Goal: Contribute content: Contribute content

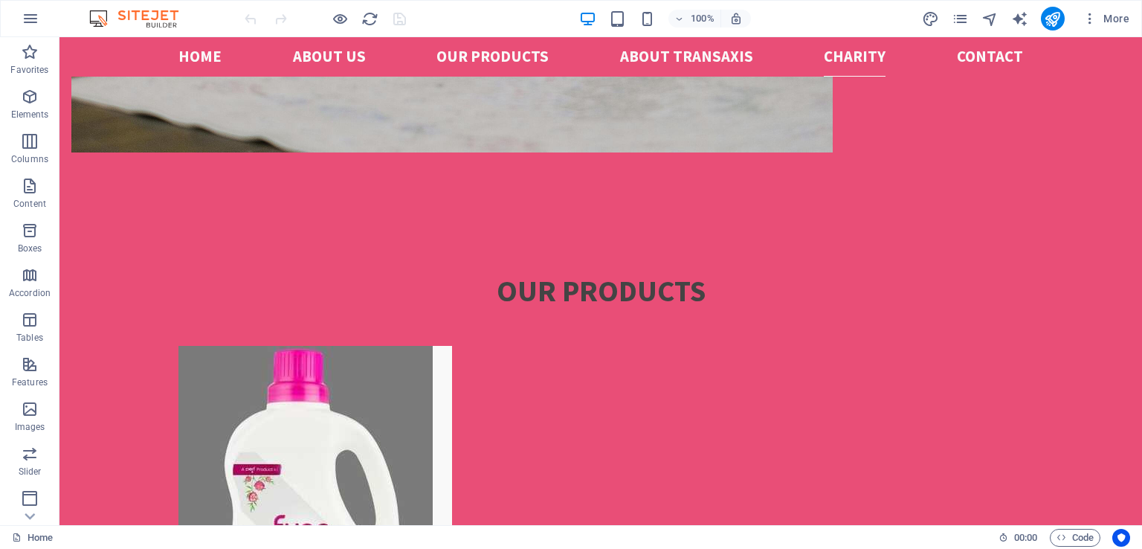
scroll to position [3117, 0]
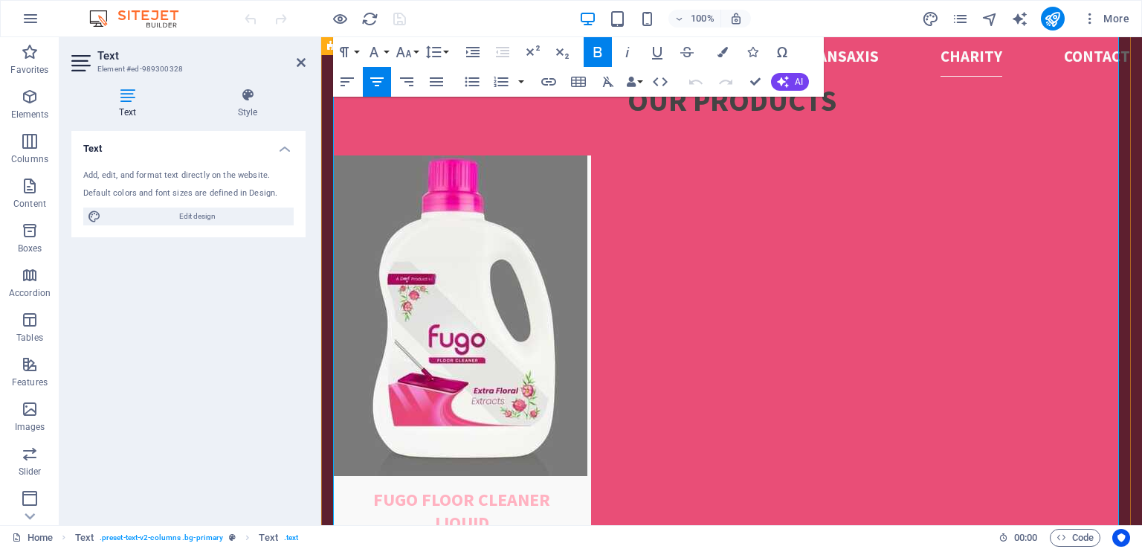
scroll to position [3391, 0]
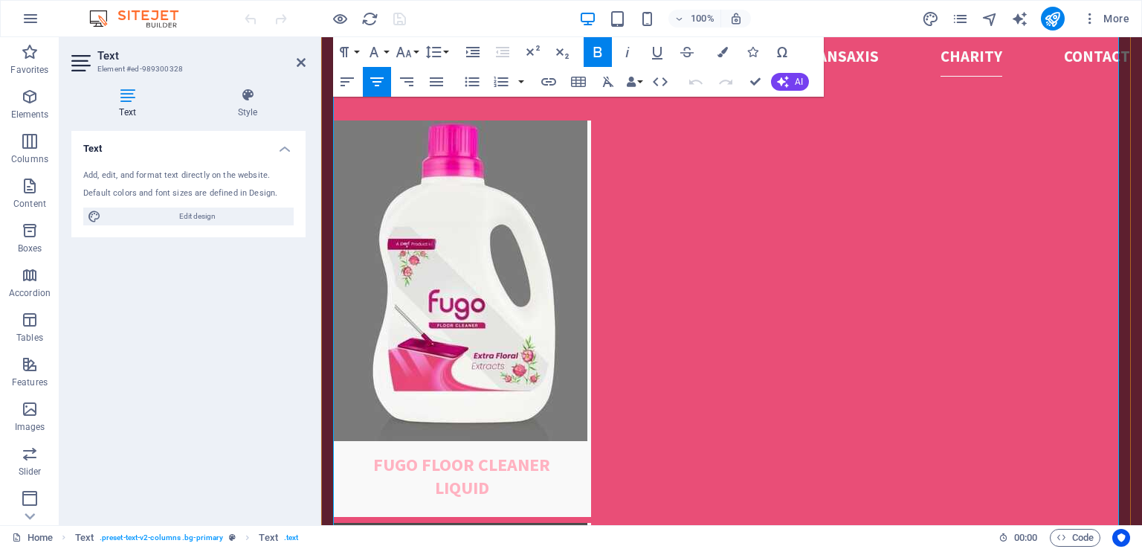
drag, startPoint x: 548, startPoint y: 428, endPoint x: 646, endPoint y: 392, distance: 104.5
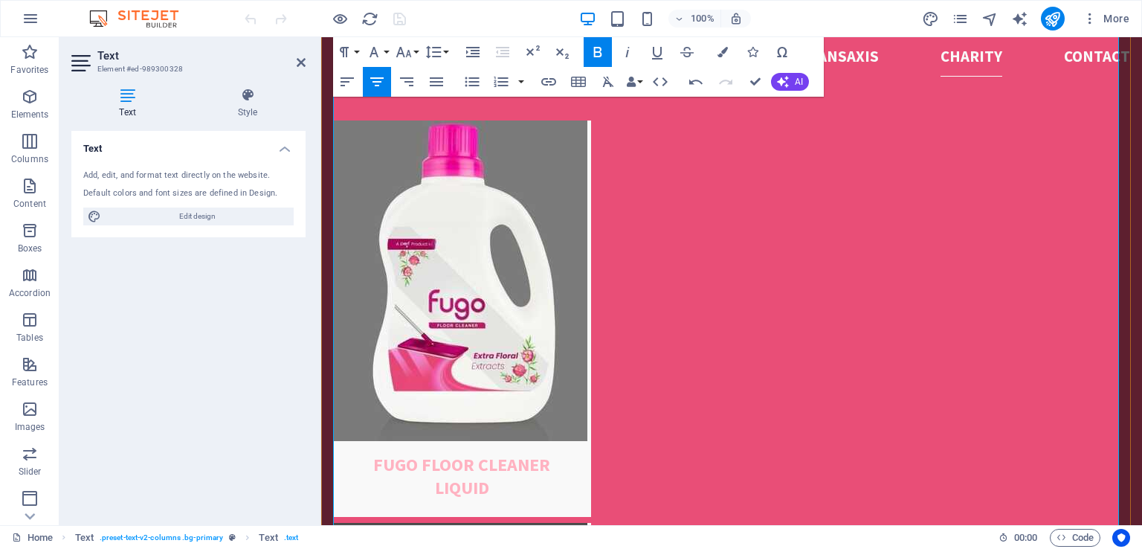
drag, startPoint x: 511, startPoint y: 263, endPoint x: 679, endPoint y: 426, distance: 234.5
click at [598, 57] on icon "button" at bounding box center [598, 52] width 8 height 10
drag, startPoint x: 339, startPoint y: 263, endPoint x: 599, endPoint y: 443, distance: 316.4
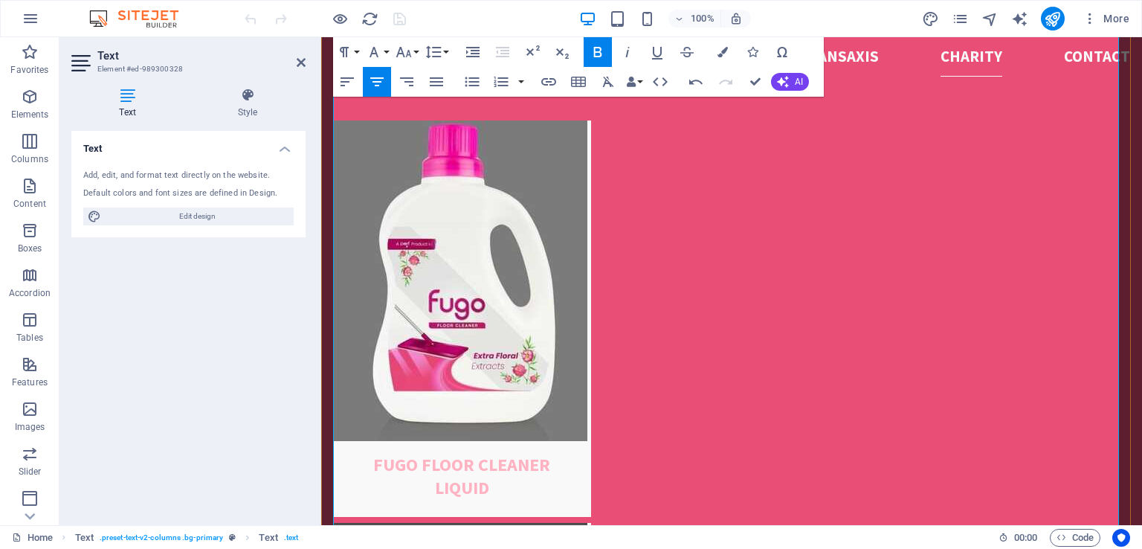
click at [376, 80] on icon "button" at bounding box center [377, 82] width 18 height 18
click at [820, 28] on div "100% More" at bounding box center [689, 19] width 894 height 24
click at [818, 13] on div "100% More" at bounding box center [689, 19] width 894 height 24
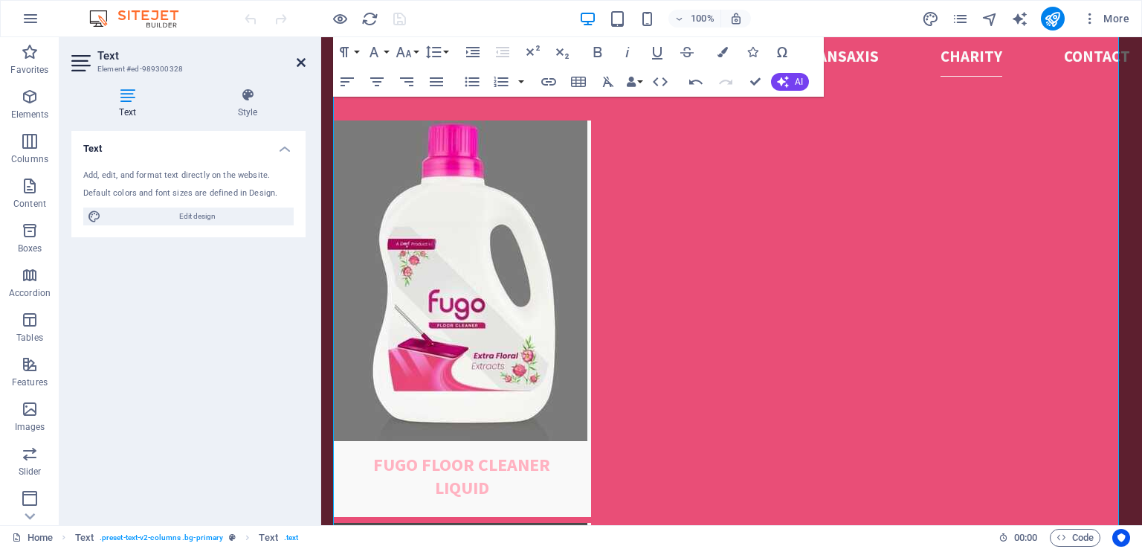
click at [303, 64] on icon at bounding box center [301, 63] width 9 height 12
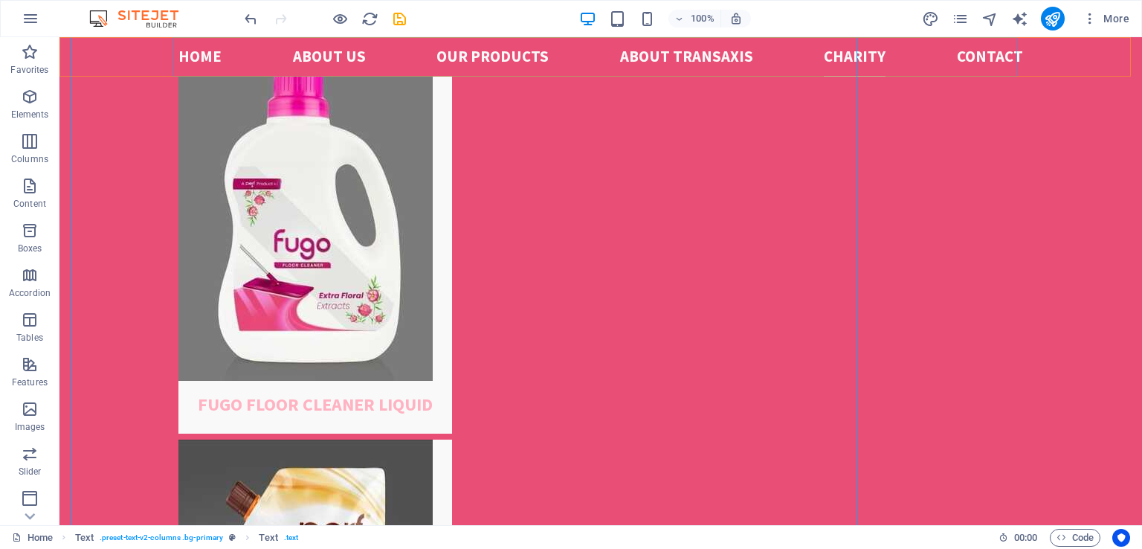
scroll to position [3281, 0]
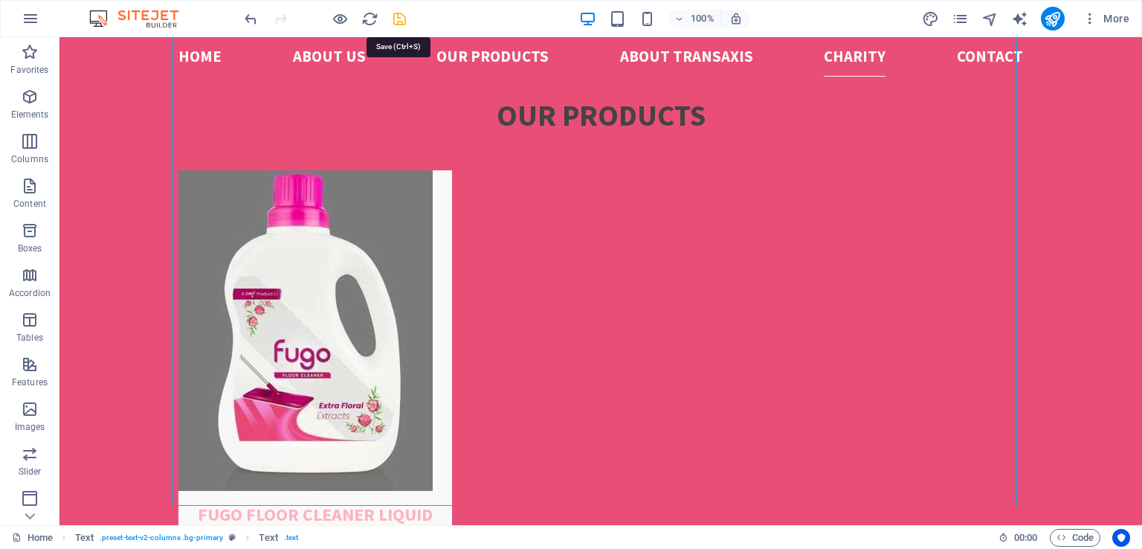
click at [400, 16] on icon "save" at bounding box center [399, 18] width 17 height 17
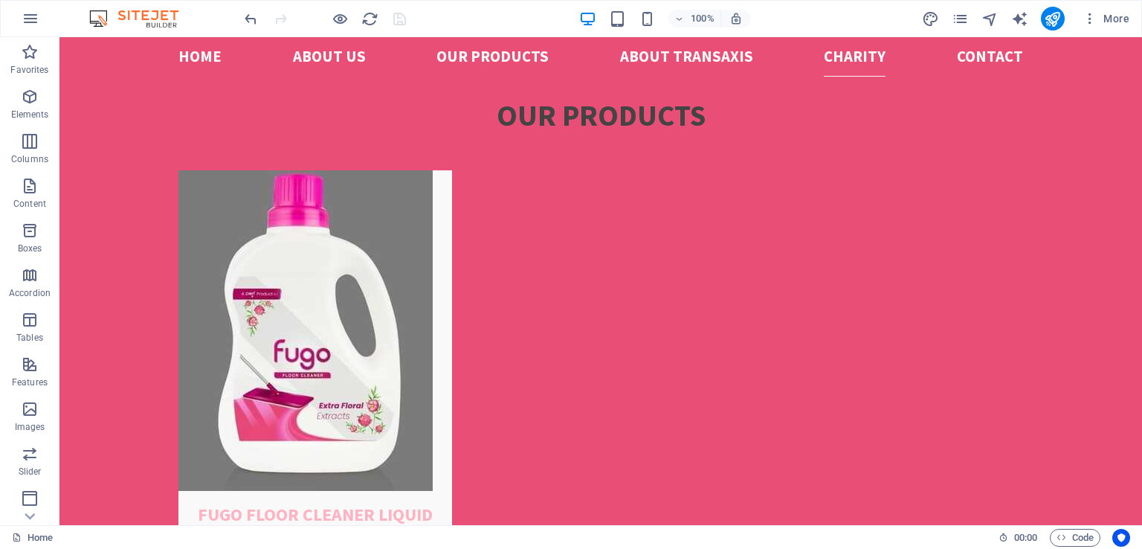
scroll to position [3397, 0]
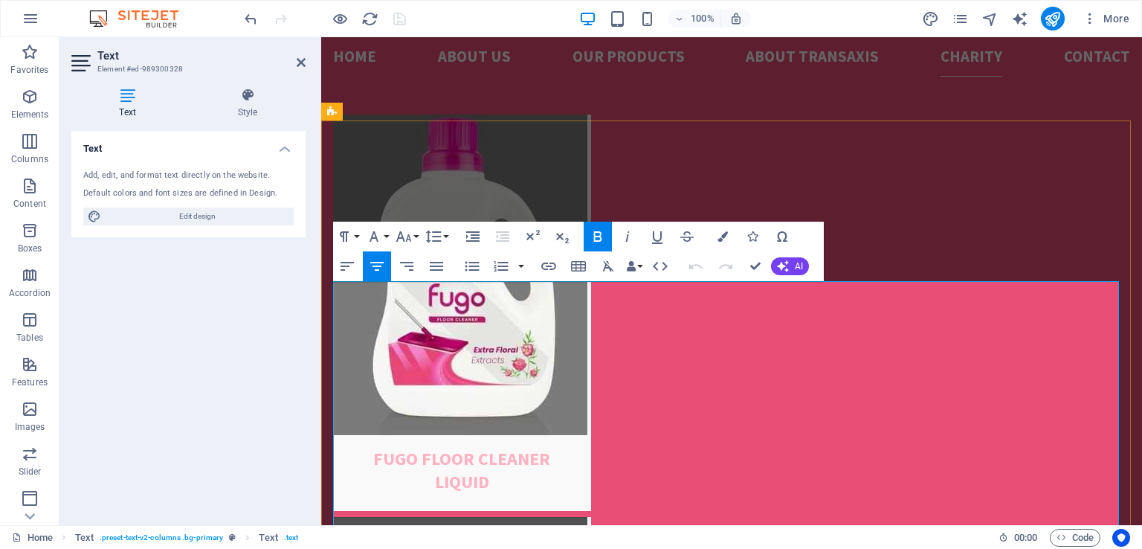
scroll to position [3016, 0]
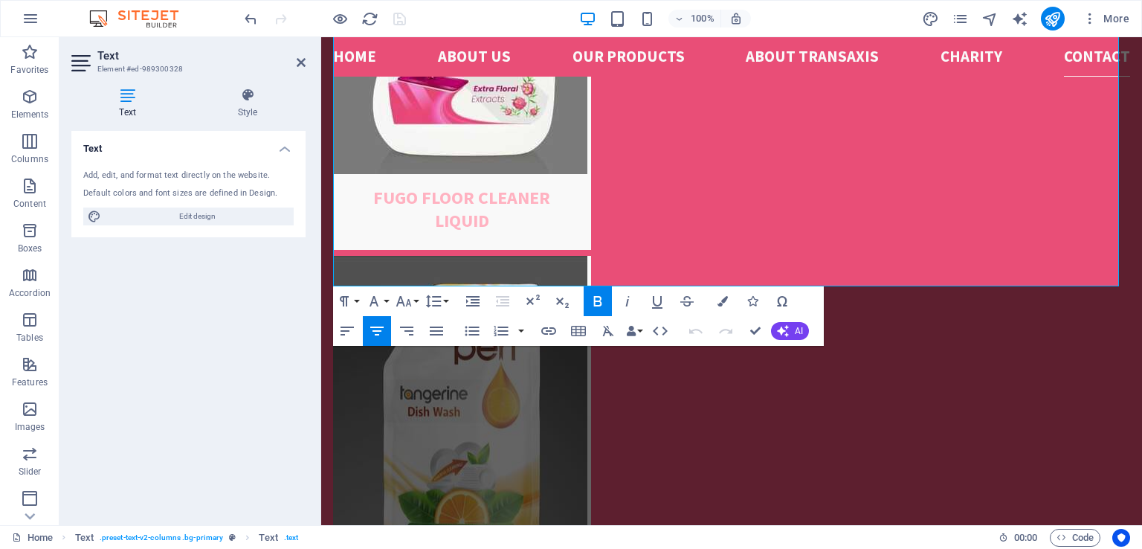
scroll to position [3673, 0]
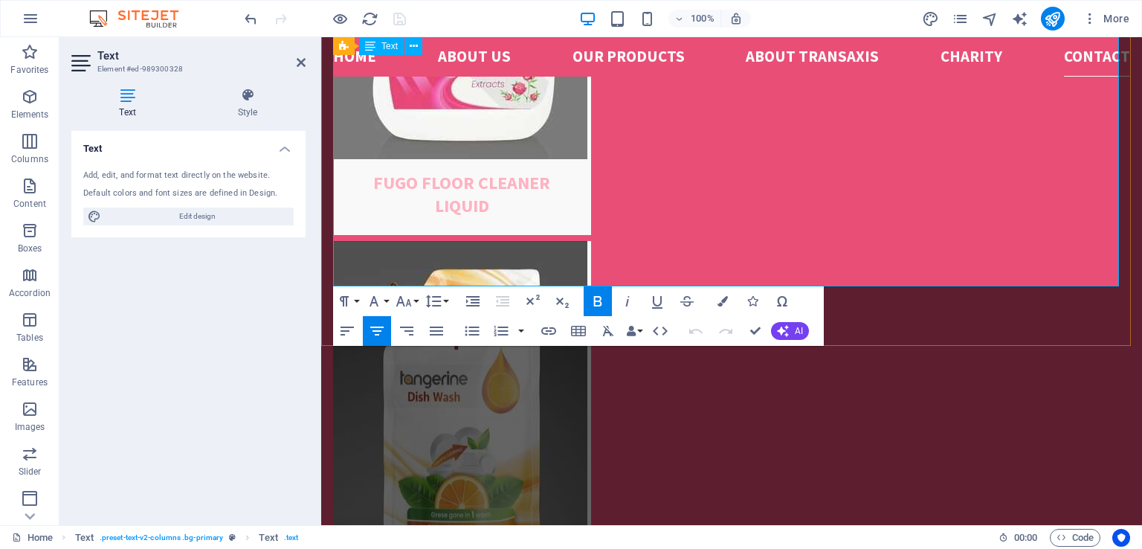
drag, startPoint x: 502, startPoint y: 309, endPoint x: 1092, endPoint y: 269, distance: 591.0
click at [387, 298] on button "Font Family" at bounding box center [377, 301] width 28 height 30
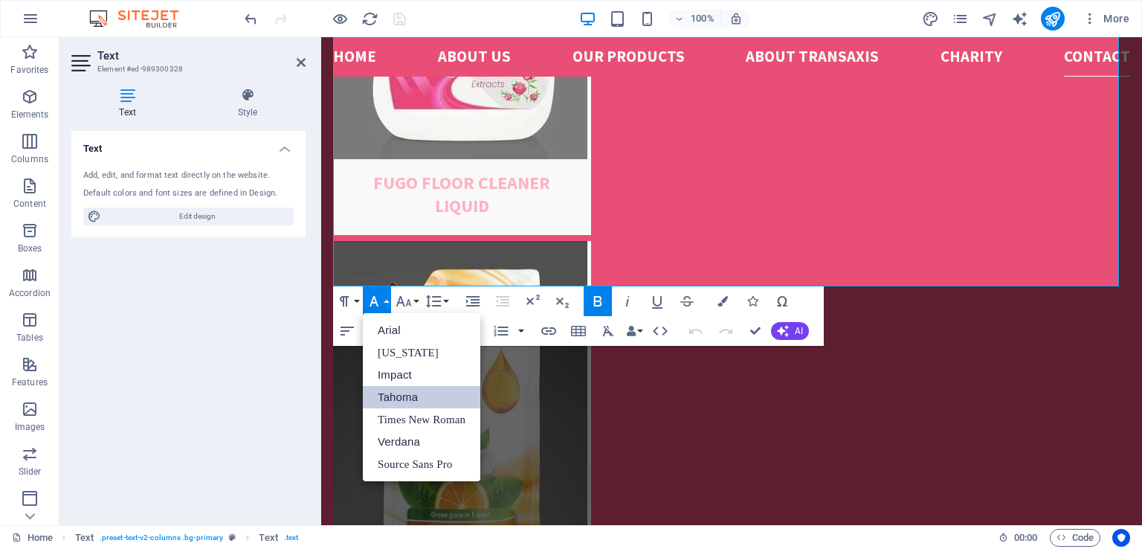
scroll to position [0, 0]
click at [409, 396] on link "Tahoma" at bounding box center [421, 397] width 117 height 22
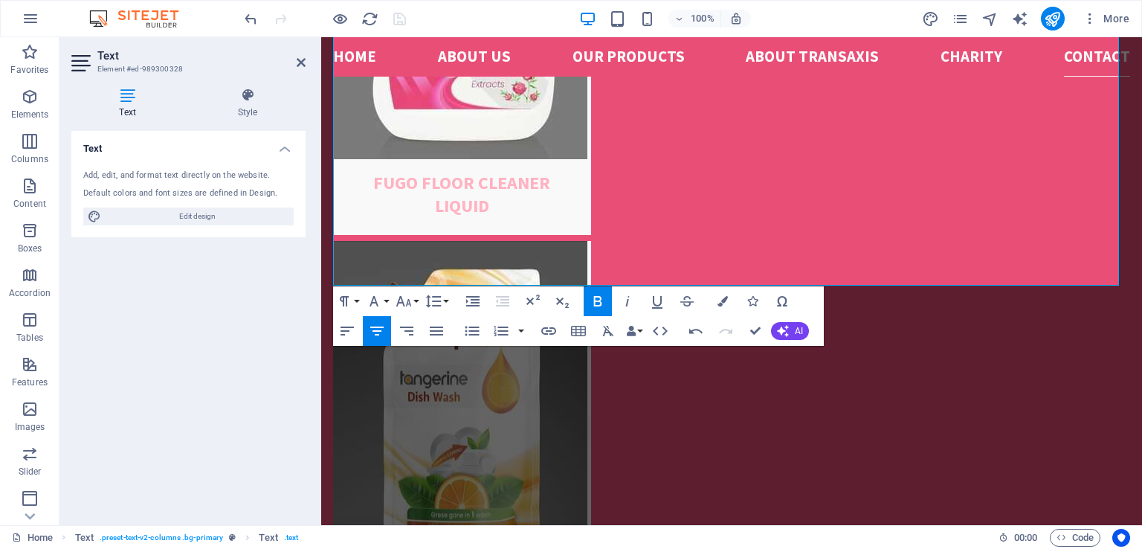
scroll to position [3674, 0]
click at [414, 301] on button "Font Size" at bounding box center [407, 301] width 28 height 30
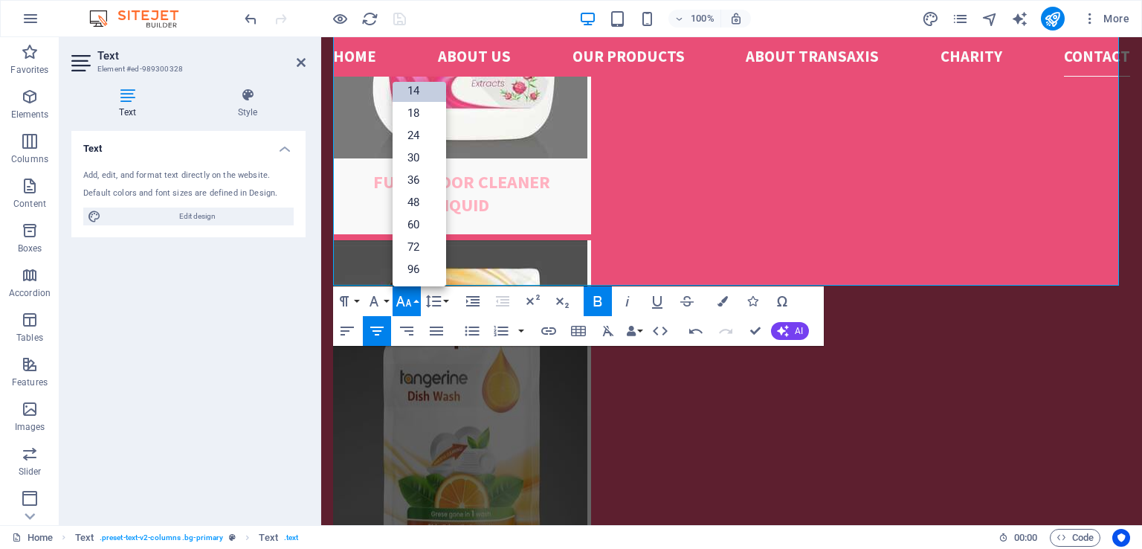
scroll to position [119, 0]
click at [420, 90] on link "14" at bounding box center [420, 91] width 54 height 22
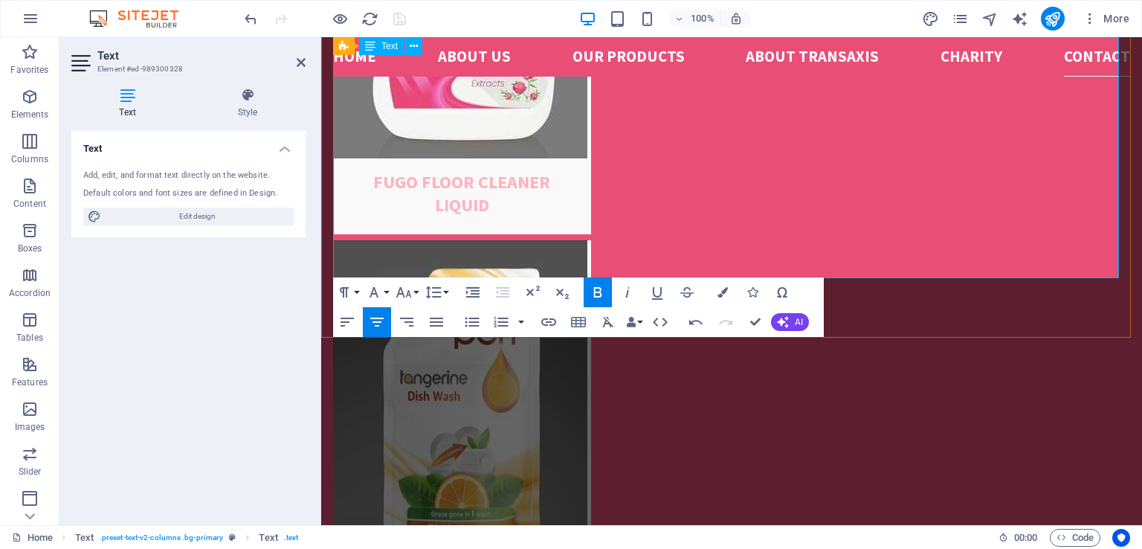
scroll to position [3673, 0]
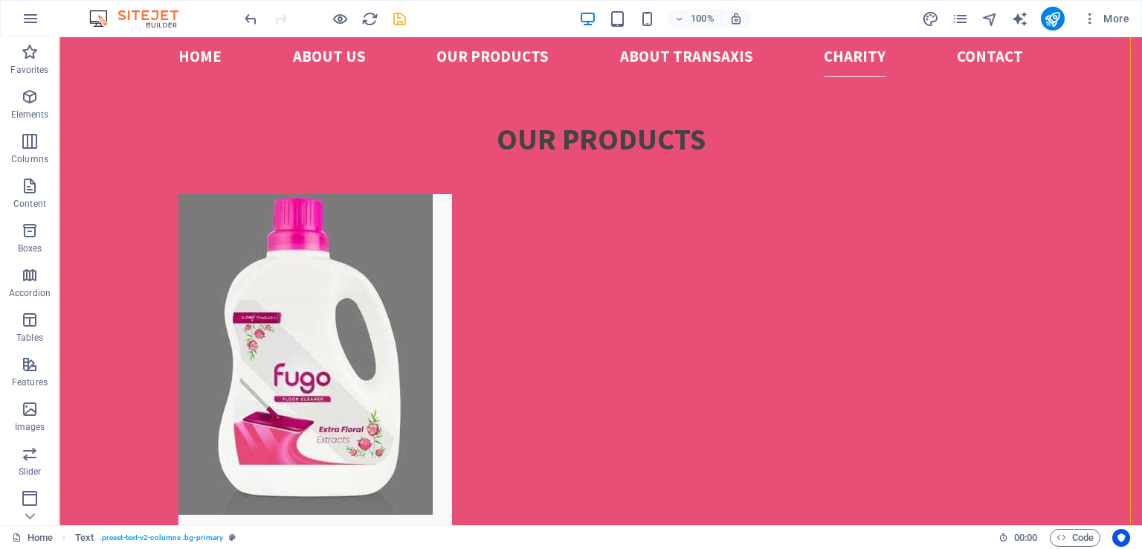
scroll to position [3088, 0]
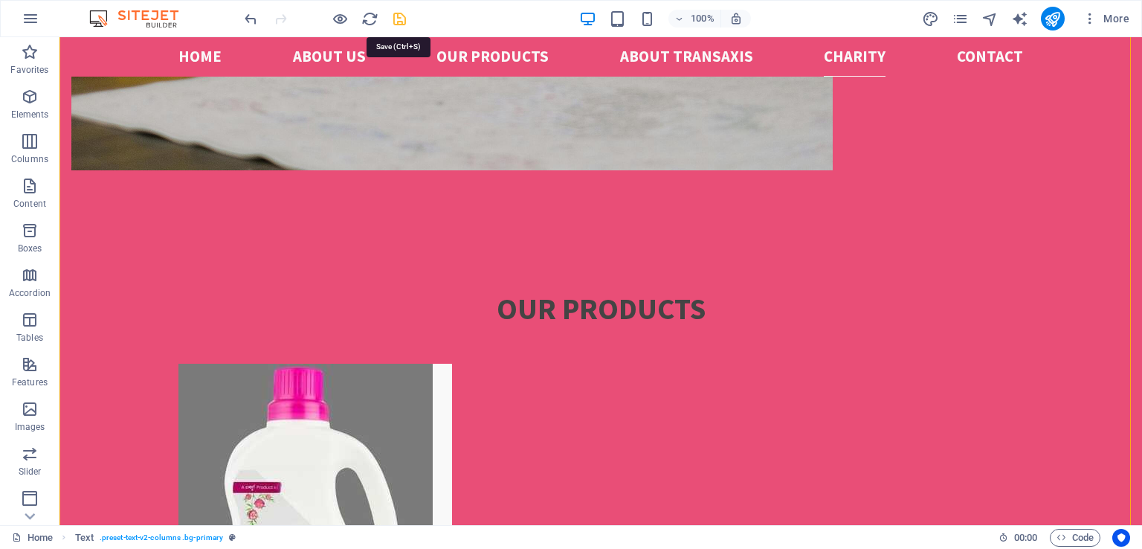
click at [402, 20] on icon "save" at bounding box center [399, 18] width 17 height 17
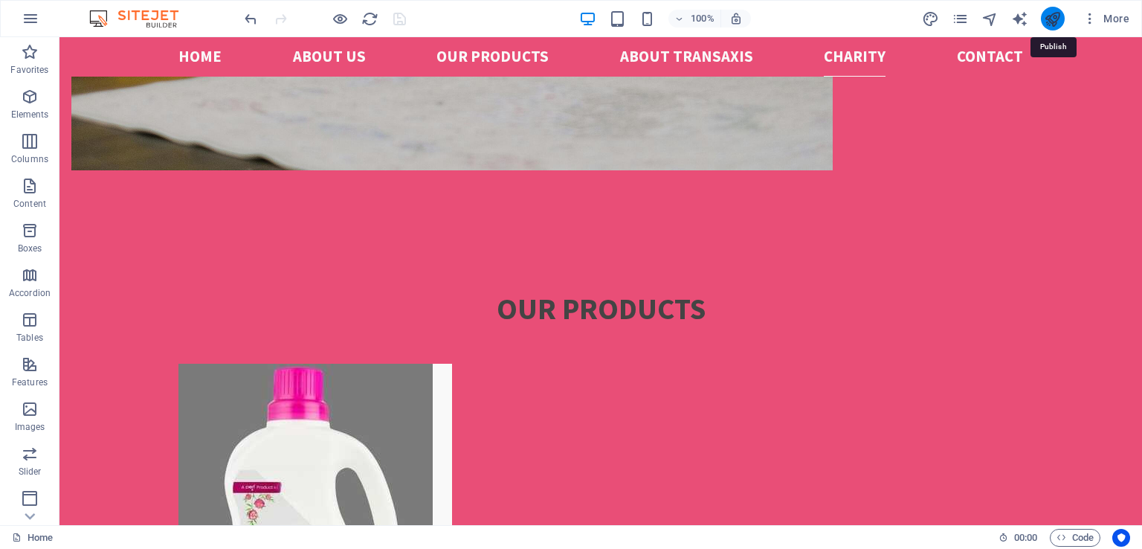
click at [1053, 19] on icon "publish" at bounding box center [1052, 18] width 17 height 17
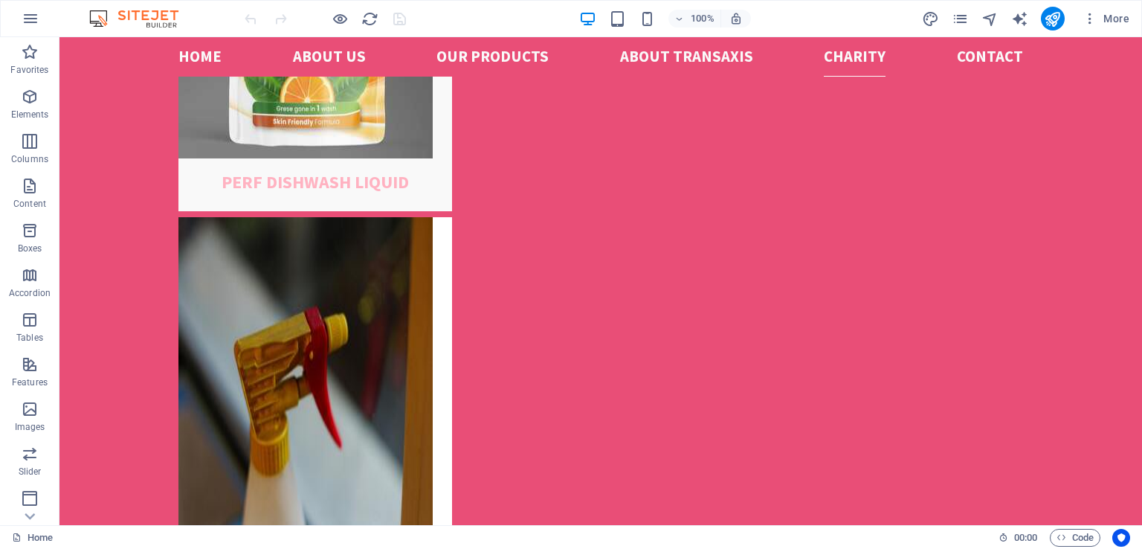
scroll to position [4026, 0]
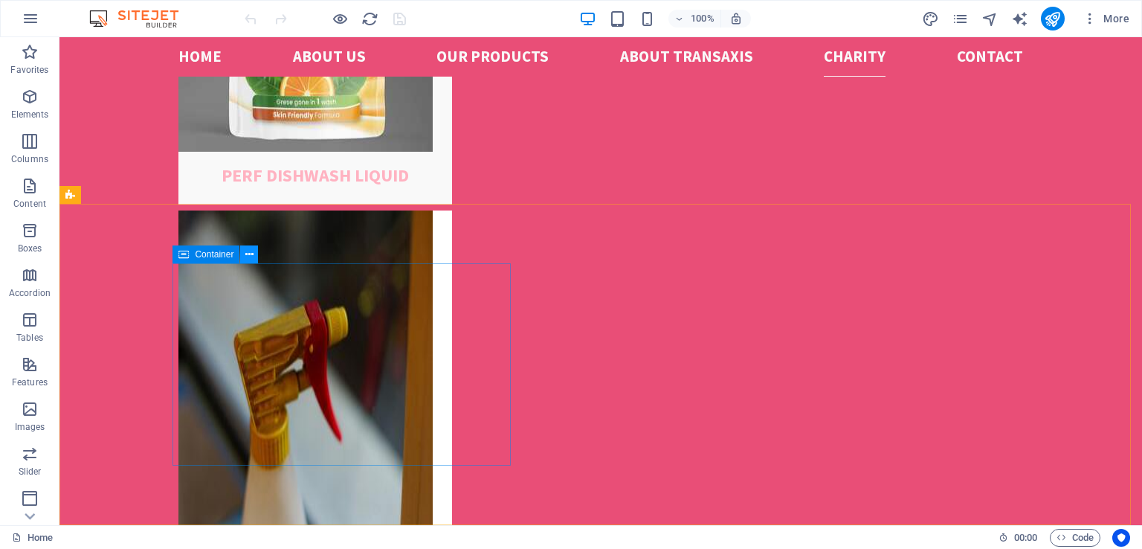
click at [250, 252] on icon at bounding box center [249, 255] width 8 height 16
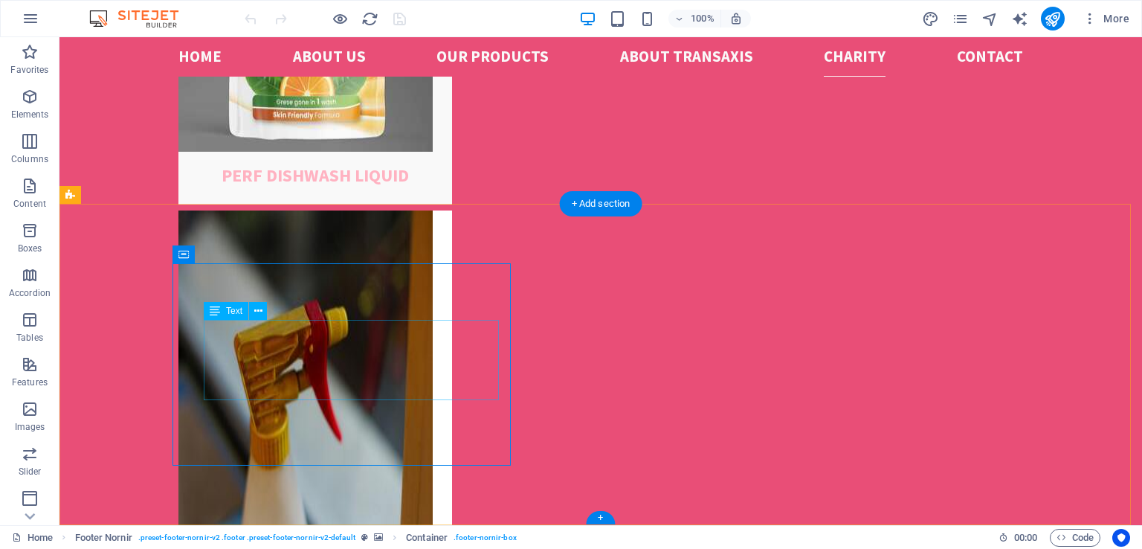
click at [260, 312] on icon at bounding box center [258, 311] width 8 height 16
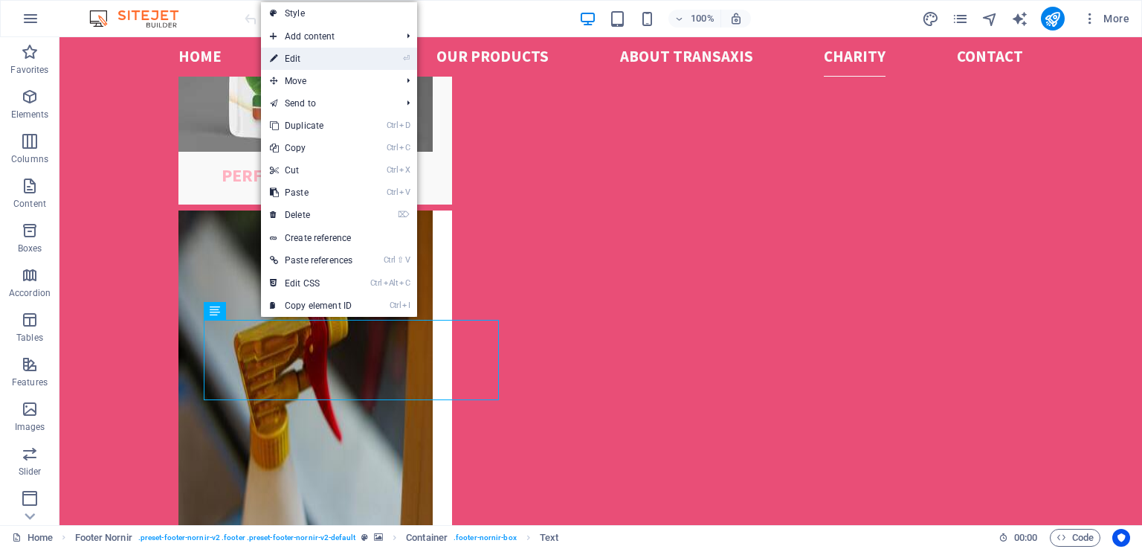
click at [323, 60] on link "⏎ Edit" at bounding box center [311, 59] width 100 height 22
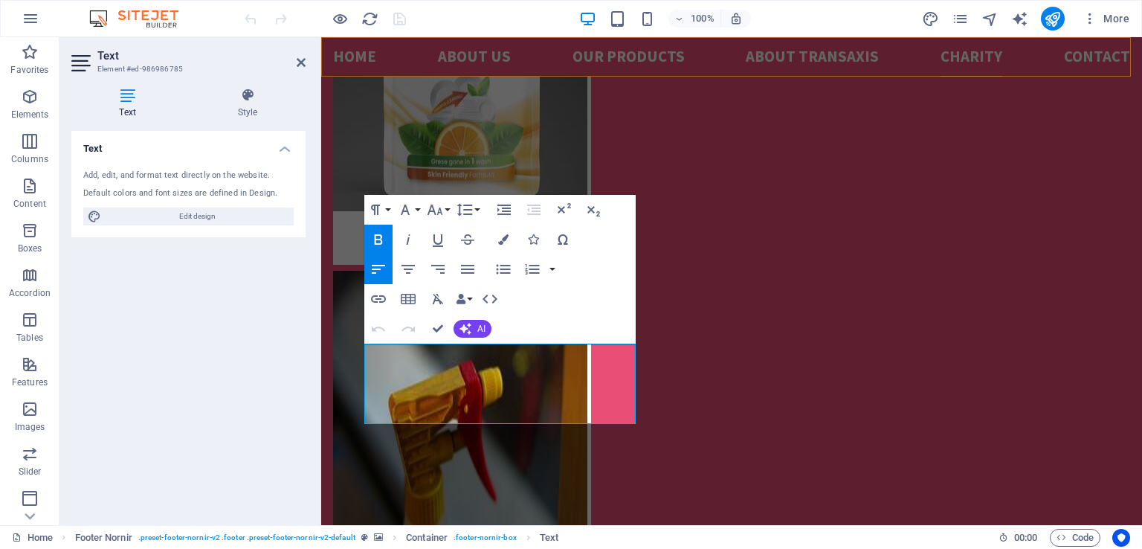
scroll to position [4188, 0]
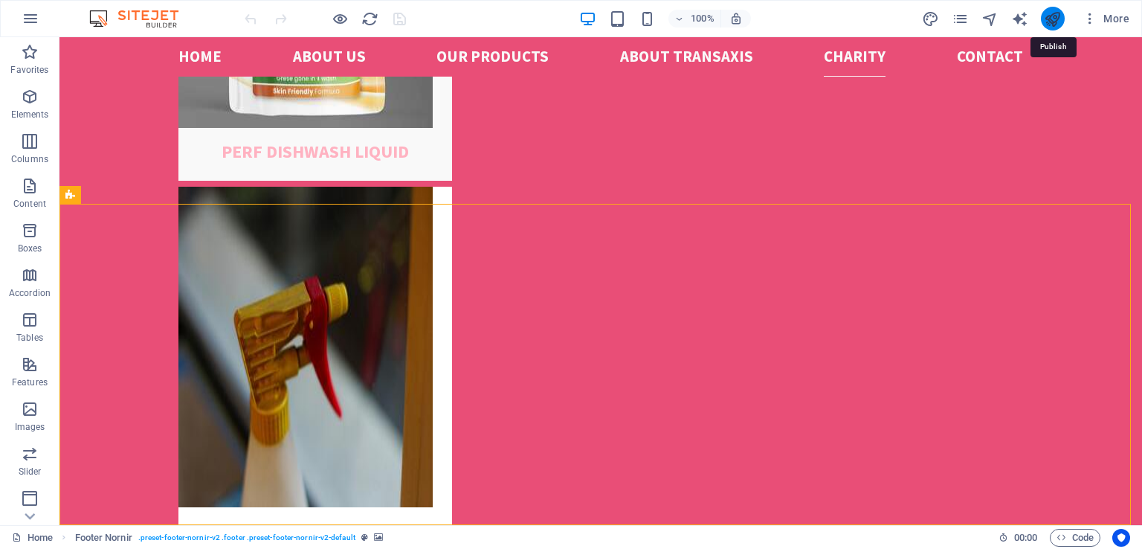
click at [1053, 22] on icon "publish" at bounding box center [1052, 18] width 17 height 17
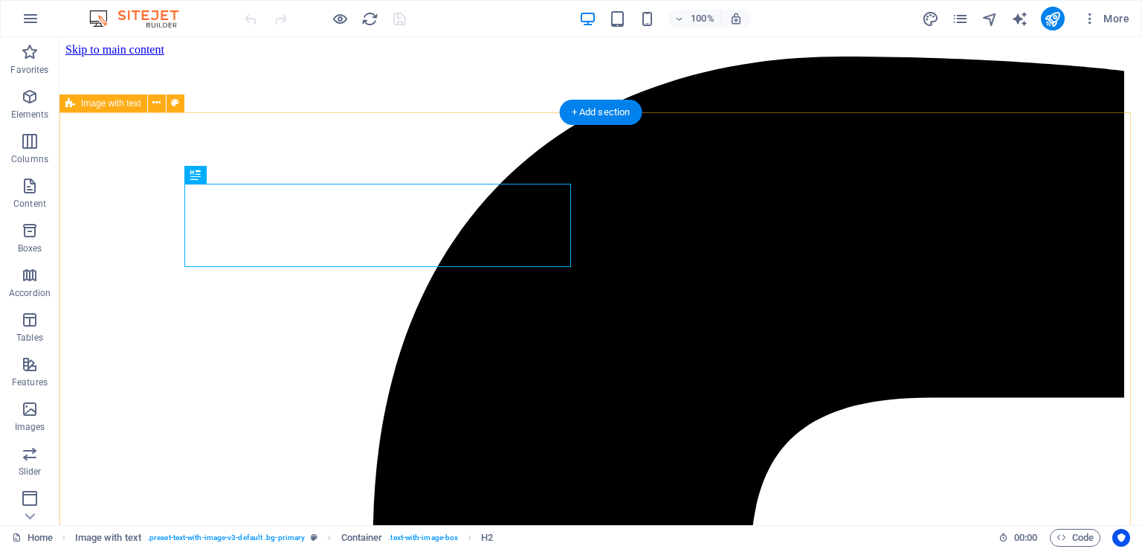
scroll to position [428, 0]
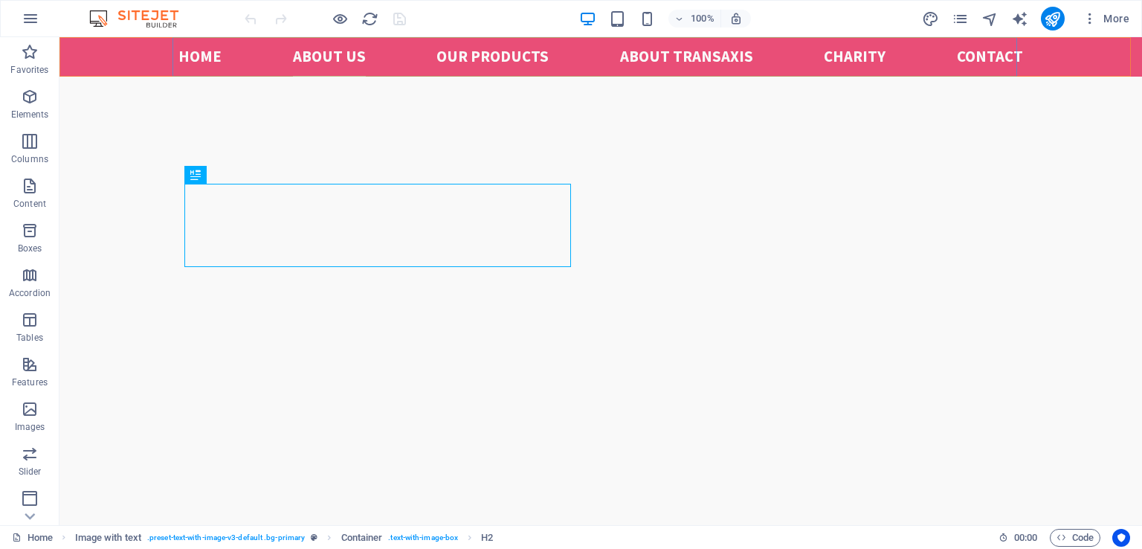
click at [495, 54] on nav "Home About us Our Products ABOUT TRANSAXIS Charity Contact" at bounding box center [600, 56] width 845 height 39
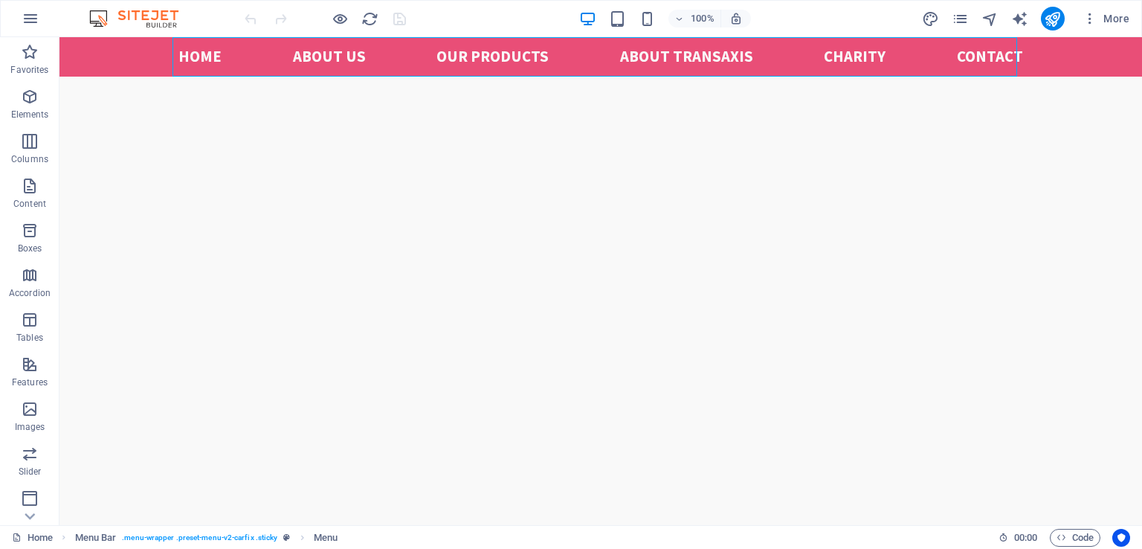
click at [495, 54] on nav "Home About us Our Products ABOUT TRANSAXIS Charity Contact" at bounding box center [600, 56] width 845 height 39
select select
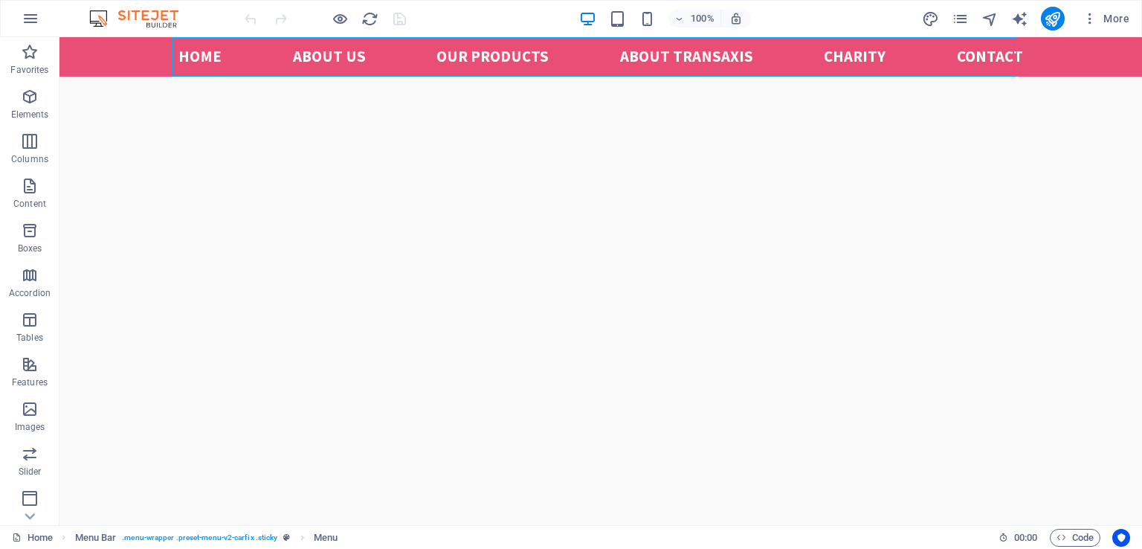
select select
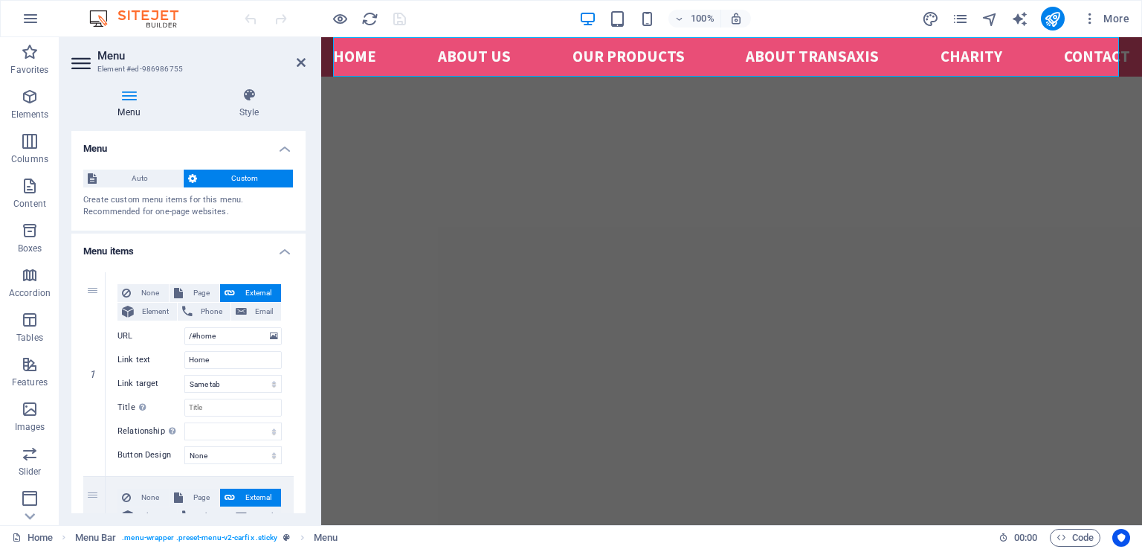
drag, startPoint x: 302, startPoint y: 167, endPoint x: 306, endPoint y: 206, distance: 38.9
click at [306, 206] on div "Menu Style Menu Auto Custom Create custom menu items for this menu. Recommended…" at bounding box center [188, 300] width 258 height 449
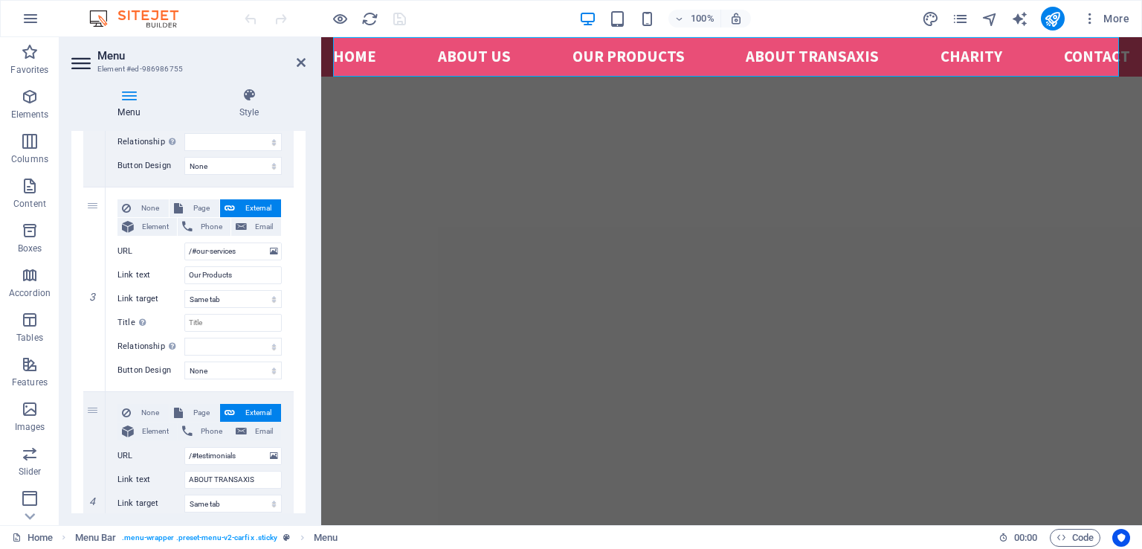
scroll to position [489, 0]
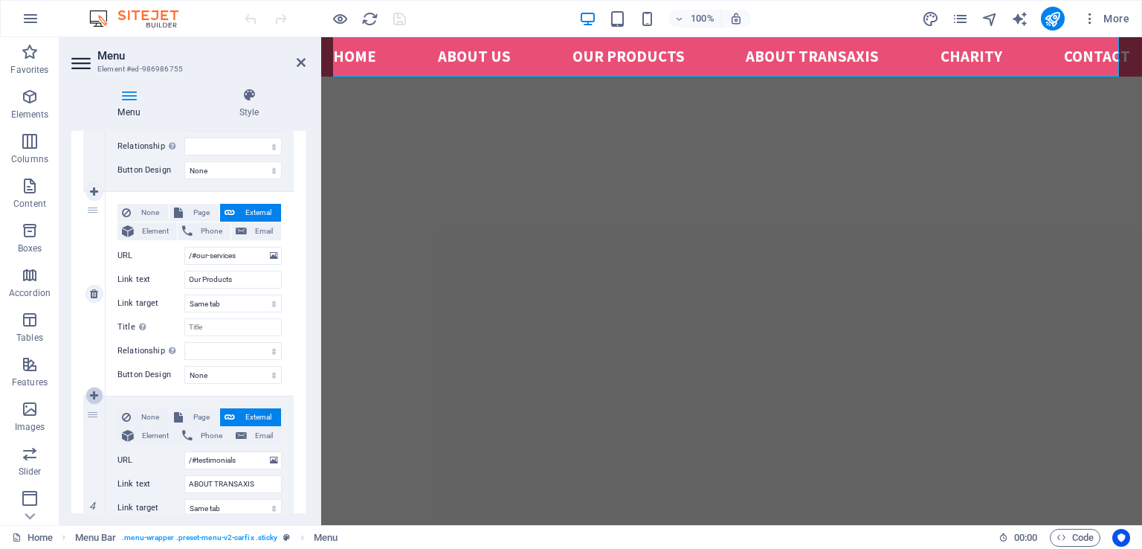
click at [92, 393] on icon at bounding box center [94, 395] width 8 height 10
select select
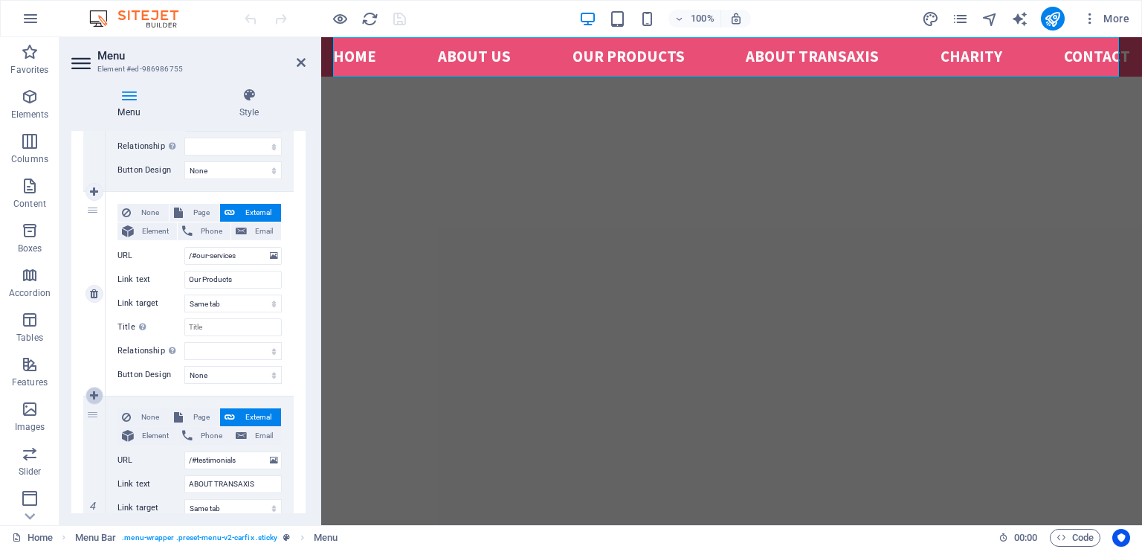
type input "/#testimonials"
type input "ABOUT TRANSAXIS"
select select
type input "#ed-989300319"
type input "Charity"
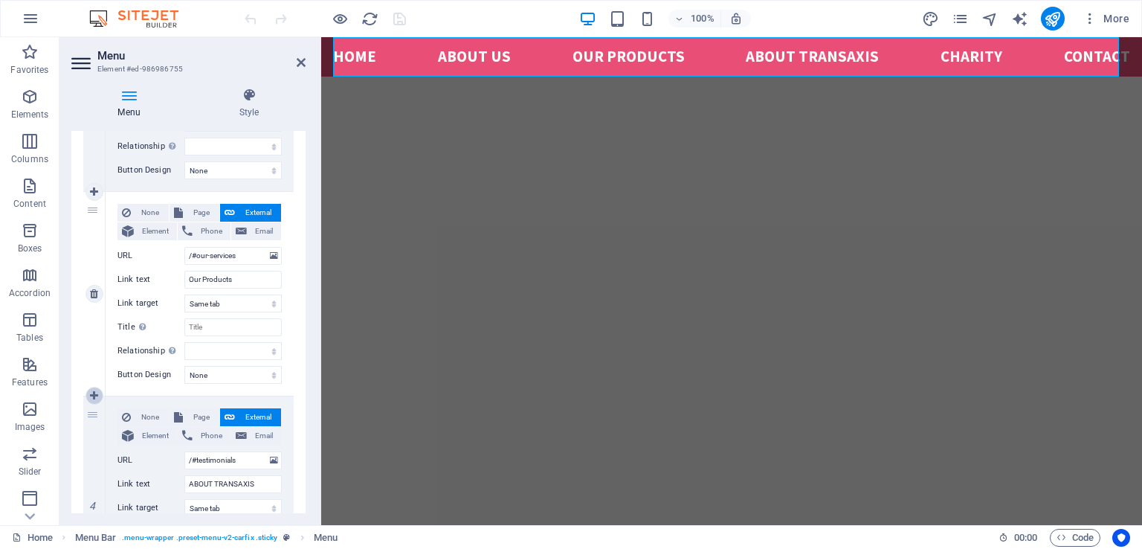
select select
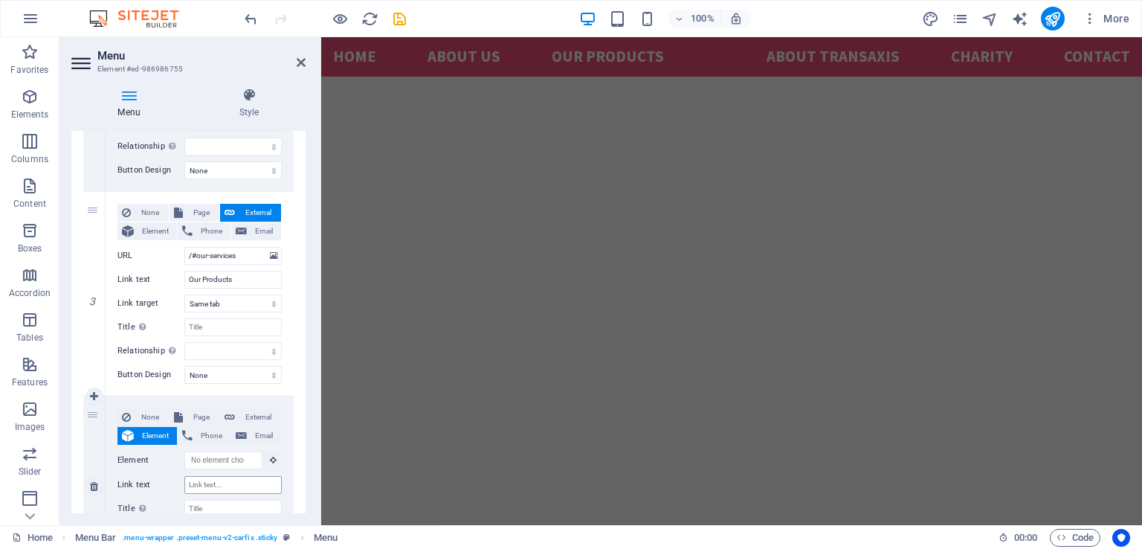
scroll to position [388, 0]
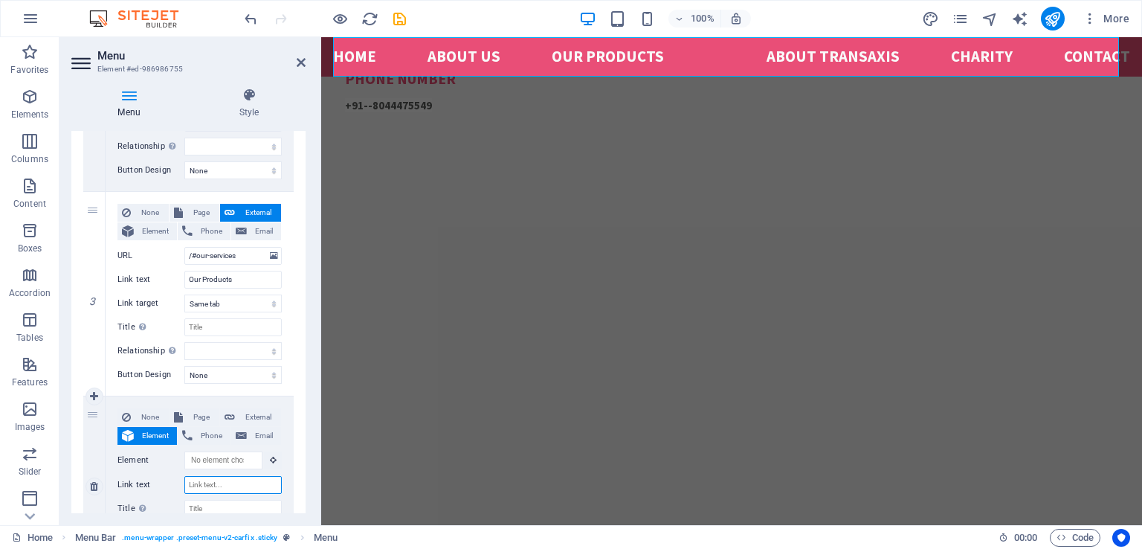
click at [230, 483] on input "Link text" at bounding box center [232, 485] width 97 height 18
type input "c"
select select
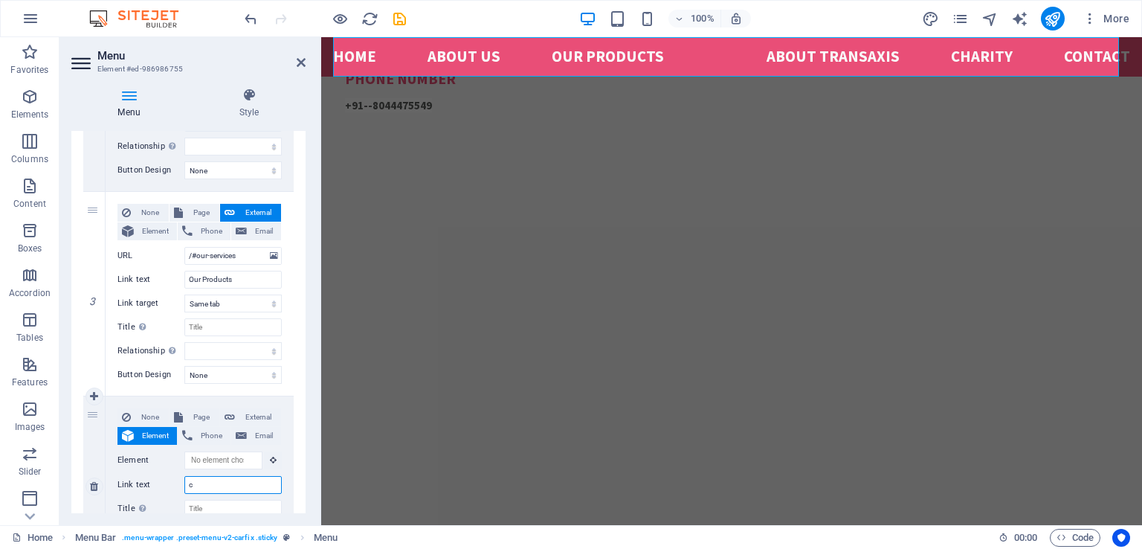
select select
type input "certif"
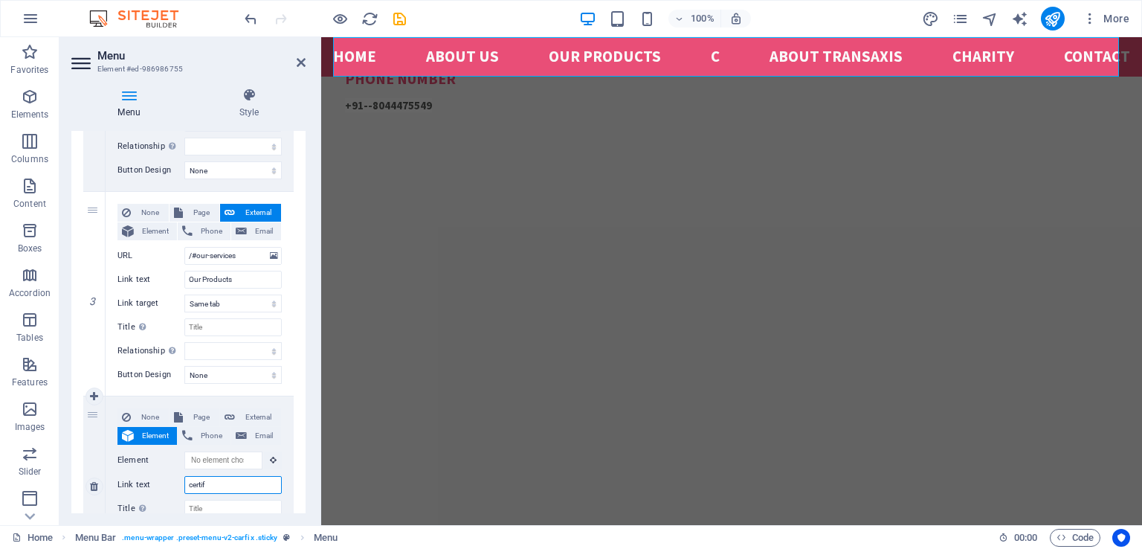
select select
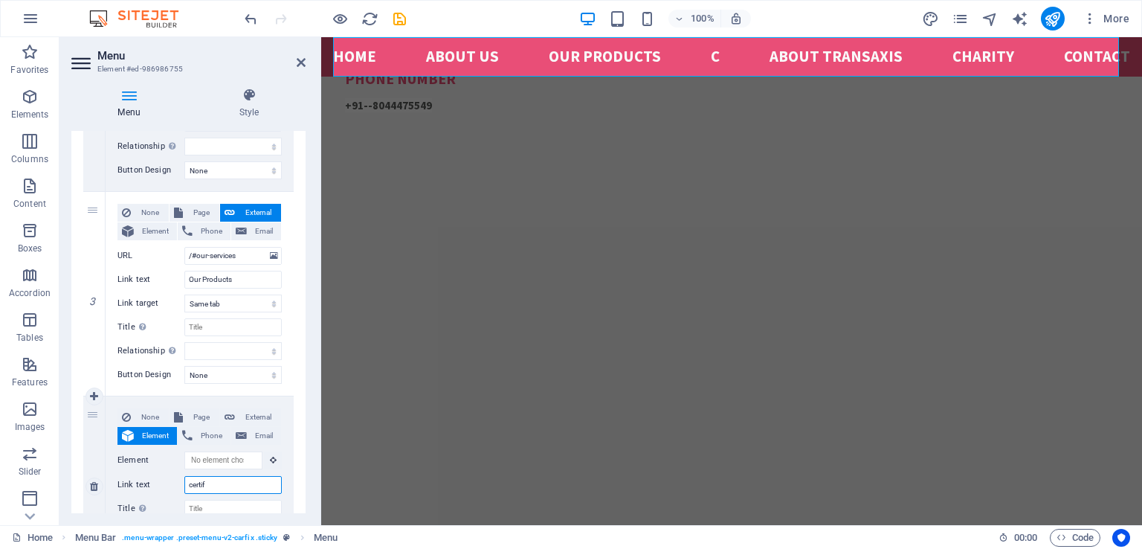
select select
type input "certifica"
select select
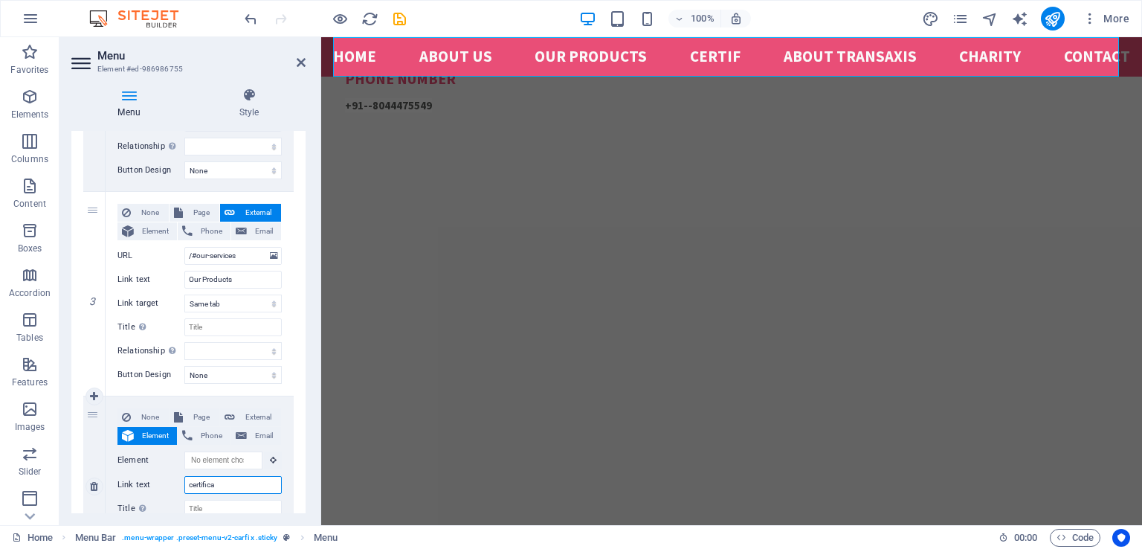
select select
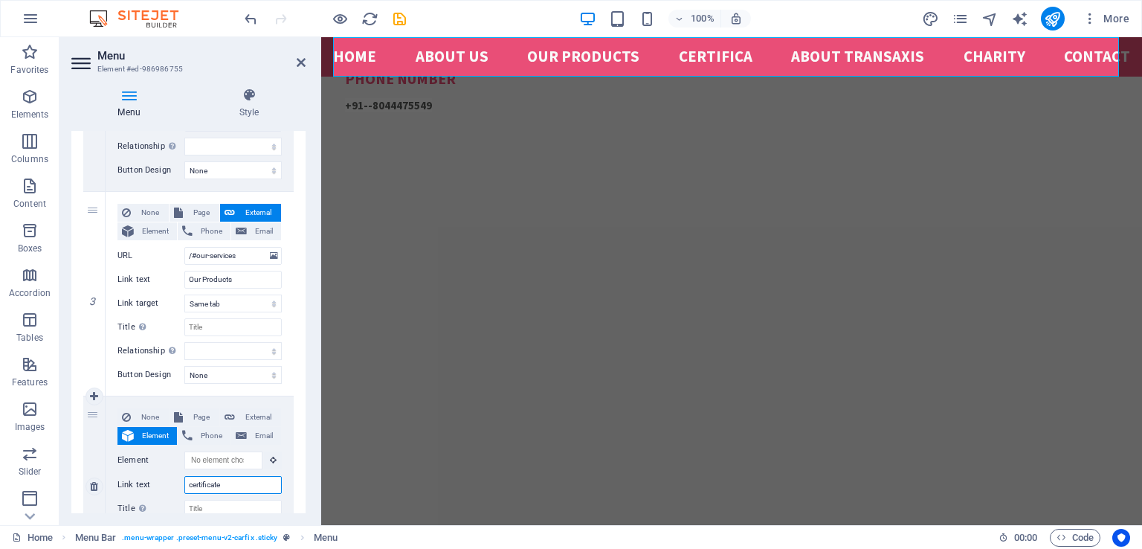
type input "certificates"
select select
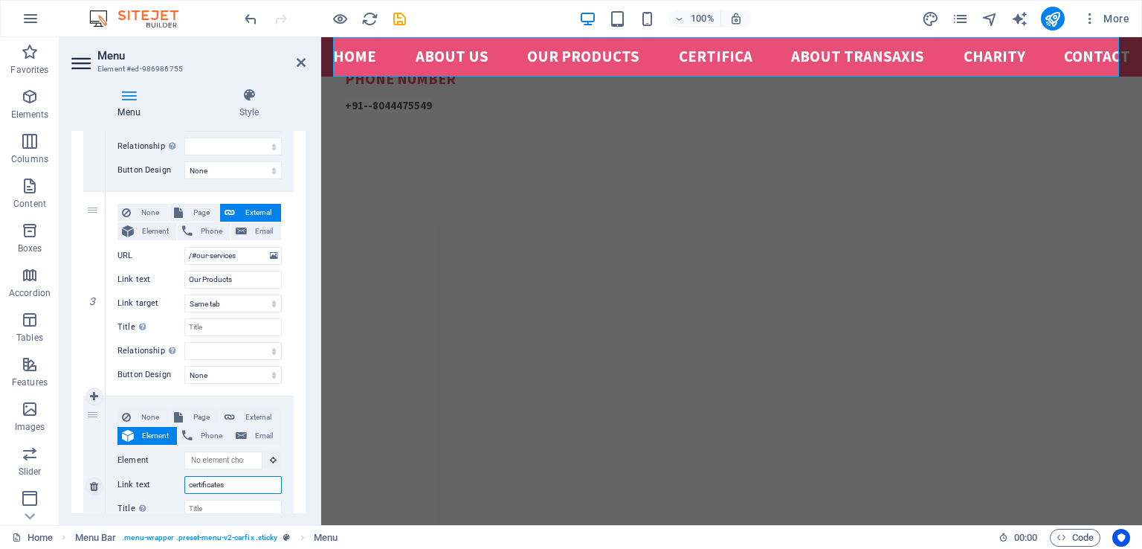
select select
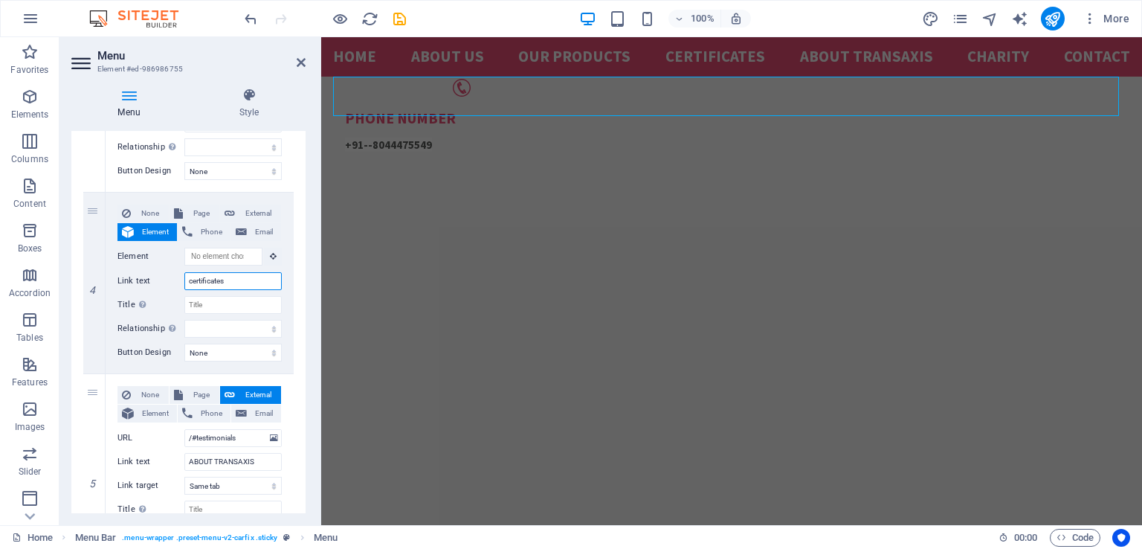
scroll to position [696, 0]
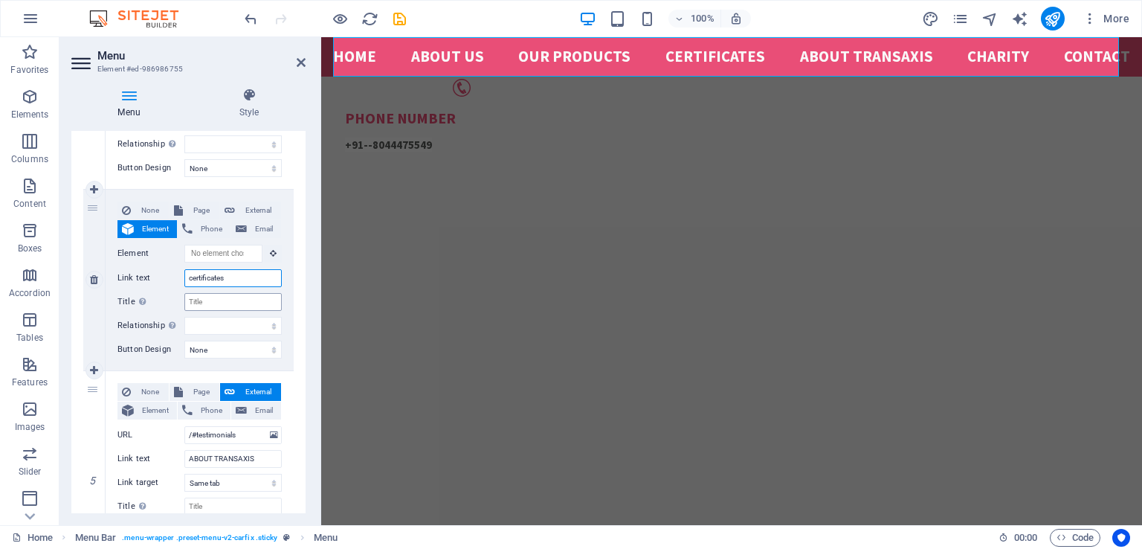
type input "certificates"
click at [202, 304] on input "Title Additional link description, should not be the same as the link text. The…" at bounding box center [232, 302] width 97 height 18
type input "Certi"
select select
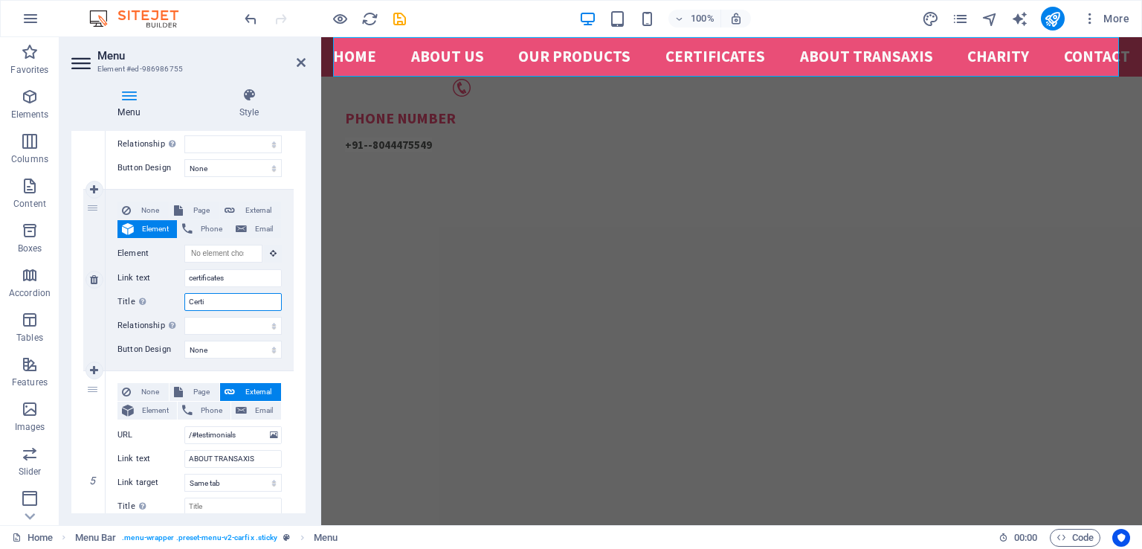
select select
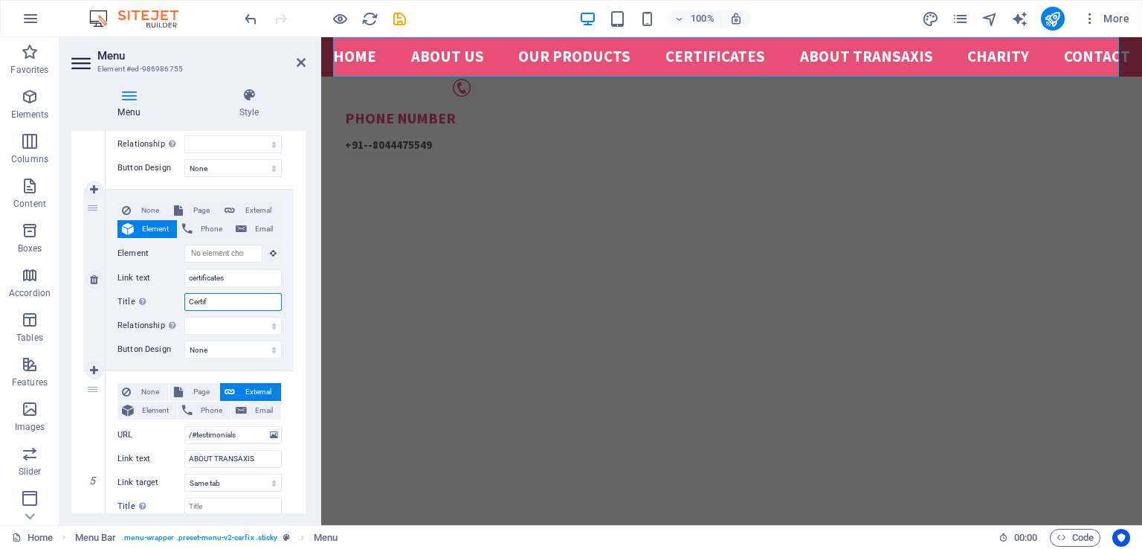
type input "Certifi"
select select
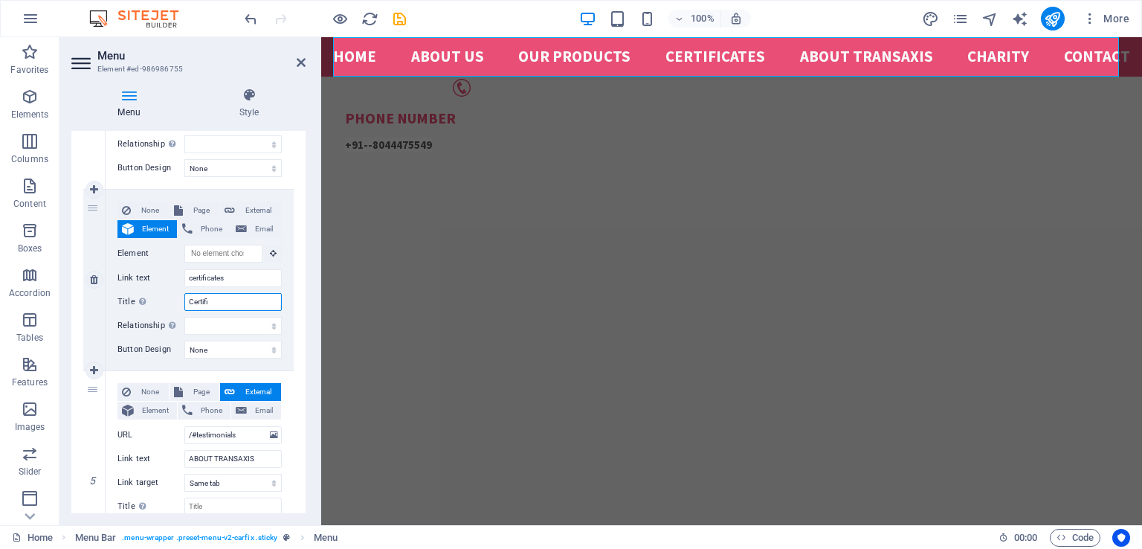
select select
type input "Certifica"
select select
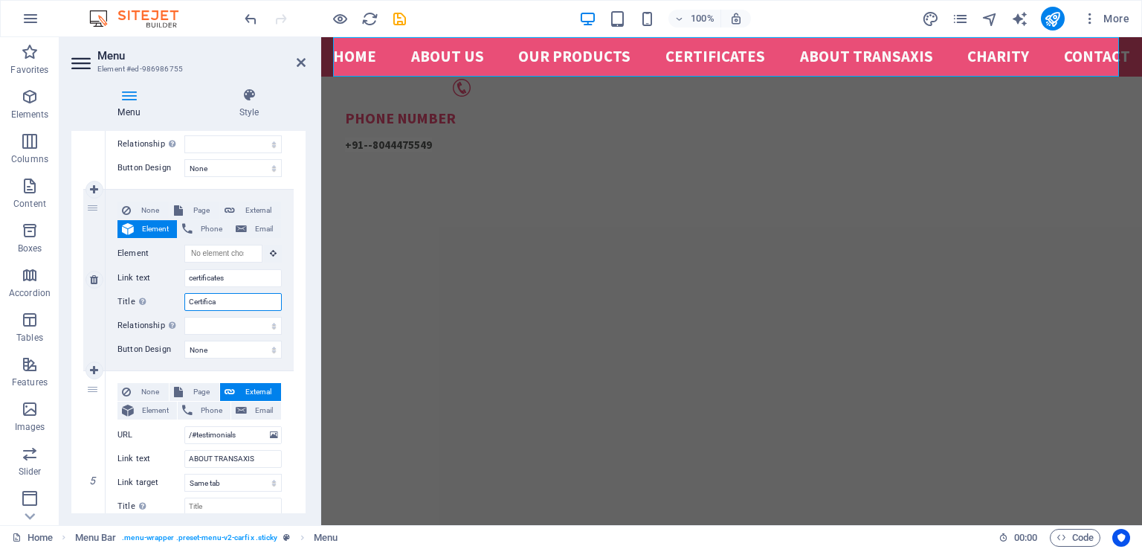
select select
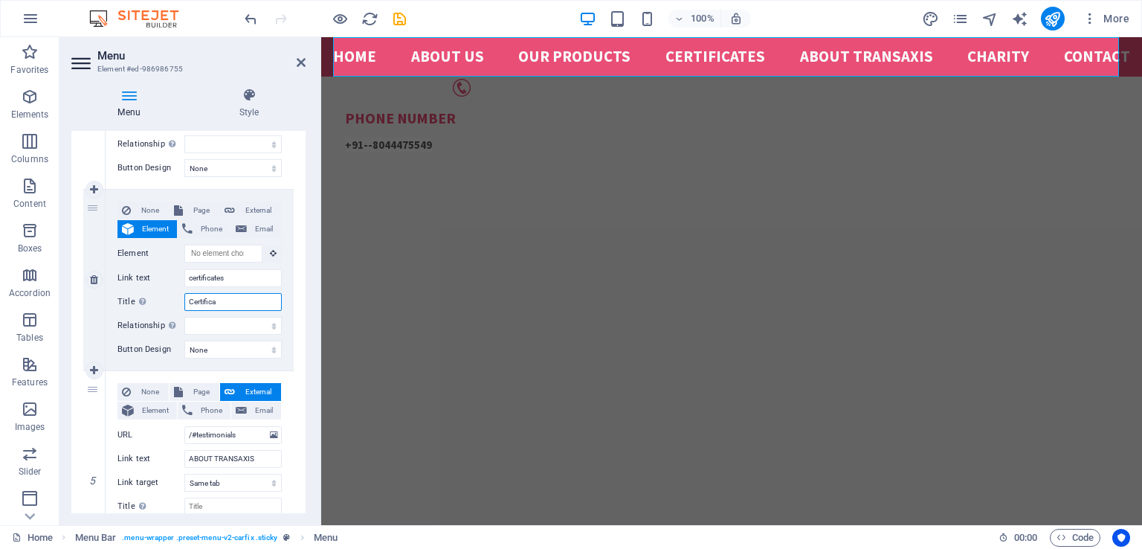
select select
type input "Certificate"
select select
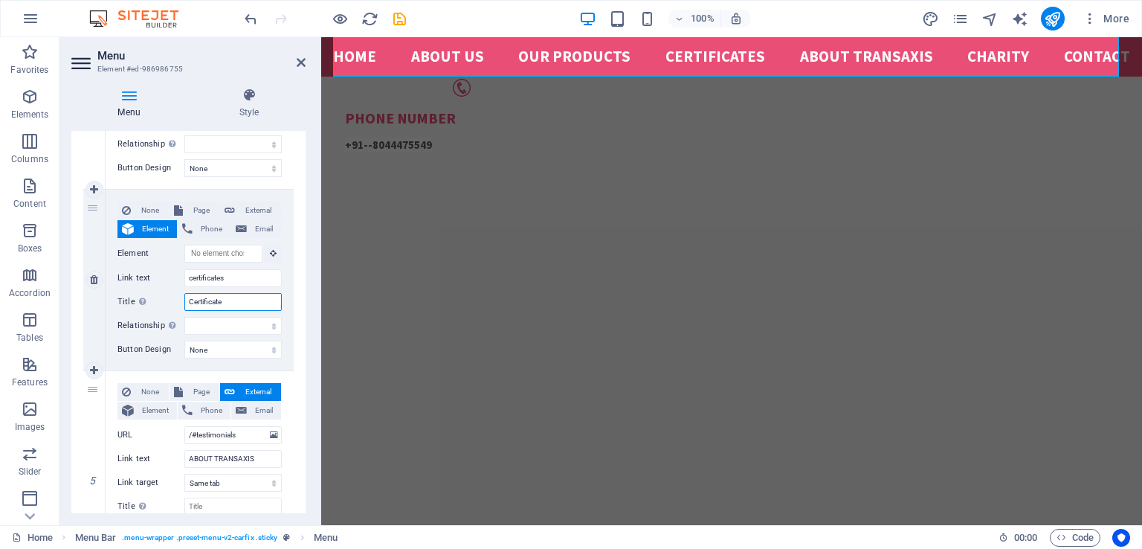
select select
type input "Certificates"
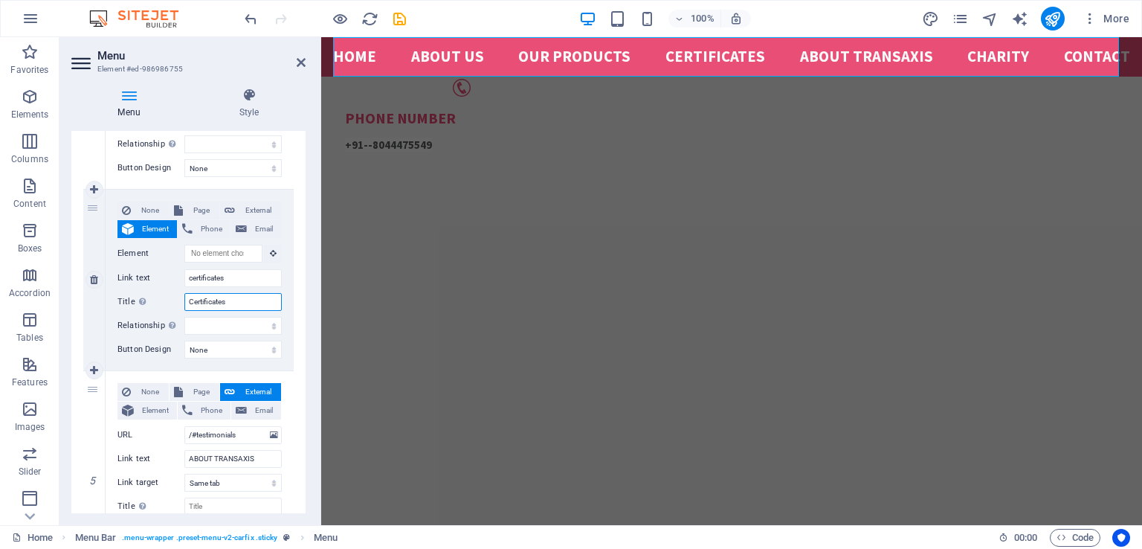
select select
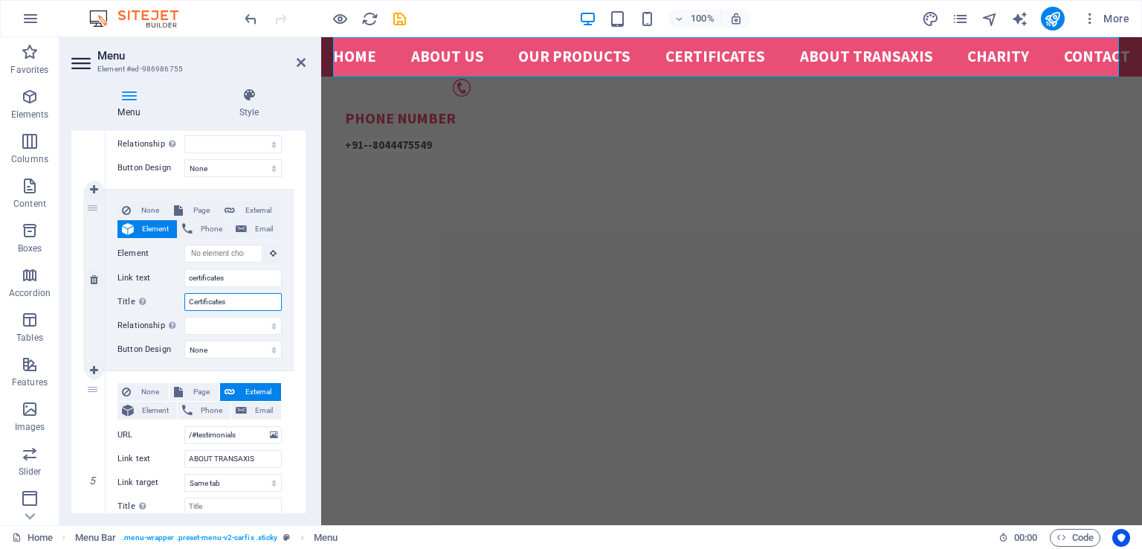
select select
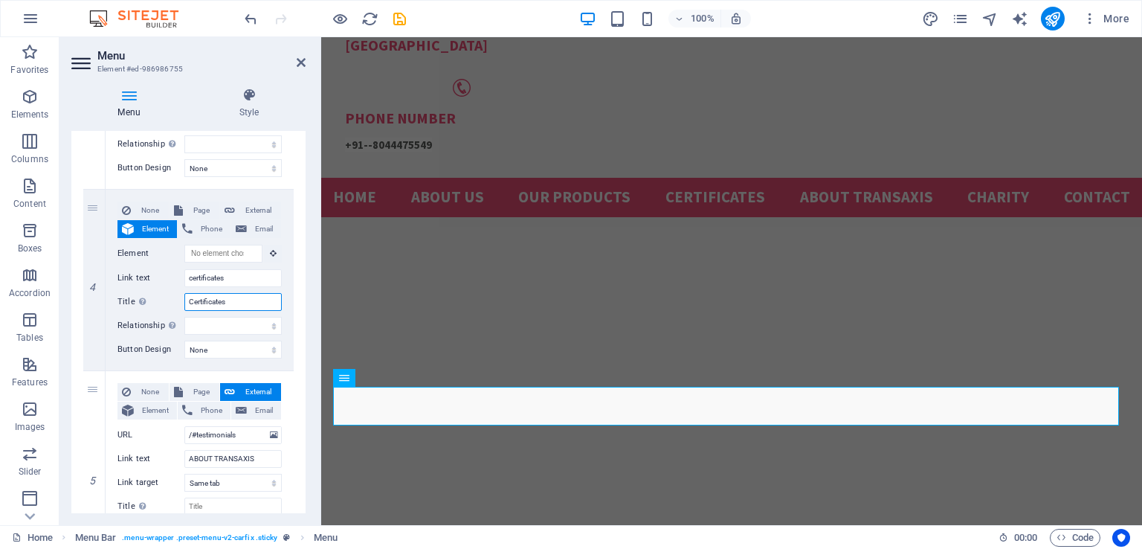
scroll to position [0, 0]
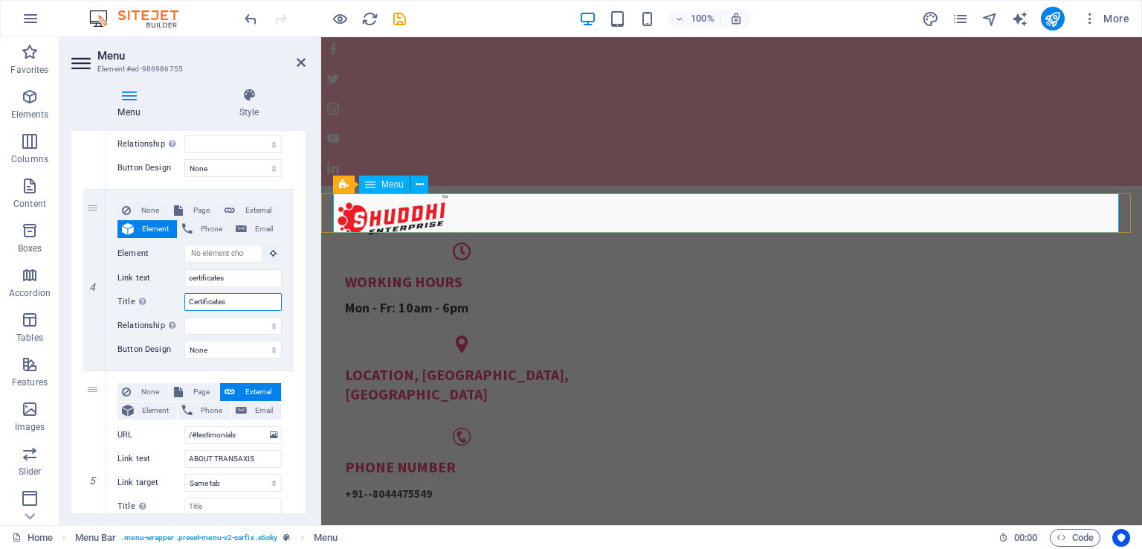
type input "Certificates"
click at [724, 527] on nav "Home About us Our Products certificates ABOUT TRANSAXIS Charity Contact" at bounding box center [731, 546] width 797 height 39
click at [400, 17] on icon "save" at bounding box center [399, 18] width 17 height 17
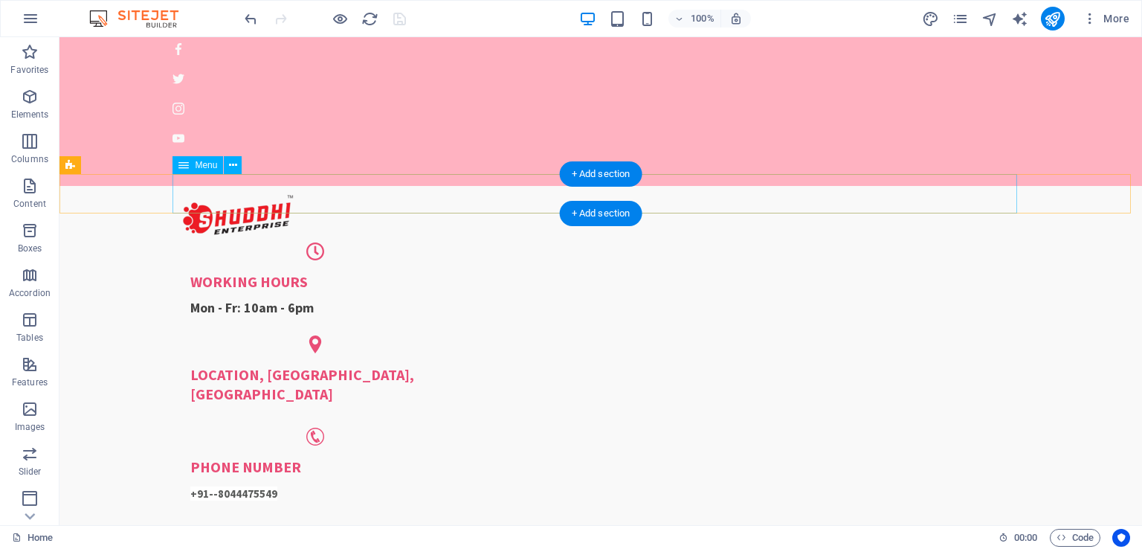
click at [590, 527] on nav "Home About us Our Products certificates ABOUT TRANSAXIS Charity Contact" at bounding box center [600, 546] width 845 height 39
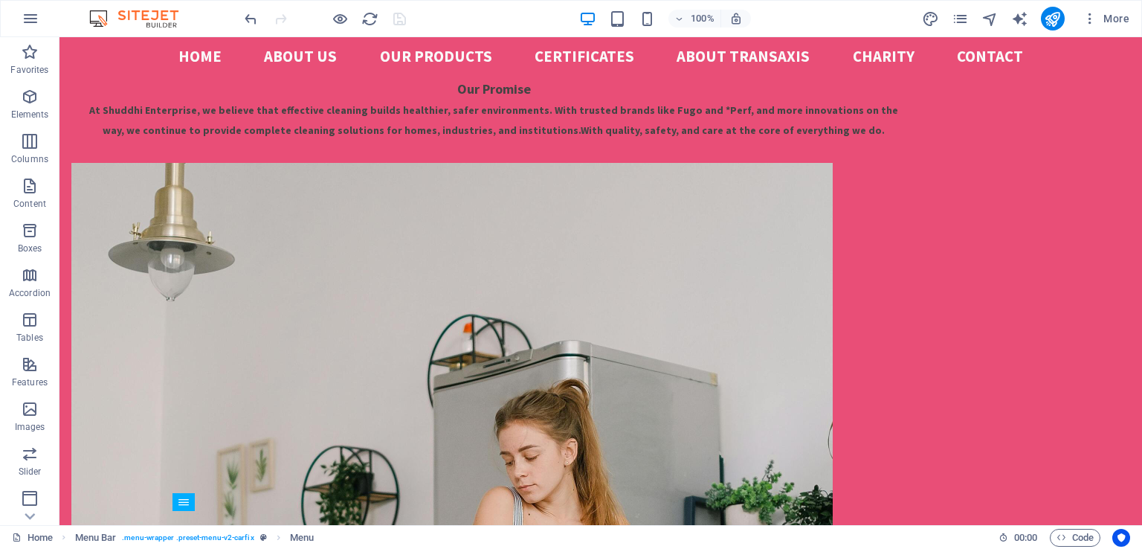
scroll to position [1934, 0]
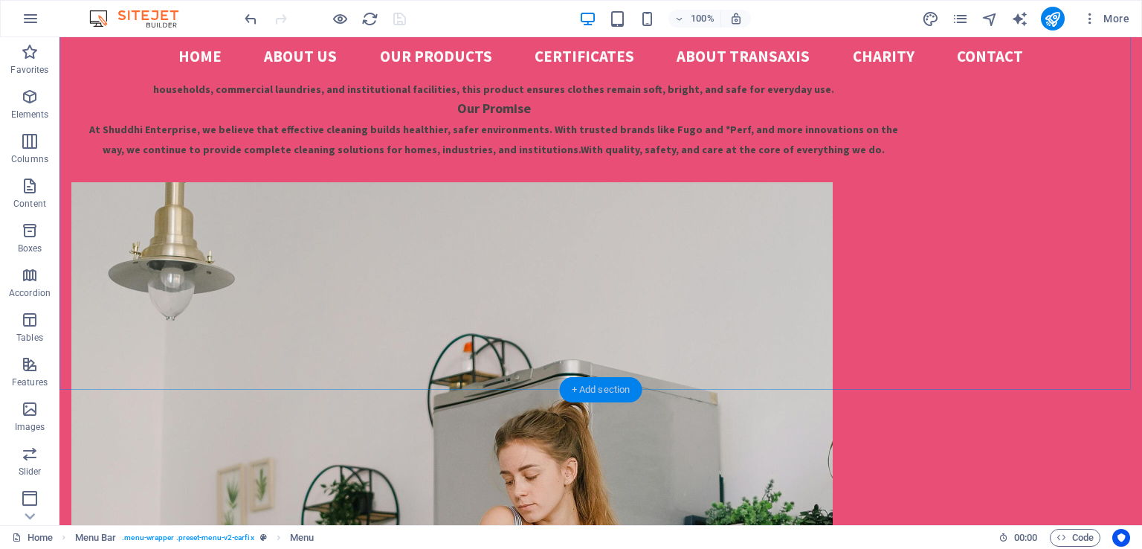
click at [576, 387] on div "+ Add section" at bounding box center [601, 389] width 83 height 25
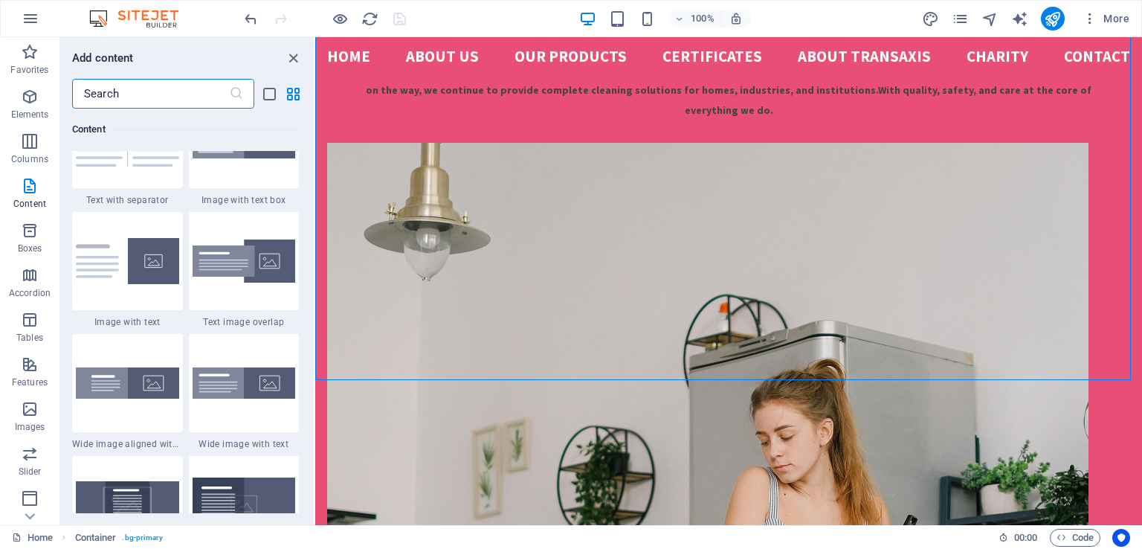
scroll to position [2634, 0]
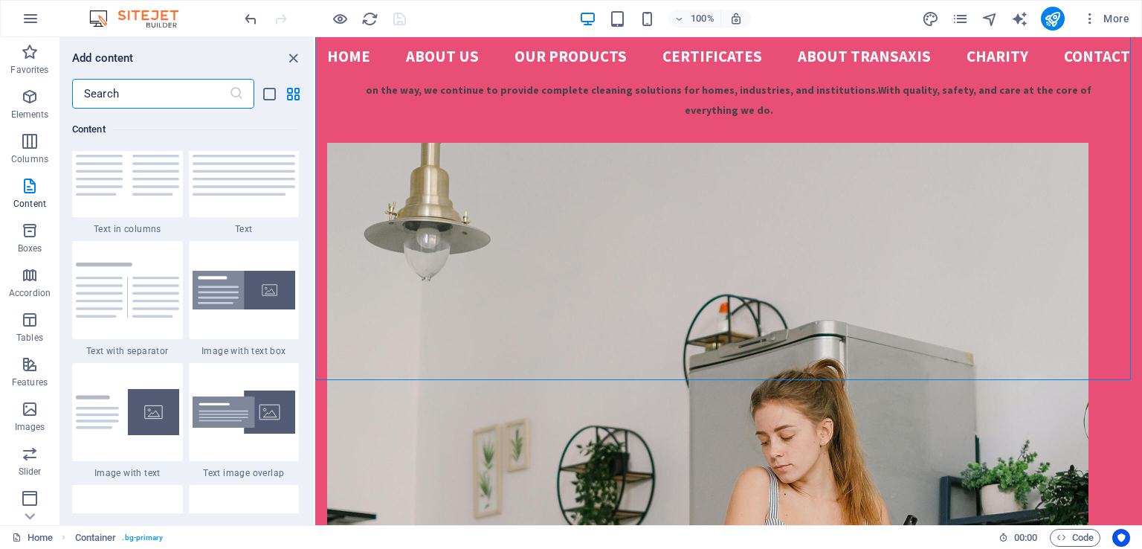
drag, startPoint x: 312, startPoint y: 187, endPoint x: 0, endPoint y: 150, distance: 314.5
click at [122, 416] on img at bounding box center [127, 412] width 103 height 46
click at [315, 416] on div "H2 Image with text Container Container Menu Menu Bar Text Container Container B…" at bounding box center [728, 281] width 827 height 488
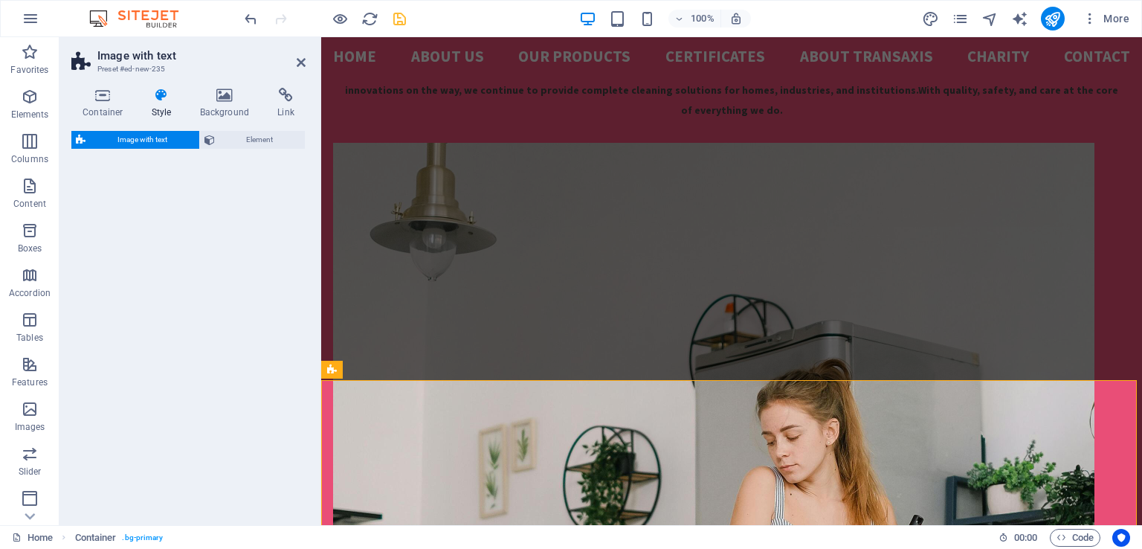
select select "rem"
select select "px"
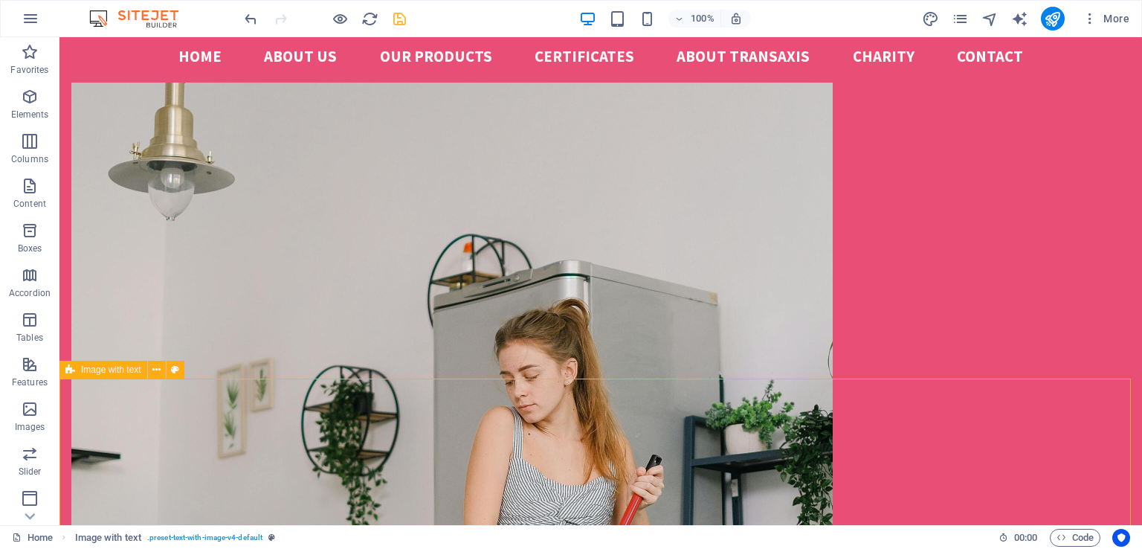
scroll to position [1944, 0]
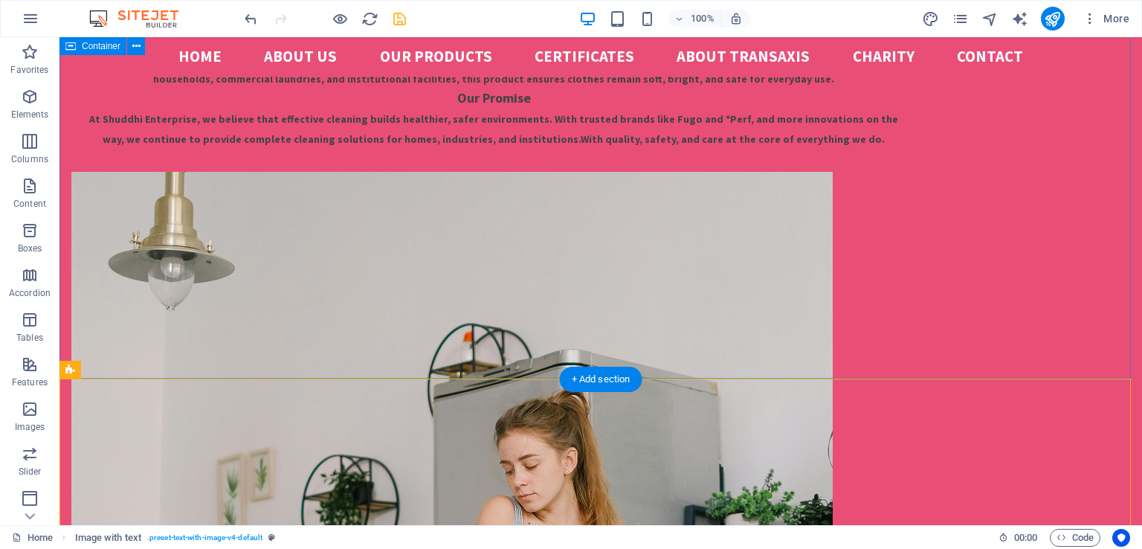
drag, startPoint x: 802, startPoint y: 435, endPoint x: 933, endPoint y: 352, distance: 155.8
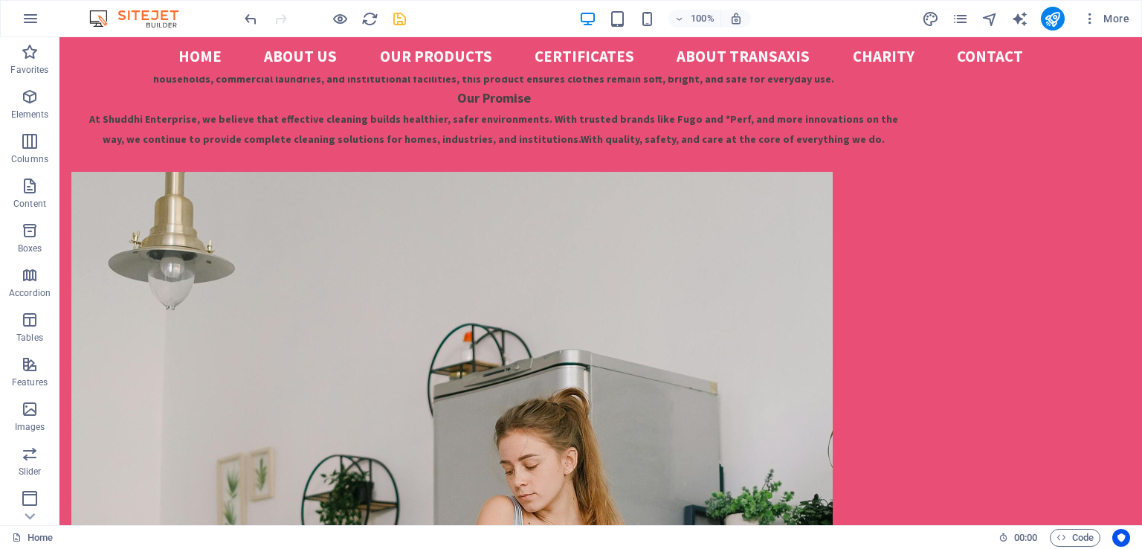
scroll to position [2110, 0]
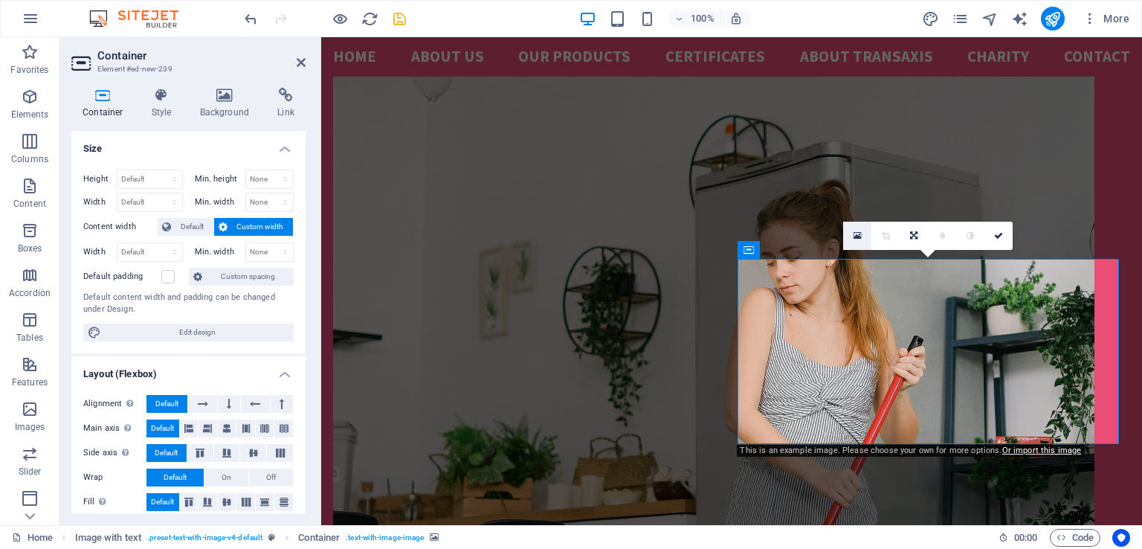
click at [856, 234] on icon at bounding box center [858, 236] width 8 height 10
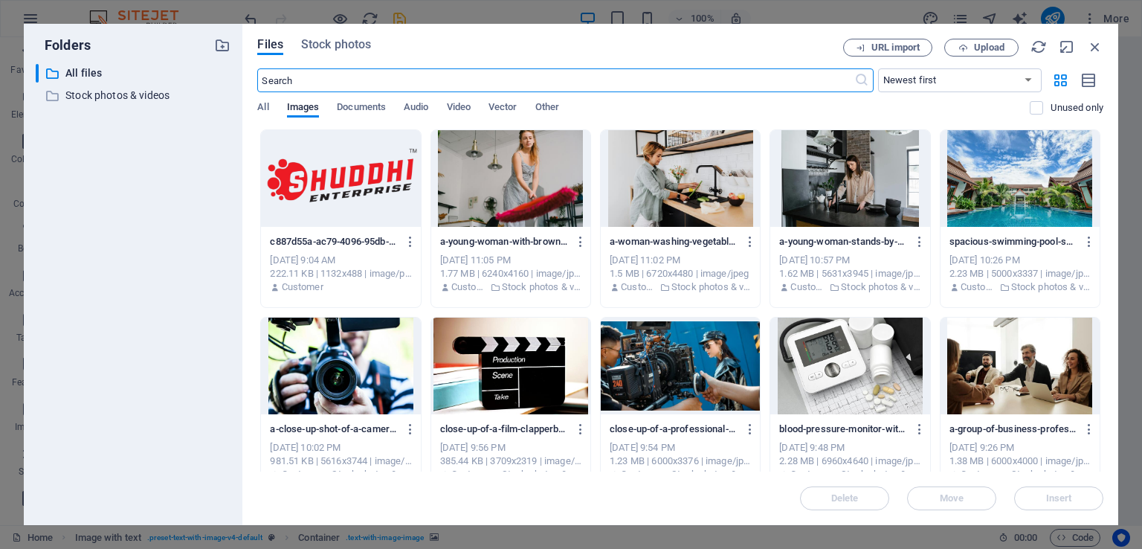
scroll to position [2473, 0]
click at [996, 45] on span "Upload" at bounding box center [989, 47] width 30 height 9
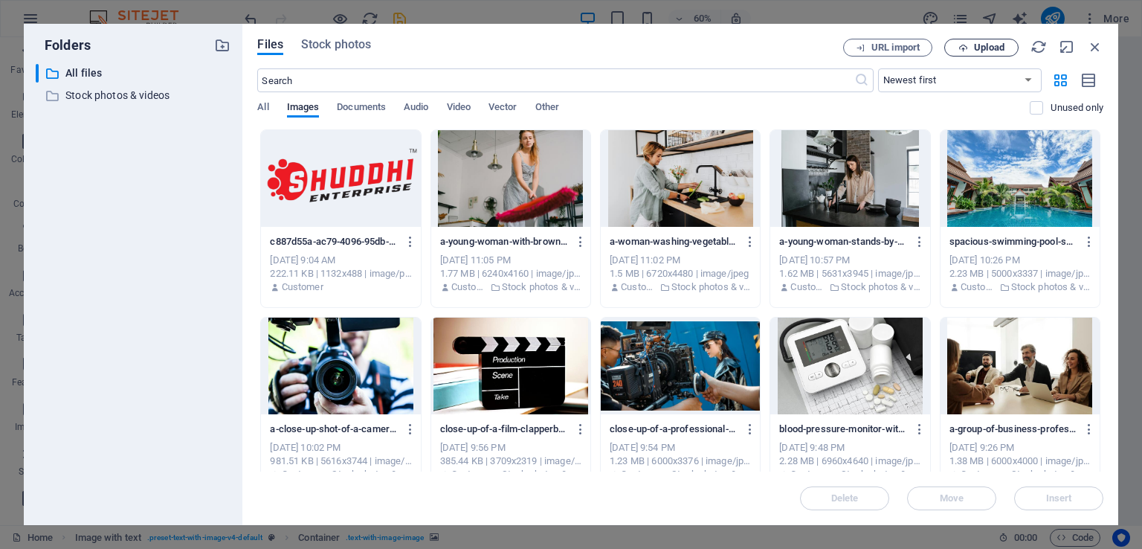
click at [982, 52] on span "Upload" at bounding box center [989, 47] width 30 height 9
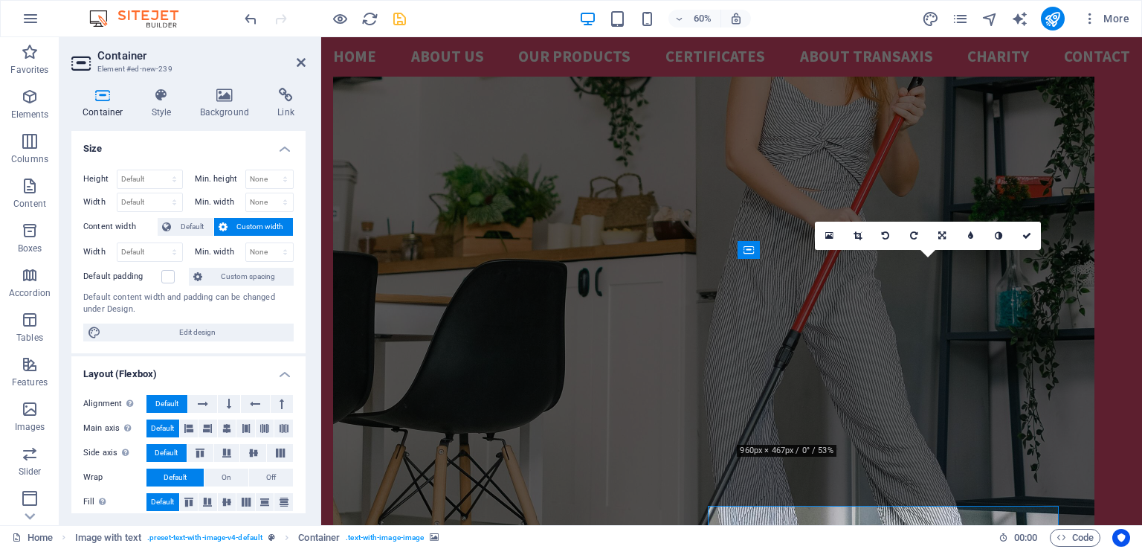
scroll to position [2212, 0]
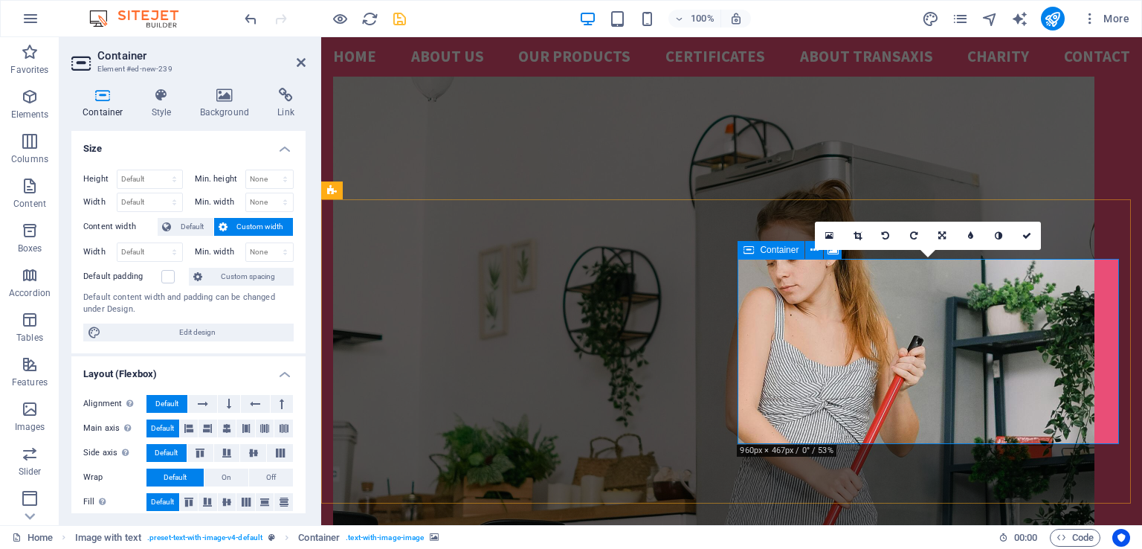
click at [782, 256] on div "Container" at bounding box center [771, 250] width 67 height 18
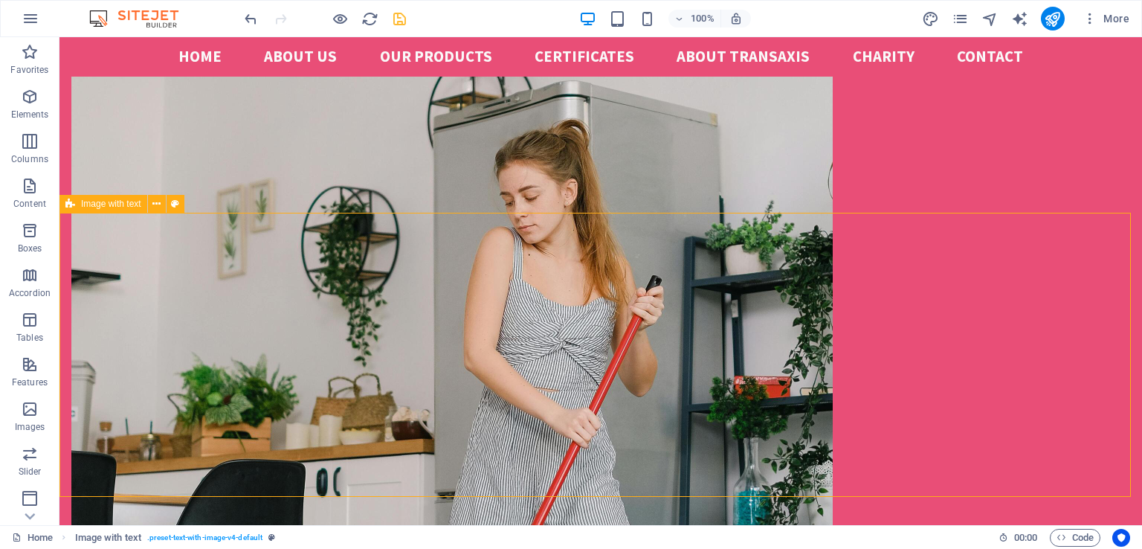
scroll to position [2110, 0]
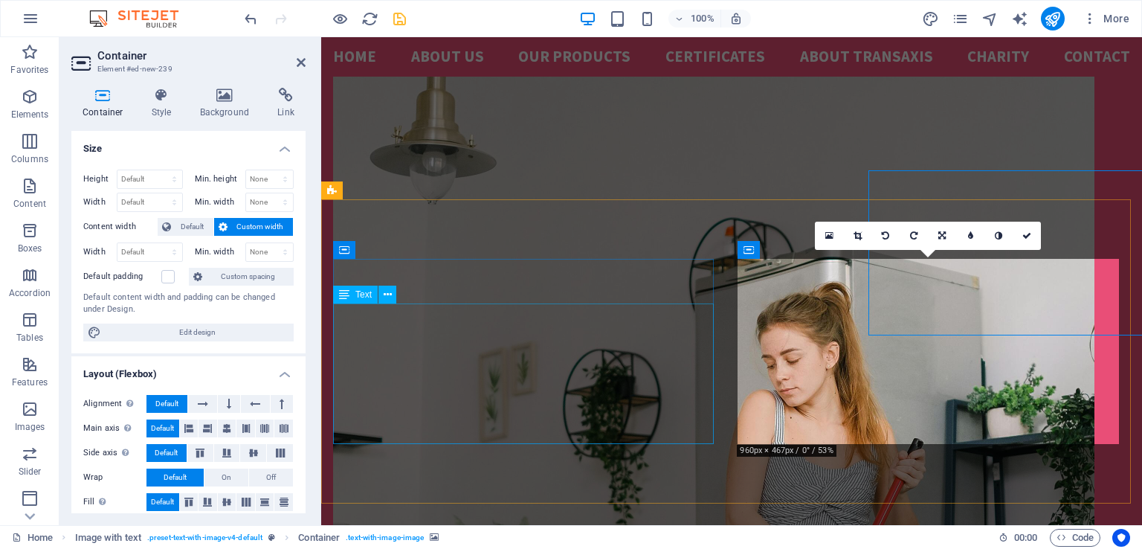
scroll to position [2212, 0]
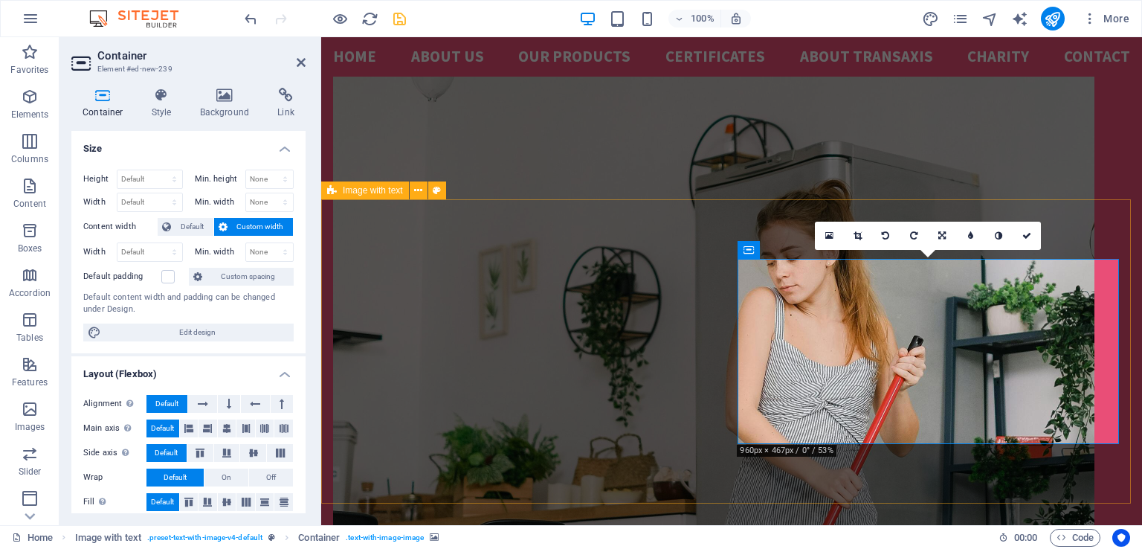
drag, startPoint x: 743, startPoint y: 451, endPoint x: 743, endPoint y: 466, distance: 14.9
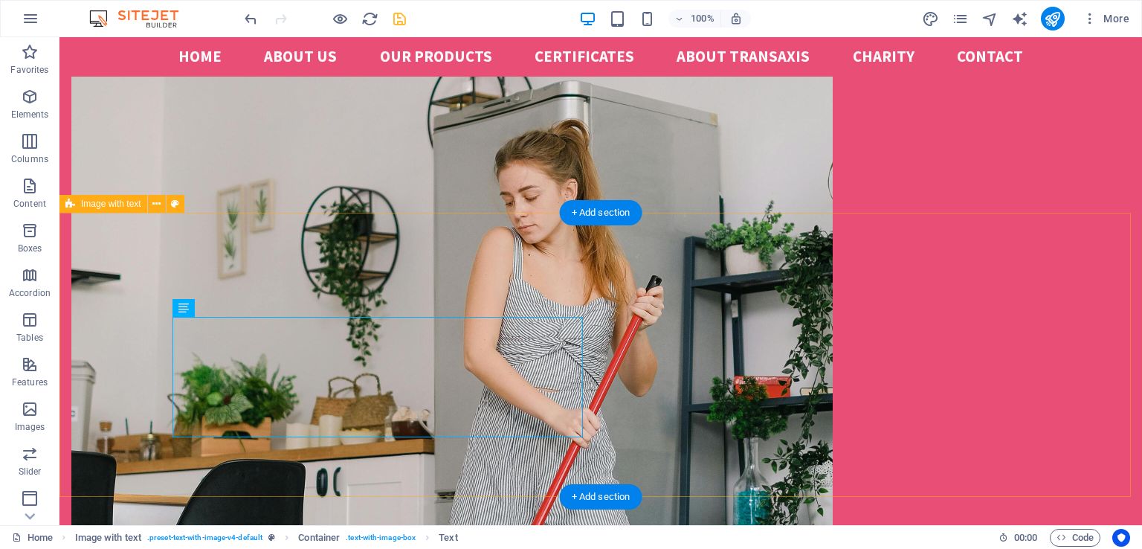
scroll to position [2110, 0]
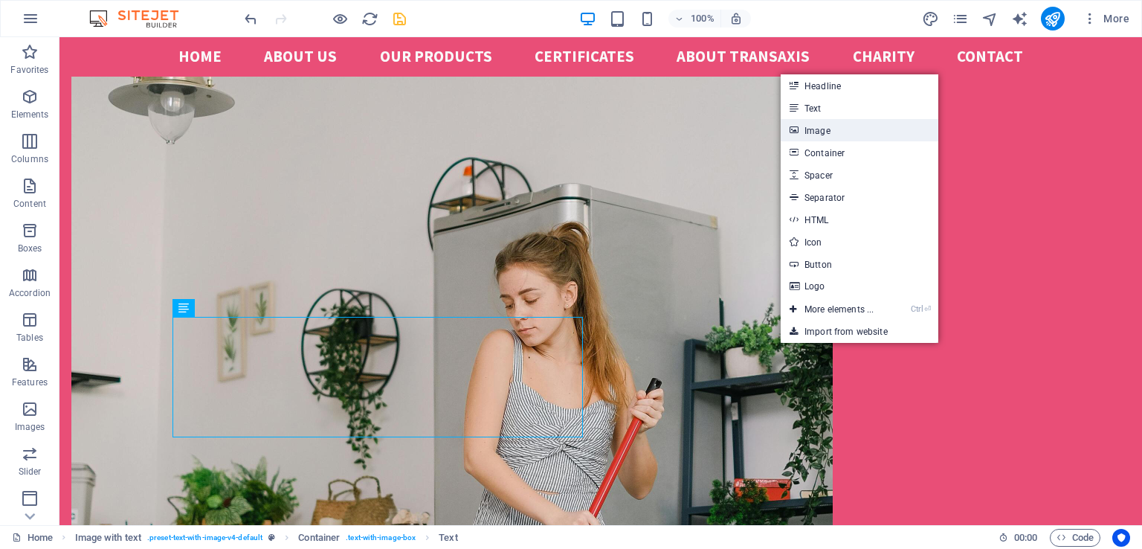
click at [815, 129] on link "Image" at bounding box center [860, 130] width 158 height 22
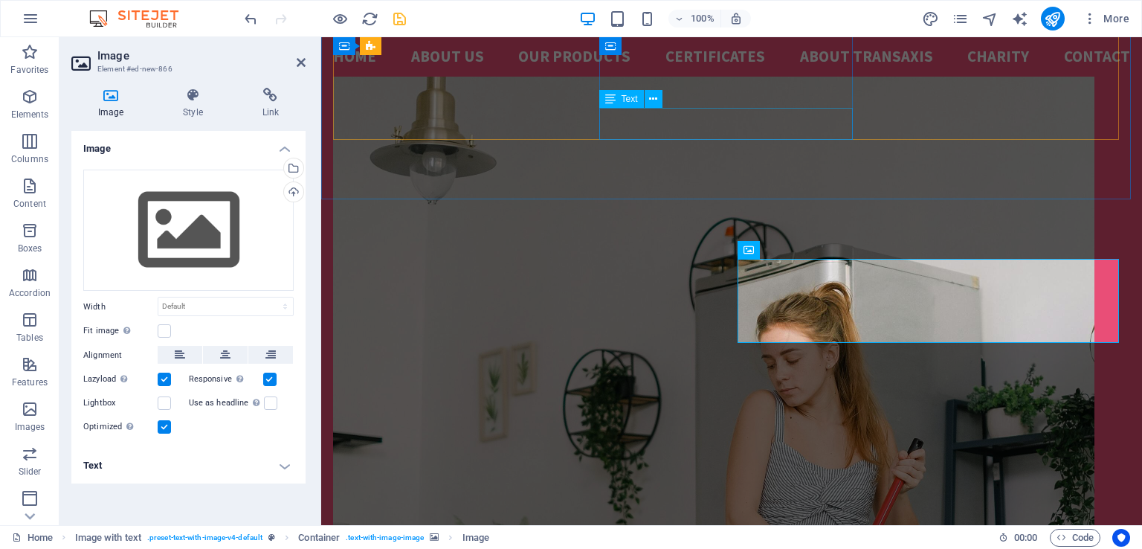
scroll to position [2212, 0]
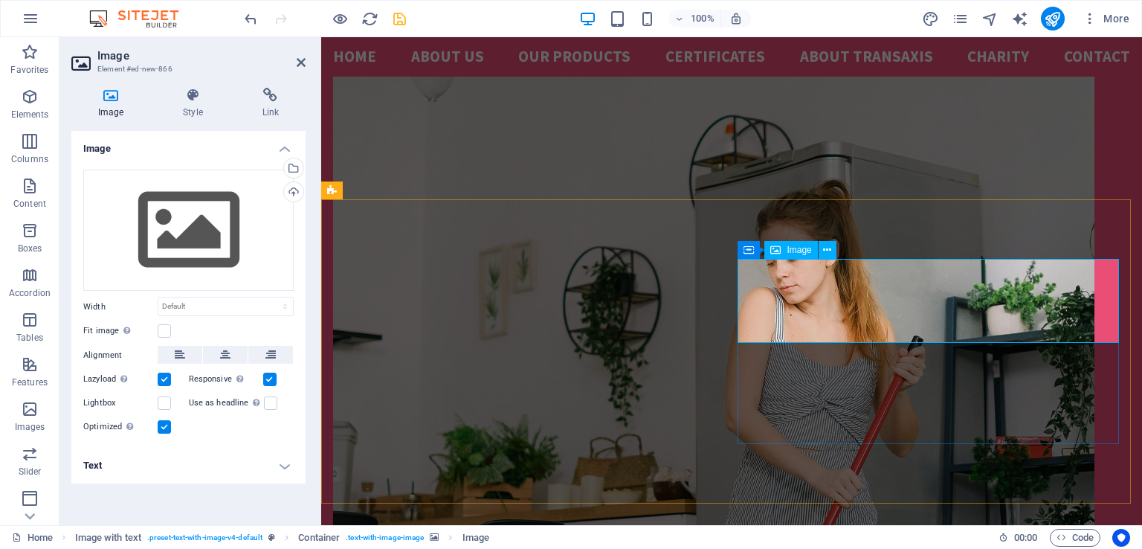
click at [292, 193] on div "Upload" at bounding box center [292, 193] width 22 height 22
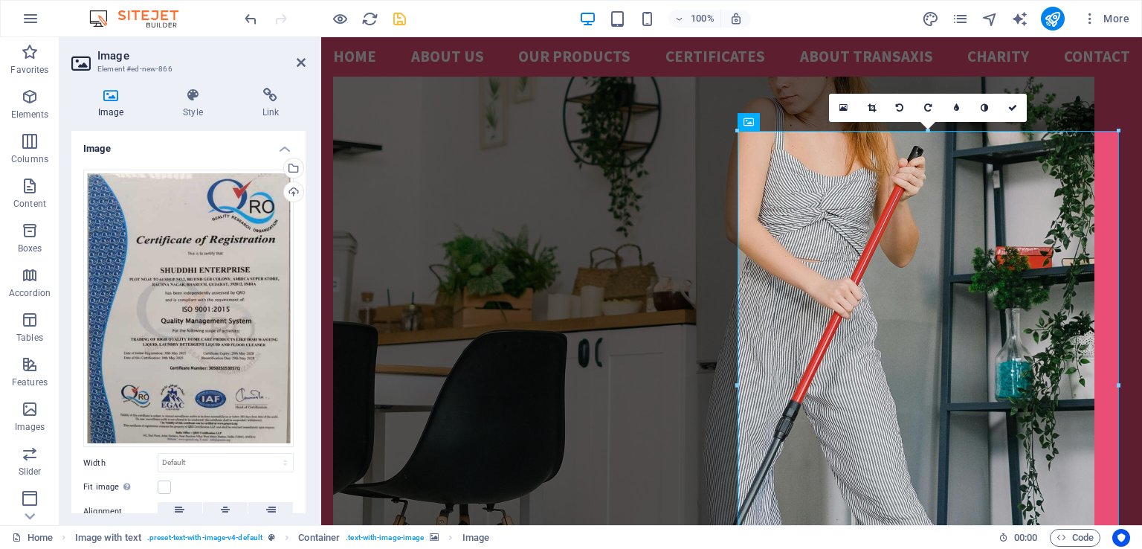
scroll to position [2258, 0]
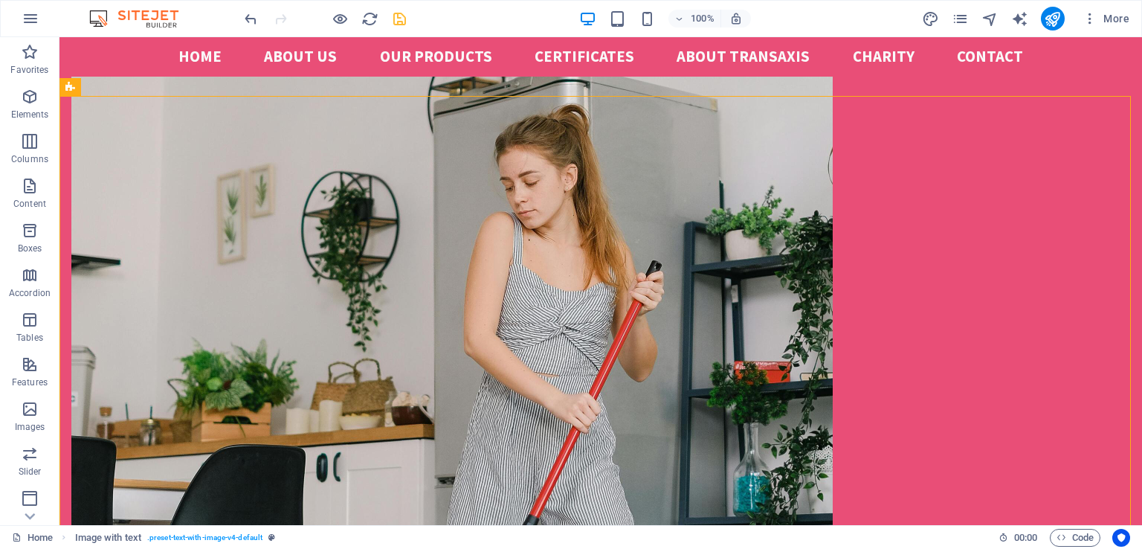
scroll to position [2221, 0]
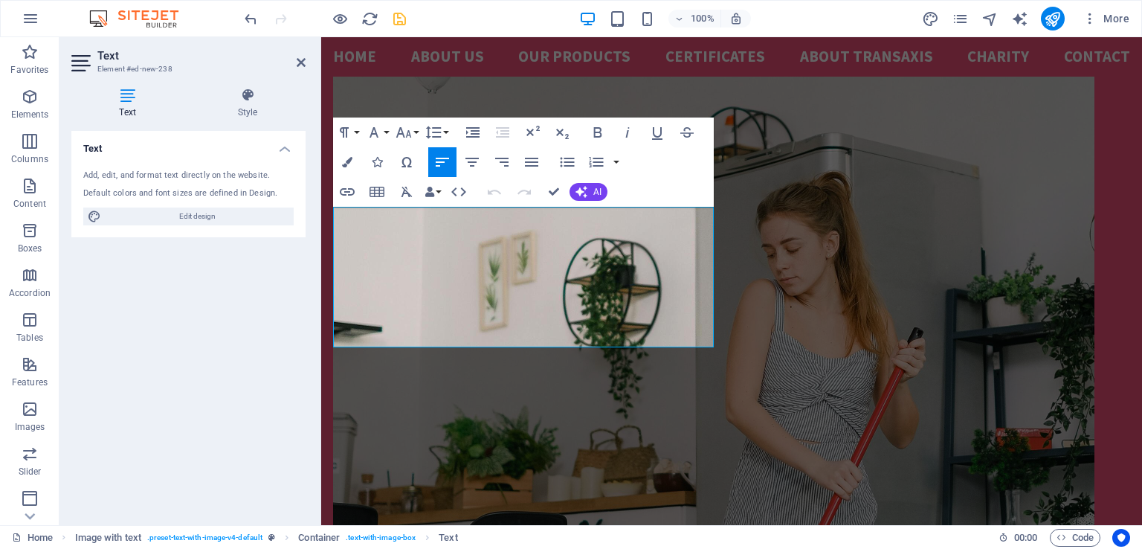
scroll to position [2309, 0]
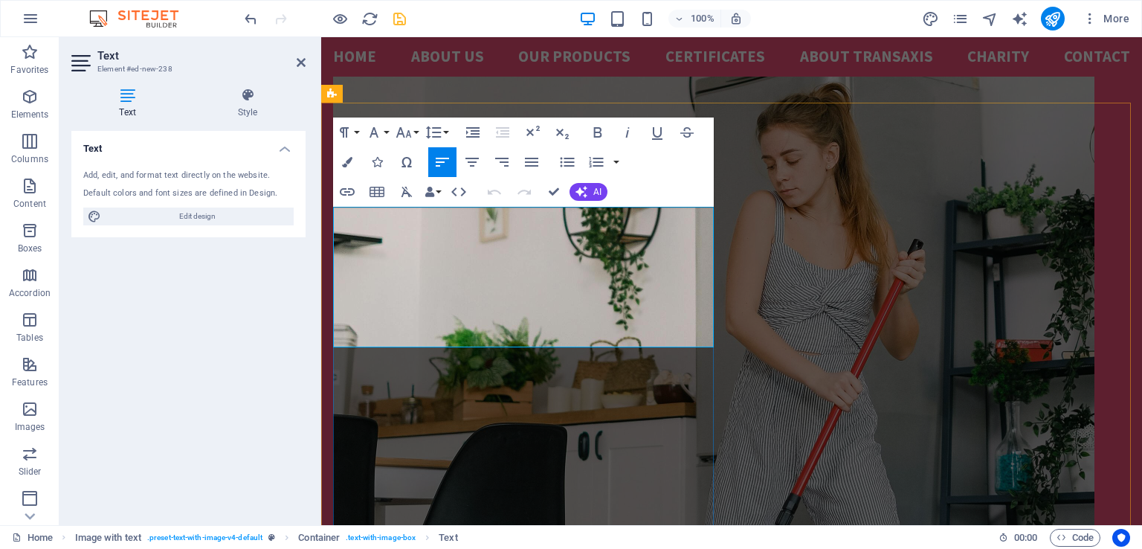
drag, startPoint x: 334, startPoint y: 215, endPoint x: 515, endPoint y: 345, distance: 222.7
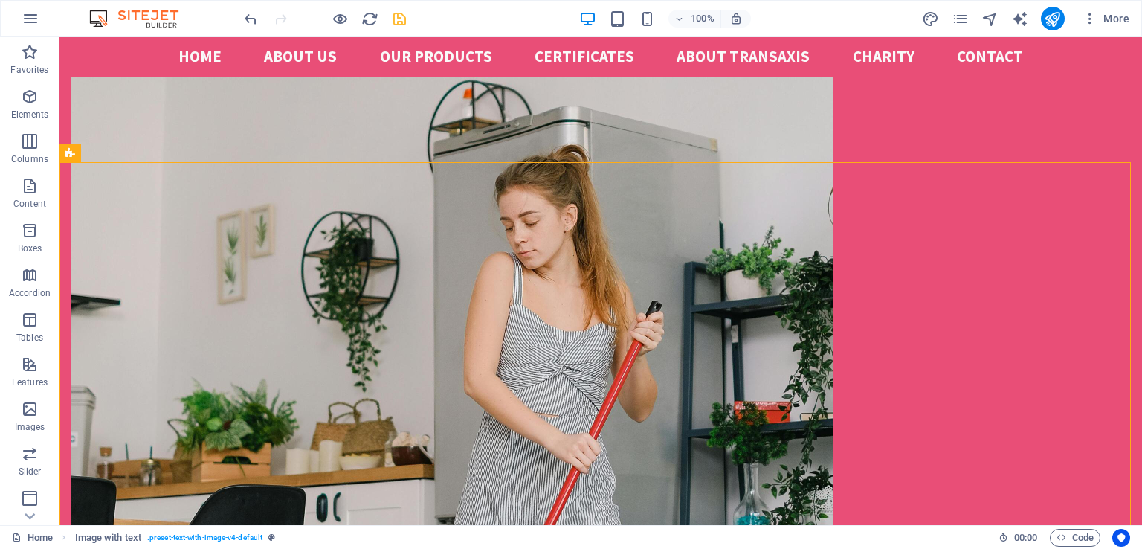
scroll to position [2160, 0]
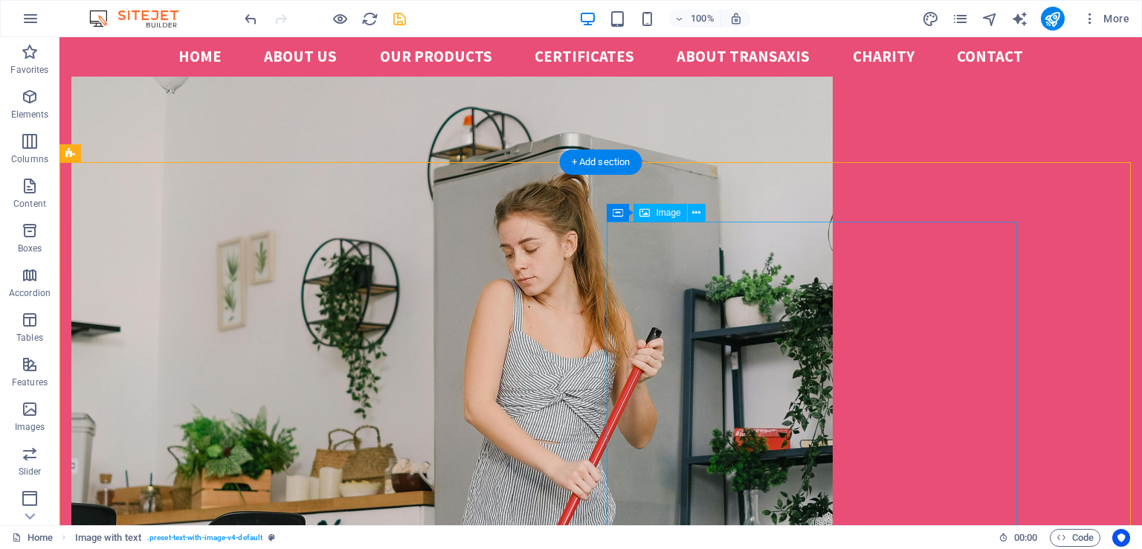
click at [698, 211] on icon at bounding box center [696, 213] width 8 height 16
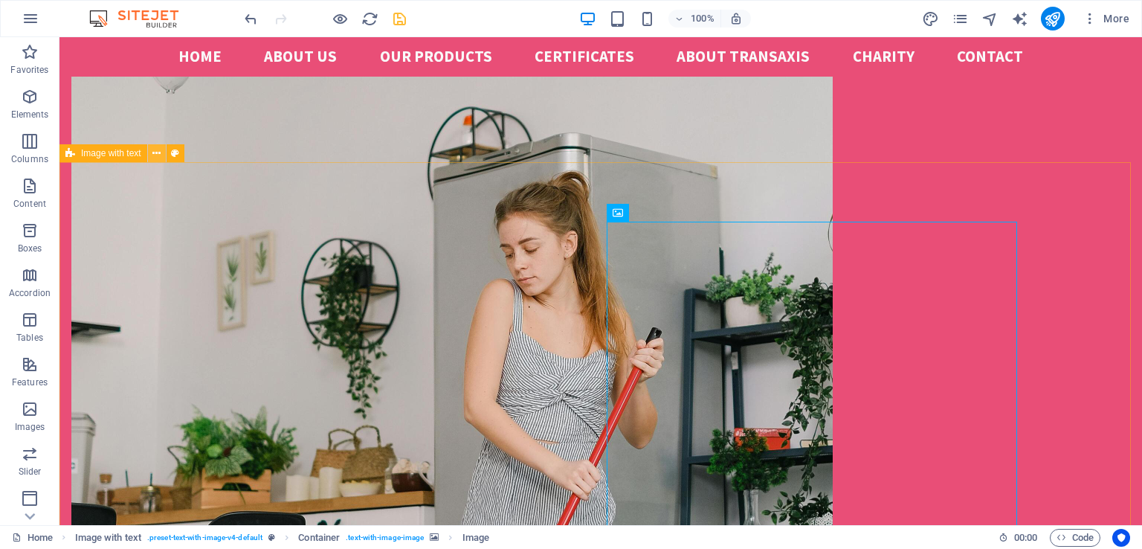
click at [160, 155] on icon at bounding box center [156, 154] width 8 height 16
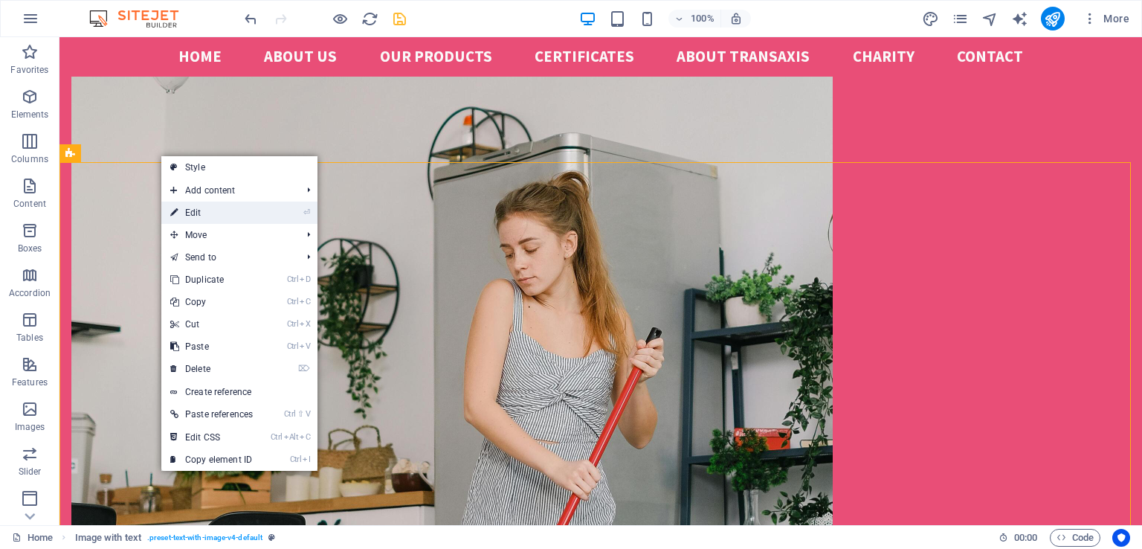
click at [205, 218] on link "⏎ Edit" at bounding box center [211, 213] width 100 height 22
select select "rem"
select select "px"
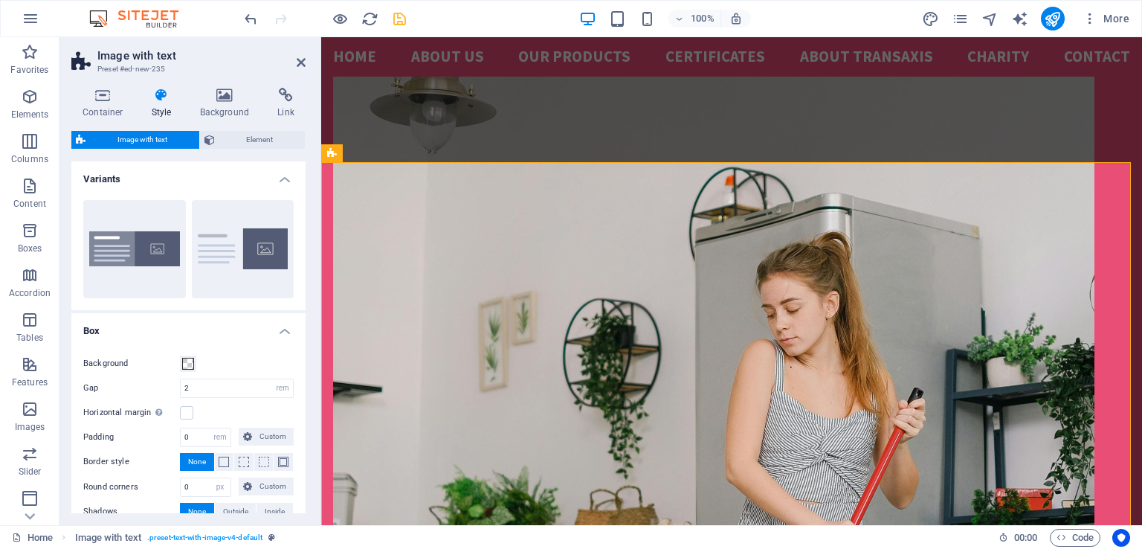
scroll to position [2249, 0]
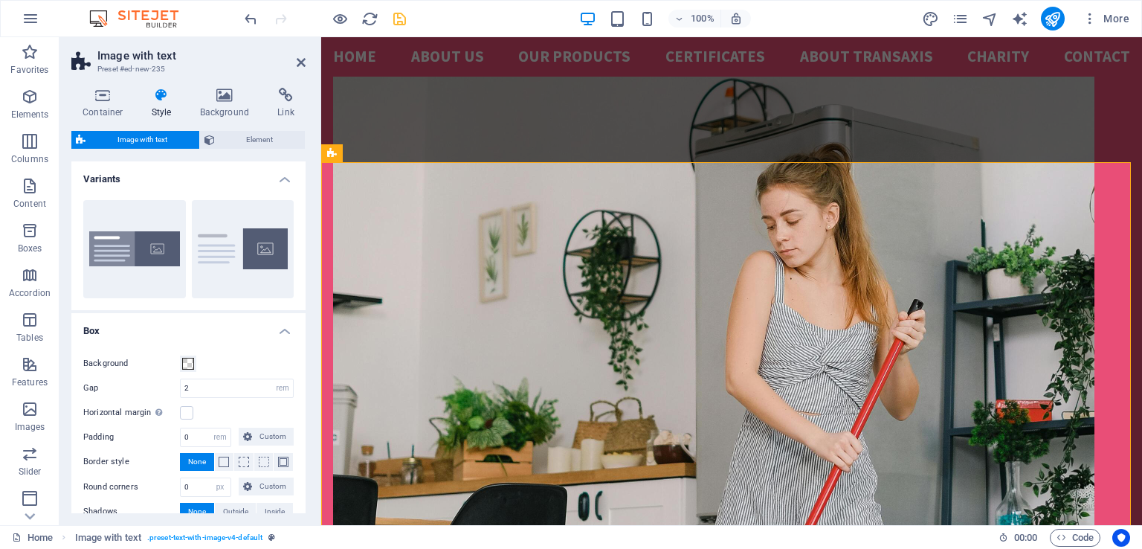
click at [283, 182] on h4 "Variants" at bounding box center [188, 174] width 234 height 27
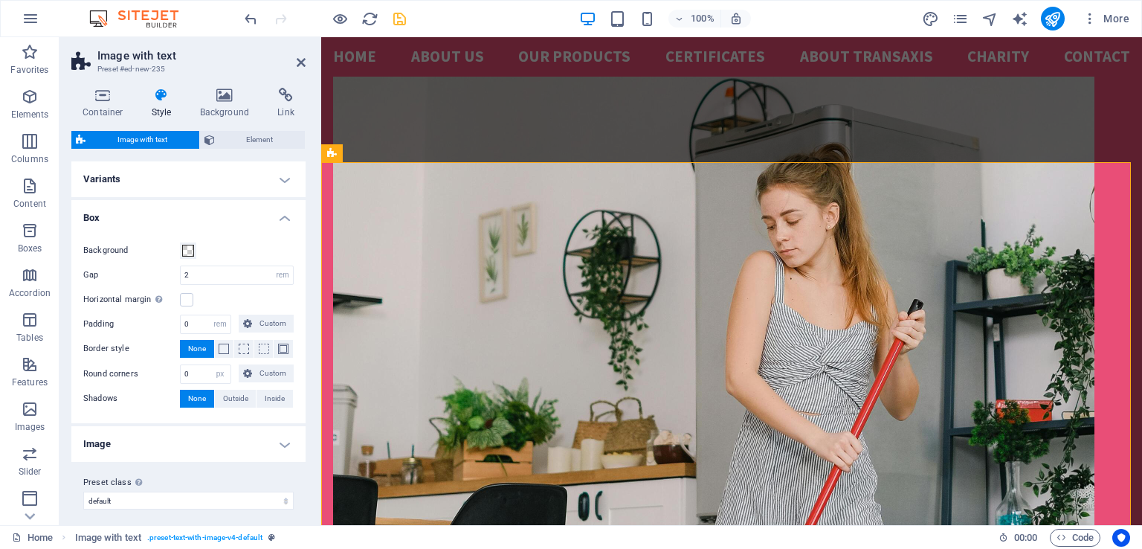
click at [283, 182] on h4 "Variants" at bounding box center [188, 179] width 234 height 36
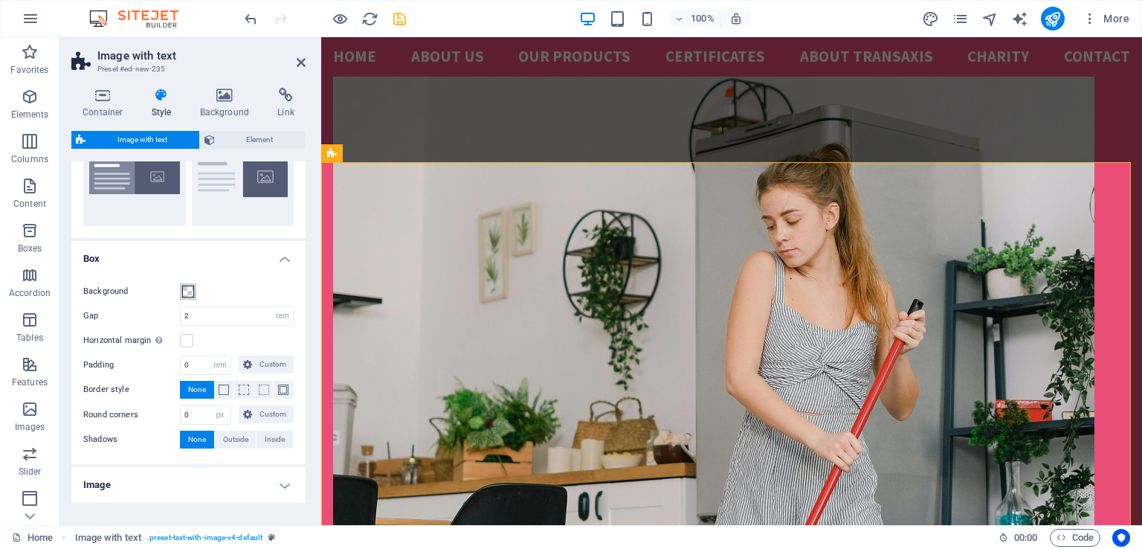
scroll to position [89, 0]
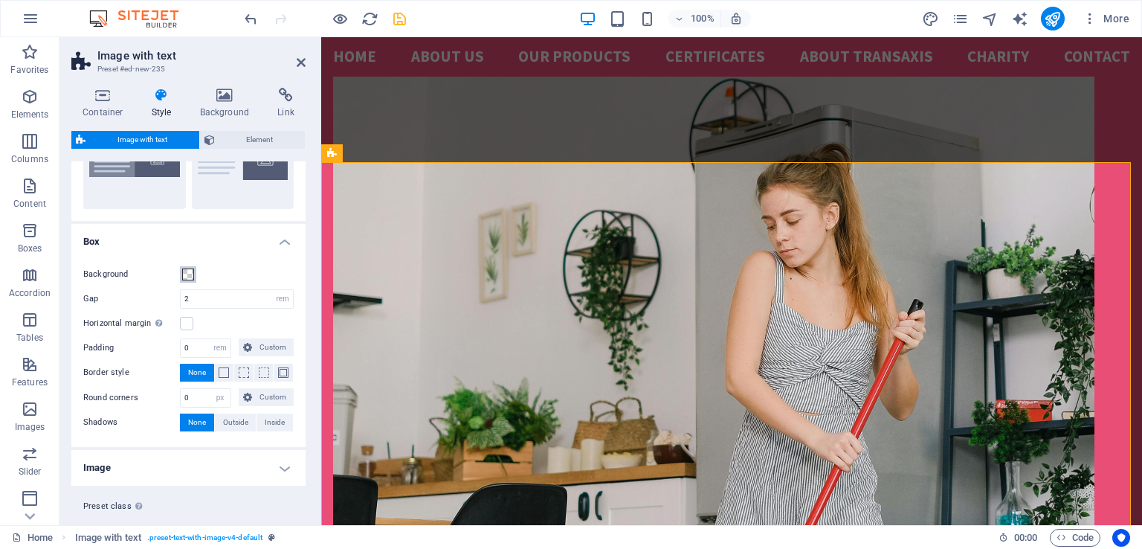
click at [190, 276] on span at bounding box center [188, 274] width 12 height 12
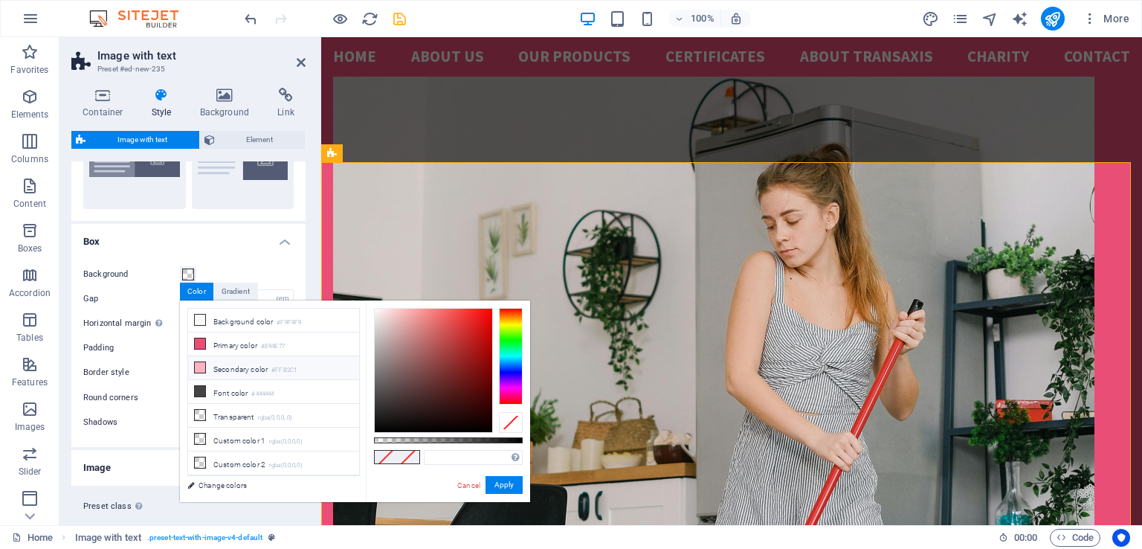
click at [202, 369] on icon at bounding box center [200, 367] width 10 height 10
type input "#ffb2c1"
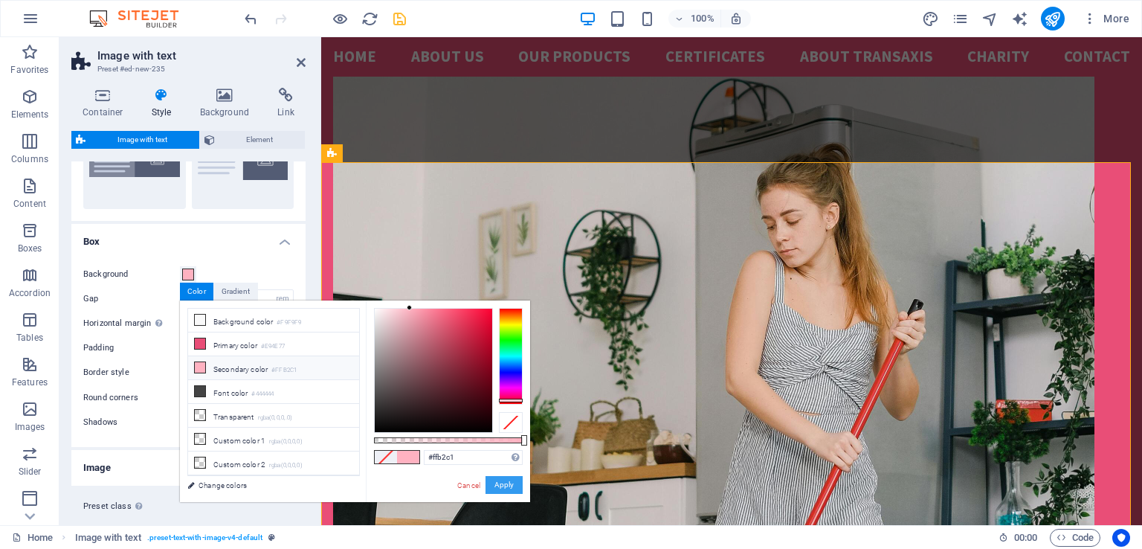
click at [509, 488] on button "Apply" at bounding box center [504, 485] width 37 height 18
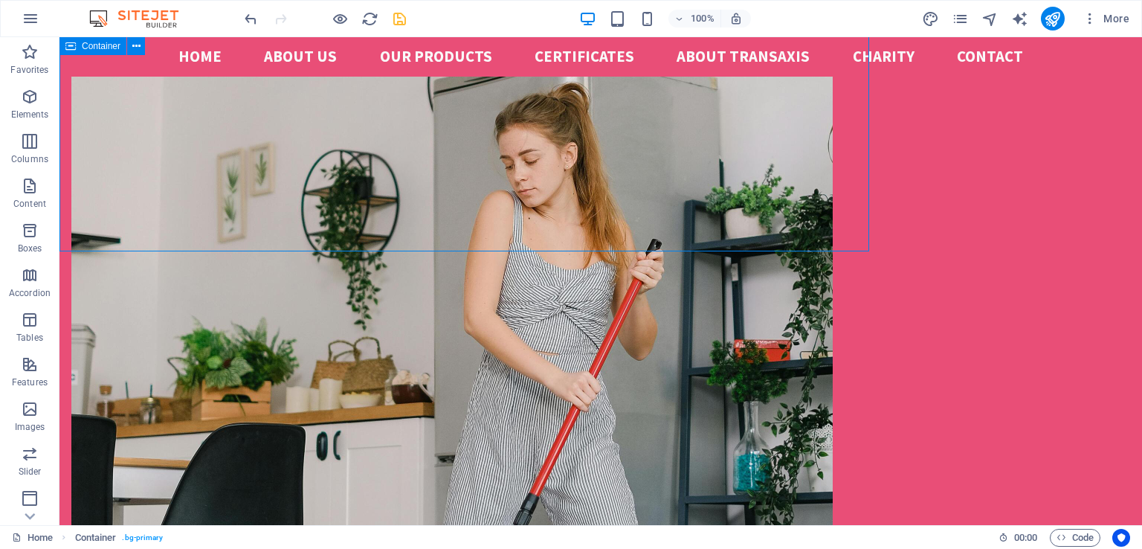
scroll to position [2160, 0]
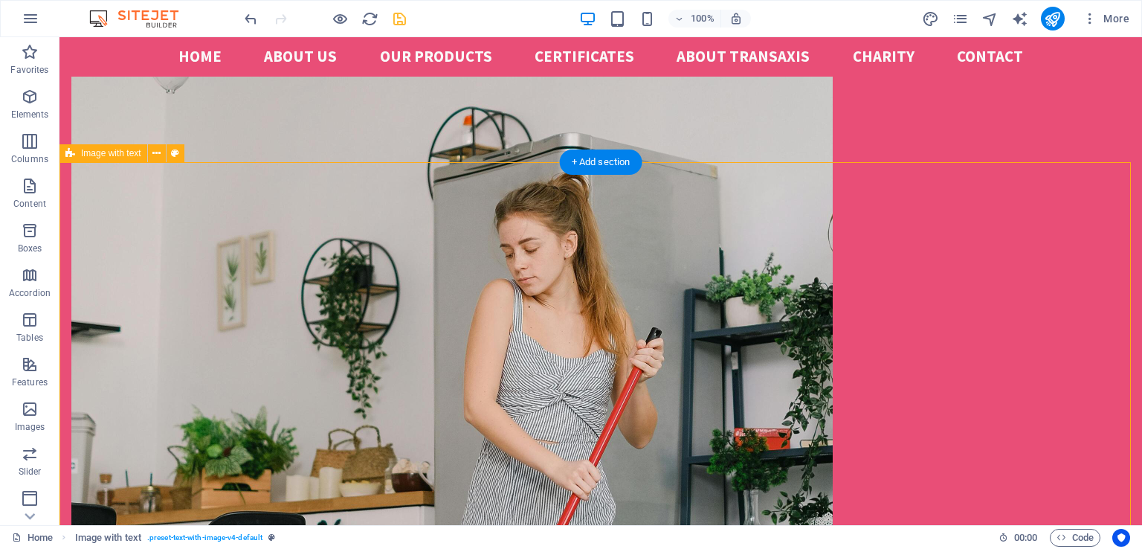
select select "rem"
select select "px"
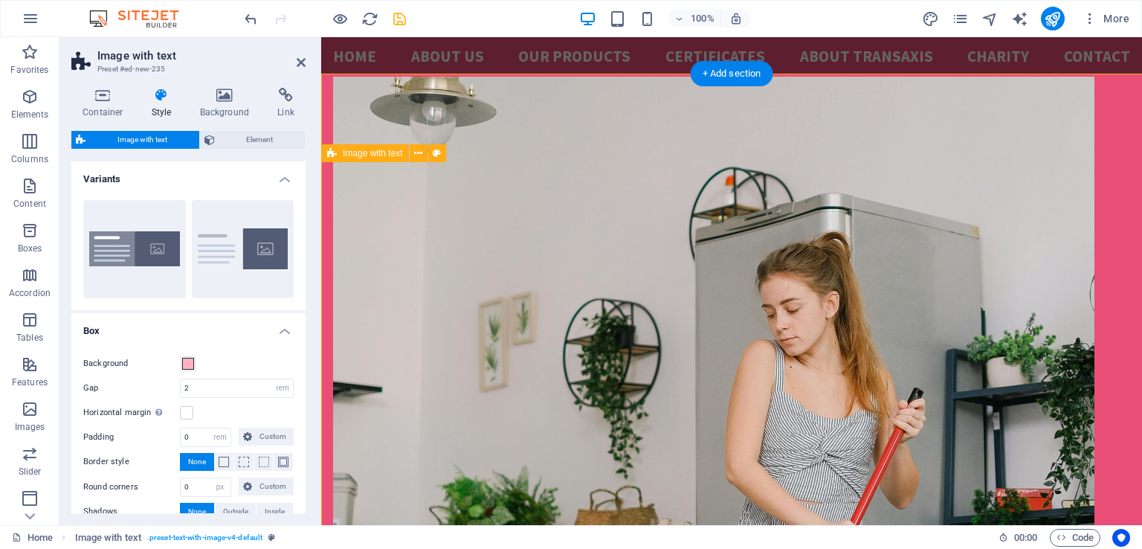
scroll to position [2249, 0]
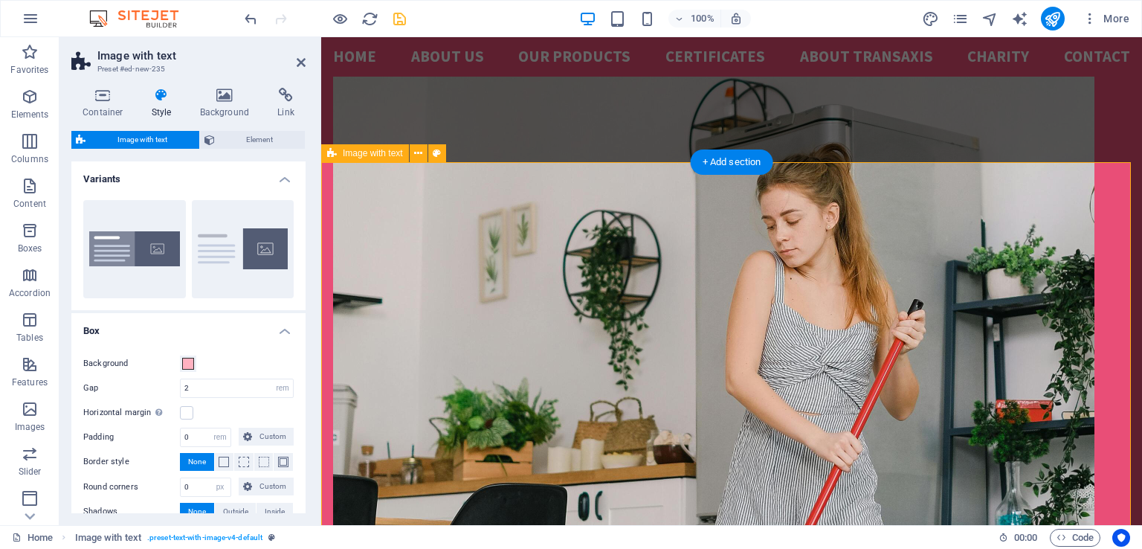
click at [187, 363] on span at bounding box center [188, 364] width 12 height 12
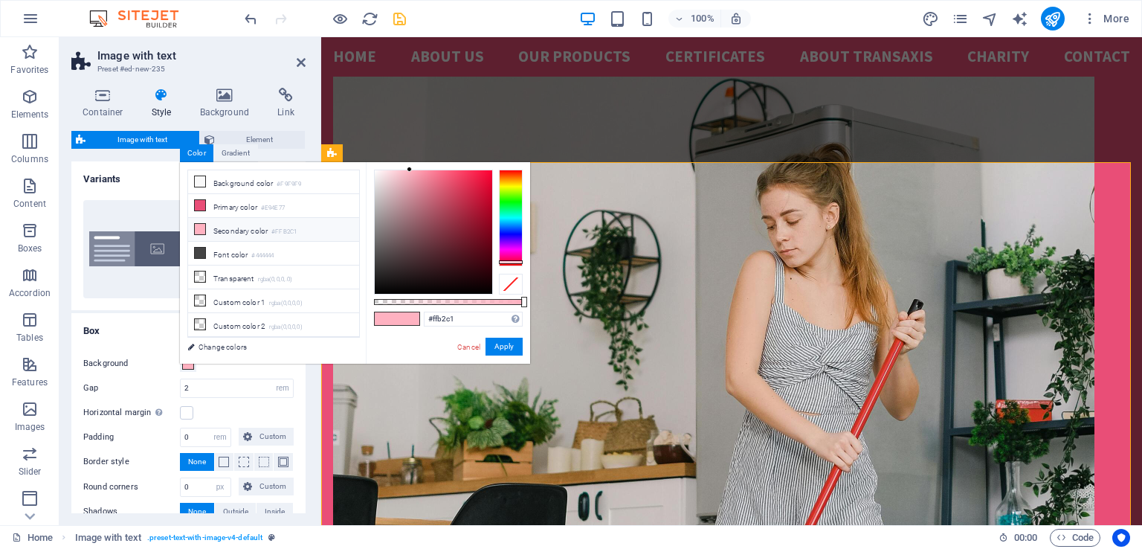
click at [399, 315] on span at bounding box center [408, 318] width 22 height 13
click at [513, 349] on button "Apply" at bounding box center [504, 347] width 37 height 18
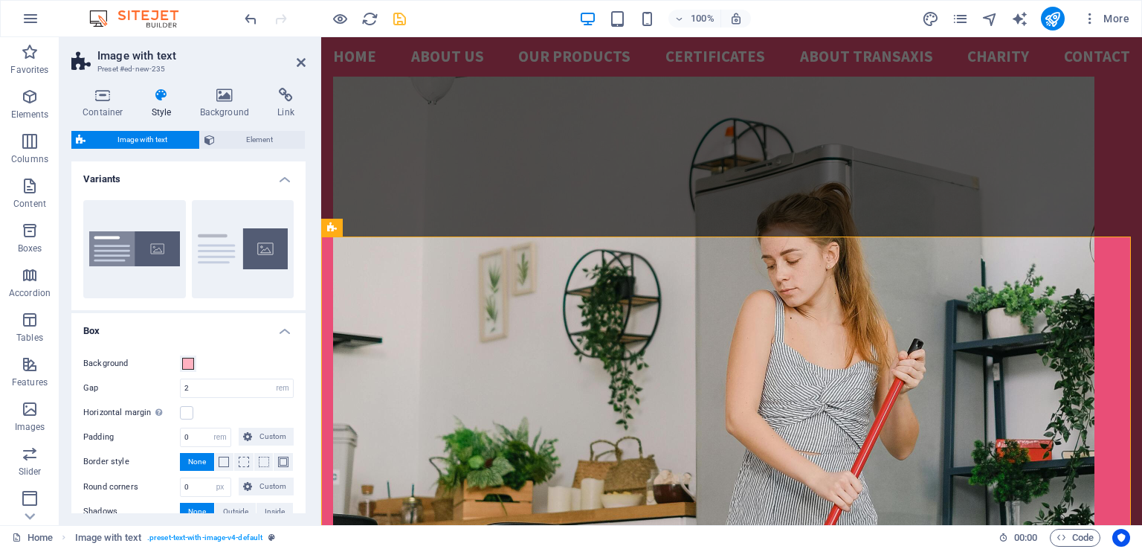
scroll to position [2174, 0]
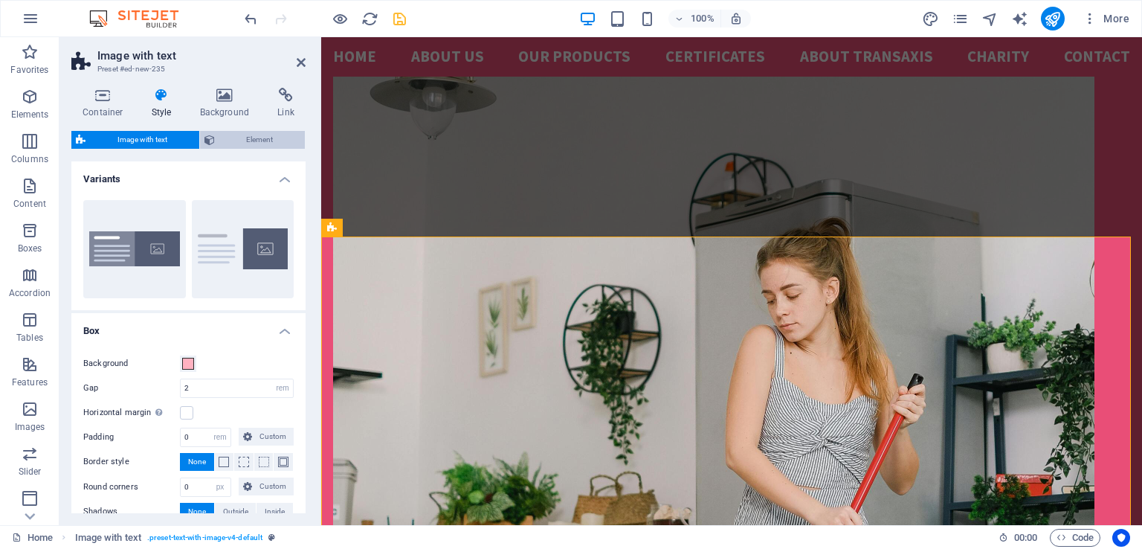
click at [248, 141] on span "Element" at bounding box center [260, 140] width 82 height 18
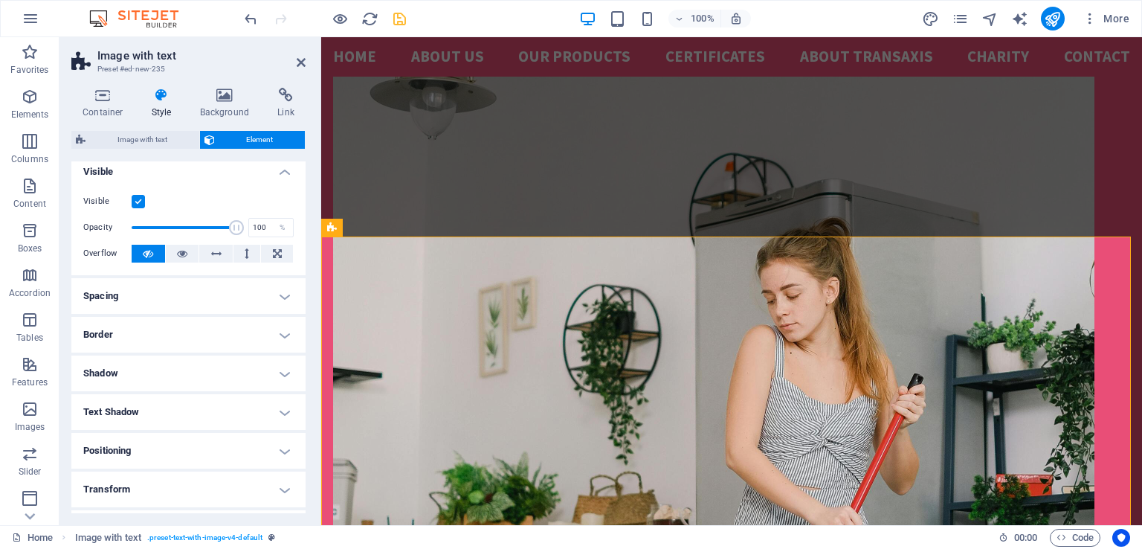
scroll to position [0, 0]
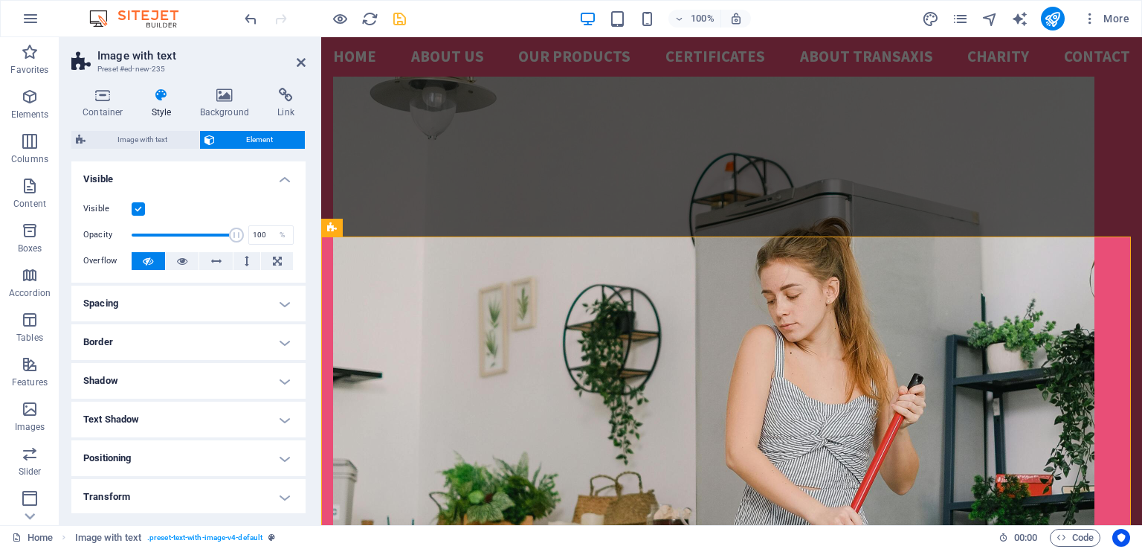
click at [282, 178] on h4 "Visible" at bounding box center [188, 174] width 234 height 27
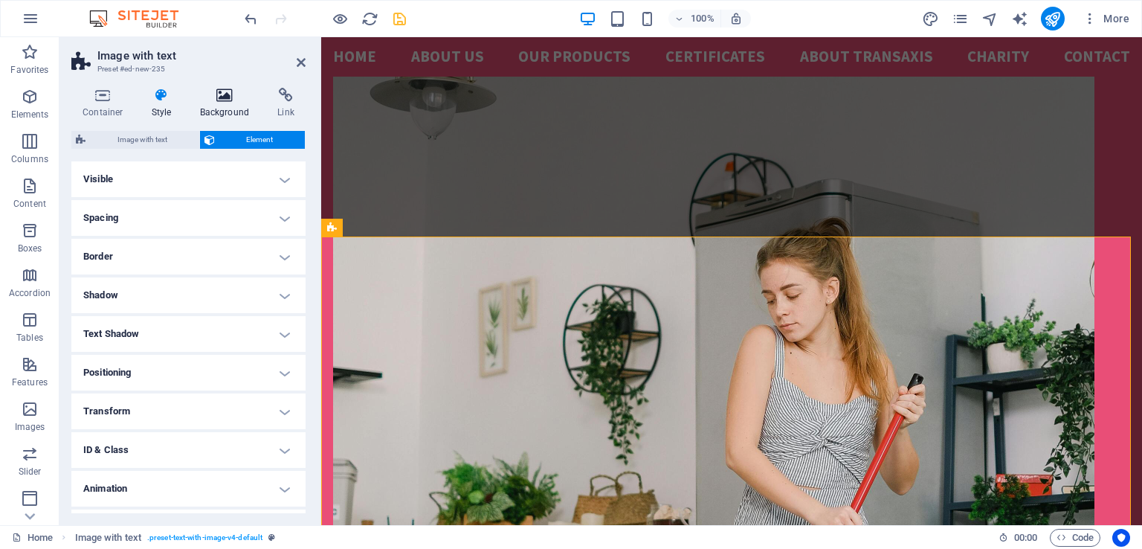
click at [225, 107] on h4 "Background" at bounding box center [228, 103] width 78 height 31
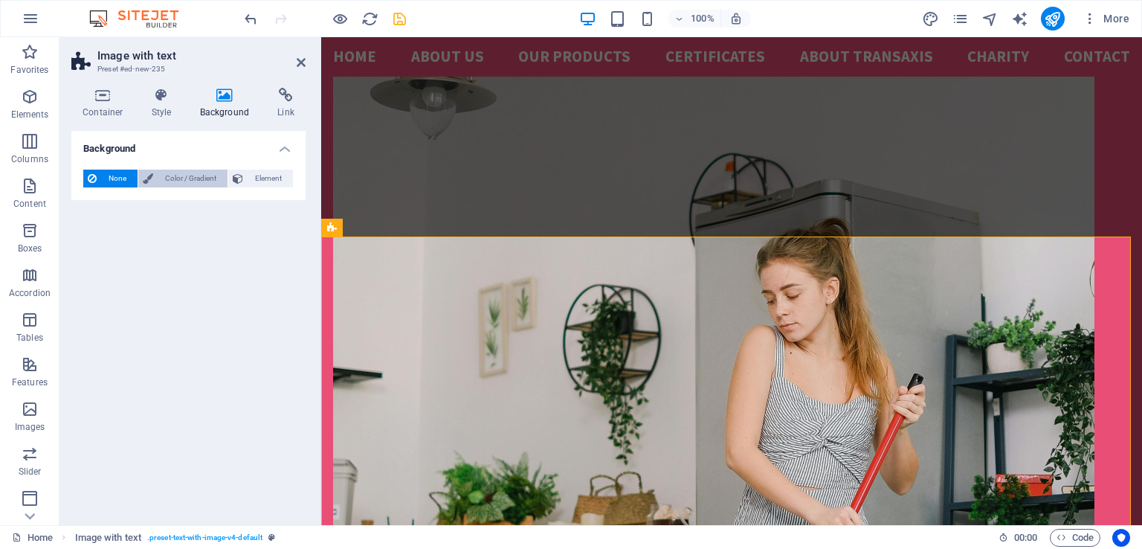
click at [178, 179] on span "Color / Gradient" at bounding box center [190, 179] width 65 height 18
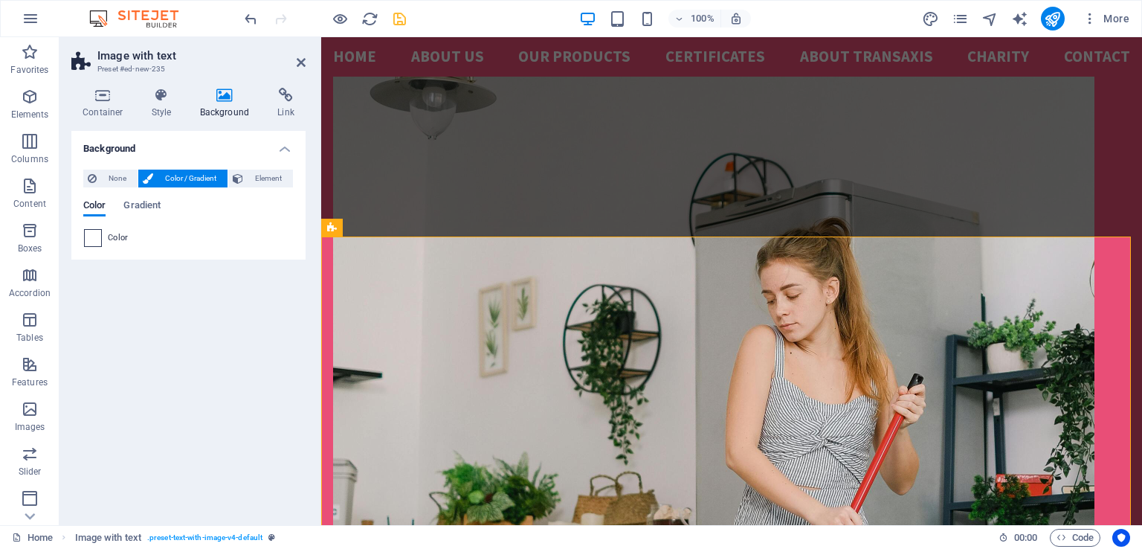
click at [99, 239] on span at bounding box center [93, 238] width 16 height 16
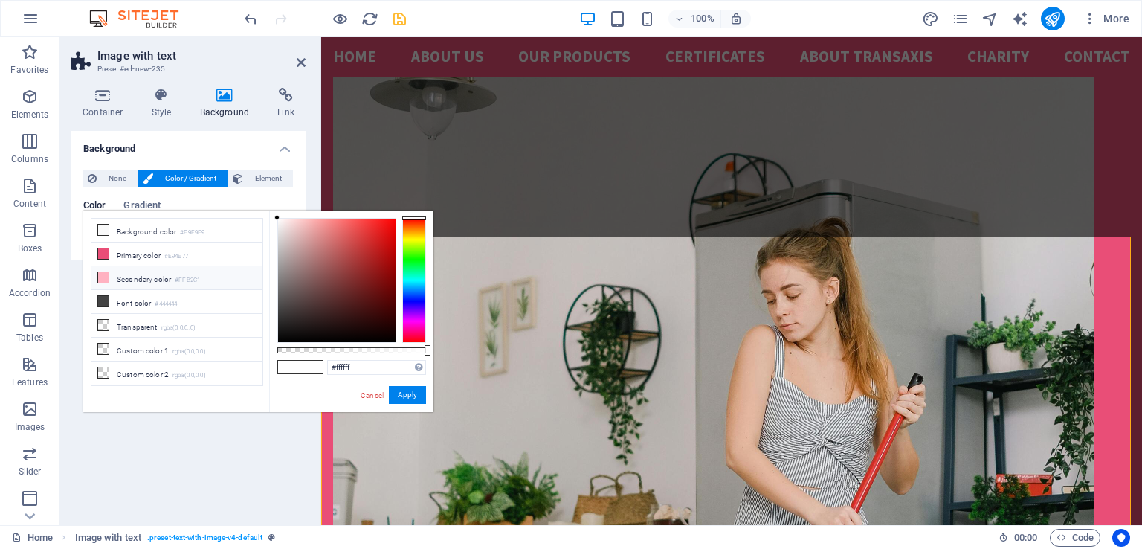
click at [102, 274] on icon at bounding box center [103, 277] width 10 height 10
type input "#ffb2c1"
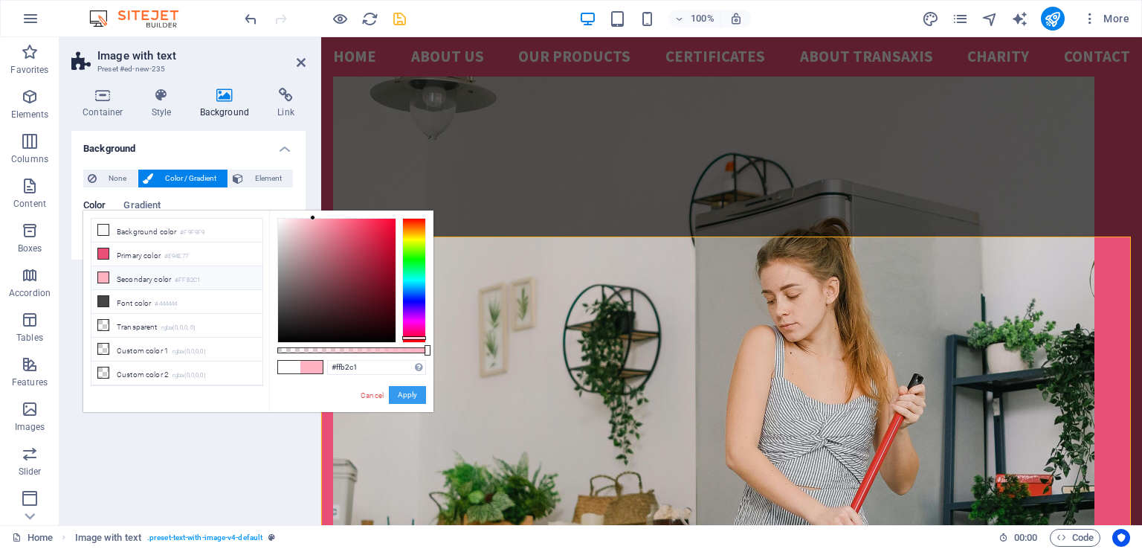
click at [416, 399] on button "Apply" at bounding box center [407, 395] width 37 height 18
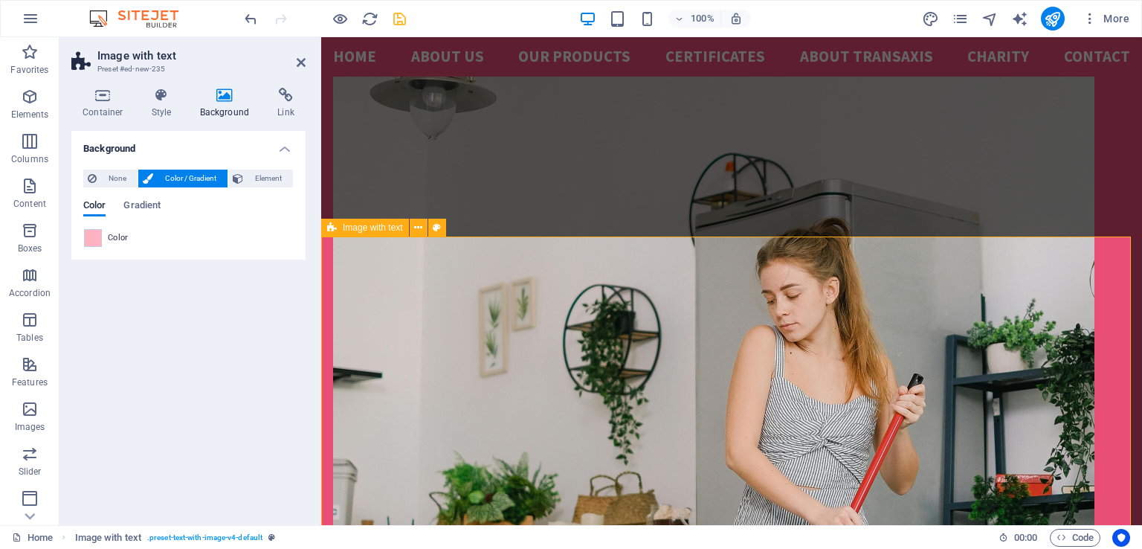
click at [107, 97] on icon at bounding box center [102, 95] width 63 height 15
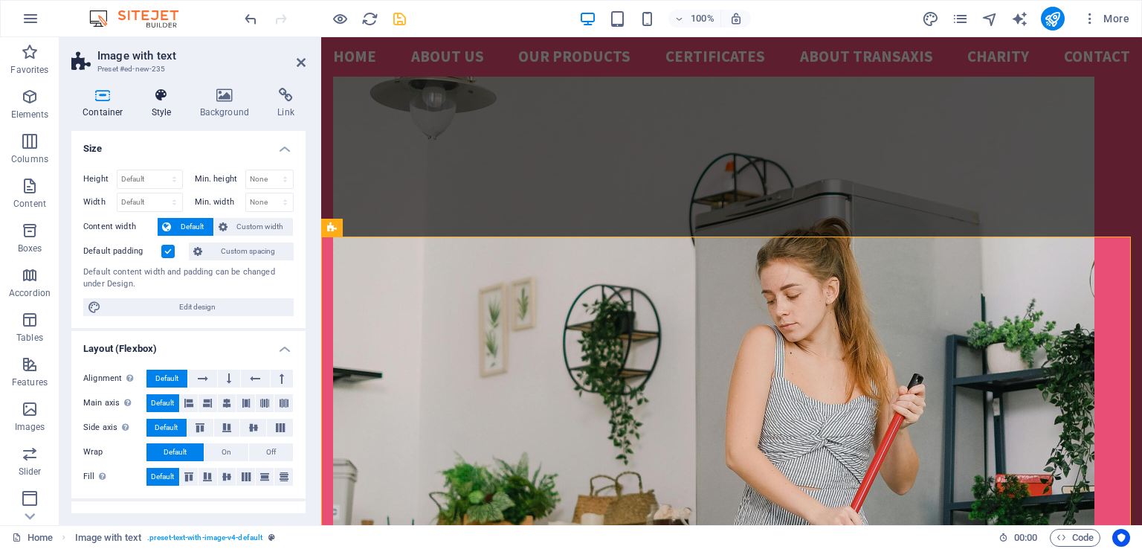
click at [162, 100] on icon at bounding box center [162, 95] width 42 height 15
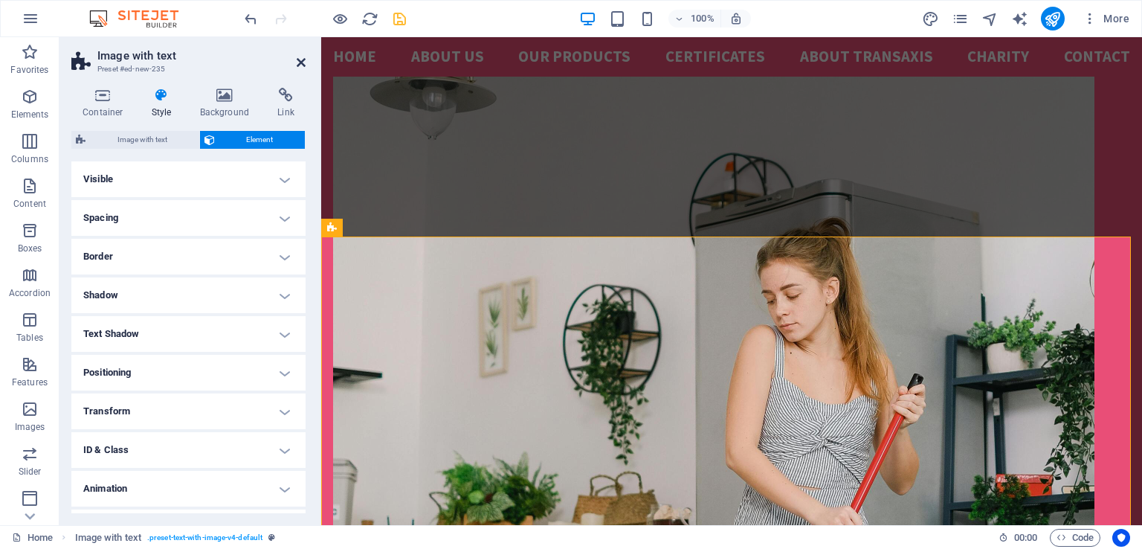
click at [297, 66] on icon at bounding box center [301, 63] width 9 height 12
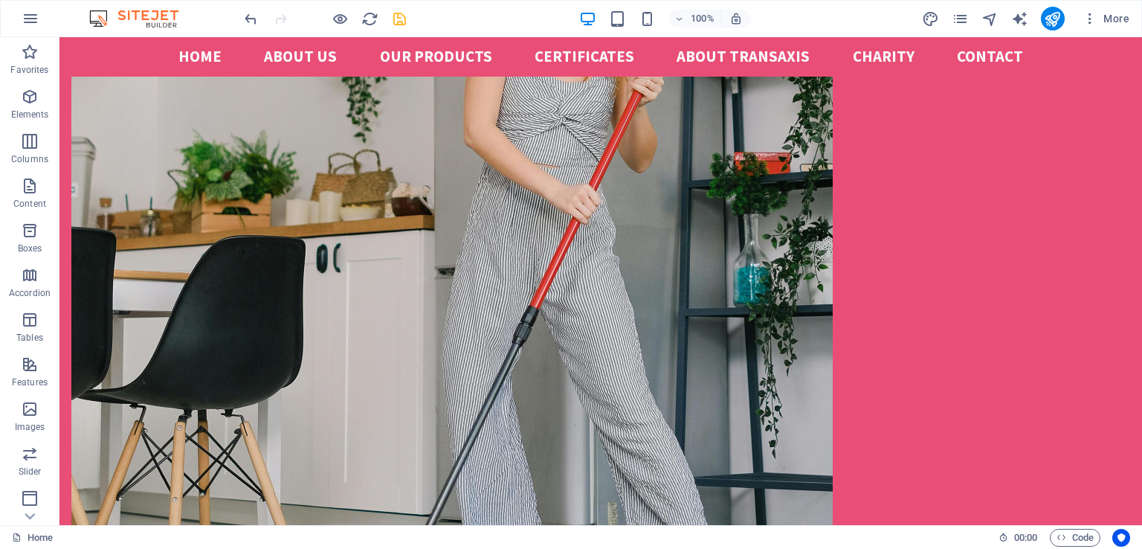
scroll to position [2377, 0]
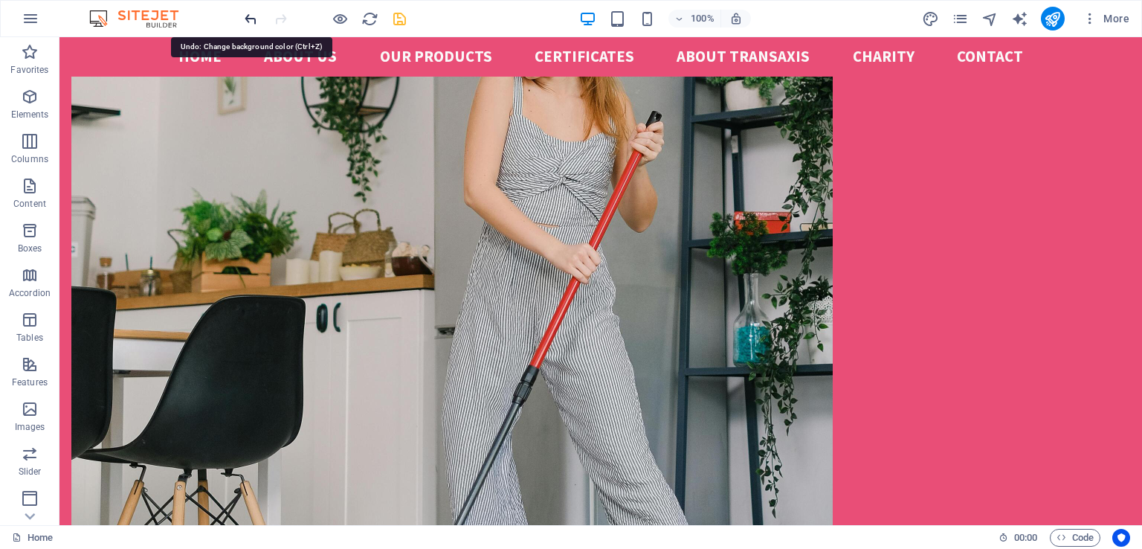
click at [256, 22] on icon "undo" at bounding box center [250, 18] width 17 height 17
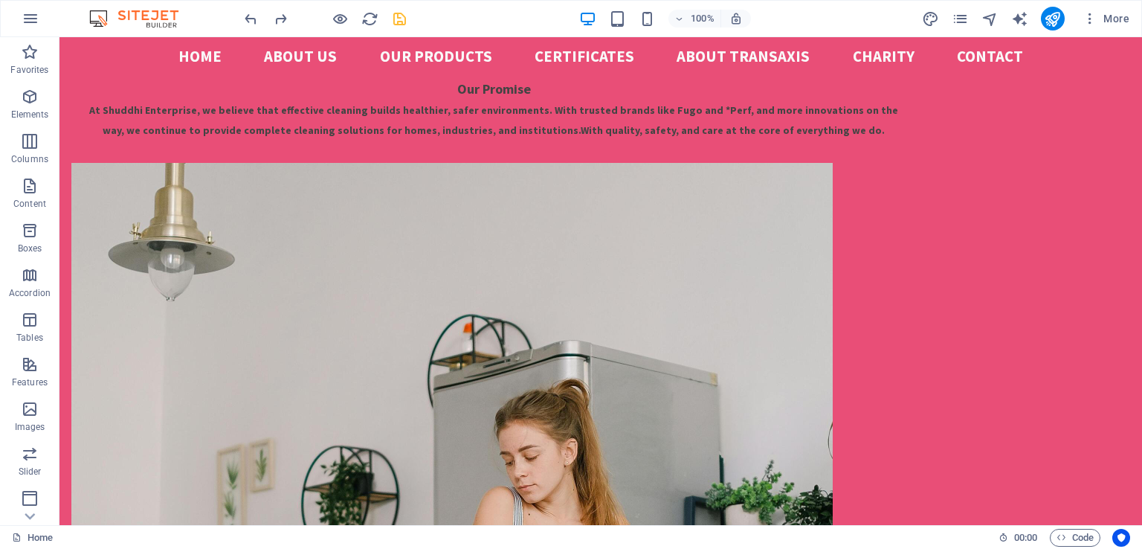
scroll to position [1819, 0]
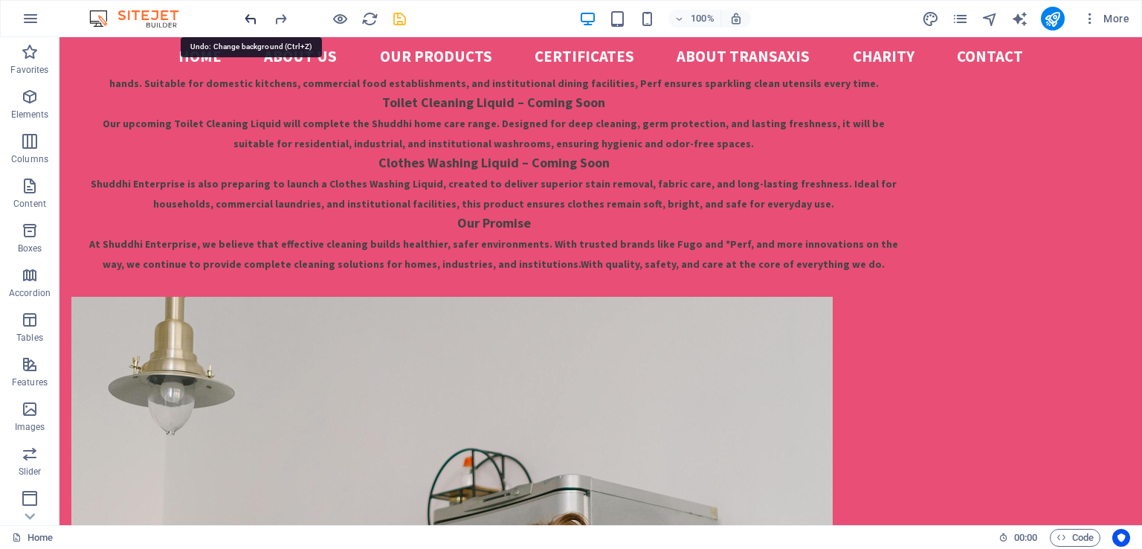
click at [251, 19] on icon "undo" at bounding box center [250, 18] width 17 height 17
click at [251, 17] on icon "undo" at bounding box center [250, 18] width 17 height 17
click at [246, 13] on icon "undo" at bounding box center [250, 18] width 17 height 17
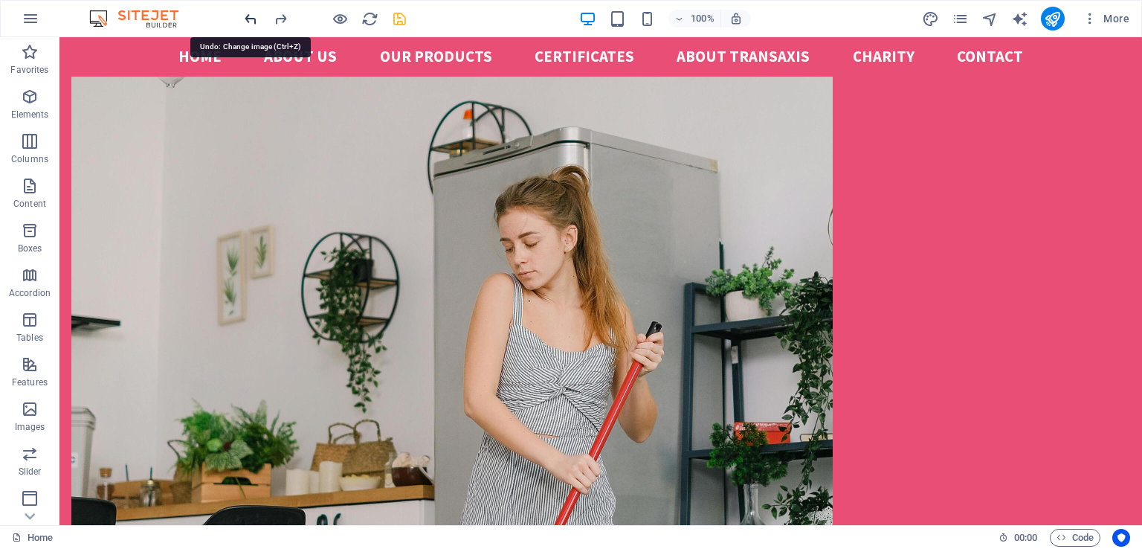
scroll to position [2206, 0]
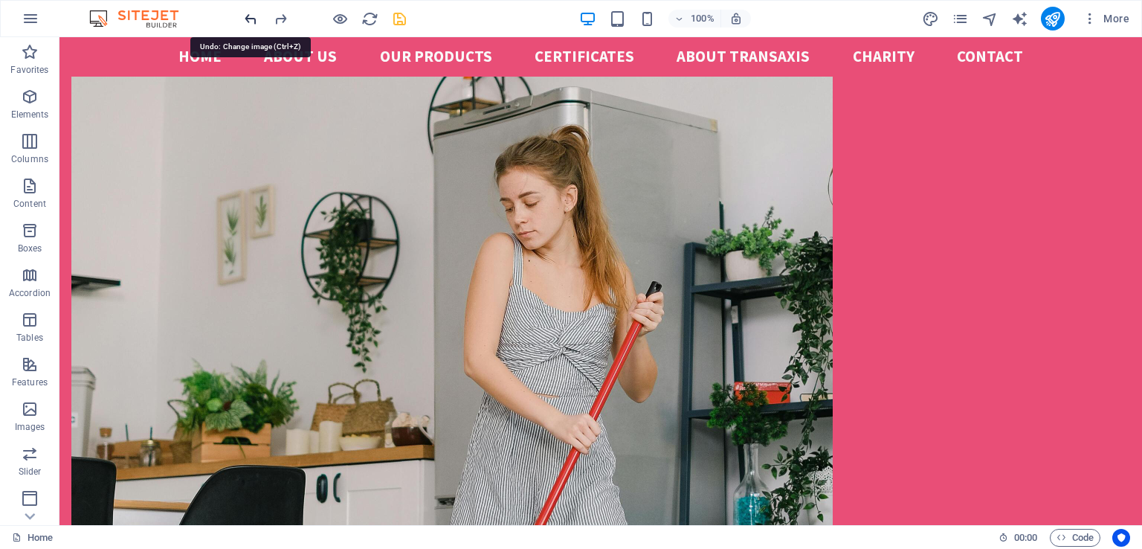
click at [246, 13] on icon "undo" at bounding box center [250, 18] width 17 height 17
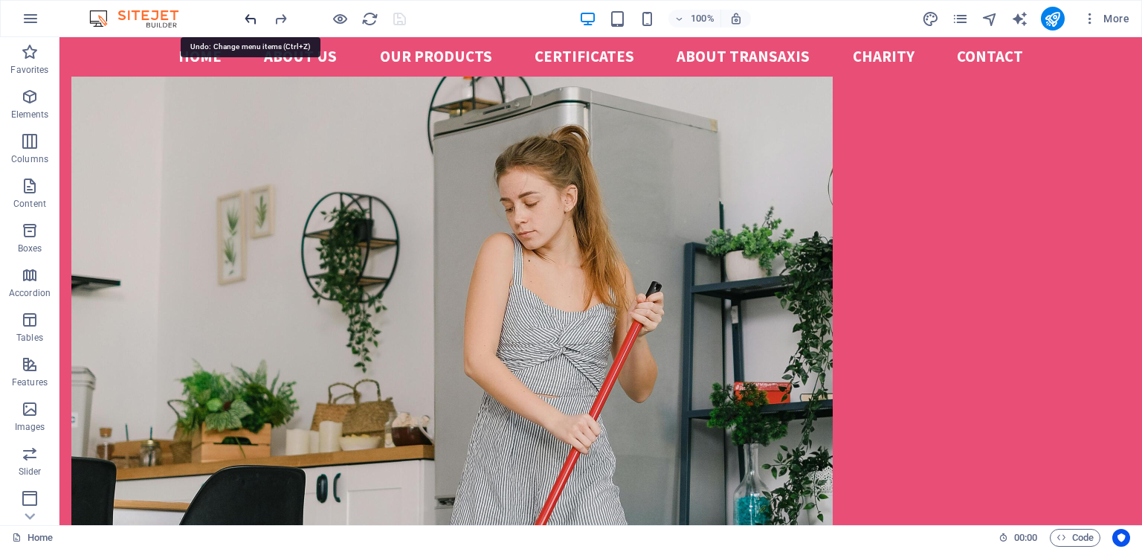
click at [246, 13] on icon "undo" at bounding box center [250, 18] width 17 height 17
click at [254, 16] on icon "undo" at bounding box center [250, 18] width 17 height 17
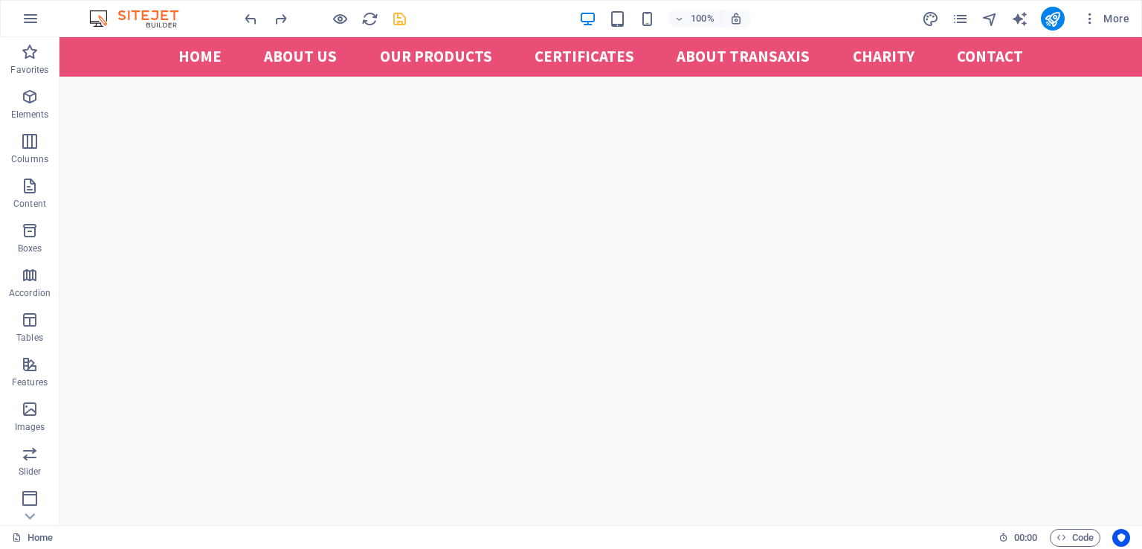
scroll to position [921, 0]
click at [252, 17] on icon "undo" at bounding box center [250, 18] width 17 height 17
click at [251, 17] on icon "undo" at bounding box center [250, 18] width 17 height 17
click at [250, 16] on icon "undo" at bounding box center [250, 18] width 17 height 17
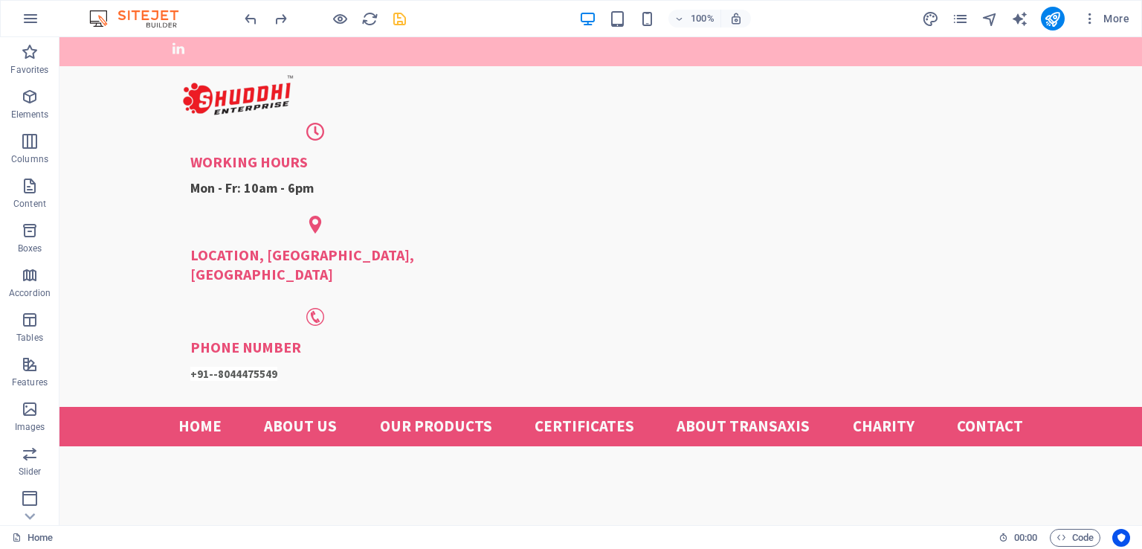
scroll to position [0, 0]
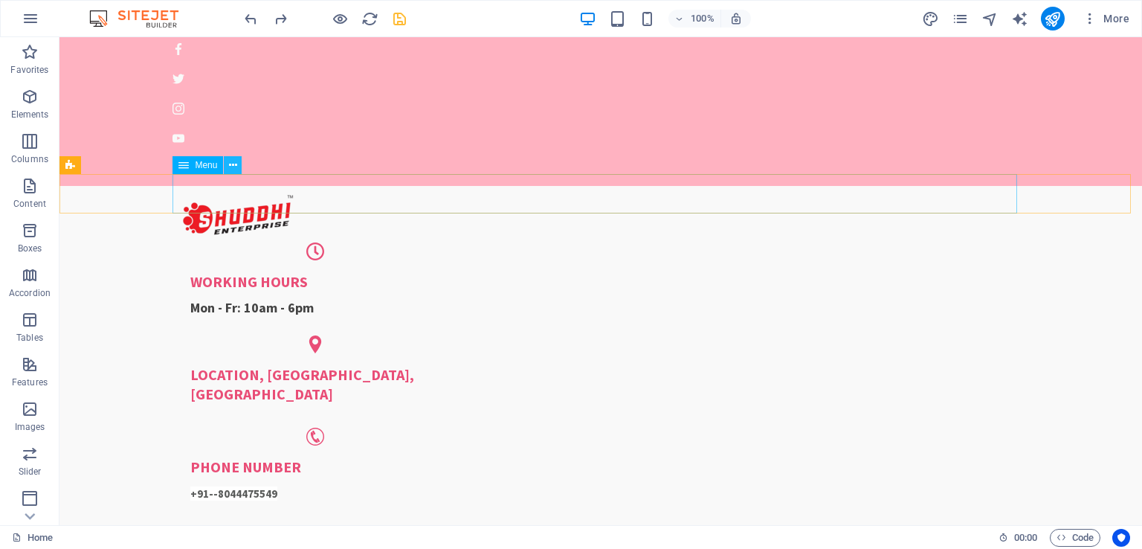
click at [232, 164] on icon at bounding box center [233, 166] width 8 height 16
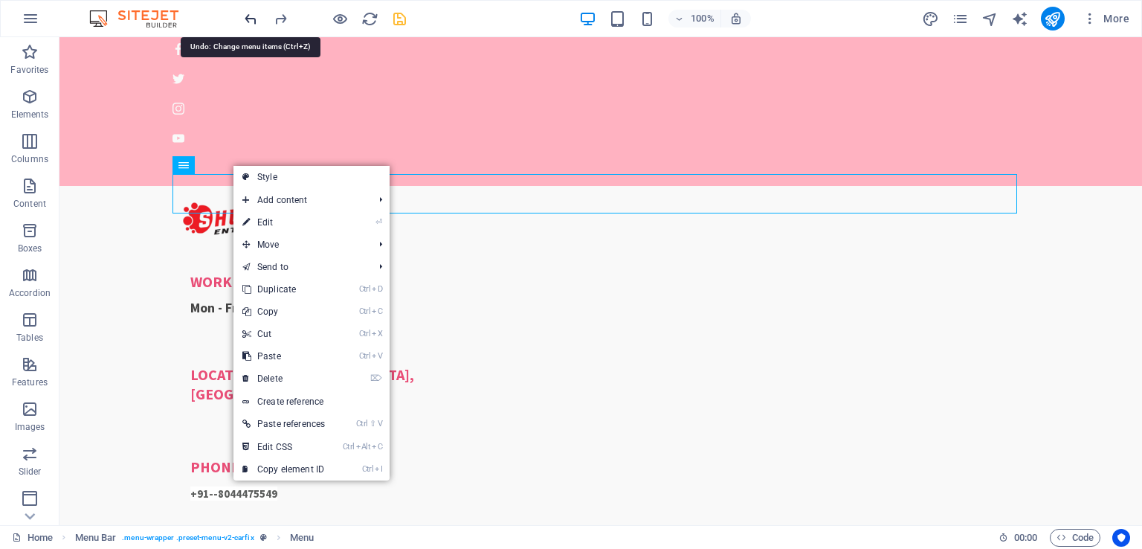
click at [250, 15] on icon "undo" at bounding box center [250, 18] width 17 height 17
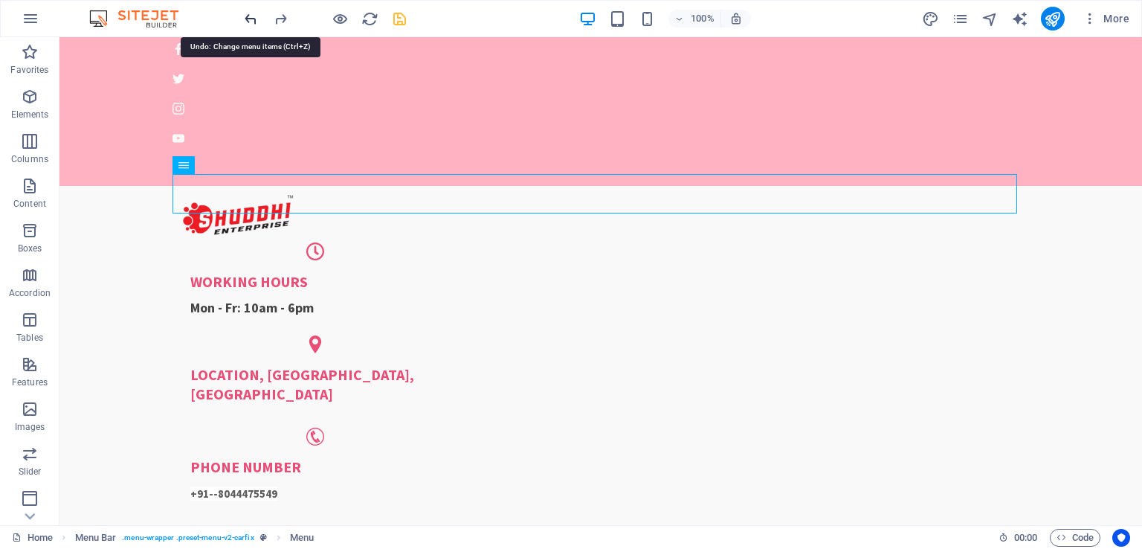
click at [250, 15] on icon "undo" at bounding box center [250, 18] width 17 height 17
click at [279, 18] on icon "redo" at bounding box center [280, 18] width 17 height 17
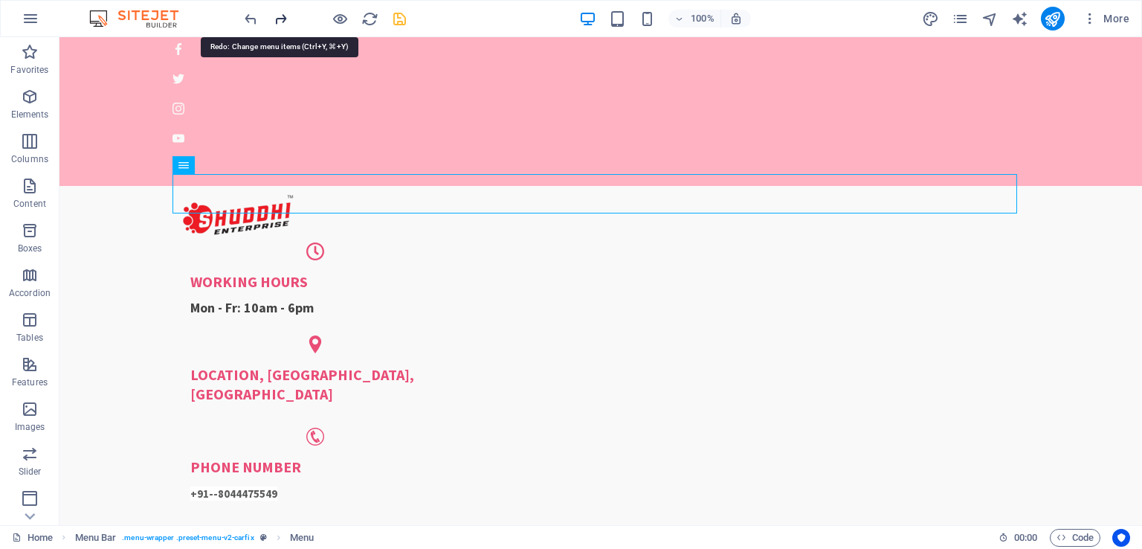
click at [279, 18] on icon "redo" at bounding box center [280, 18] width 17 height 17
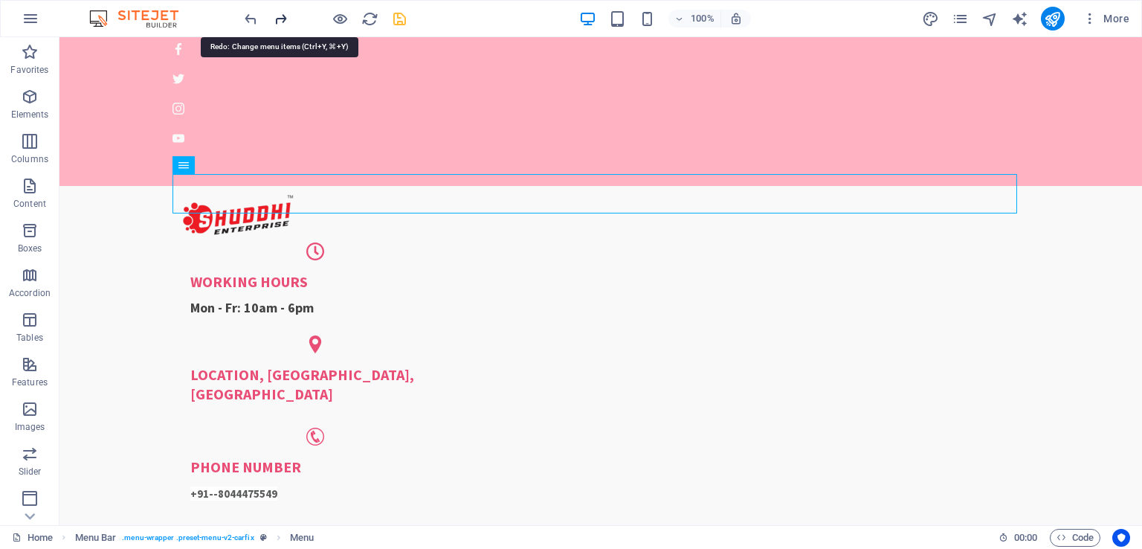
click at [280, 21] on icon "redo" at bounding box center [280, 18] width 17 height 17
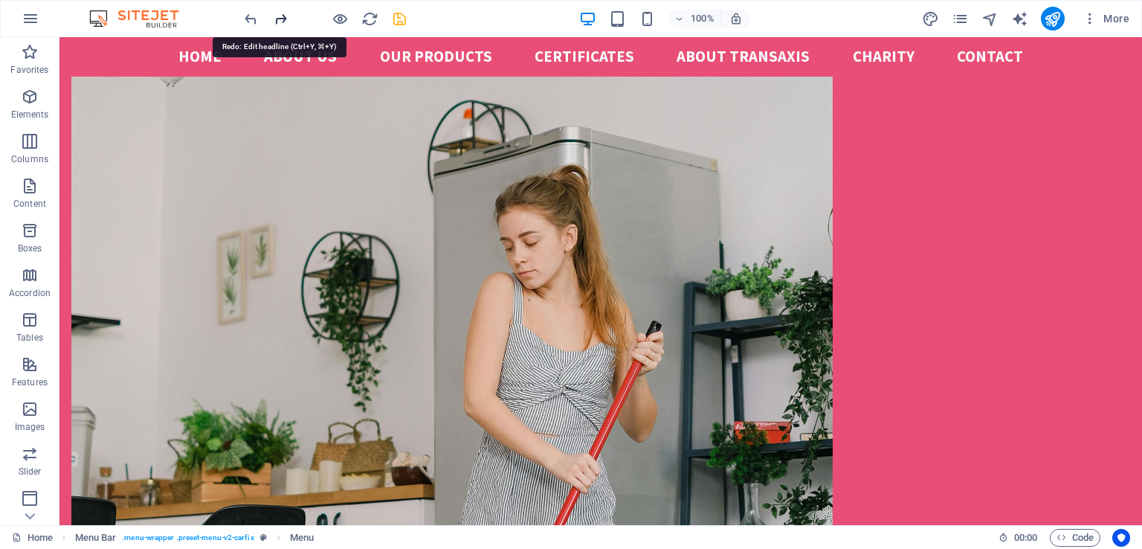
scroll to position [2183, 0]
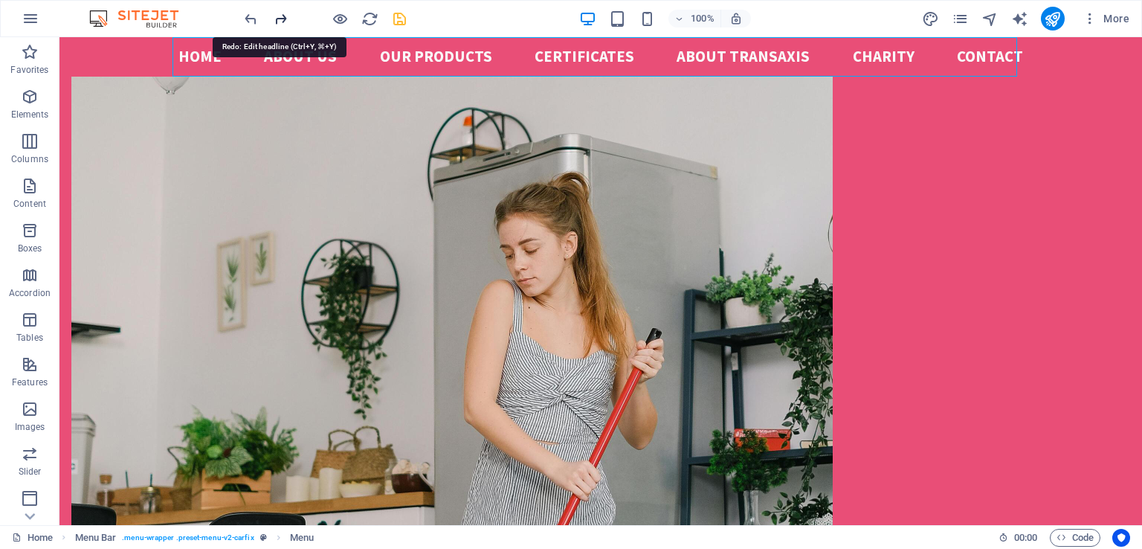
click at [280, 21] on icon "redo" at bounding box center [280, 18] width 17 height 17
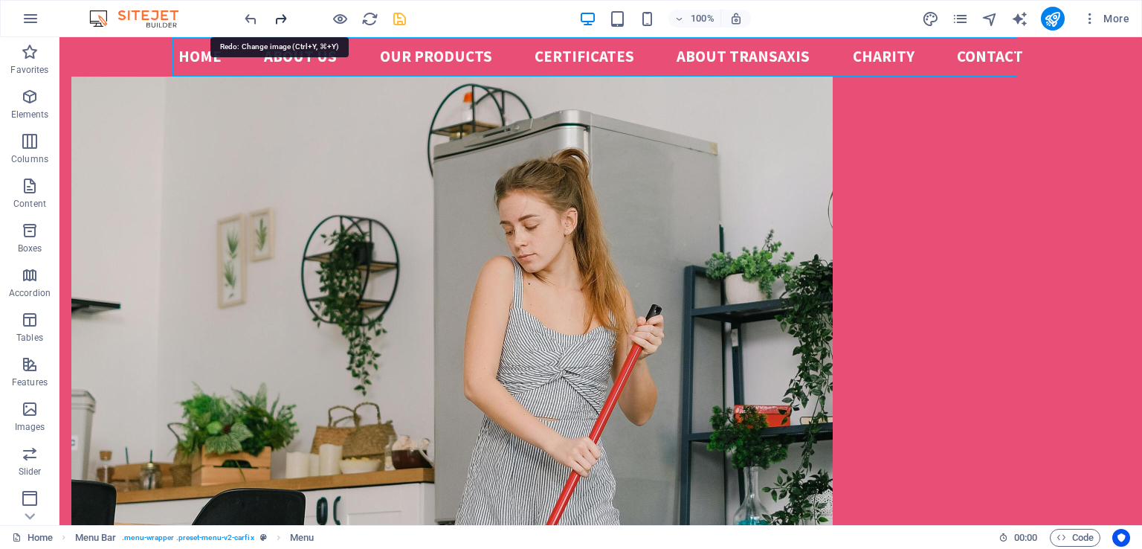
click at [280, 21] on icon "redo" at bounding box center [280, 18] width 17 height 17
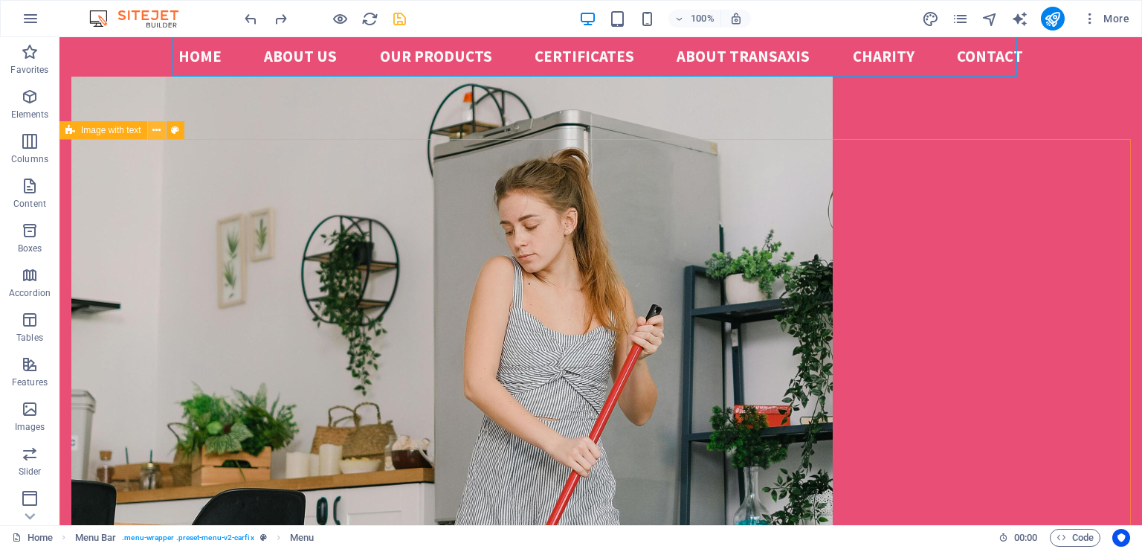
click at [158, 130] on icon at bounding box center [156, 131] width 8 height 16
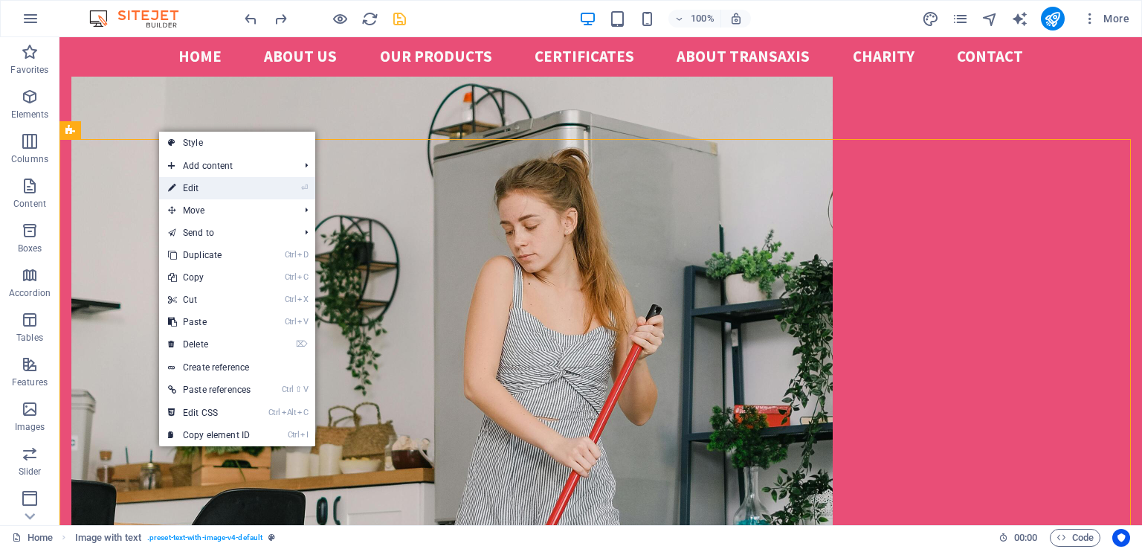
click at [207, 190] on link "⏎ Edit" at bounding box center [209, 188] width 100 height 22
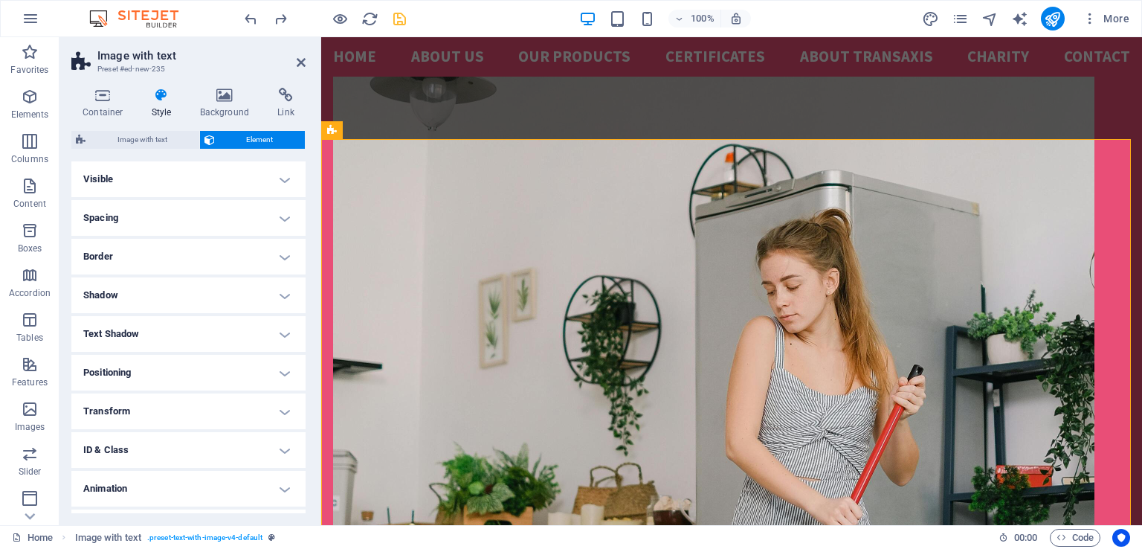
scroll to position [2273, 0]
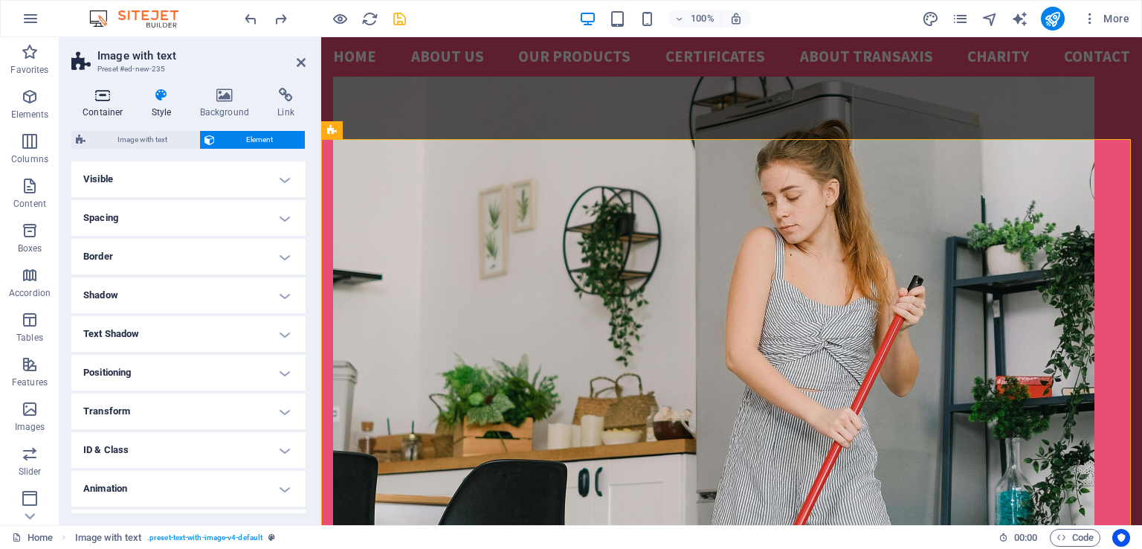
click at [100, 99] on icon at bounding box center [102, 95] width 63 height 15
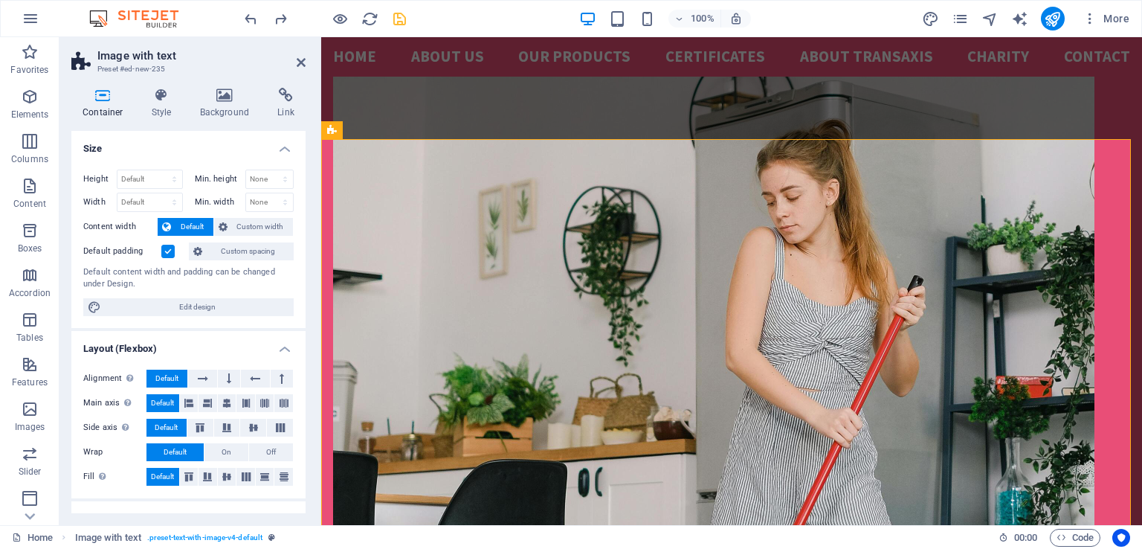
drag, startPoint x: 301, startPoint y: 315, endPoint x: 303, endPoint y: 329, distance: 14.3
click at [303, 329] on div "Size Height Default px rem % vh vw Min. height None px rem % vh vw Width Defaul…" at bounding box center [188, 322] width 234 height 382
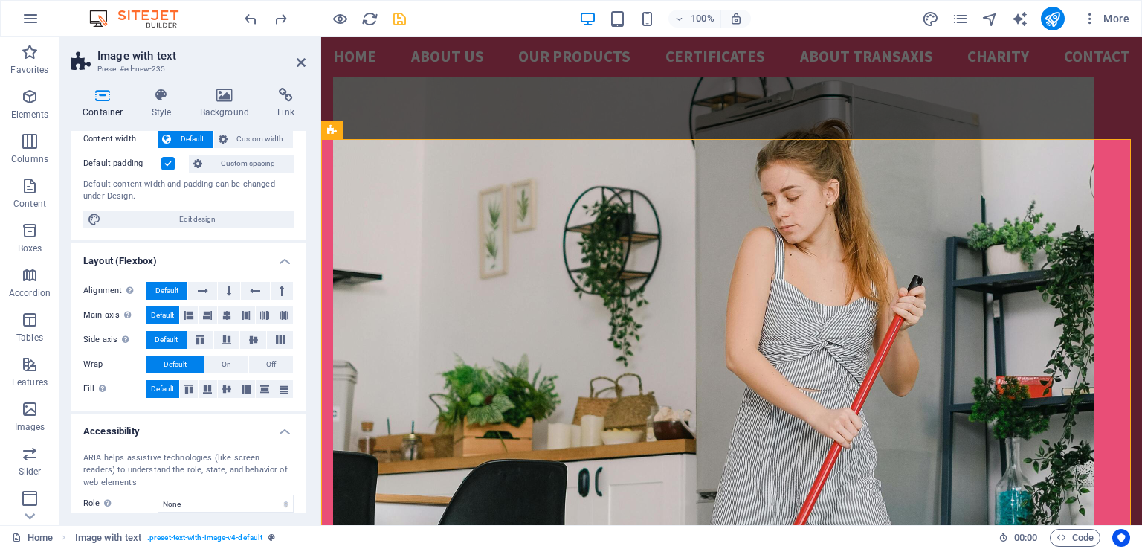
scroll to position [104, 0]
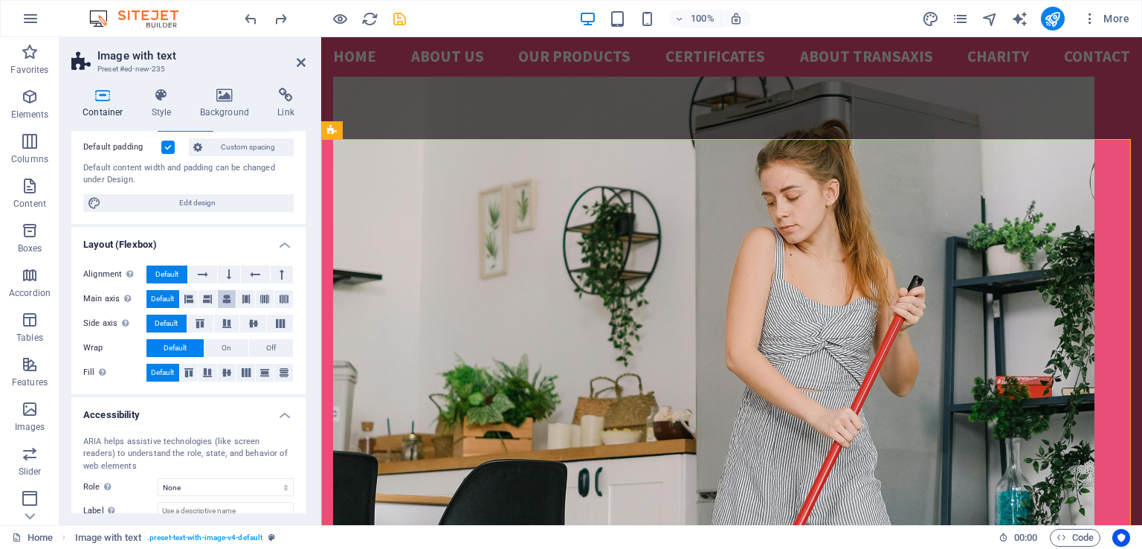
click at [227, 295] on icon at bounding box center [226, 299] width 9 height 18
click at [223, 297] on icon at bounding box center [226, 299] width 9 height 18
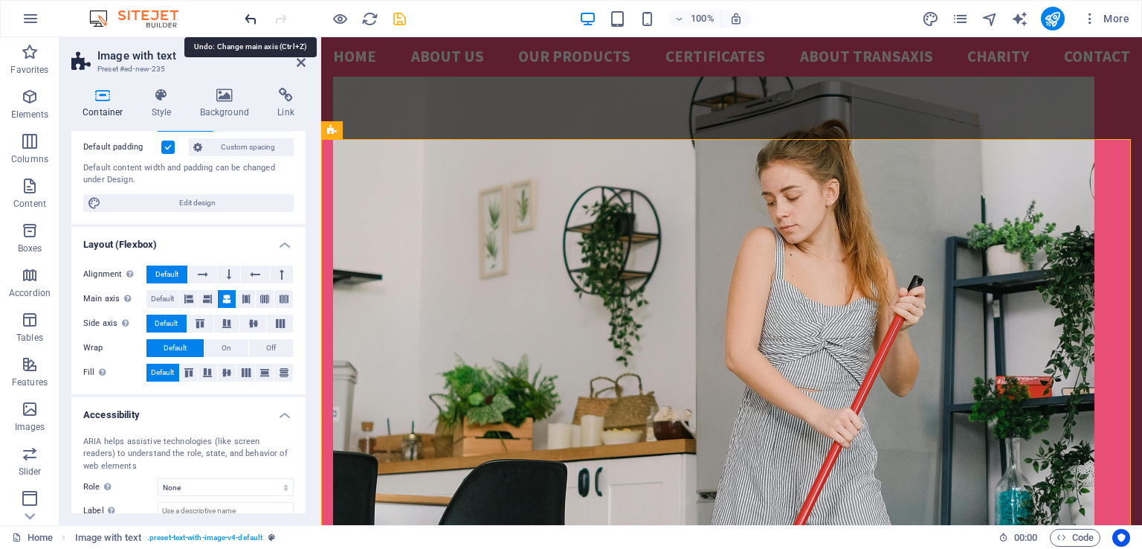
click at [251, 24] on icon "undo" at bounding box center [250, 18] width 17 height 17
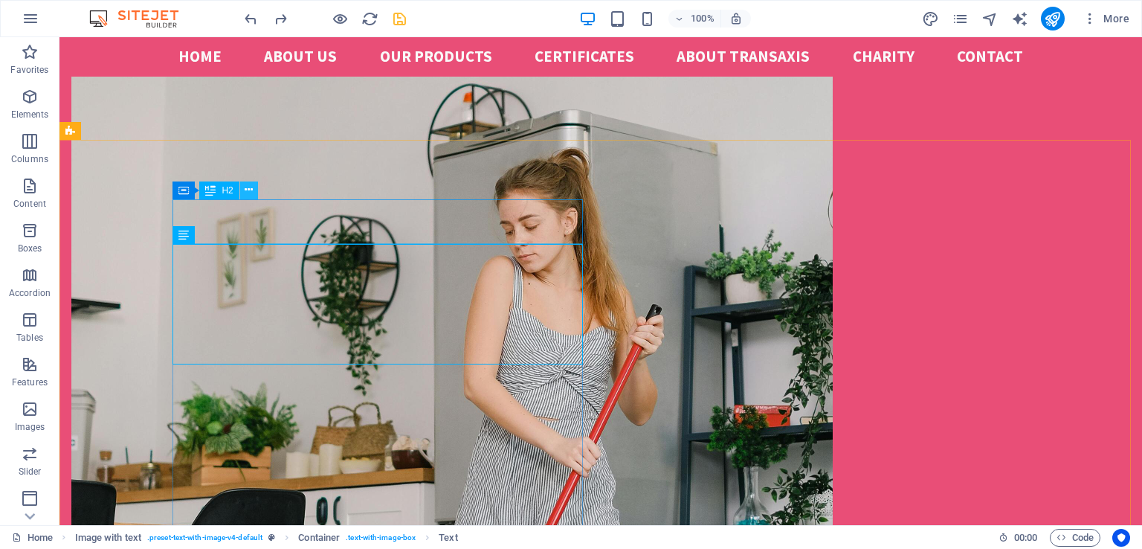
click at [250, 190] on icon at bounding box center [249, 190] width 8 height 16
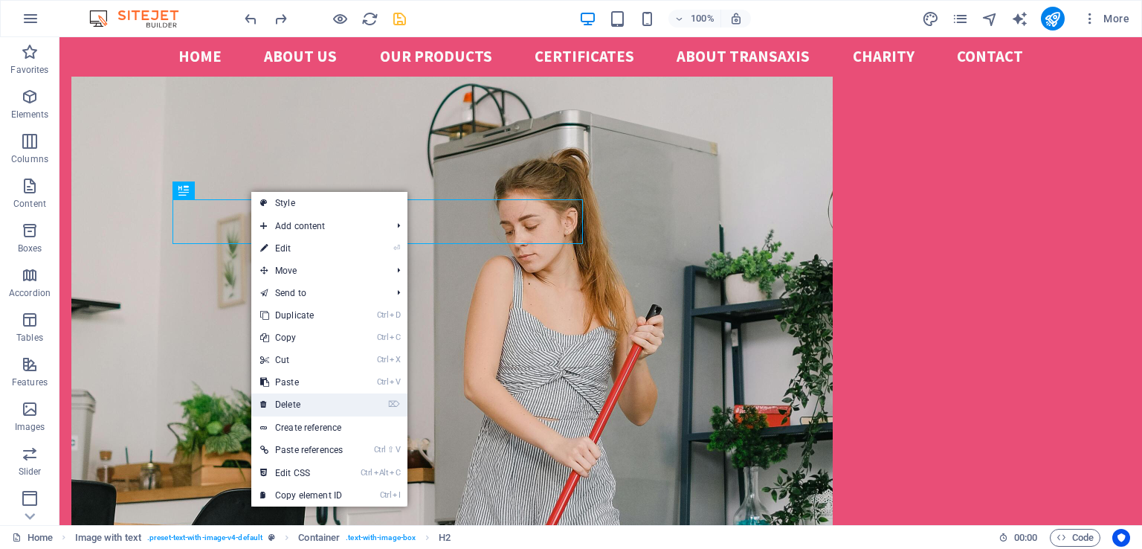
click at [300, 402] on link "⌦ Delete" at bounding box center [301, 404] width 100 height 22
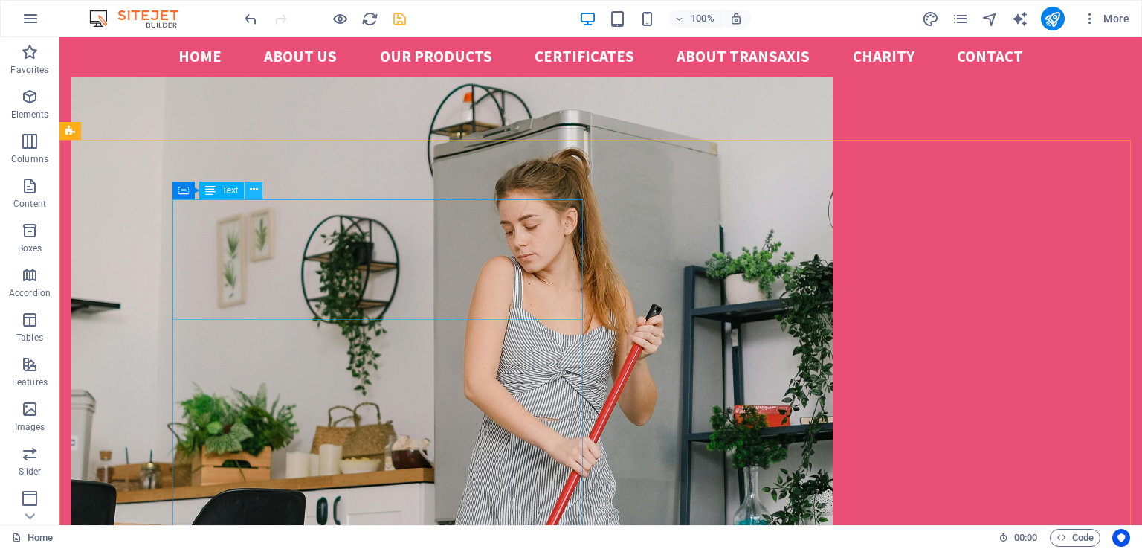
click at [256, 187] on icon at bounding box center [254, 190] width 8 height 16
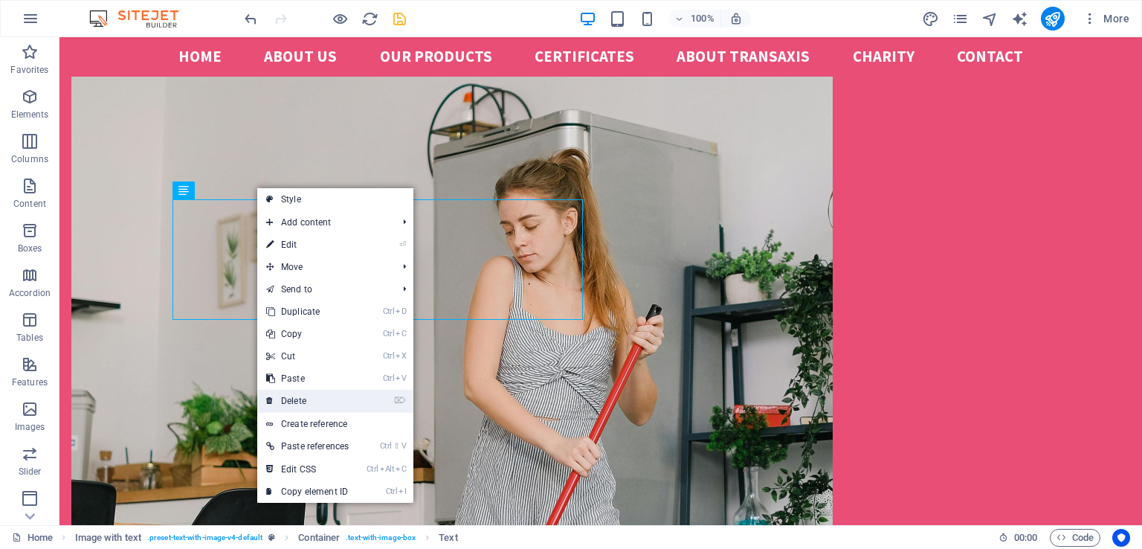
click at [316, 400] on link "⌦ Delete" at bounding box center [307, 401] width 100 height 22
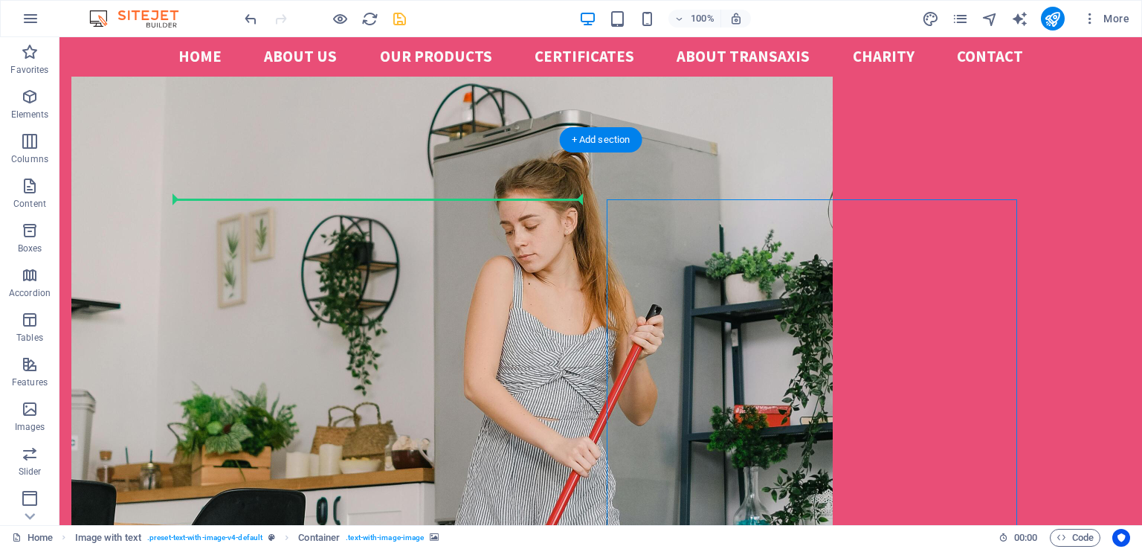
drag, startPoint x: 764, startPoint y: 254, endPoint x: 447, endPoint y: 376, distance: 339.5
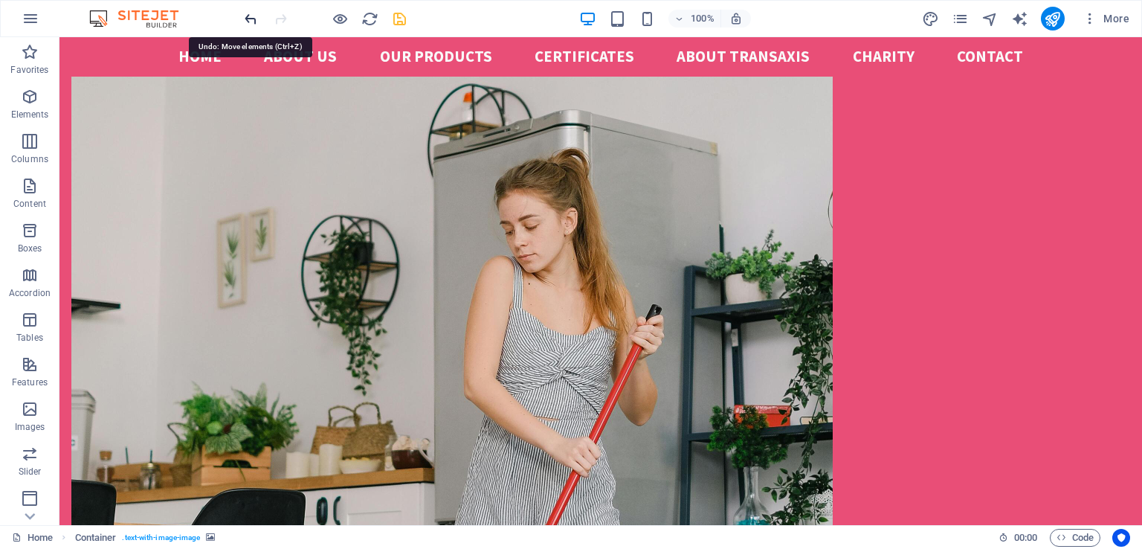
click at [249, 20] on icon "undo" at bounding box center [250, 18] width 17 height 17
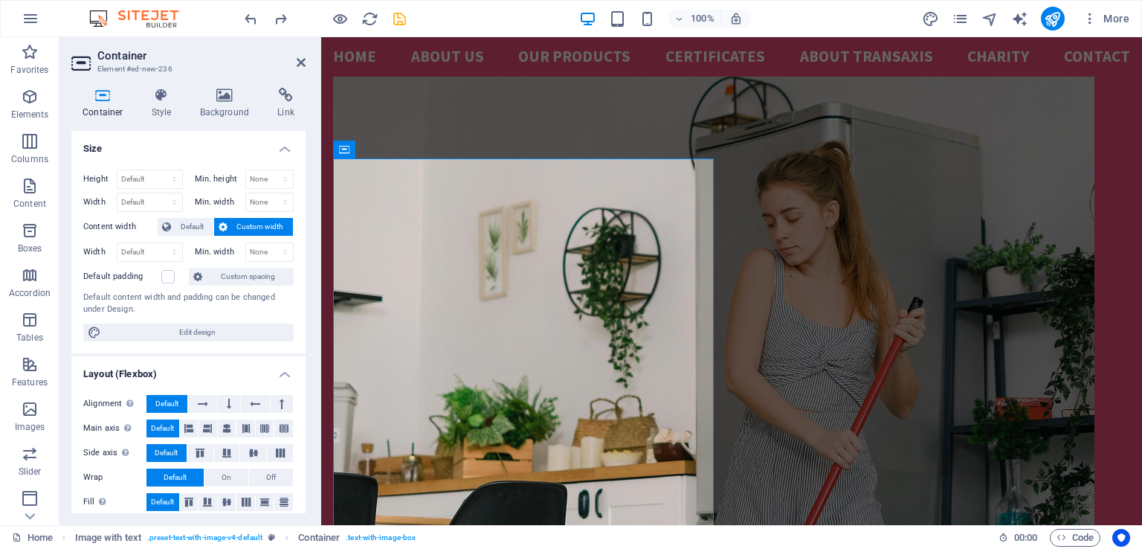
scroll to position [2319, 0]
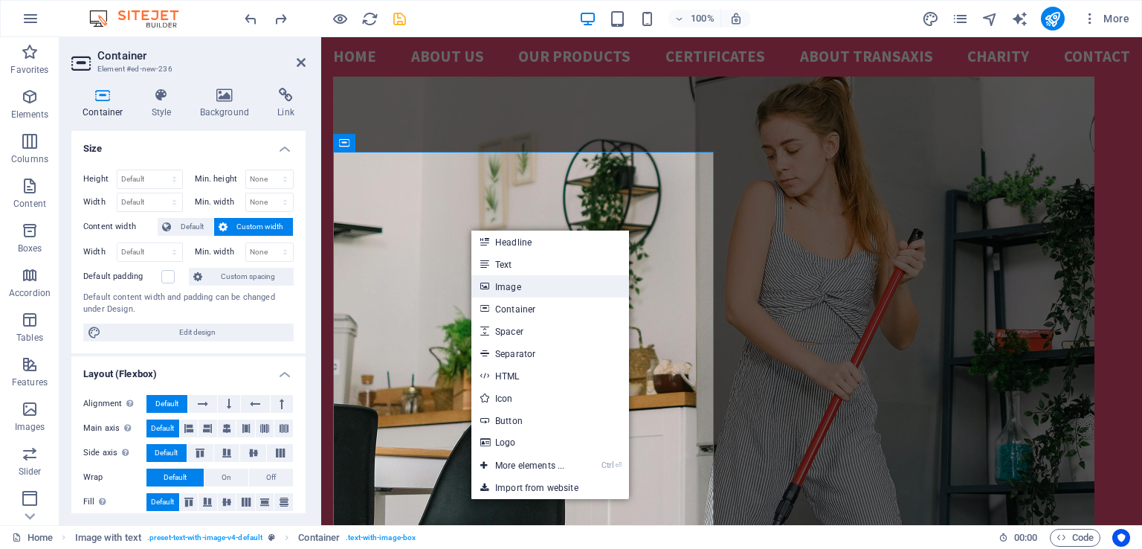
click at [509, 289] on link "Image" at bounding box center [550, 286] width 158 height 22
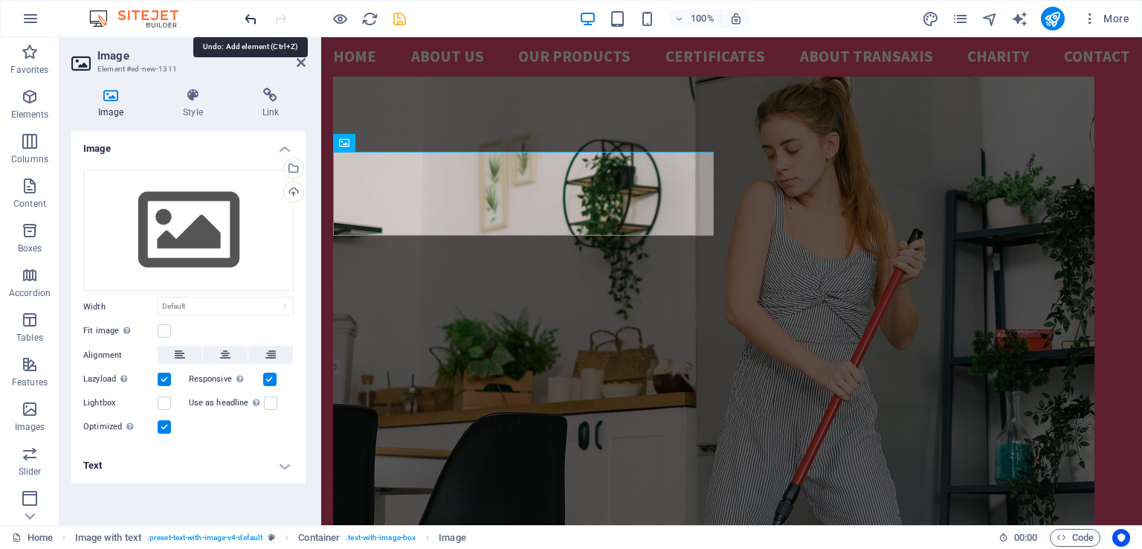
click at [253, 21] on icon "undo" at bounding box center [250, 18] width 17 height 17
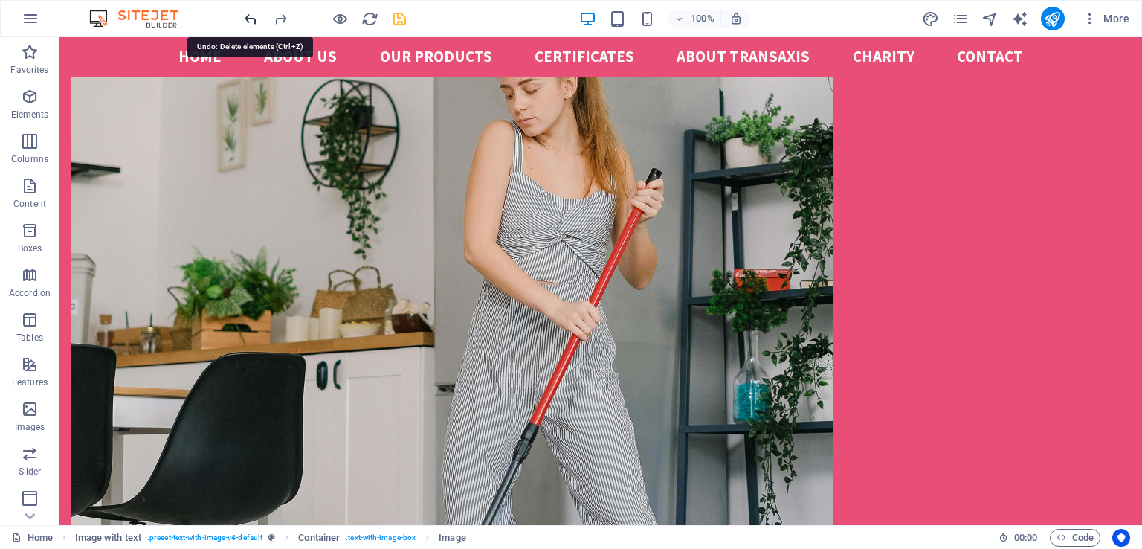
scroll to position [2219, 0]
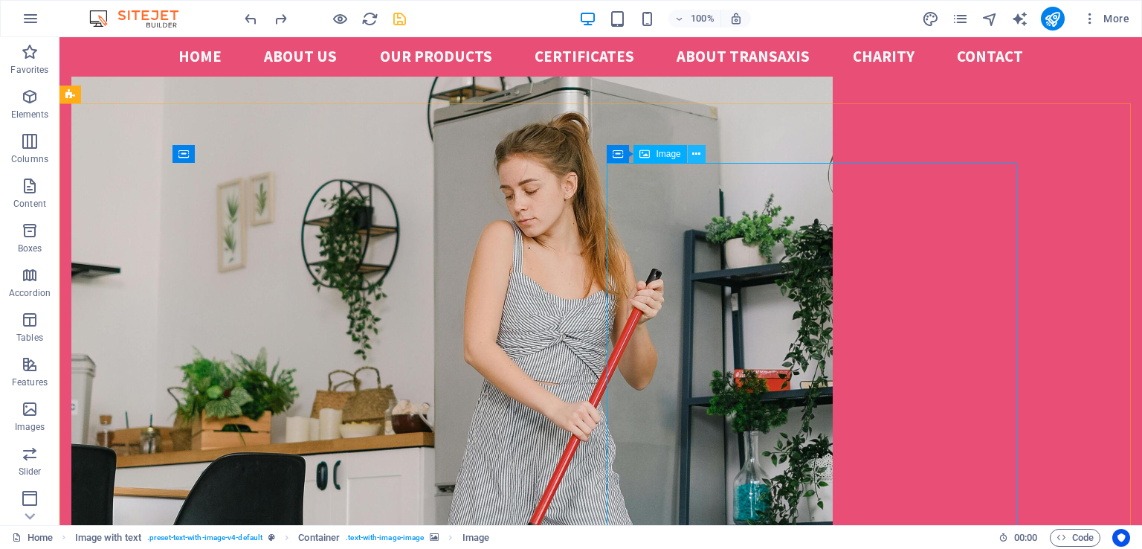
click at [699, 151] on icon at bounding box center [696, 155] width 8 height 16
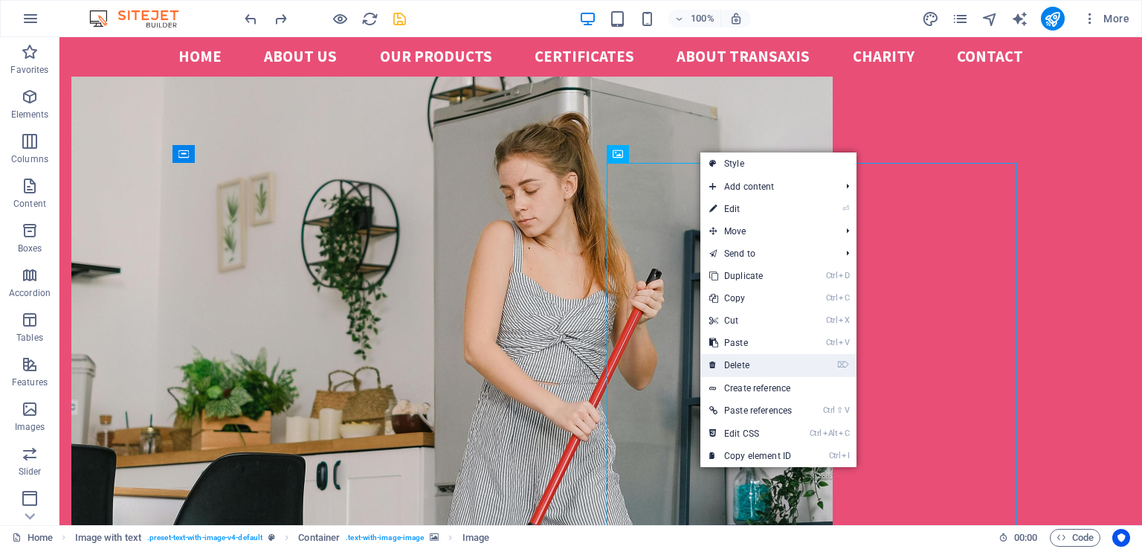
click at [764, 363] on link "⌦ Delete" at bounding box center [751, 365] width 100 height 22
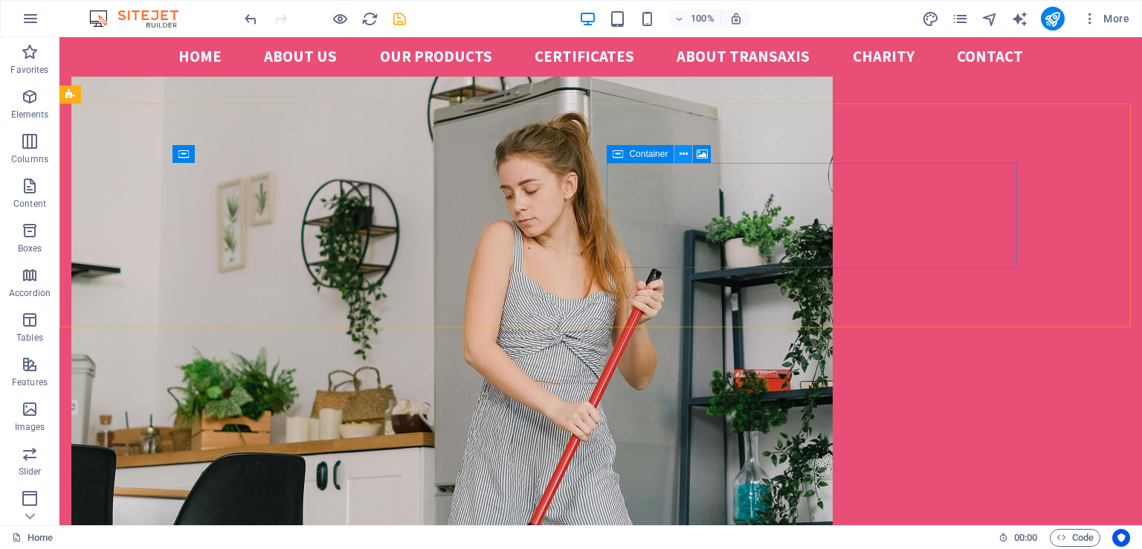
click at [684, 149] on icon at bounding box center [684, 155] width 8 height 16
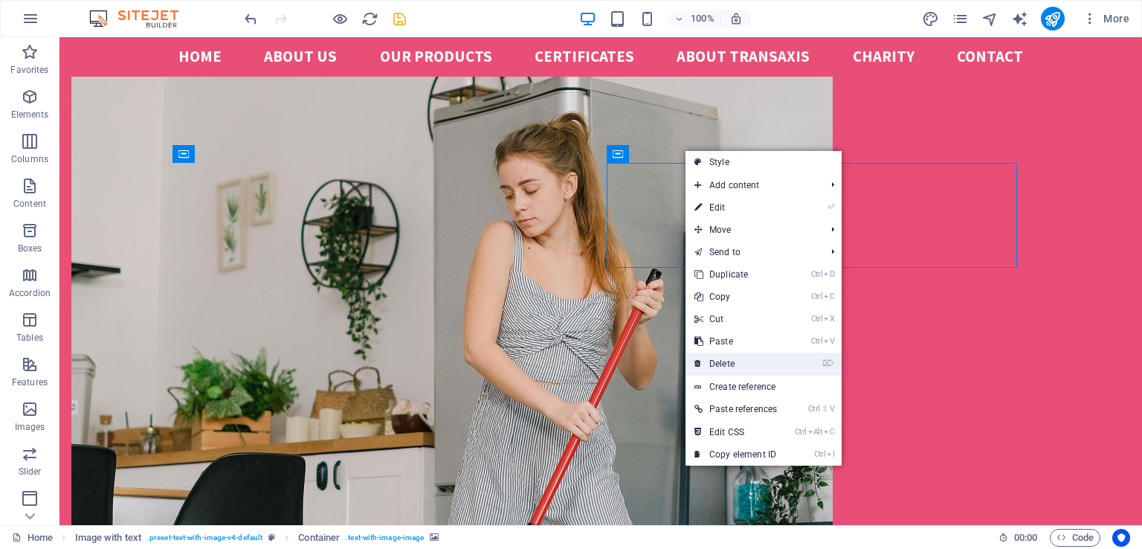
click at [739, 362] on link "⌦ Delete" at bounding box center [736, 363] width 100 height 22
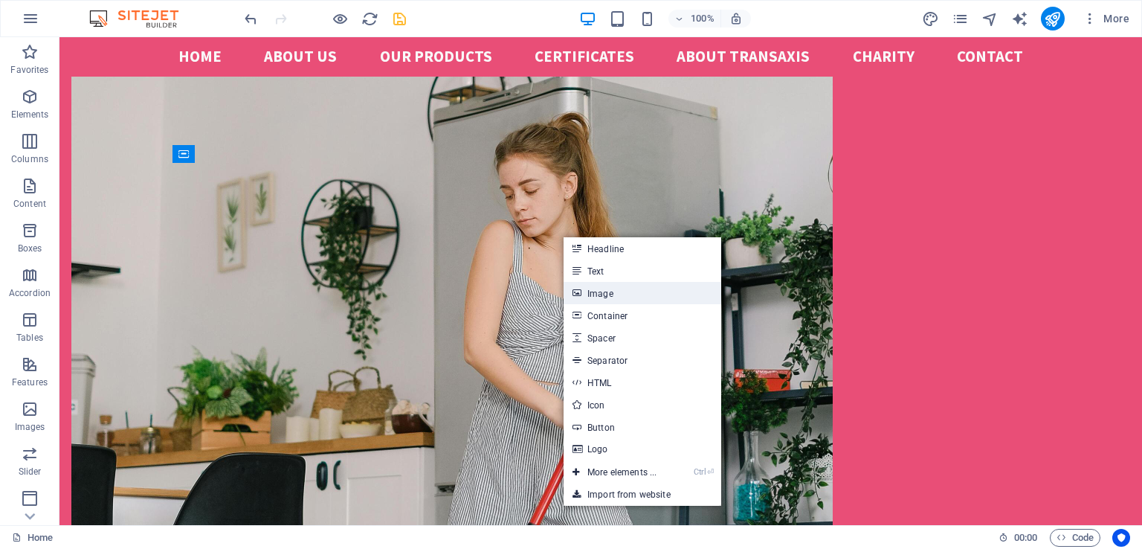
click at [604, 295] on link "Image" at bounding box center [643, 293] width 158 height 22
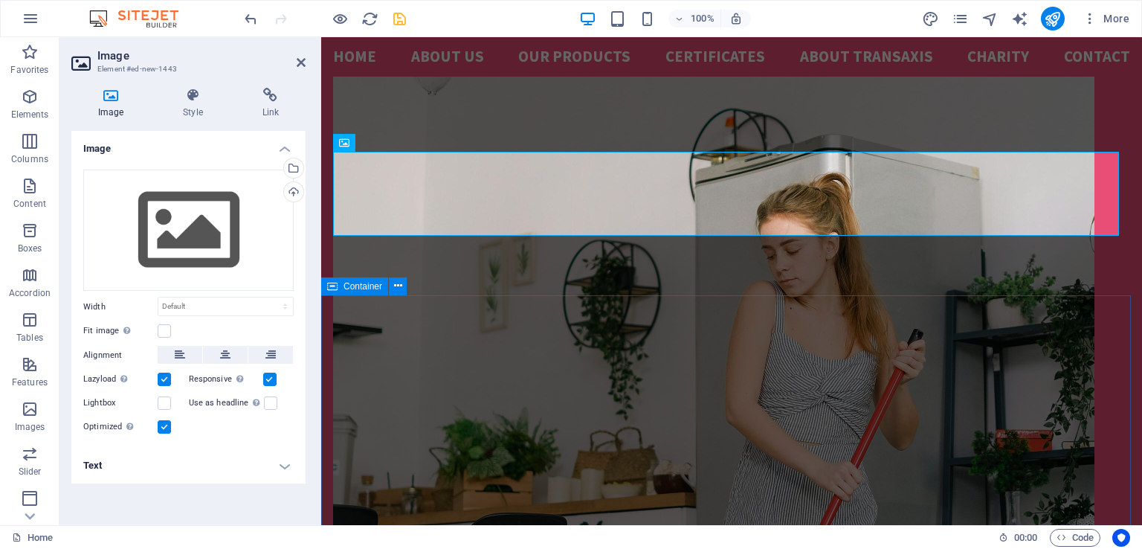
scroll to position [2319, 0]
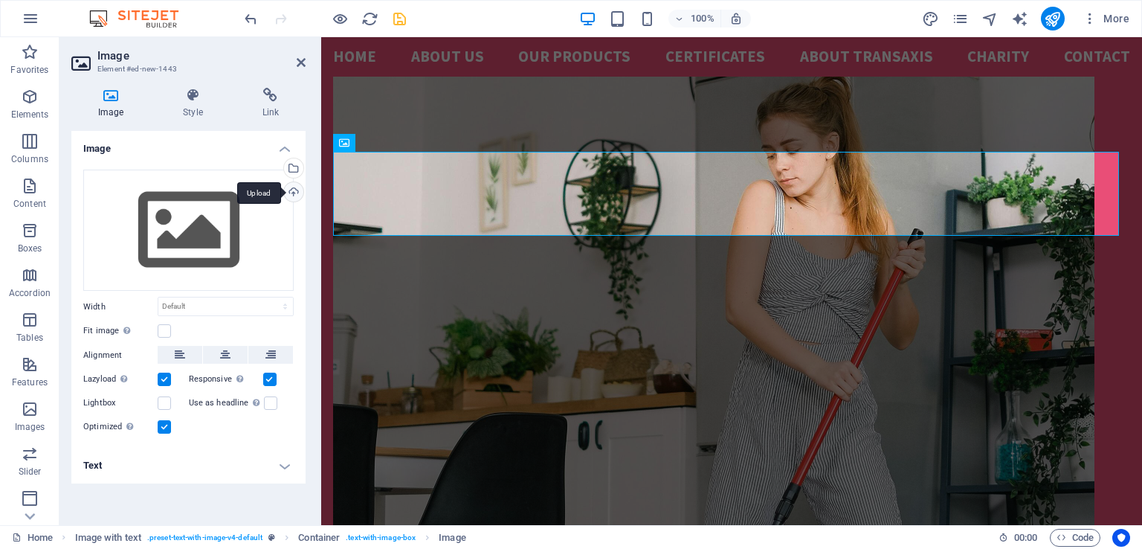
click at [294, 190] on div "Upload" at bounding box center [292, 193] width 22 height 22
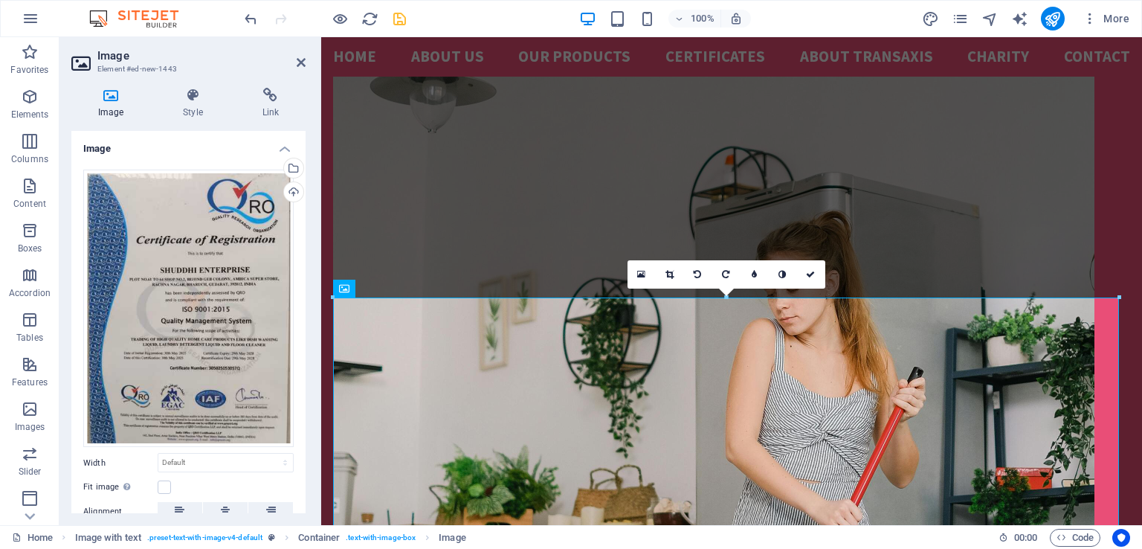
scroll to position [2182, 0]
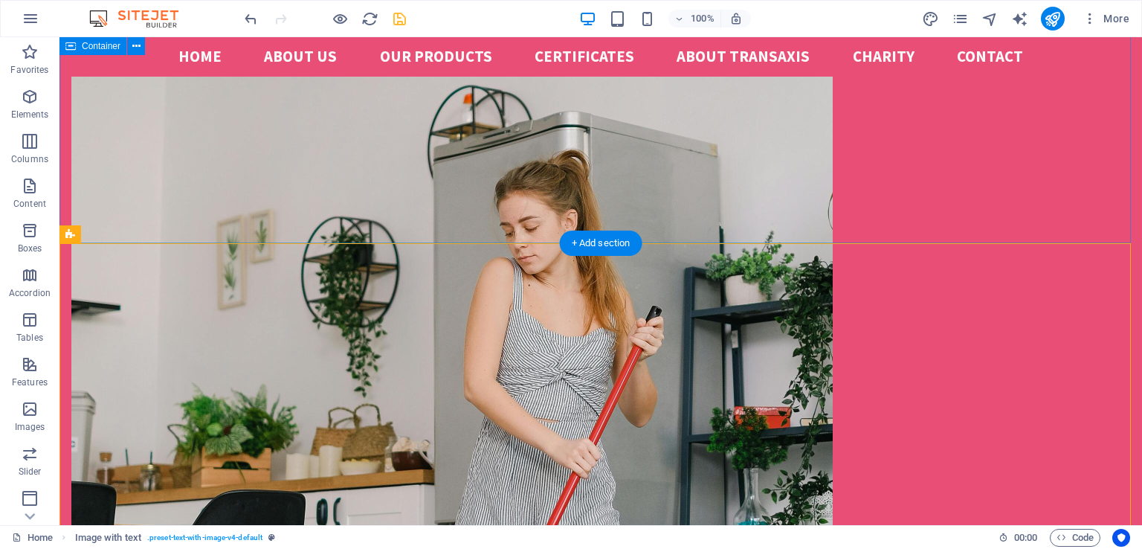
scroll to position [2079, 0]
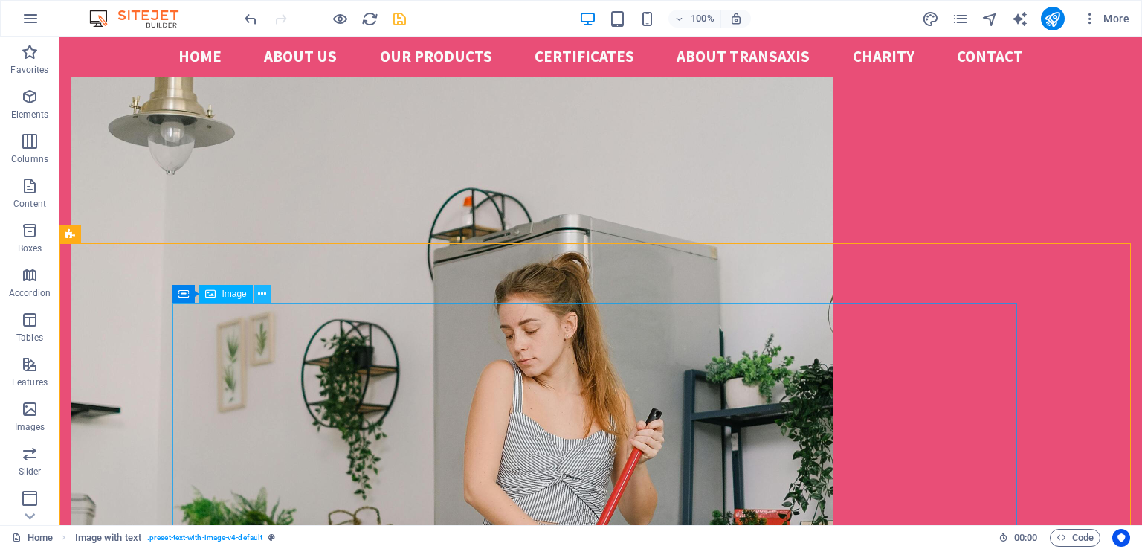
click at [263, 294] on icon at bounding box center [262, 294] width 8 height 16
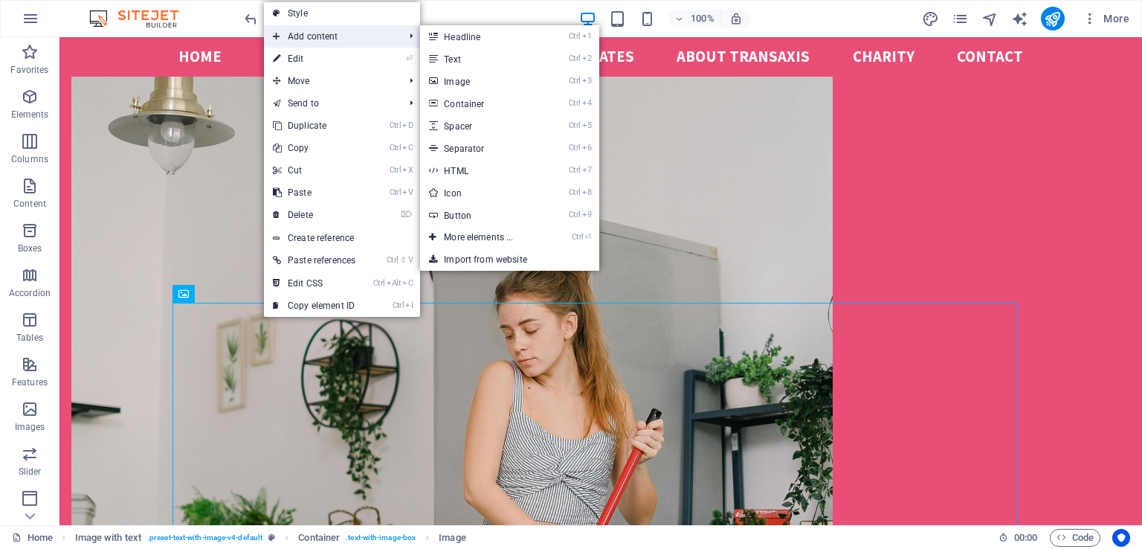
click at [326, 39] on span "Add content" at bounding box center [331, 36] width 134 height 22
click at [462, 36] on link "Ctrl 1 Headline" at bounding box center [481, 36] width 123 height 22
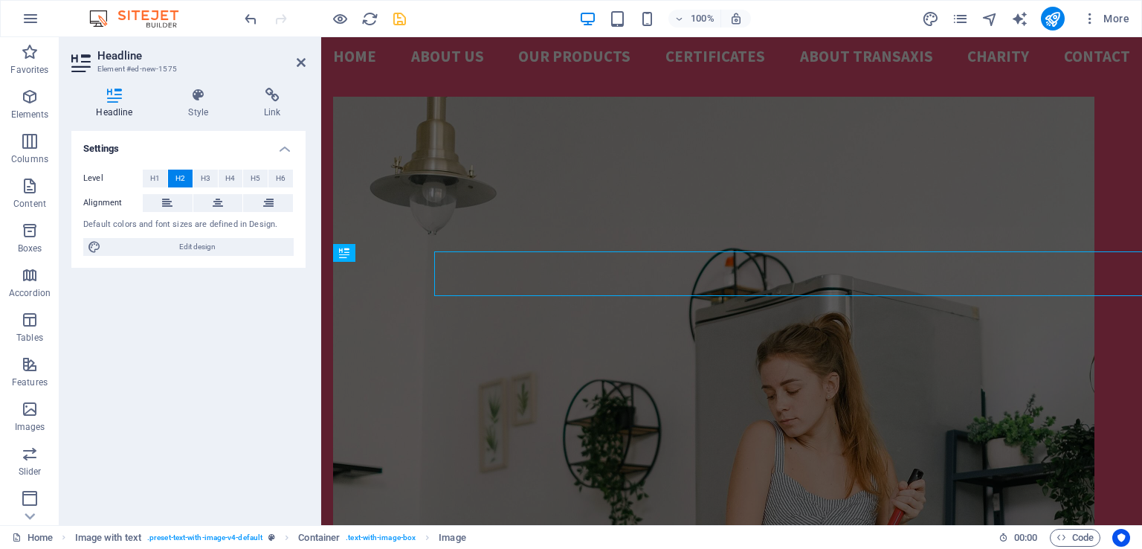
scroll to position [3260, 0]
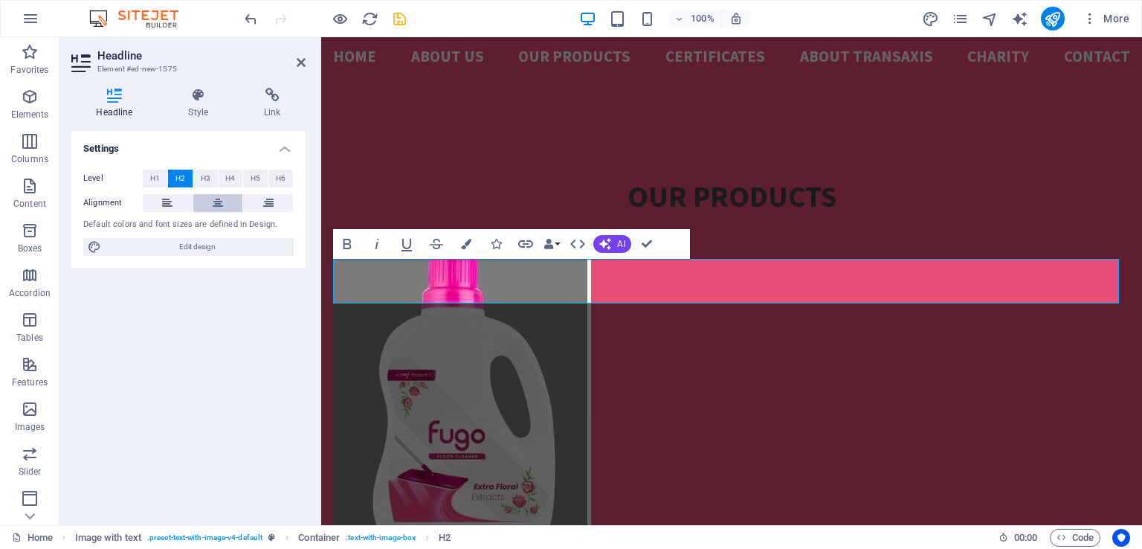
click at [219, 205] on icon at bounding box center [218, 203] width 10 height 18
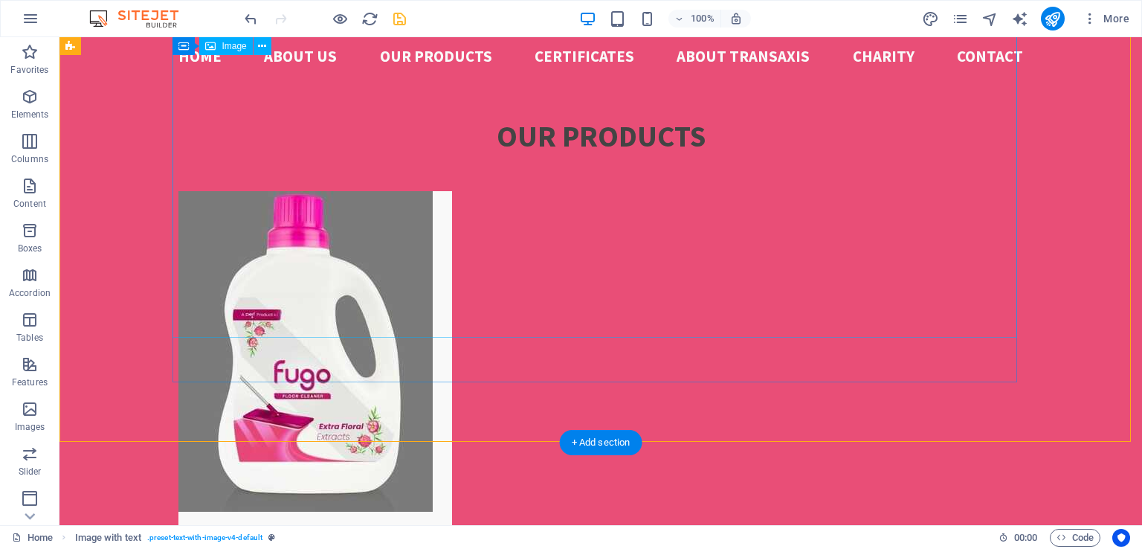
scroll to position [3171, 0]
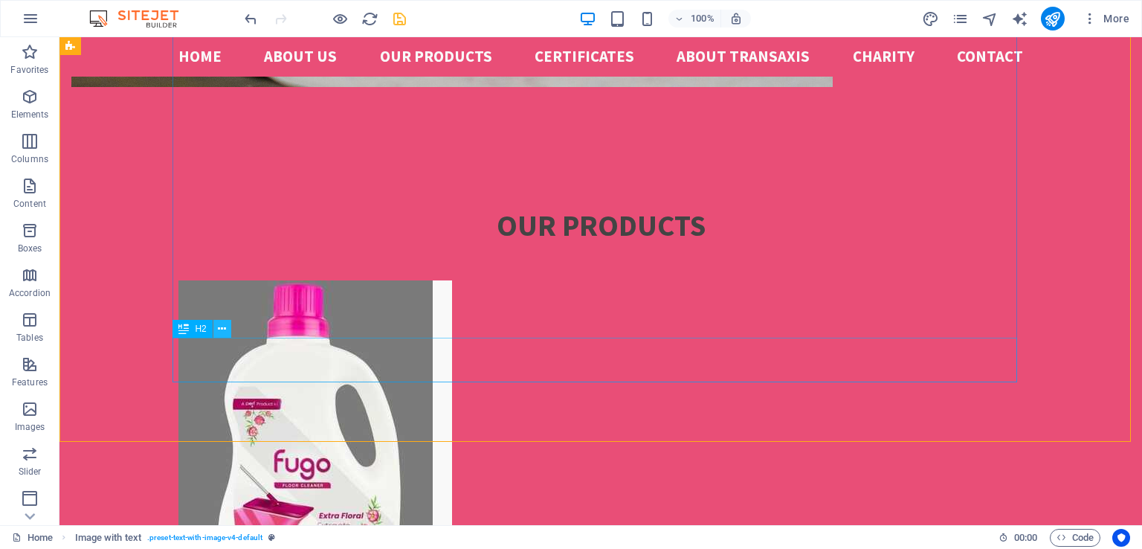
click at [223, 326] on icon at bounding box center [222, 329] width 8 height 16
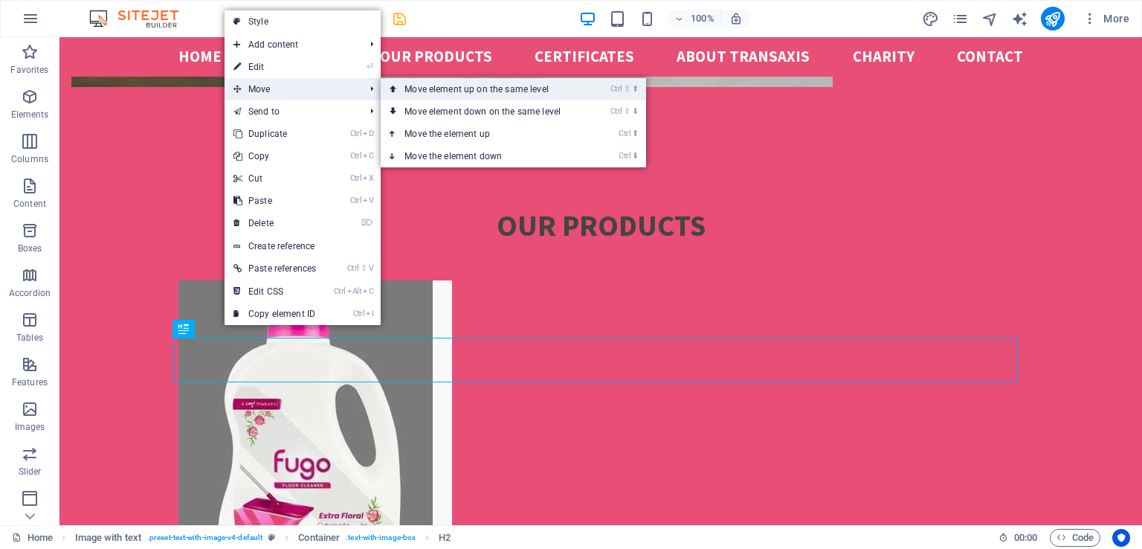
click at [434, 86] on link "Ctrl ⇧ ⬆ Move element up on the same level" at bounding box center [486, 89] width 210 height 22
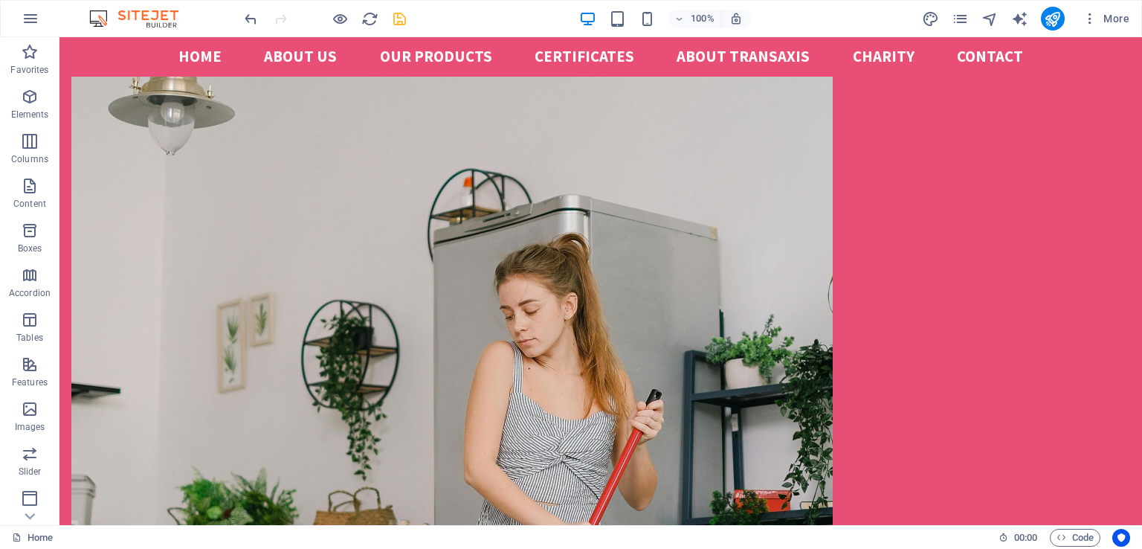
scroll to position [2130, 0]
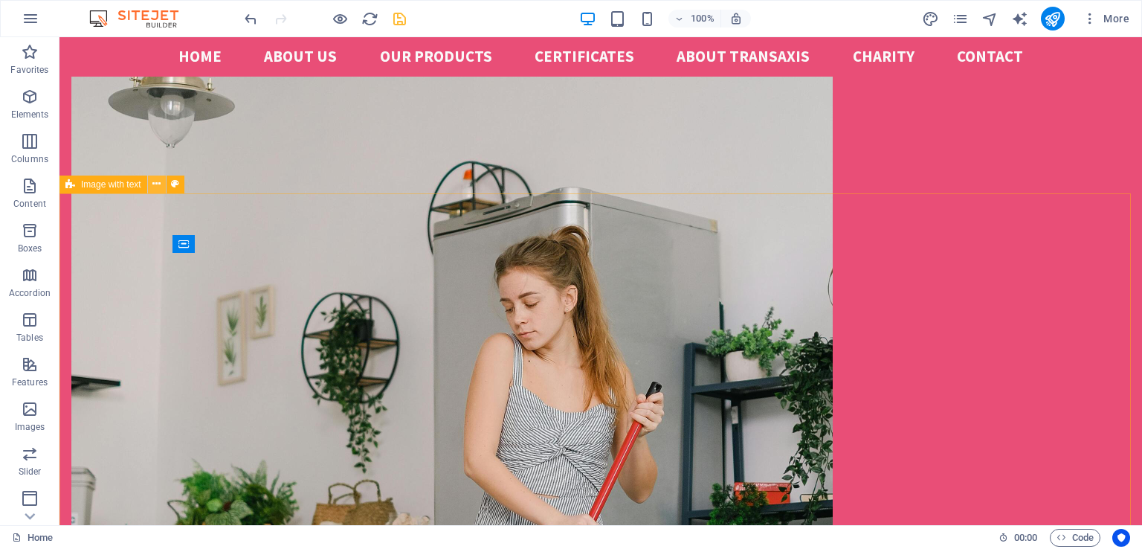
click at [159, 185] on icon at bounding box center [156, 184] width 8 height 16
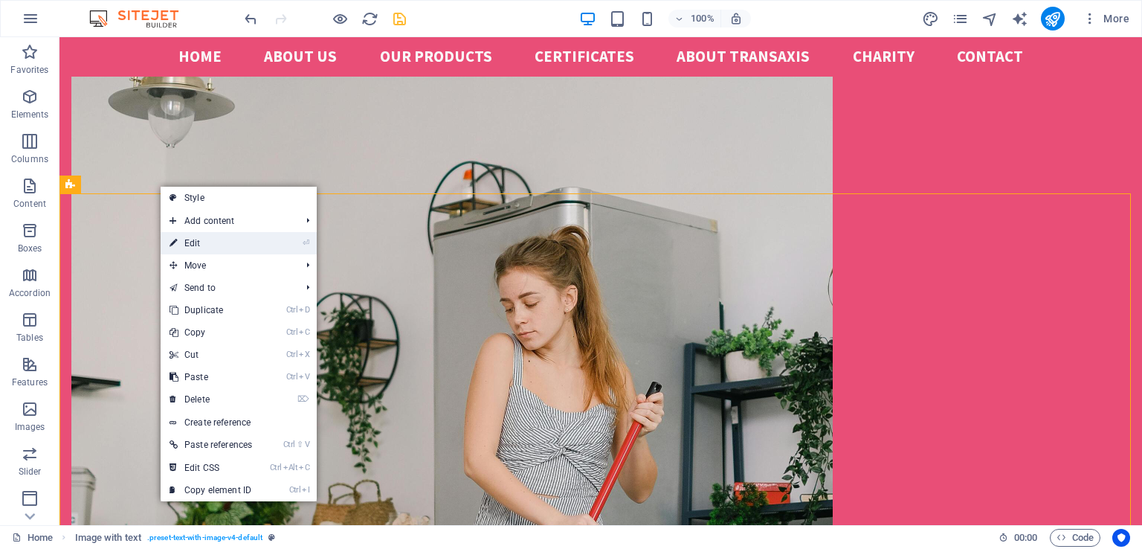
click at [193, 242] on link "⏎ Edit" at bounding box center [211, 243] width 100 height 22
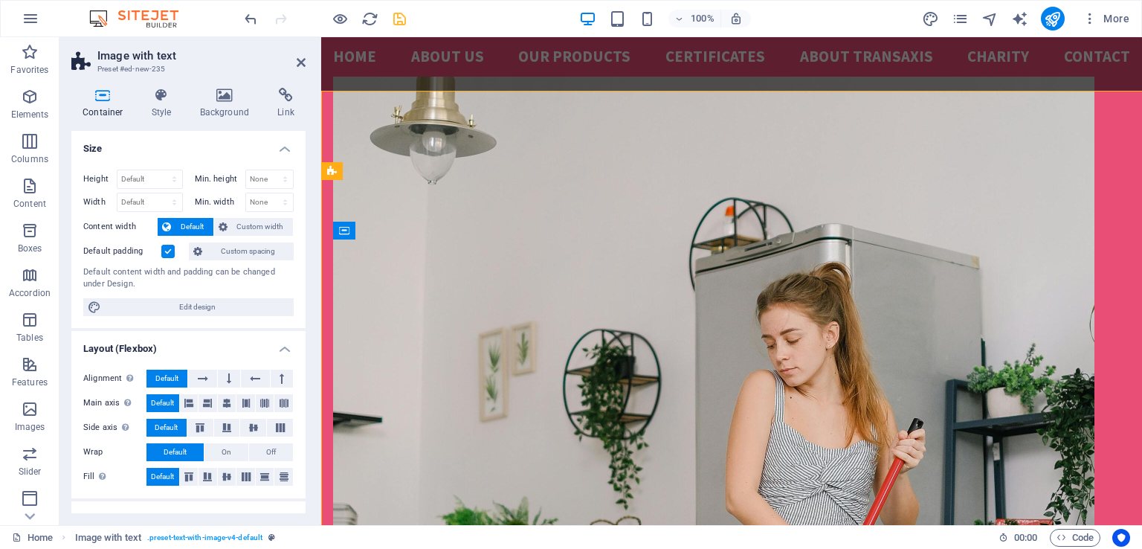
scroll to position [2232, 0]
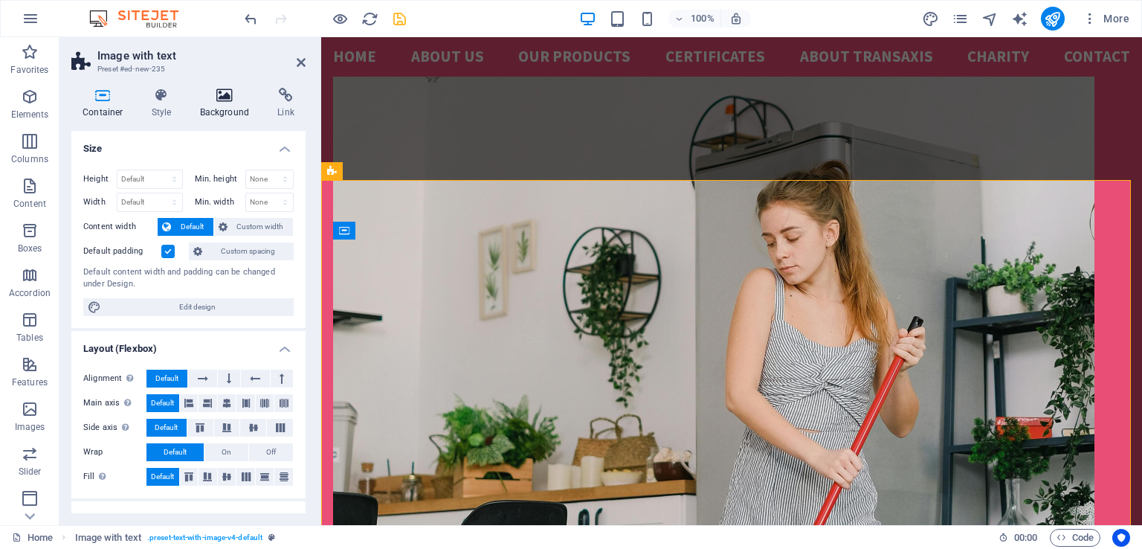
click at [228, 99] on icon at bounding box center [225, 95] width 72 height 15
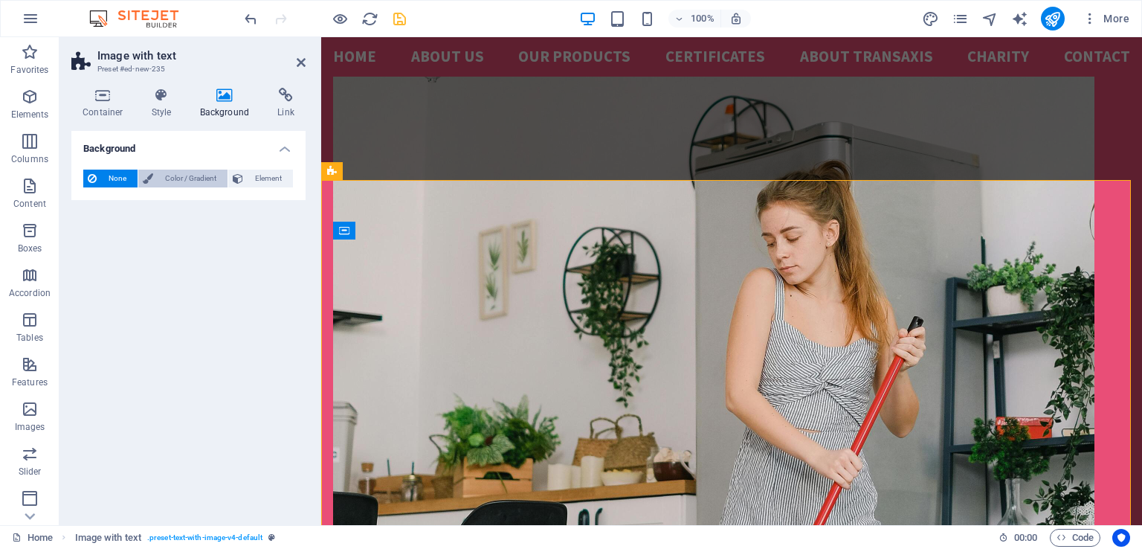
click at [176, 178] on span "Color / Gradient" at bounding box center [190, 179] width 65 height 18
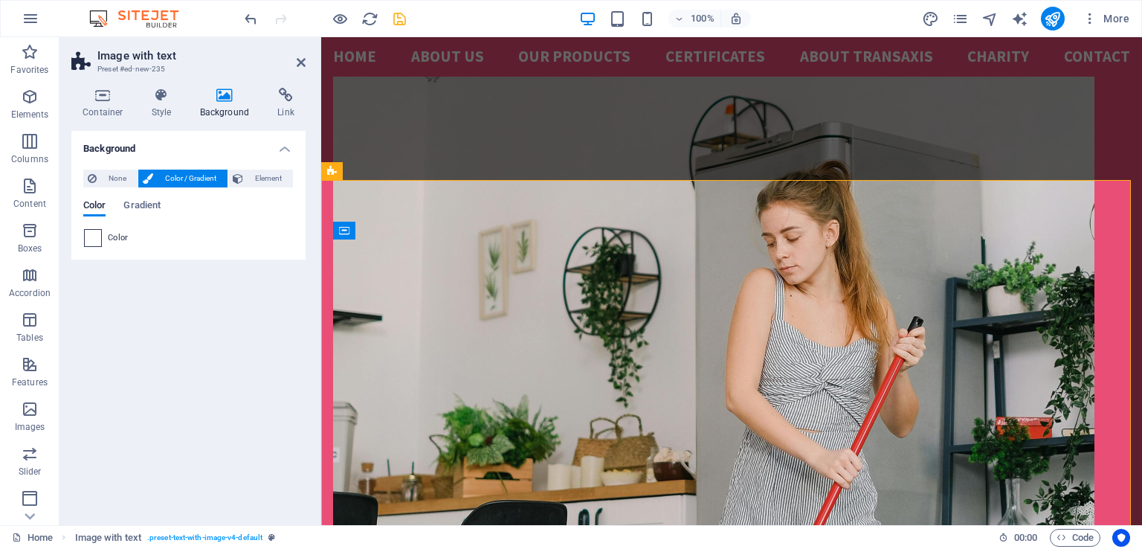
click at [94, 238] on span at bounding box center [93, 238] width 16 height 16
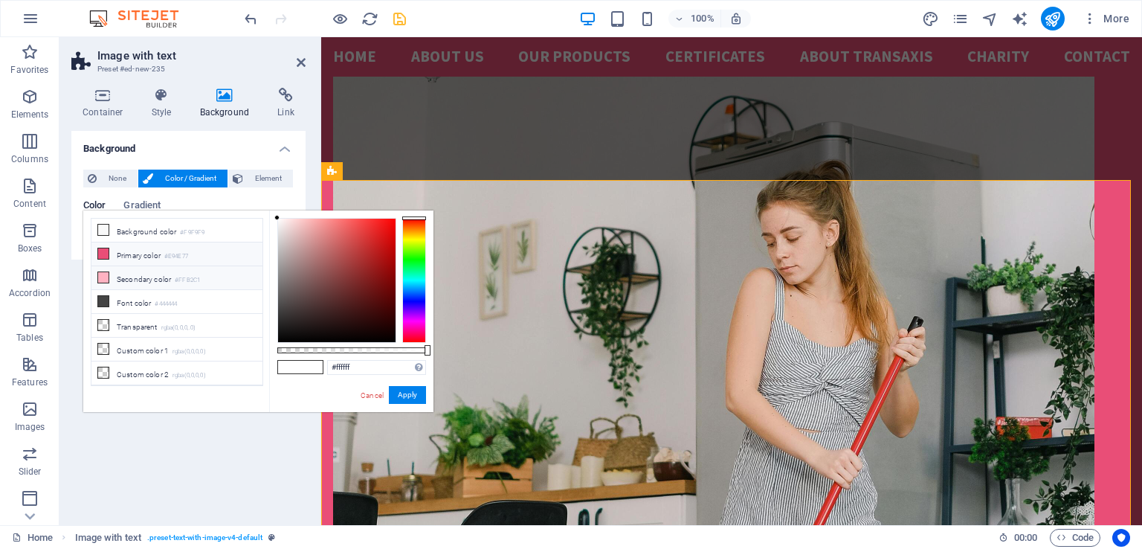
click at [102, 252] on icon at bounding box center [103, 253] width 10 height 10
type input "#e94e77"
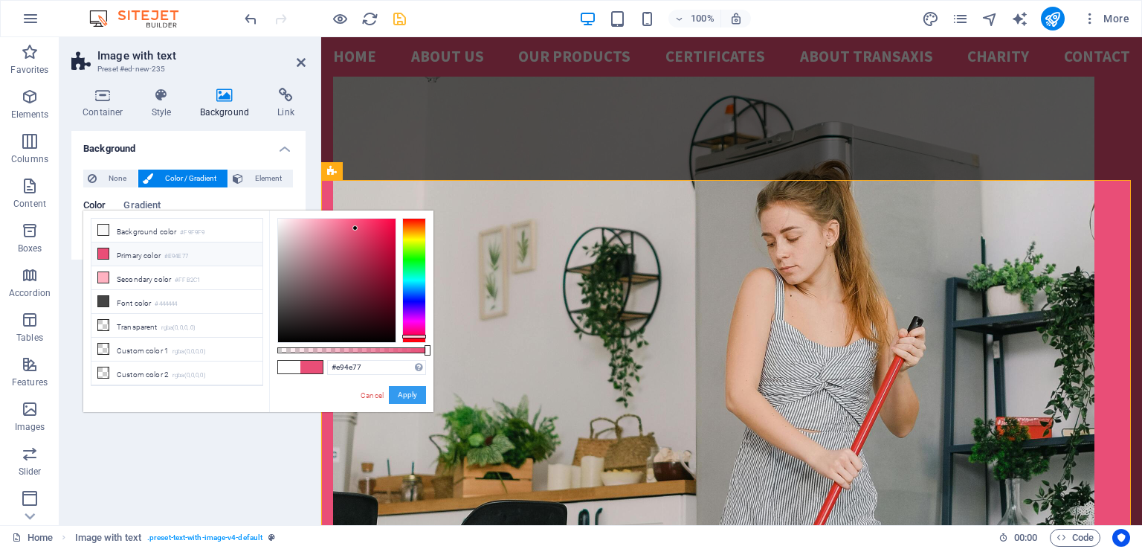
click at [399, 392] on button "Apply" at bounding box center [407, 395] width 37 height 18
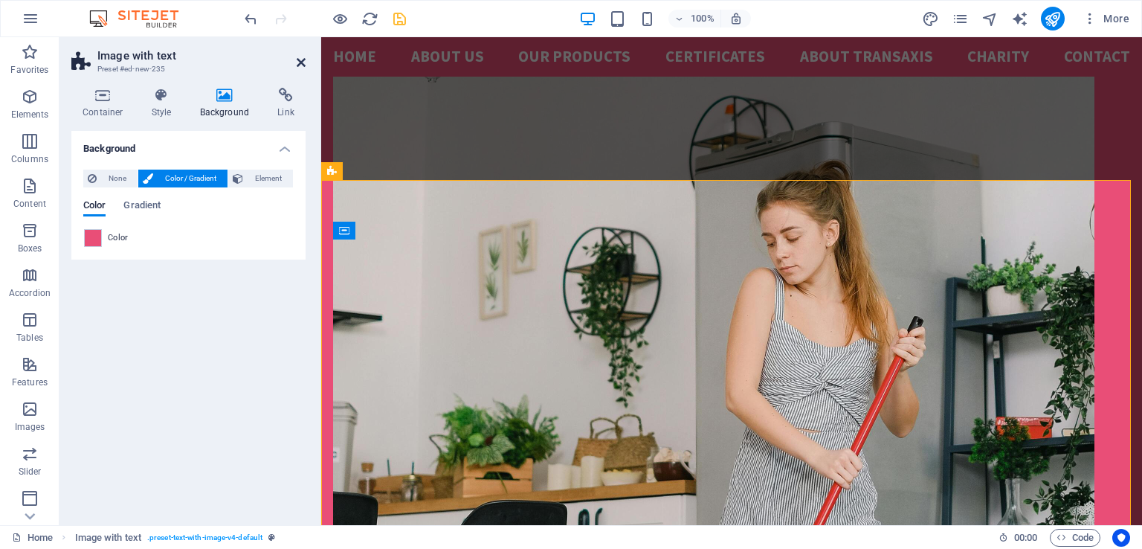
click at [300, 60] on icon at bounding box center [301, 63] width 9 height 12
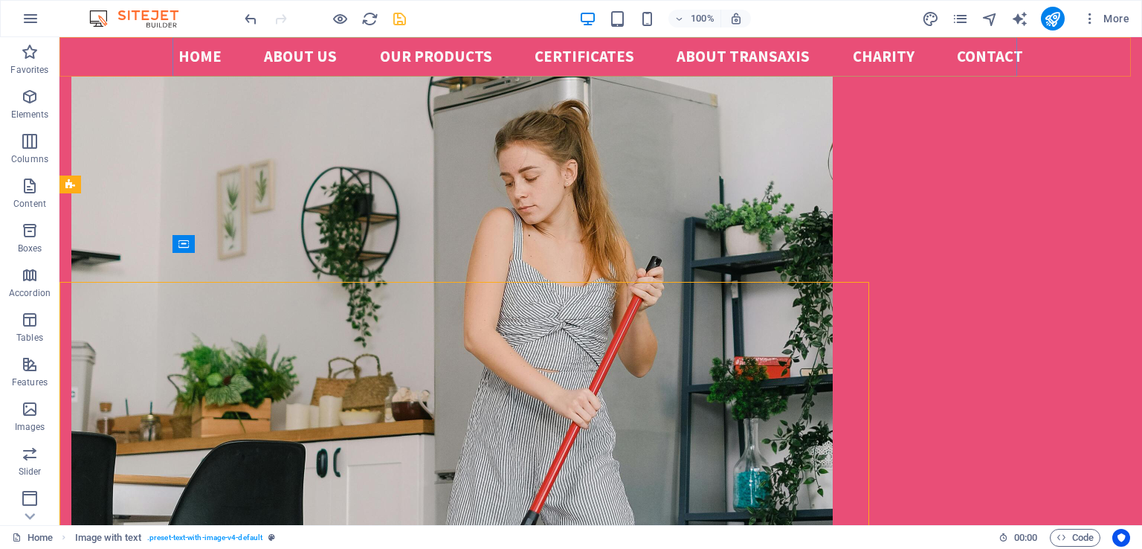
scroll to position [2130, 0]
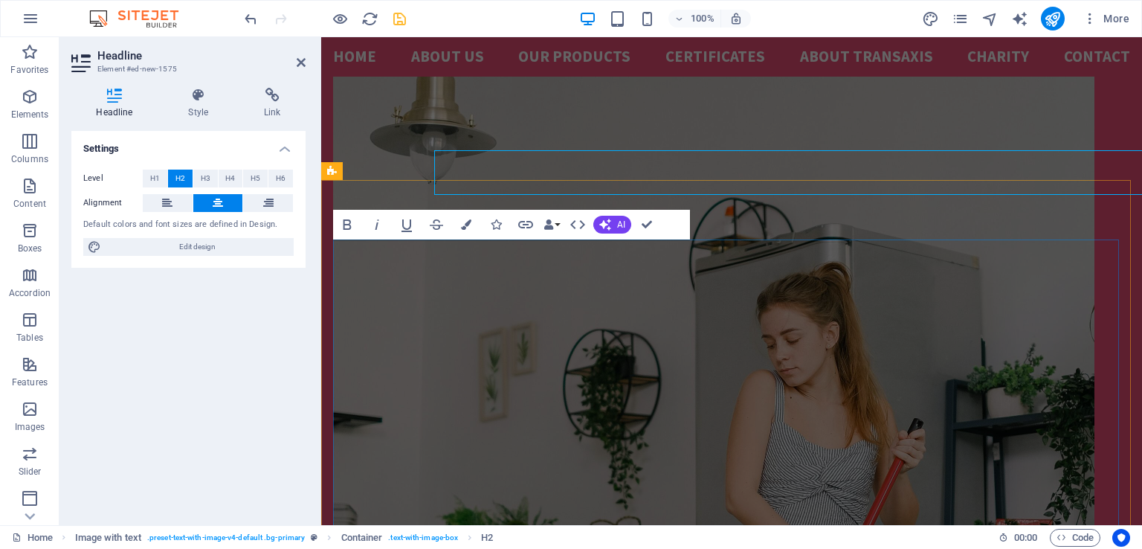
scroll to position [2232, 0]
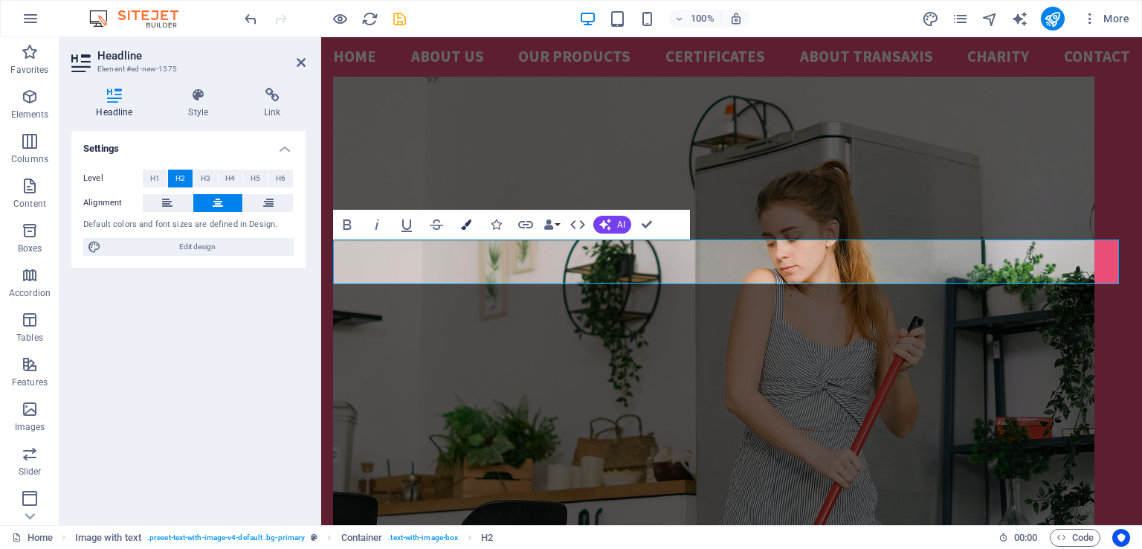
click at [465, 224] on icon "button" at bounding box center [466, 224] width 10 height 10
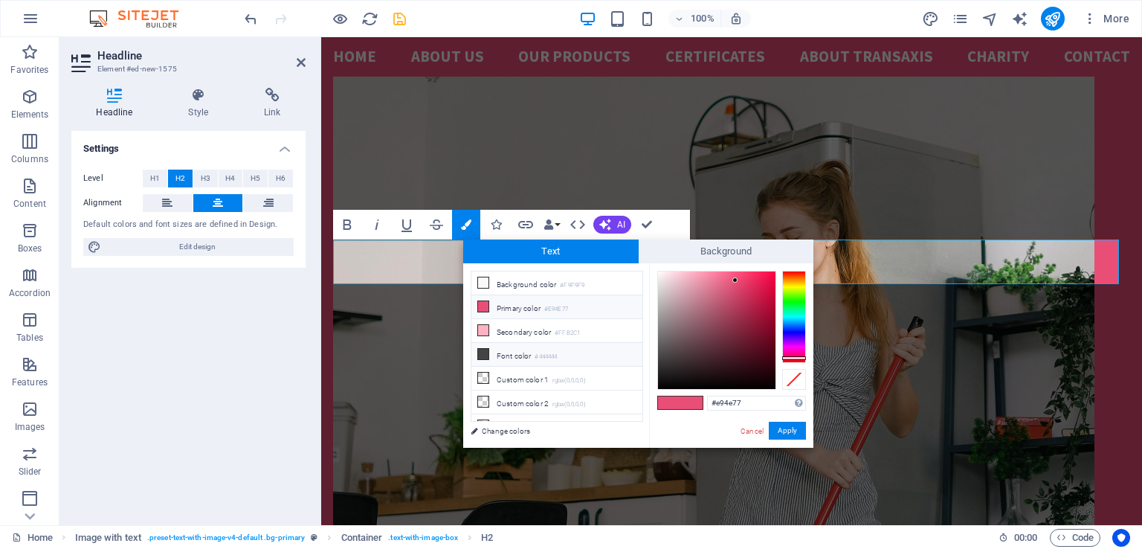
click at [480, 350] on icon at bounding box center [483, 354] width 10 height 10
type input "#444444"
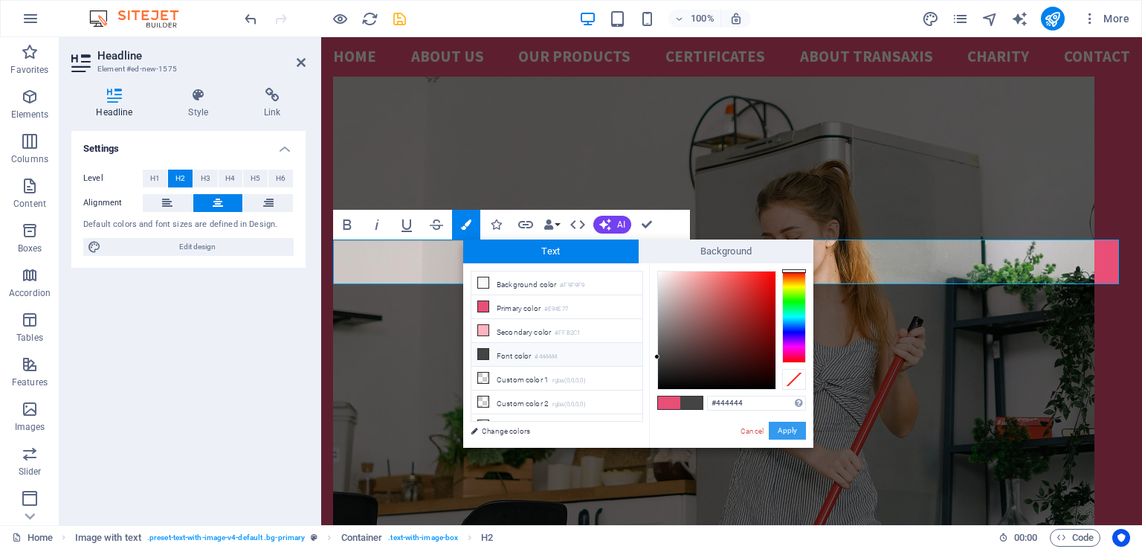
click at [792, 427] on button "Apply" at bounding box center [787, 431] width 37 height 18
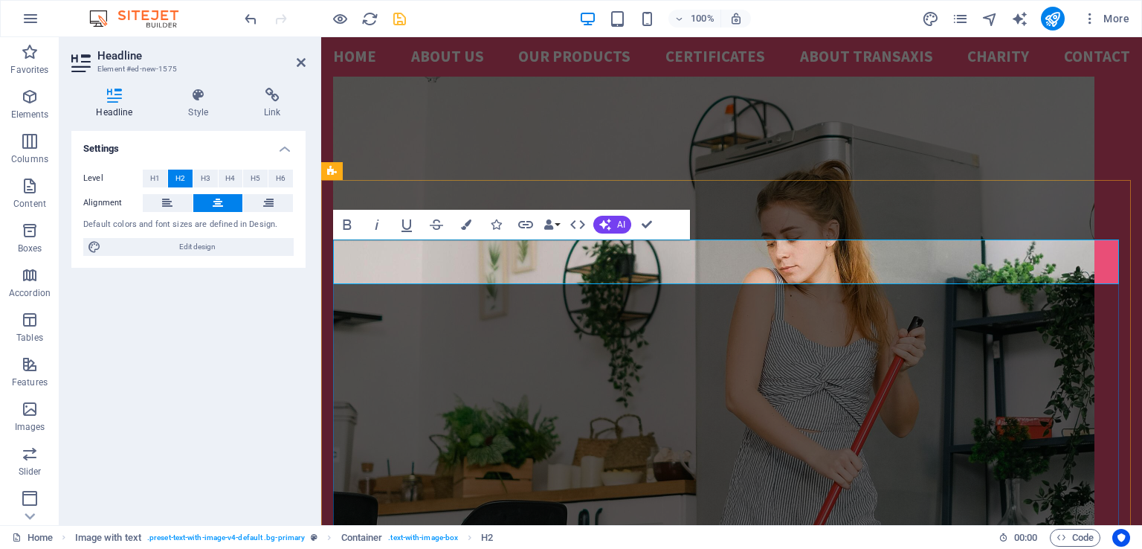
click at [400, 22] on icon "save" at bounding box center [399, 18] width 17 height 17
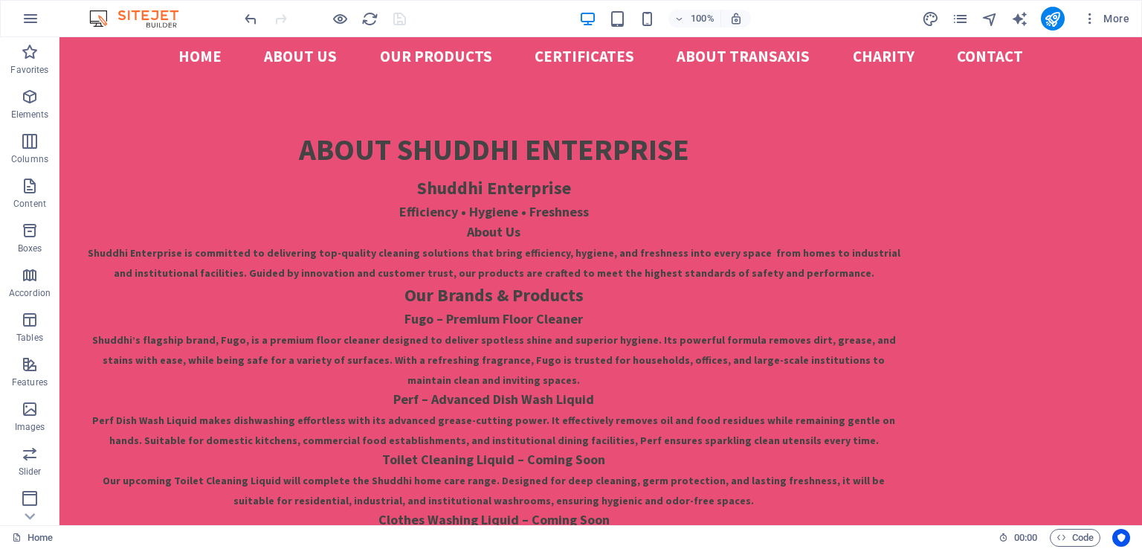
scroll to position [1484, 0]
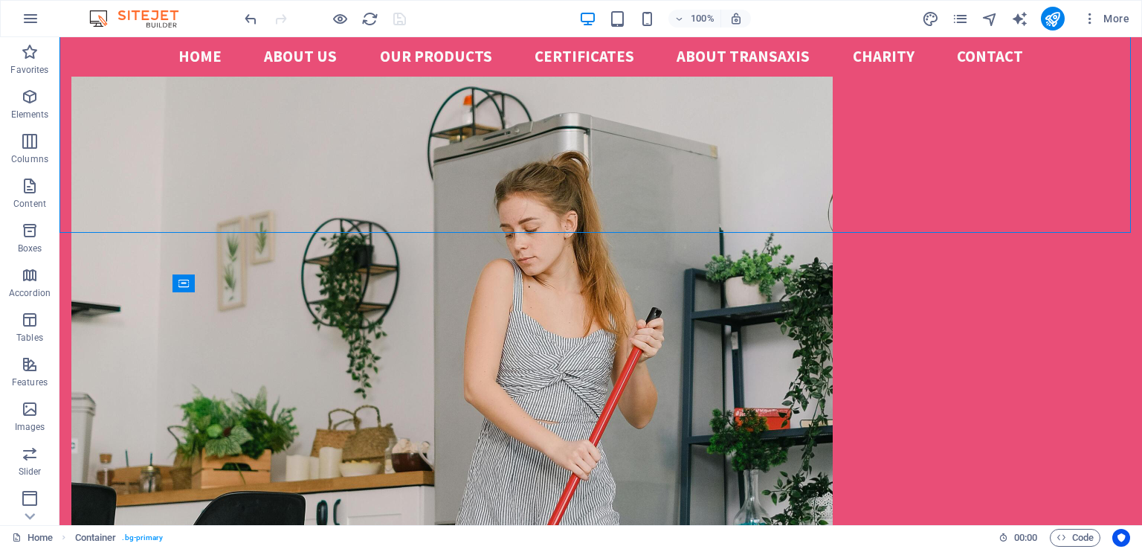
scroll to position [2232, 0]
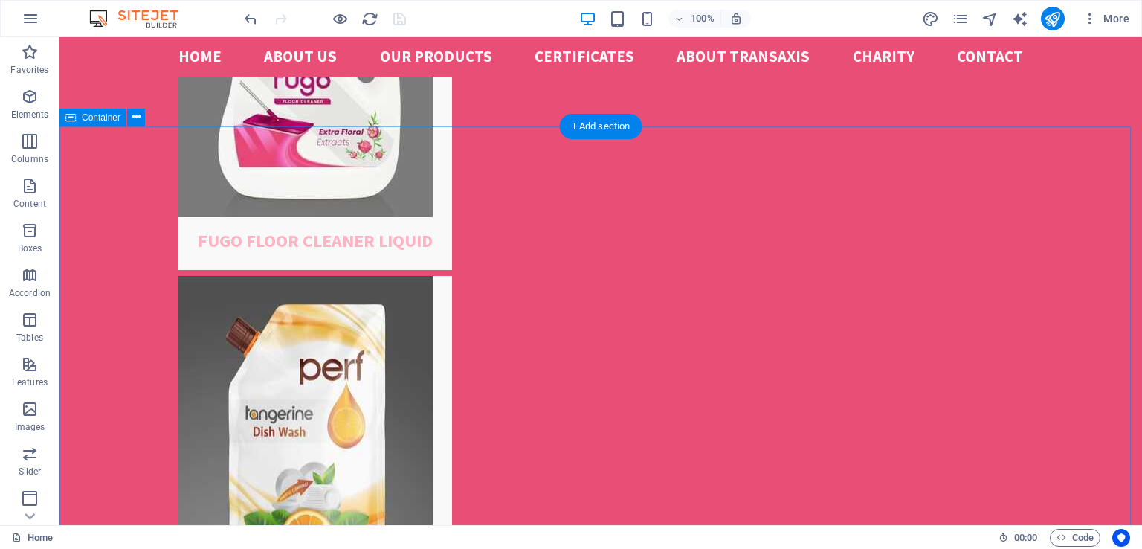
scroll to position [3486, 0]
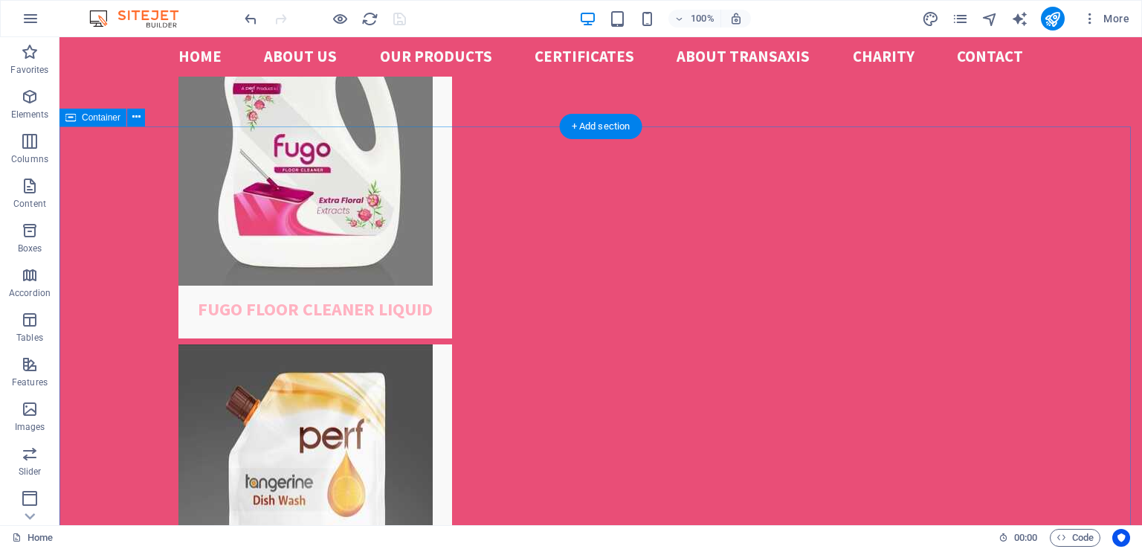
click at [222, 17] on div "100% More" at bounding box center [571, 19] width 1141 height 36
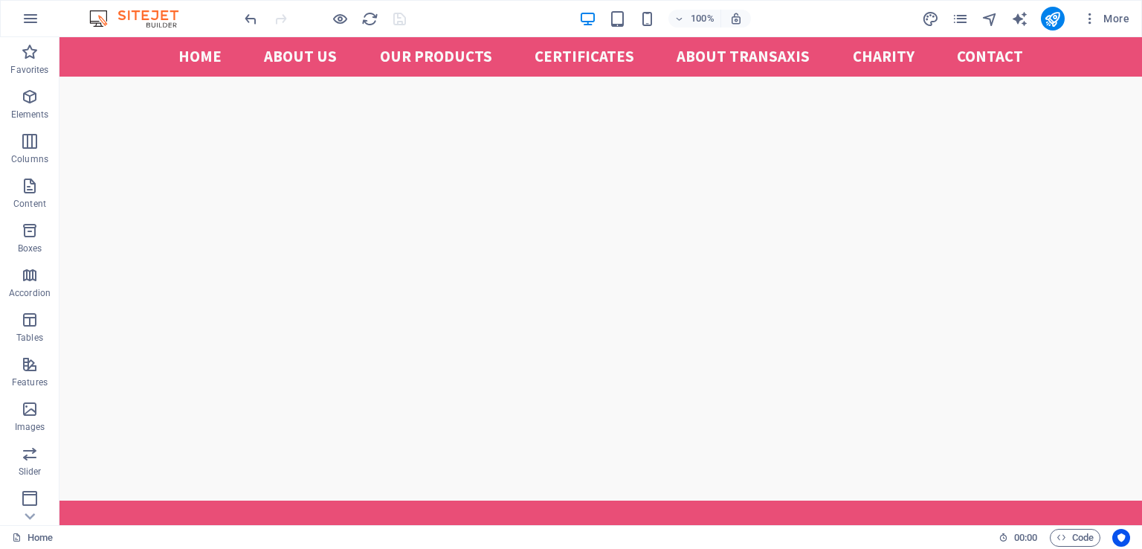
scroll to position [967, 0]
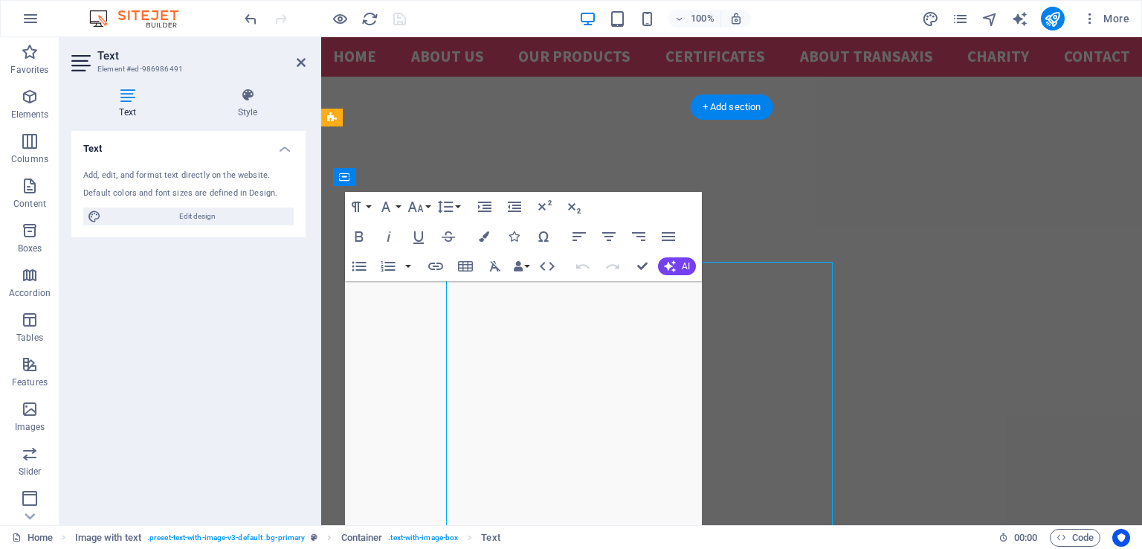
scroll to position [432, 0]
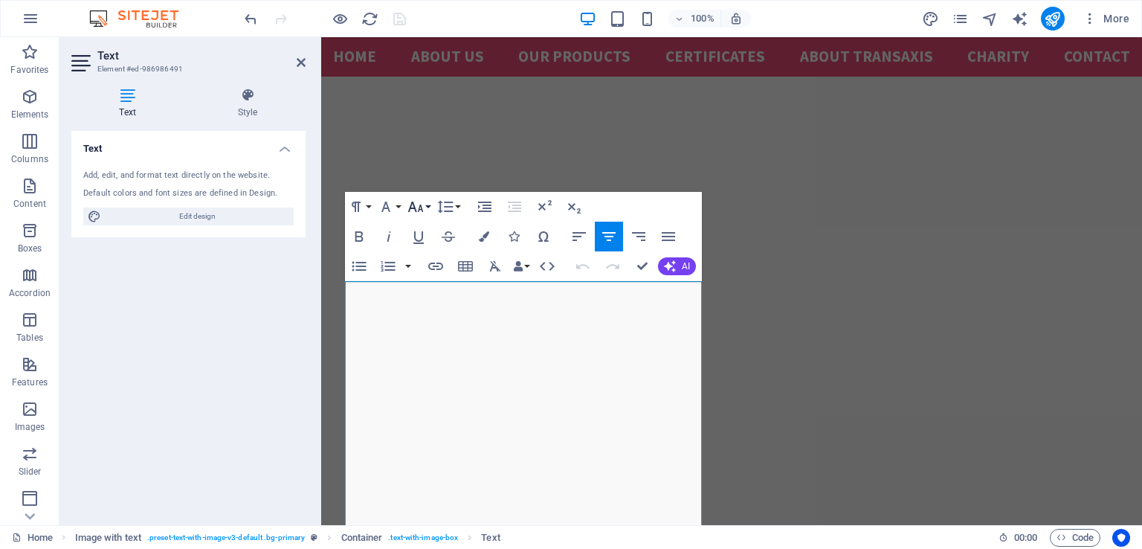
click at [422, 205] on icon "button" at bounding box center [416, 207] width 18 height 18
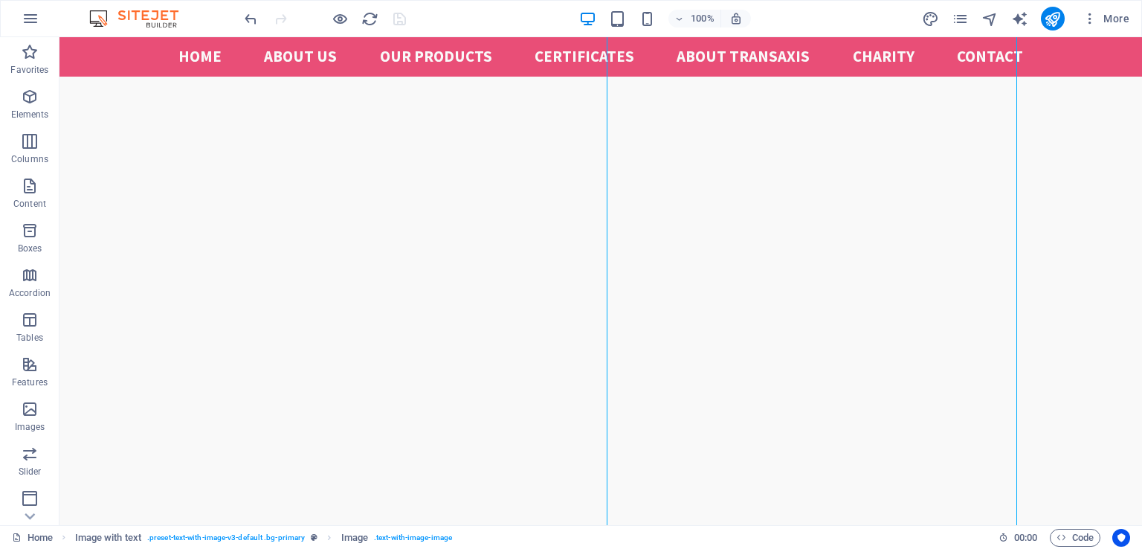
scroll to position [794, 0]
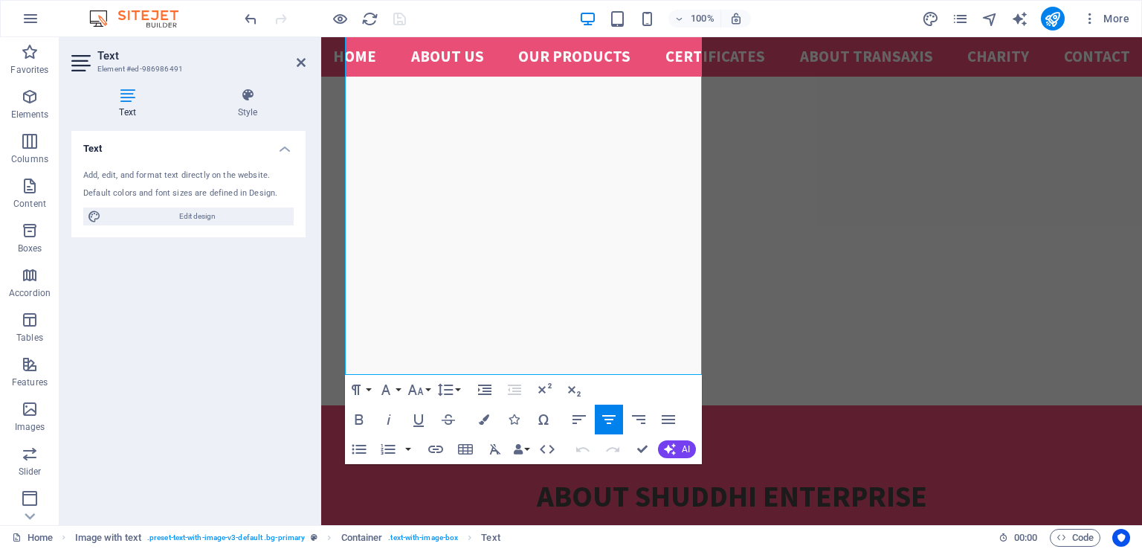
scroll to position [1122, 0]
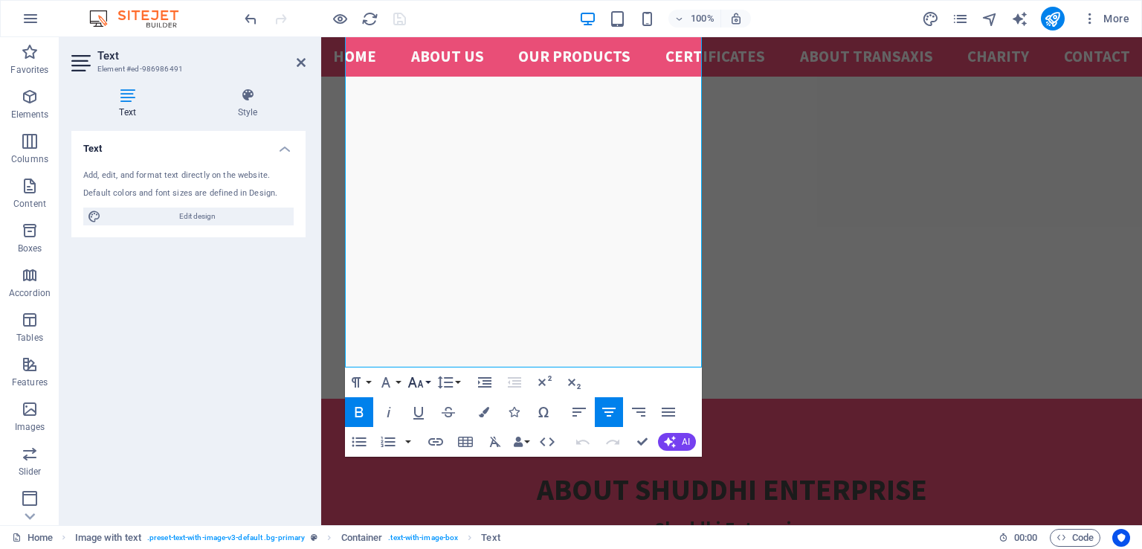
click at [430, 381] on button "Font Size" at bounding box center [419, 382] width 28 height 30
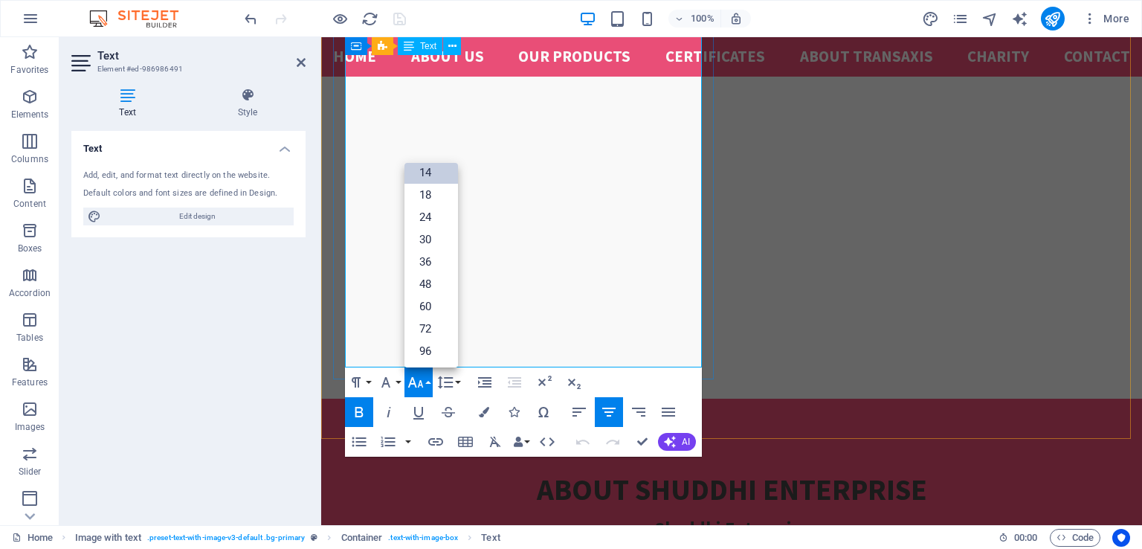
click at [419, 381] on icon "button" at bounding box center [416, 382] width 18 height 18
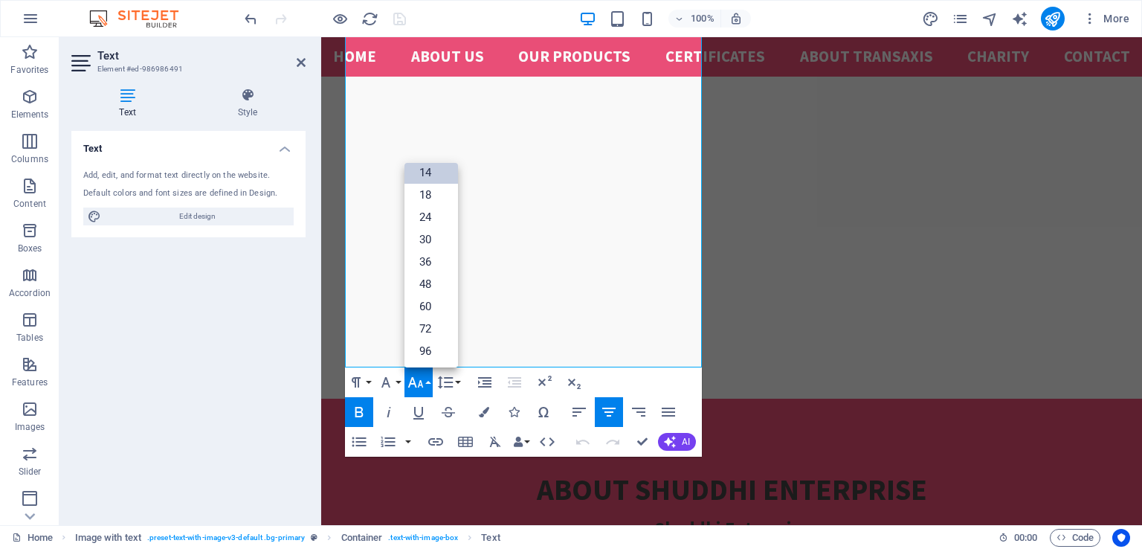
scroll to position [117, 0]
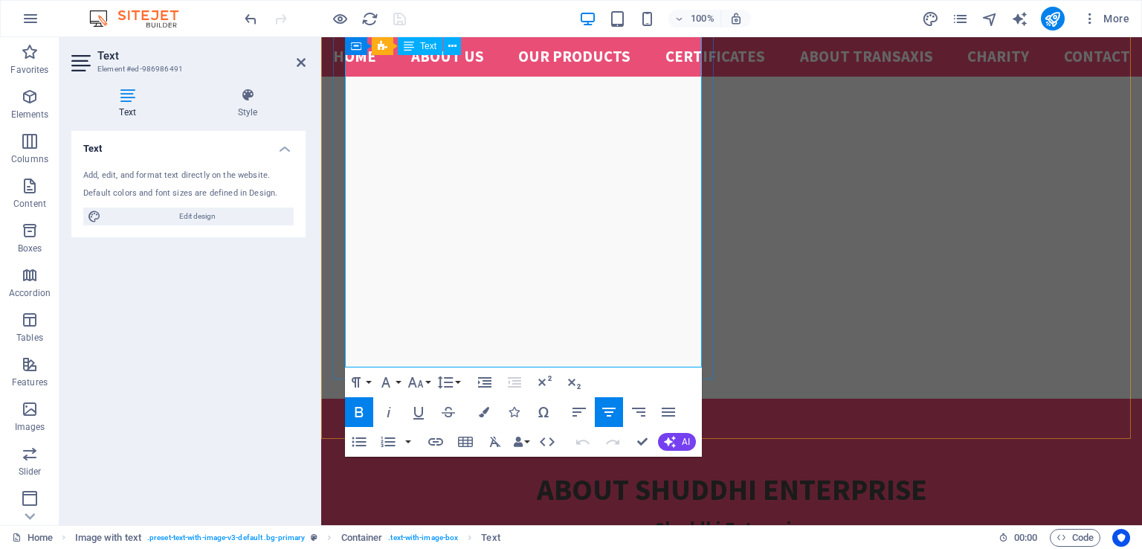
click at [425, 381] on button "Font Size" at bounding box center [419, 382] width 28 height 30
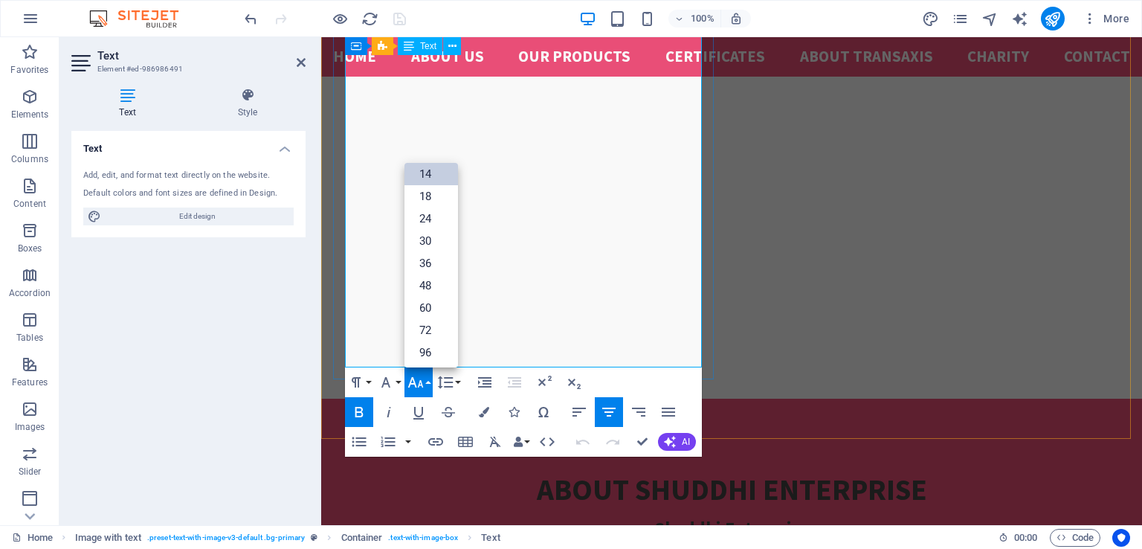
click at [416, 381] on icon "button" at bounding box center [416, 382] width 18 height 18
drag, startPoint x: 495, startPoint y: 179, endPoint x: 541, endPoint y: 178, distance: 46.1
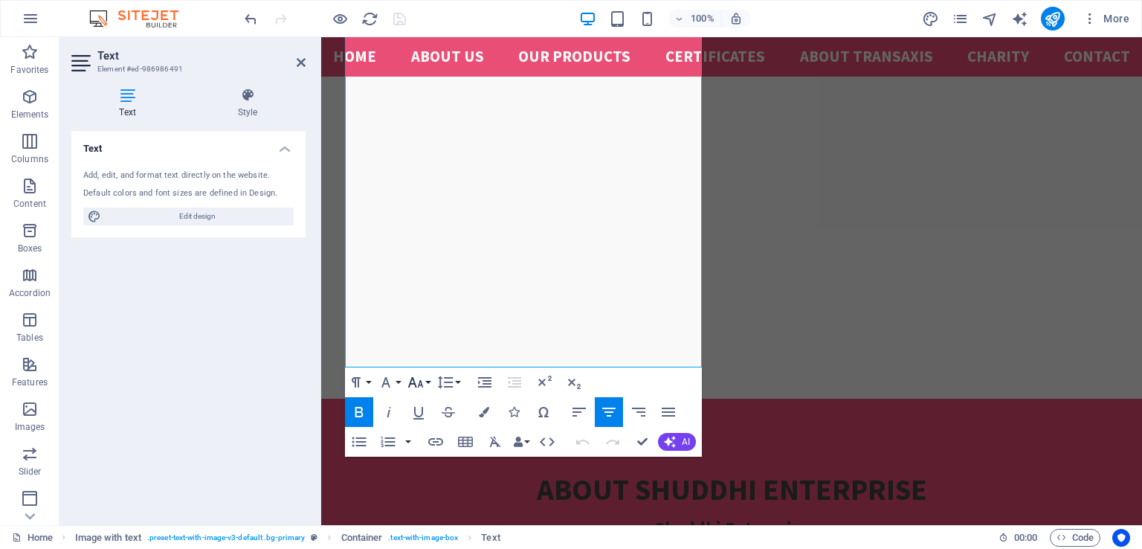
click at [422, 383] on icon "button" at bounding box center [416, 382] width 18 height 18
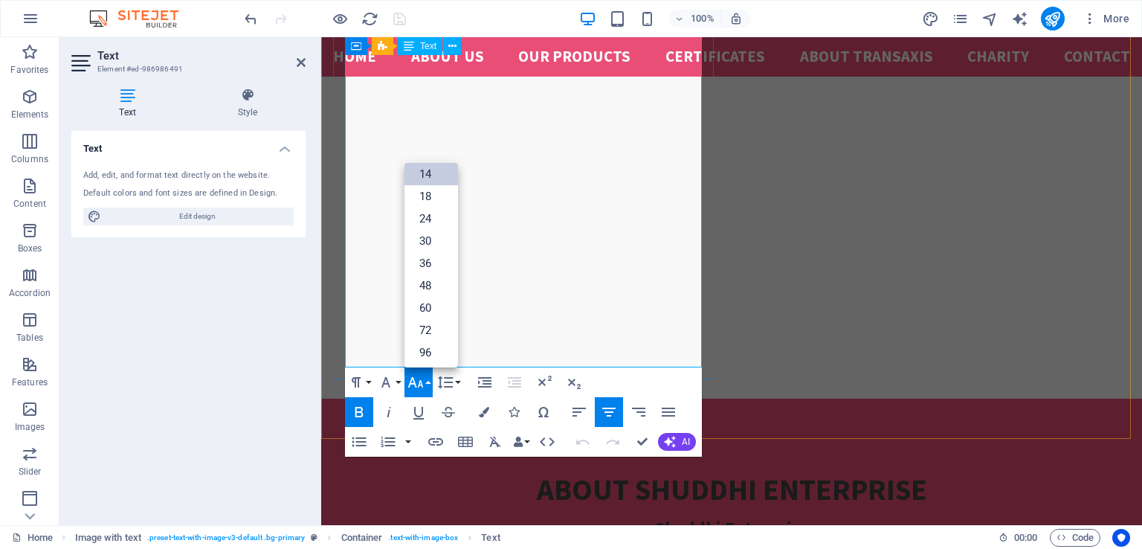
click at [413, 385] on icon "button" at bounding box center [416, 382] width 18 height 18
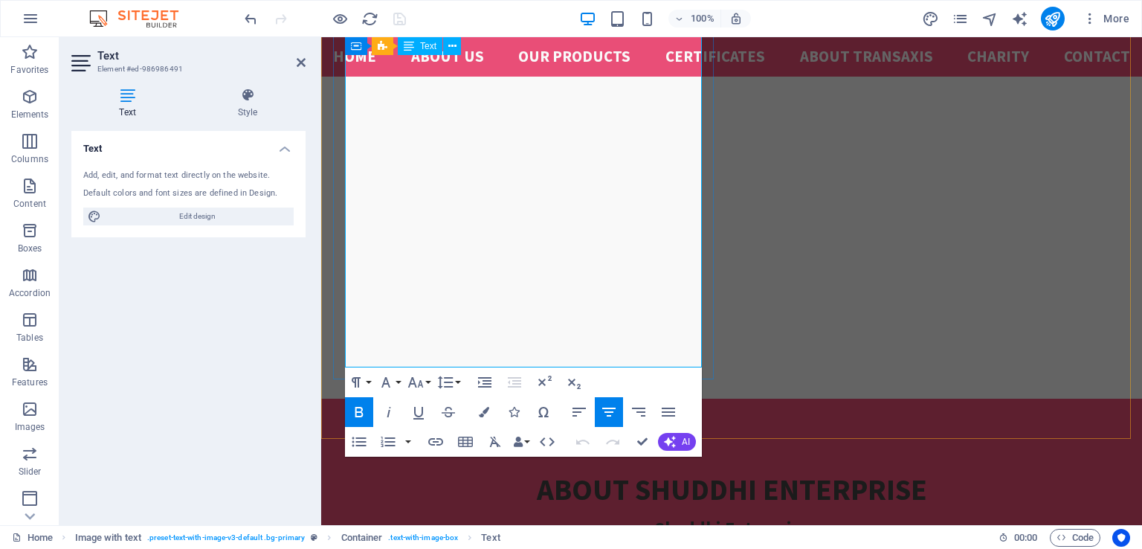
click at [420, 384] on icon "button" at bounding box center [416, 382] width 18 height 18
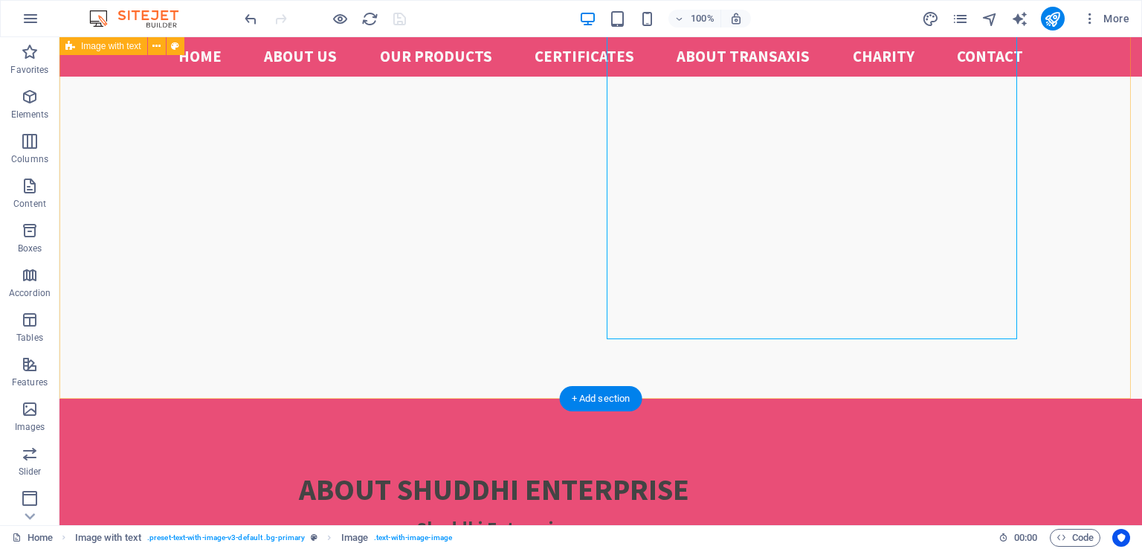
scroll to position [1063, 0]
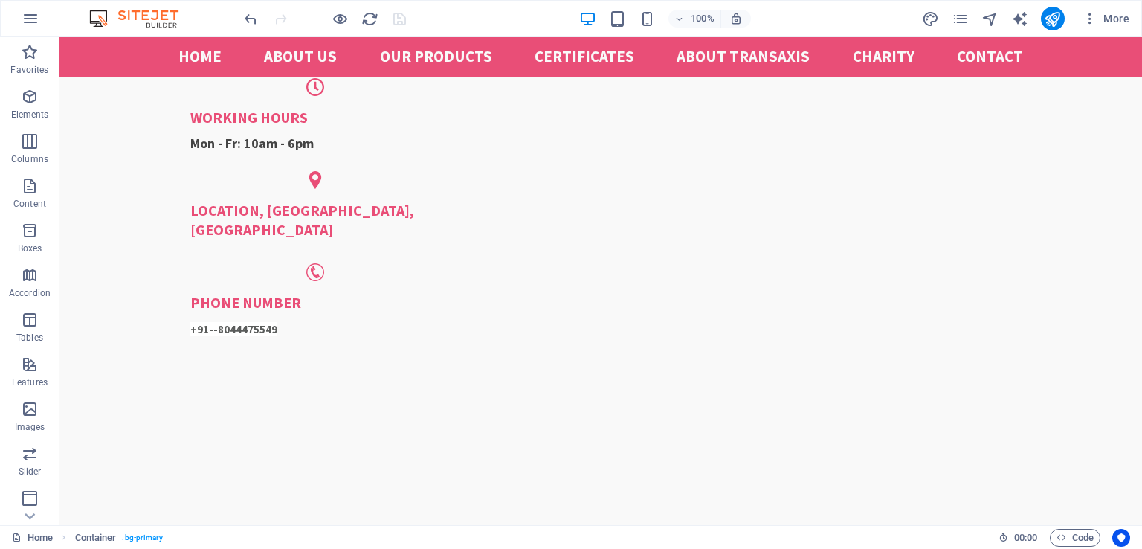
scroll to position [149, 0]
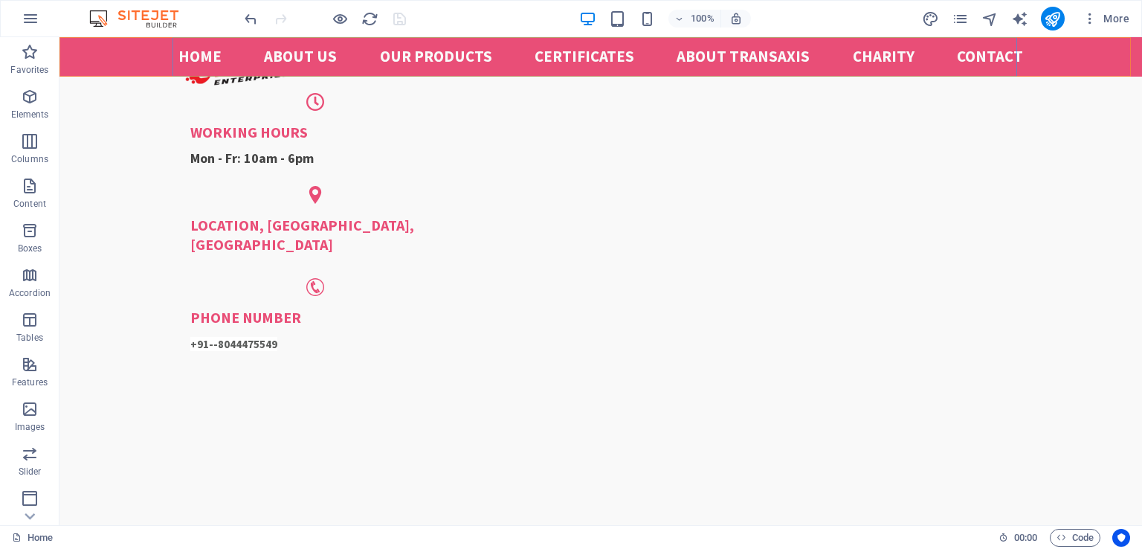
click at [619, 57] on nav "Home About us Our Products certificates ABOUT TRANSAXIS Charity Contact" at bounding box center [600, 56] width 845 height 39
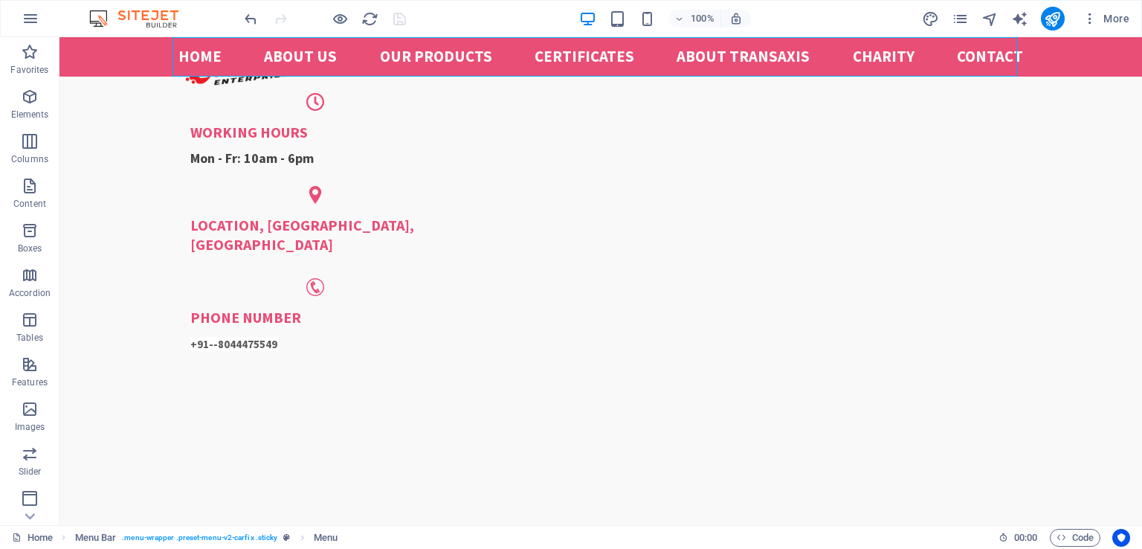
click at [619, 57] on nav "Home About us Our Products certificates ABOUT TRANSAXIS Charity Contact" at bounding box center [600, 56] width 845 height 39
select select
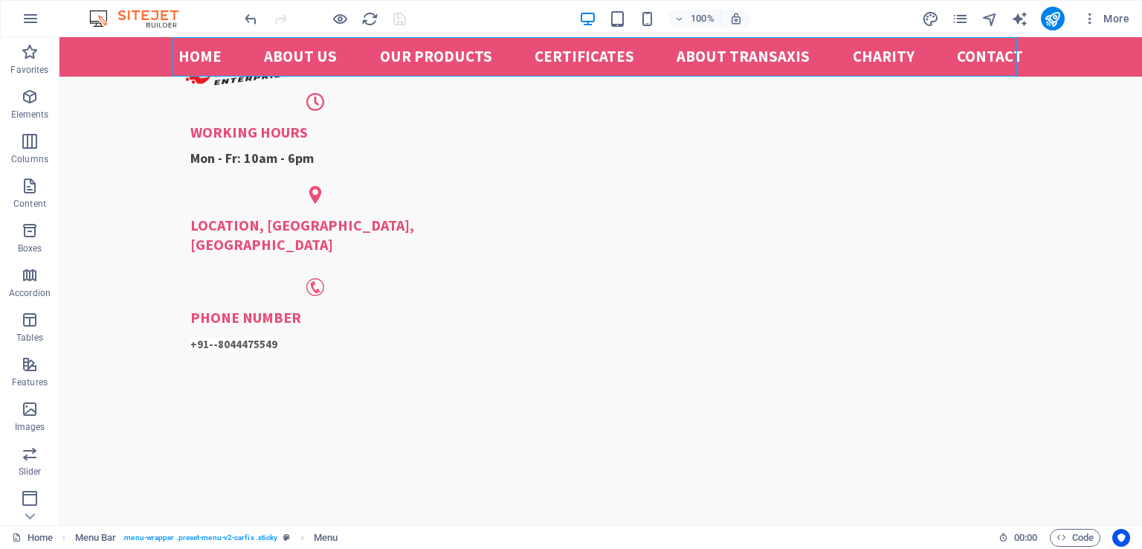
select select
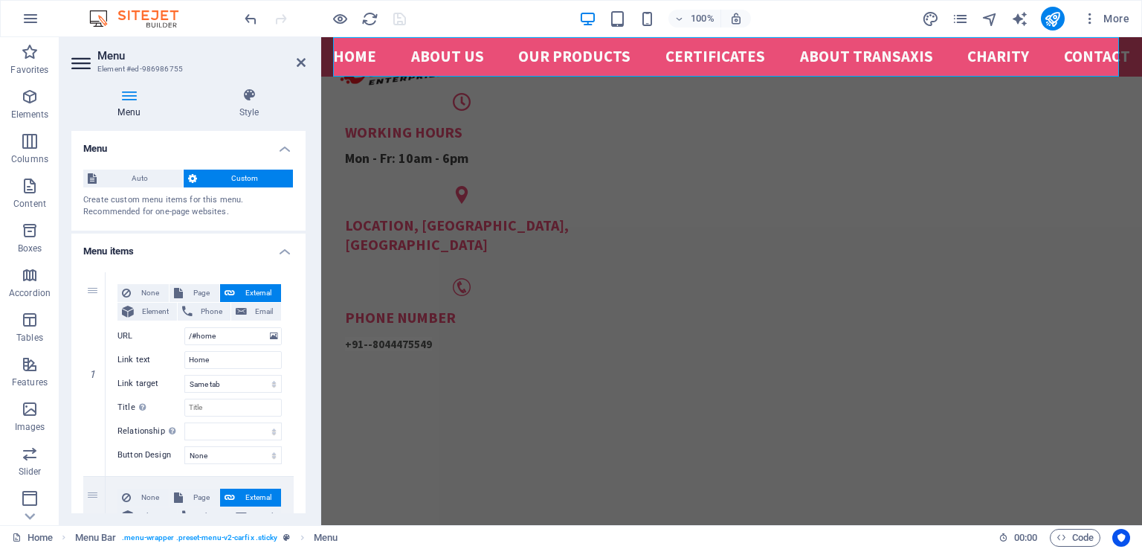
scroll to position [170, 0]
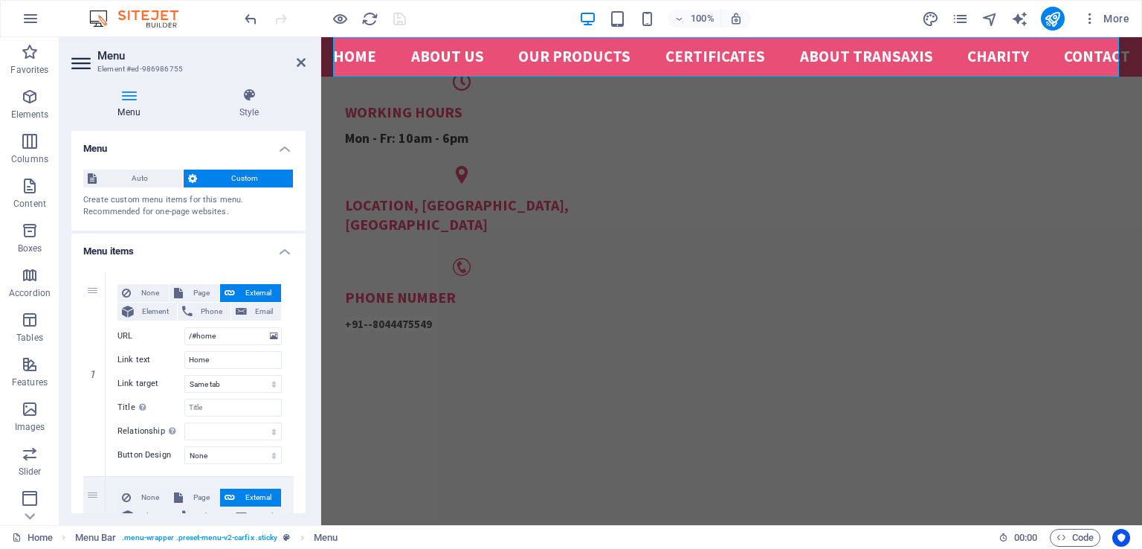
click at [619, 57] on nav "Home About us Our Products certificates ABOUT TRANSAXIS Charity Contact" at bounding box center [731, 56] width 797 height 39
click at [718, 57] on nav "Home About us Our Products certificates ABOUT TRANSAXIS Charity Contact" at bounding box center [731, 56] width 797 height 39
click at [297, 63] on icon at bounding box center [301, 63] width 9 height 12
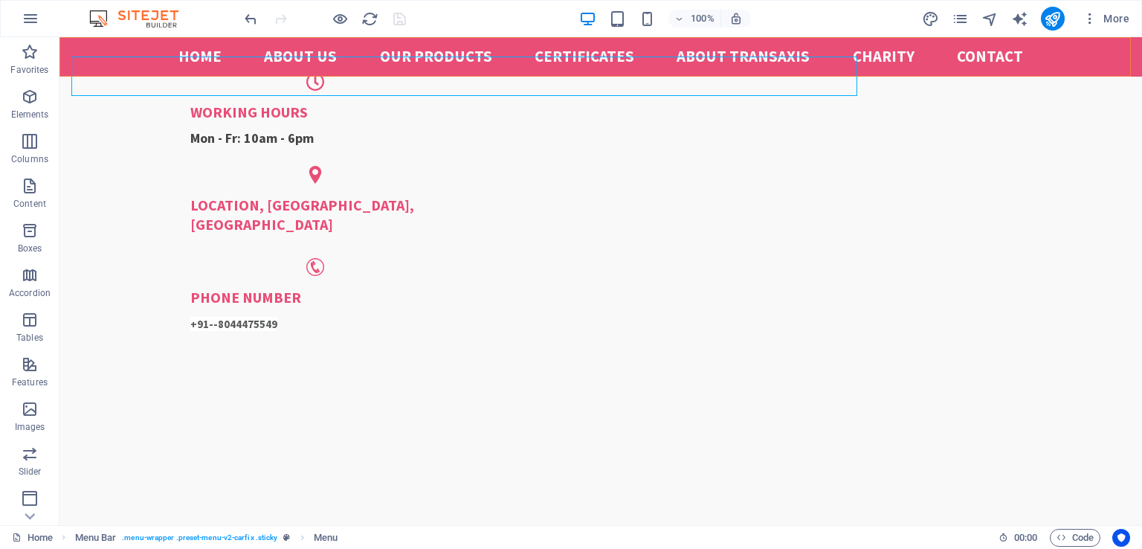
scroll to position [149, 0]
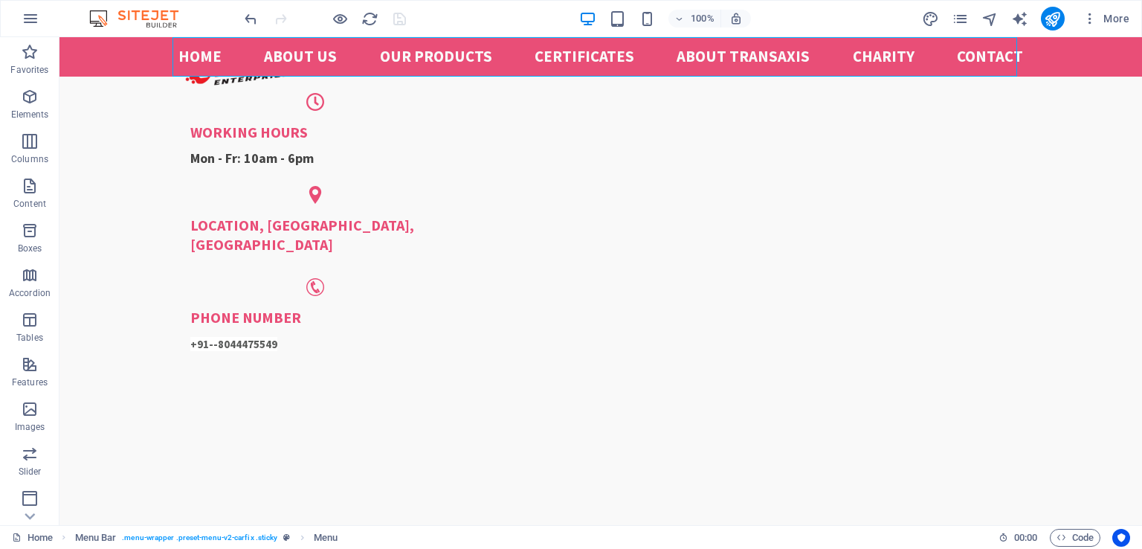
click at [400, 22] on div at bounding box center [325, 19] width 167 height 24
click at [475, 10] on div "100% More" at bounding box center [689, 19] width 894 height 24
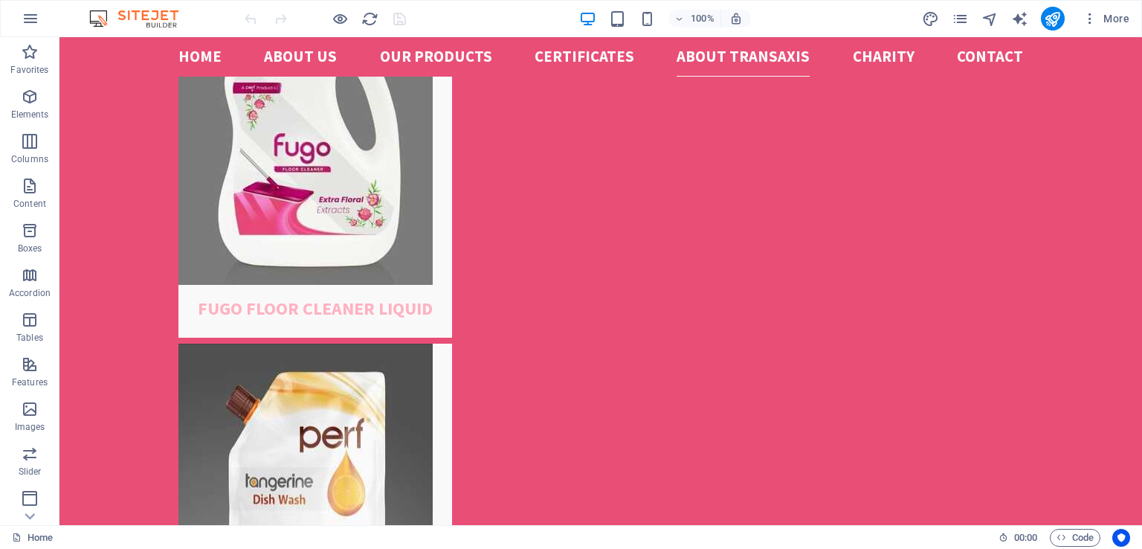
scroll to position [3480, 0]
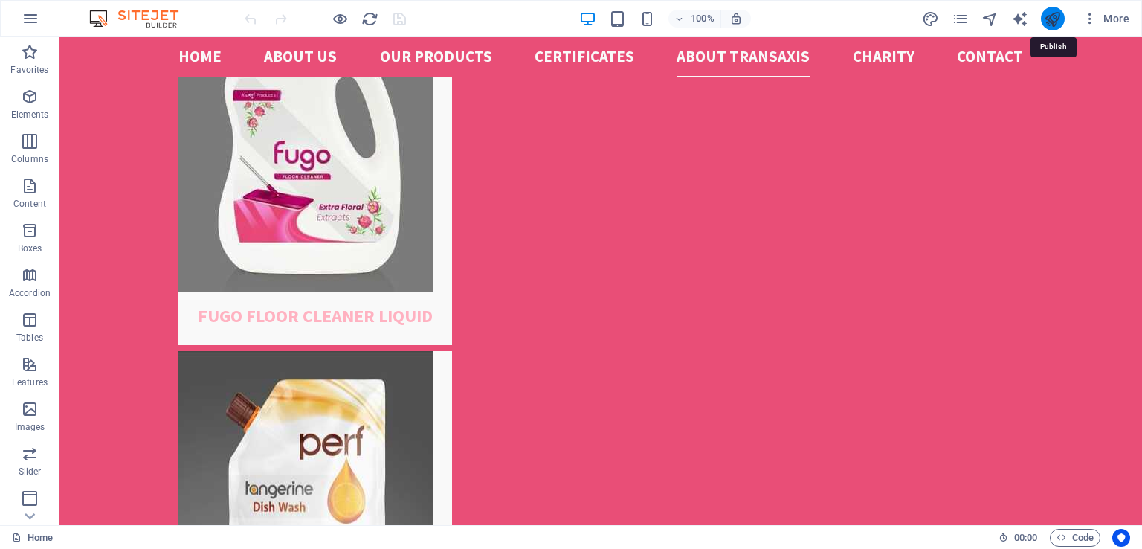
click at [1051, 22] on icon "publish" at bounding box center [1052, 18] width 17 height 17
click at [1053, 22] on icon "publish" at bounding box center [1052, 18] width 17 height 17
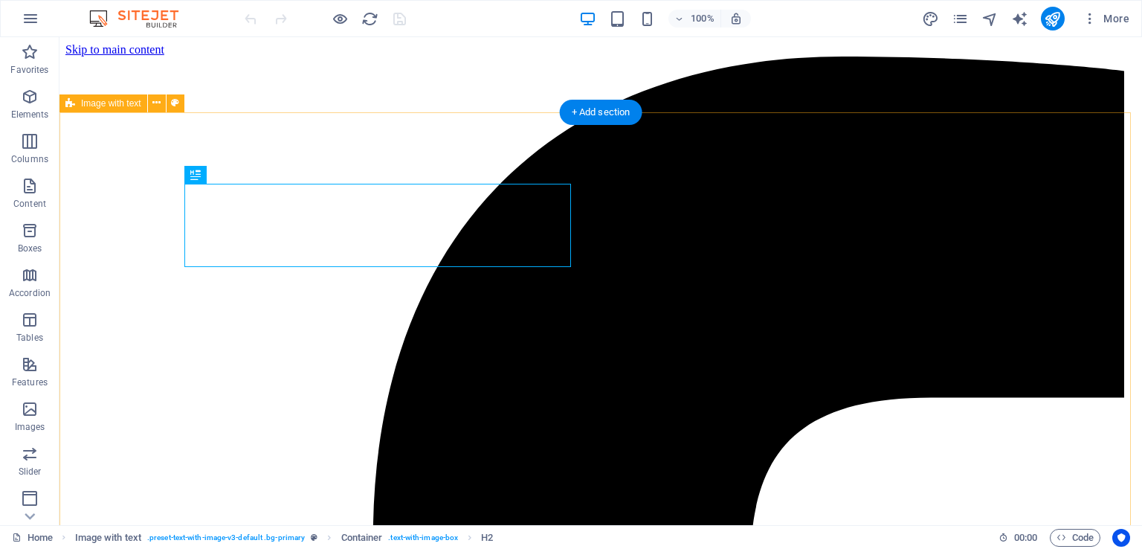
scroll to position [428, 0]
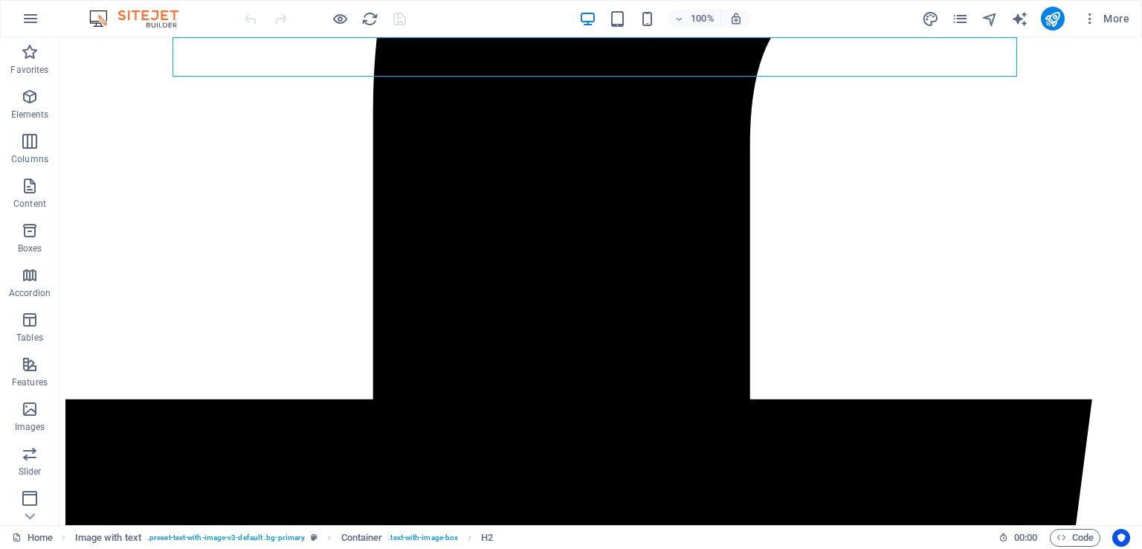
select select
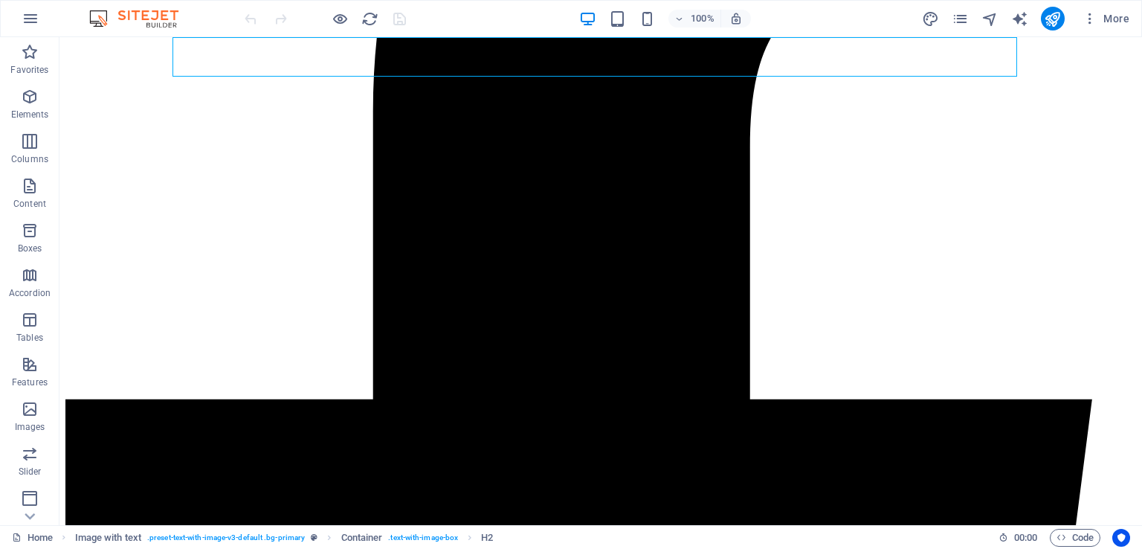
select select
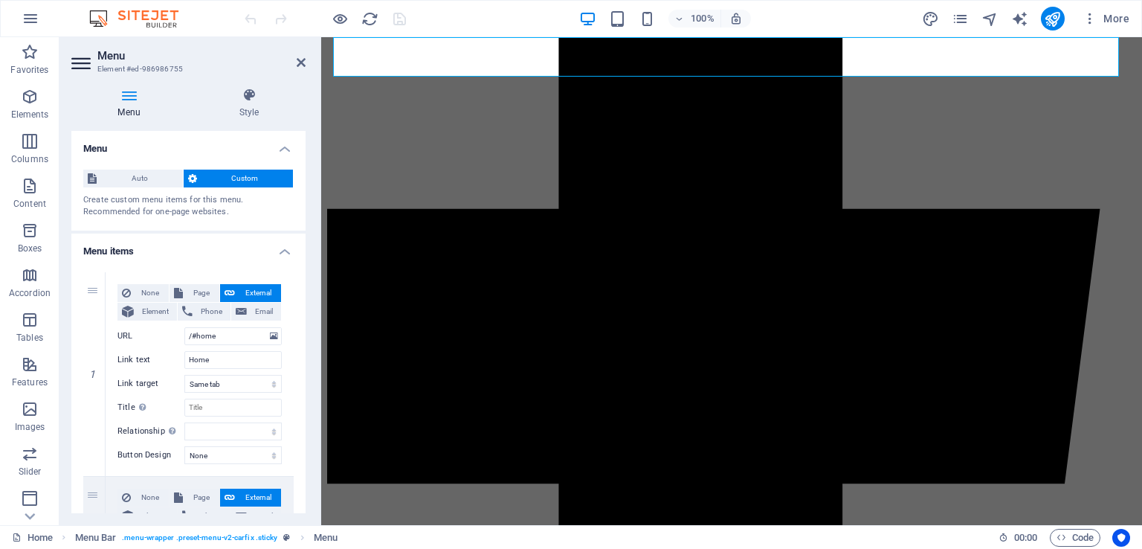
scroll to position [447, 0]
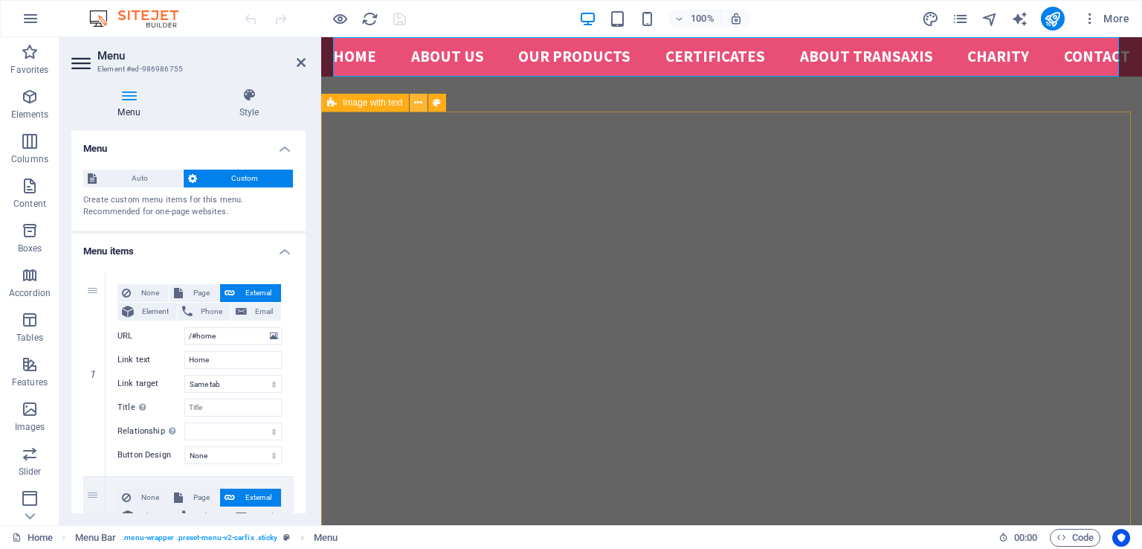
click at [418, 103] on icon at bounding box center [418, 103] width 8 height 16
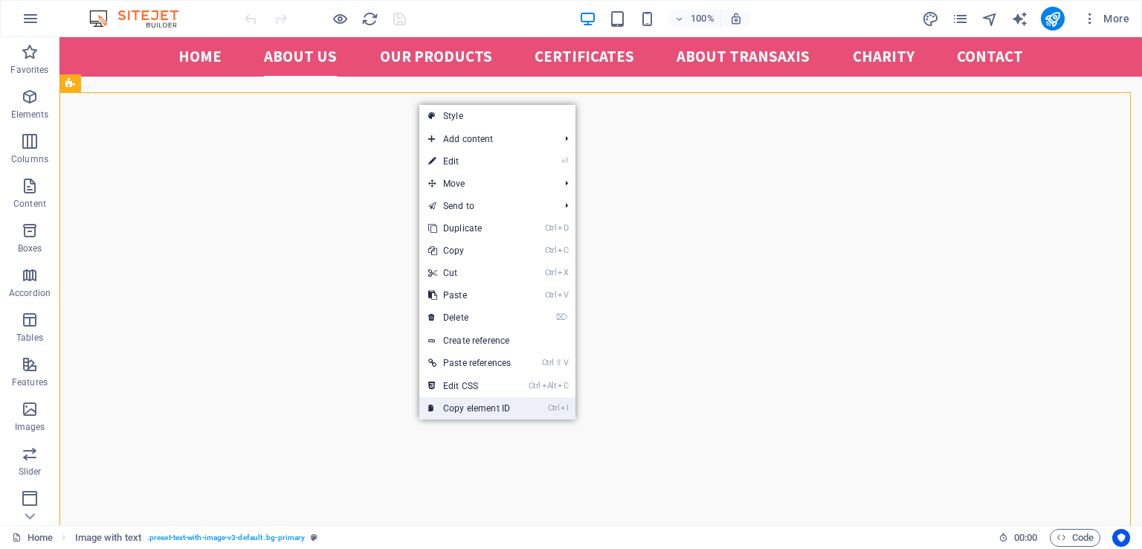
click at [482, 407] on link "Ctrl I Copy element ID" at bounding box center [469, 408] width 100 height 22
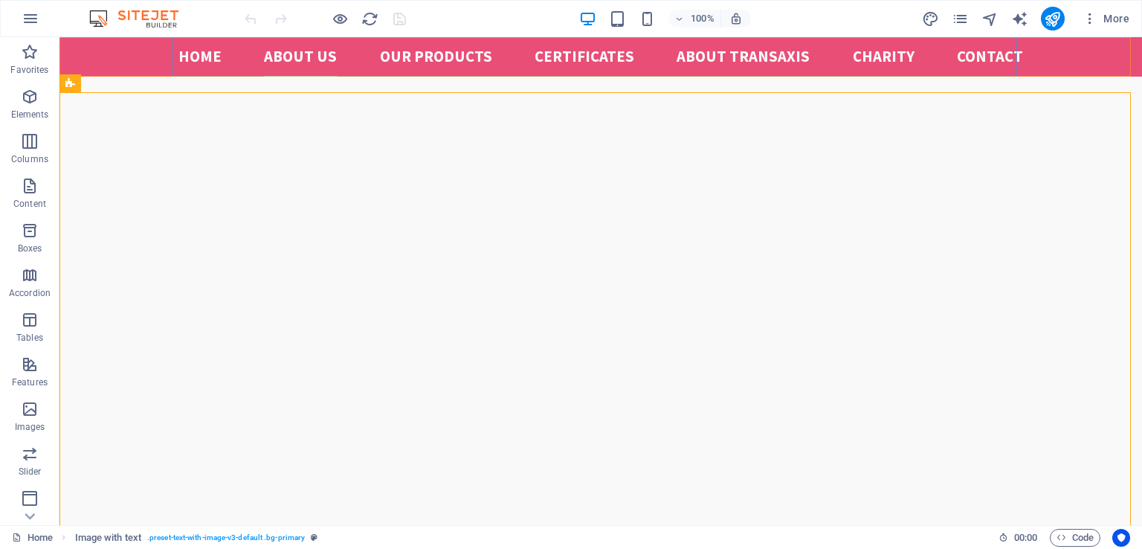
click at [601, 58] on nav "Home About us Our Products certificates ABOUT TRANSAXIS Charity Contact" at bounding box center [600, 56] width 845 height 39
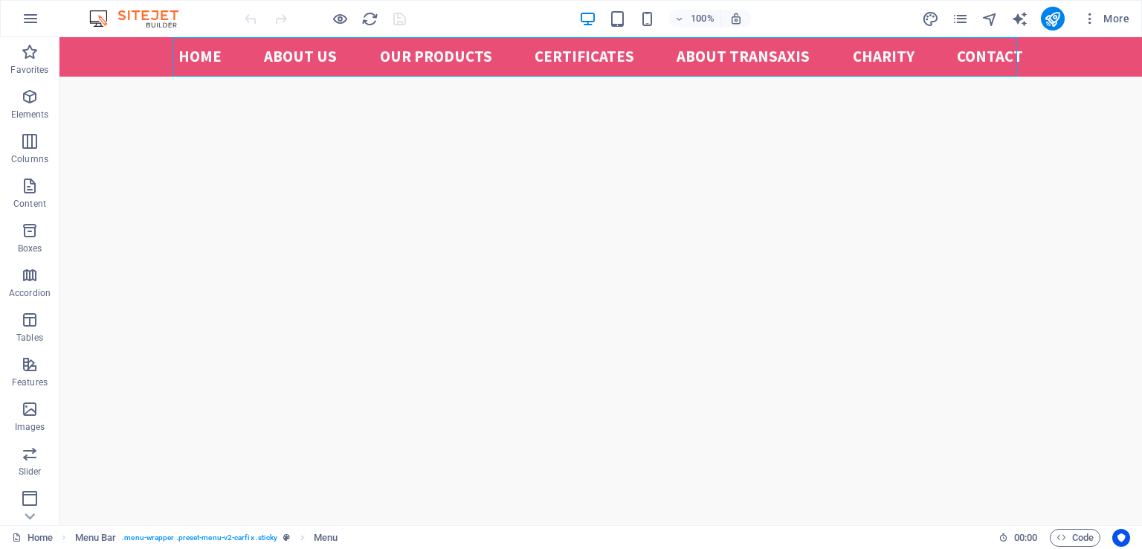
click at [586, 53] on nav "Home About us Our Products certificates ABOUT TRANSAXIS Charity Contact" at bounding box center [600, 56] width 845 height 39
select select
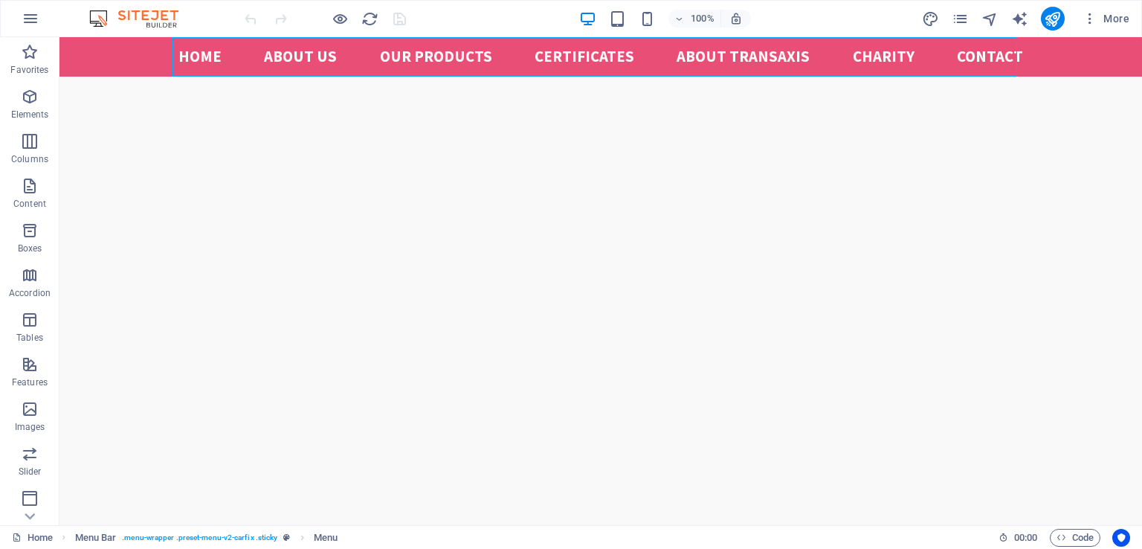
select select
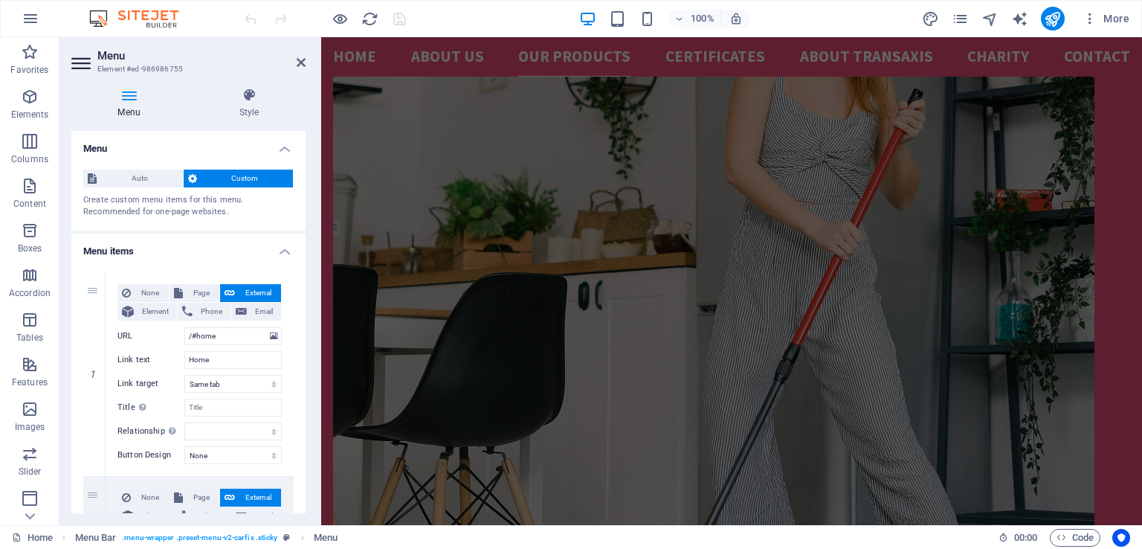
scroll to position [2314, 0]
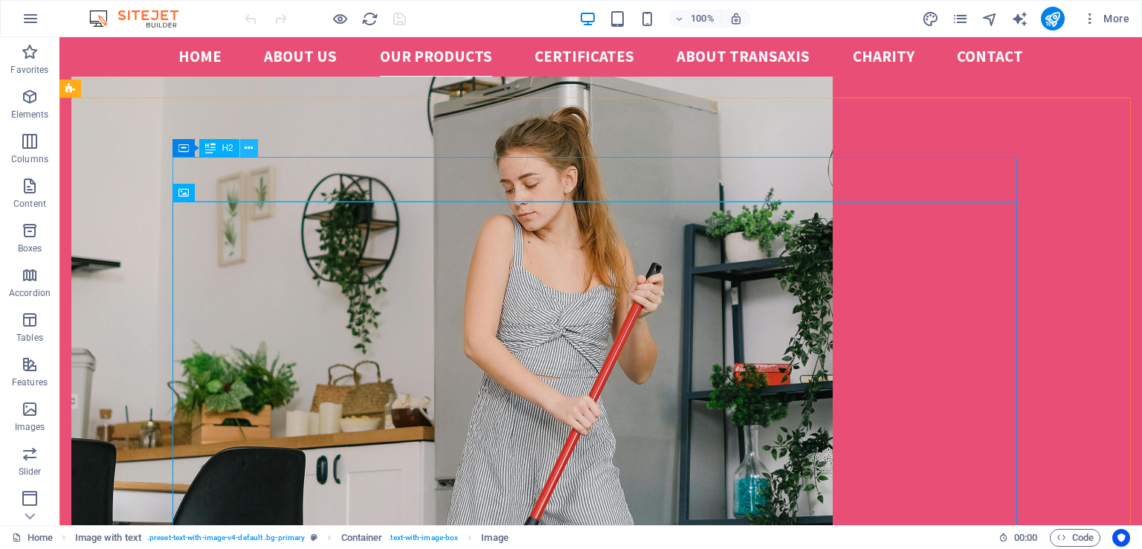
click at [249, 148] on icon at bounding box center [249, 149] width 8 height 16
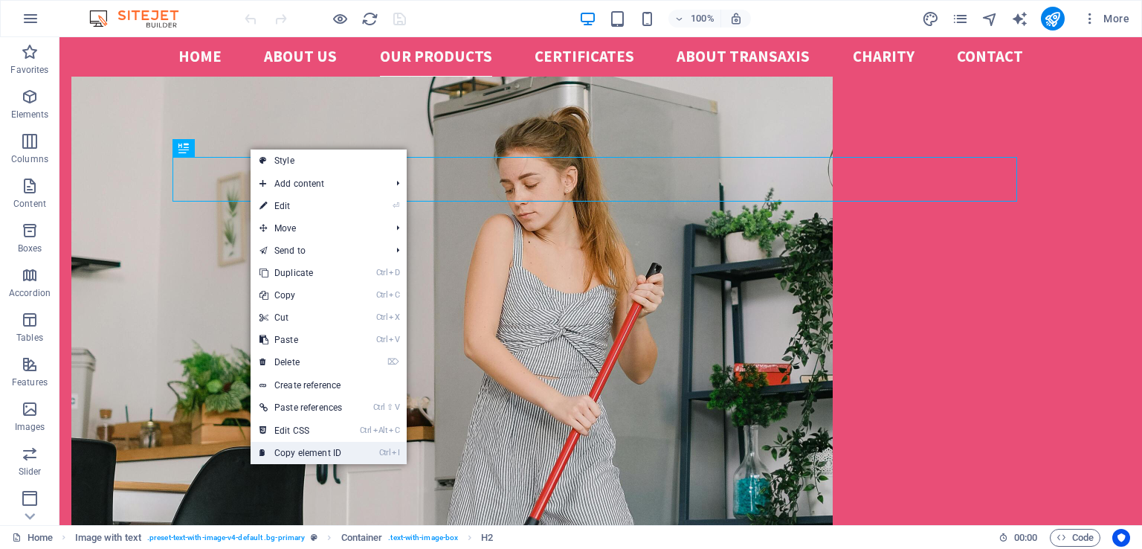
click at [314, 452] on link "Ctrl I Copy element ID" at bounding box center [301, 453] width 100 height 22
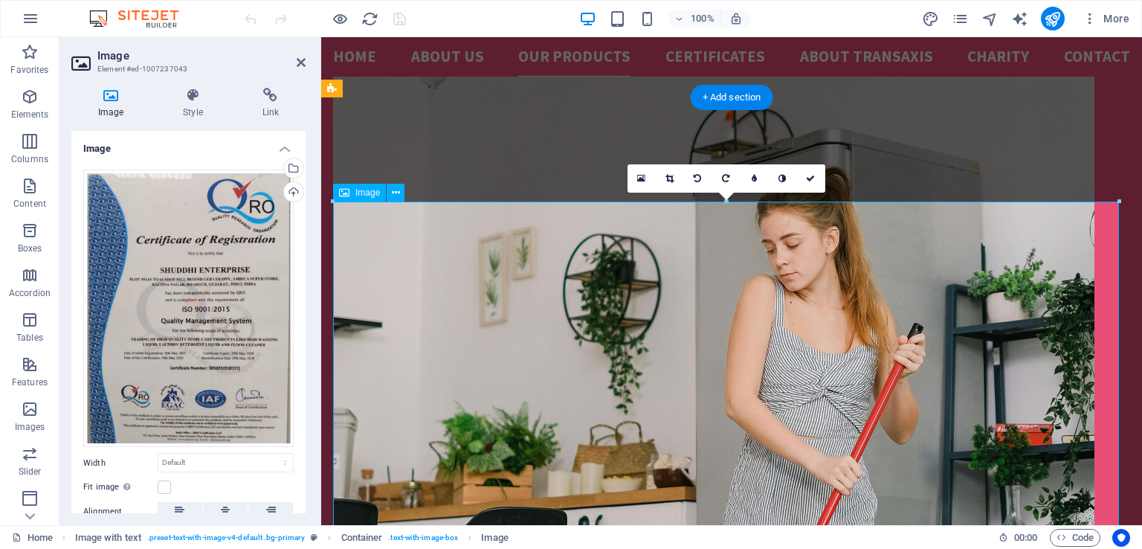
scroll to position [2314, 0]
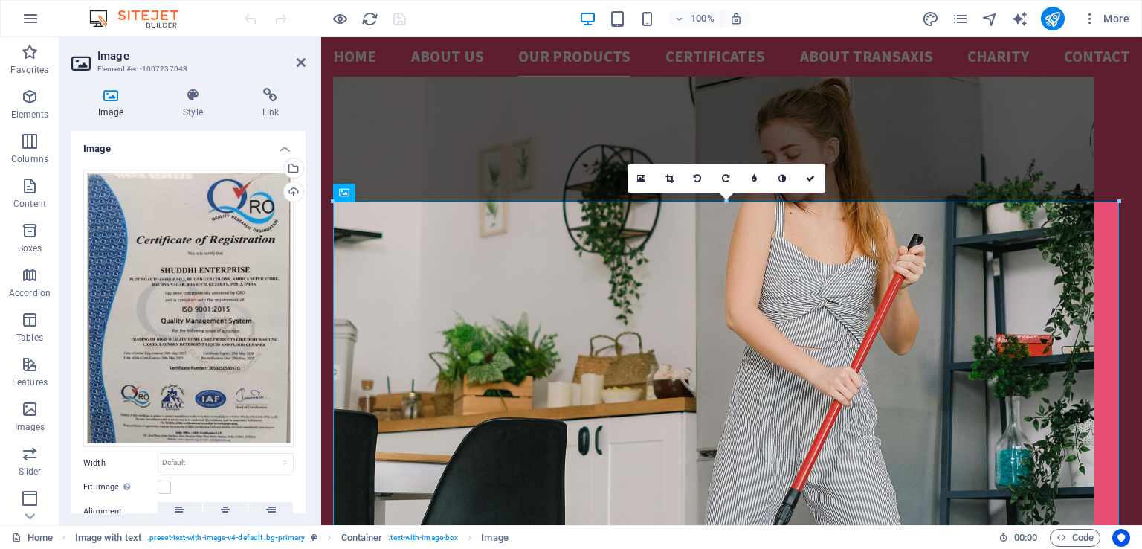
drag, startPoint x: 302, startPoint y: 225, endPoint x: 308, endPoint y: 274, distance: 49.4
click at [308, 274] on div "Image Style Link Image Drag files here, click to choose files or select files f…" at bounding box center [188, 300] width 258 height 449
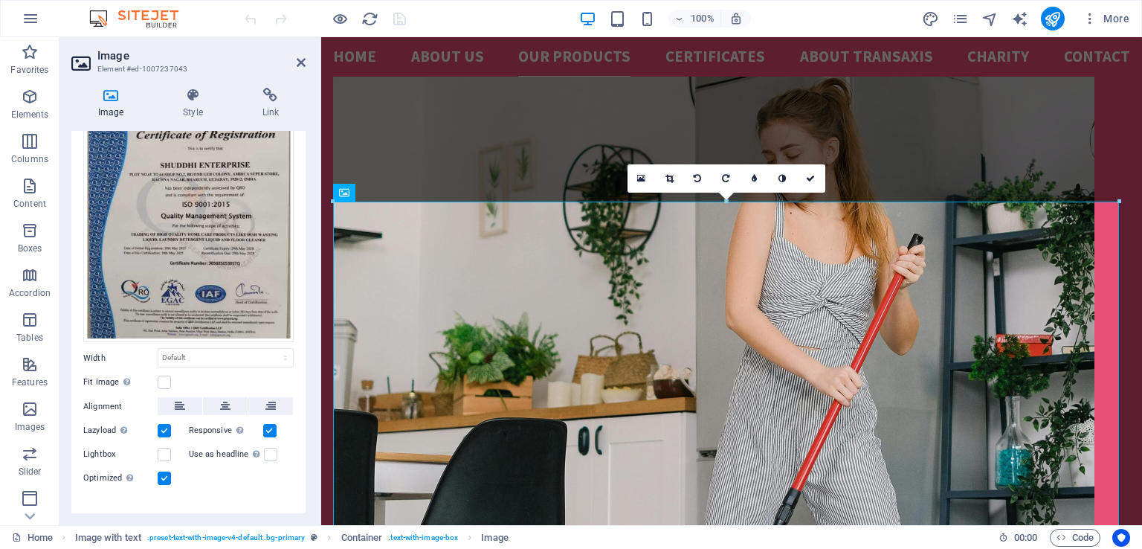
scroll to position [122, 0]
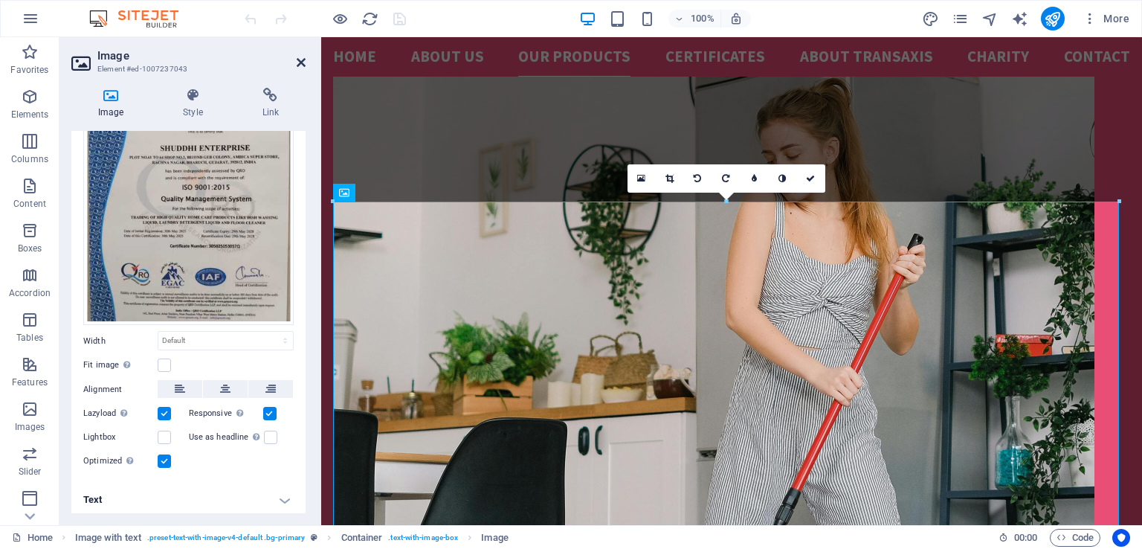
click at [300, 60] on icon at bounding box center [301, 63] width 9 height 12
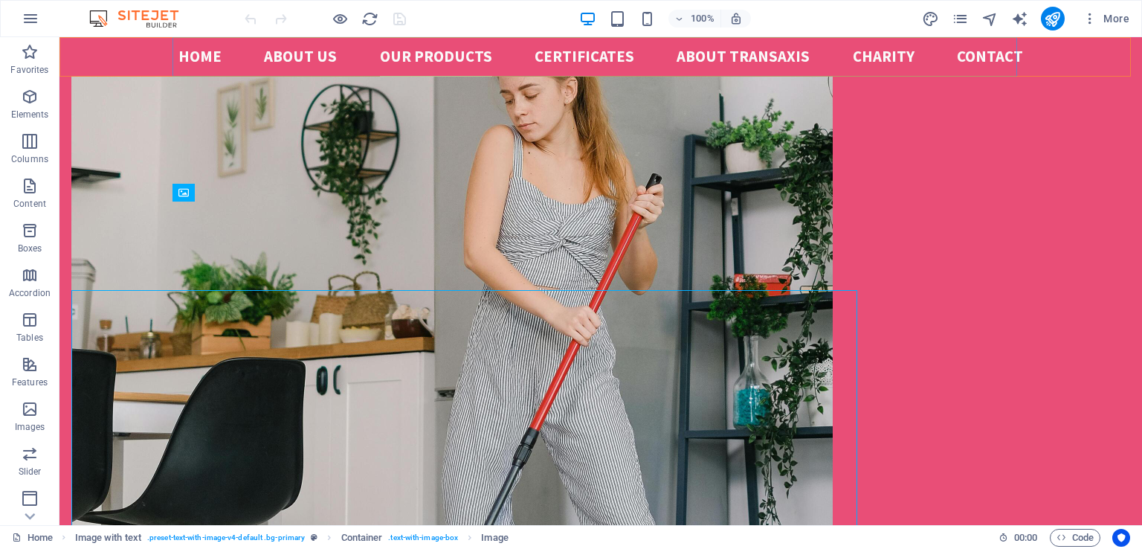
scroll to position [2225, 0]
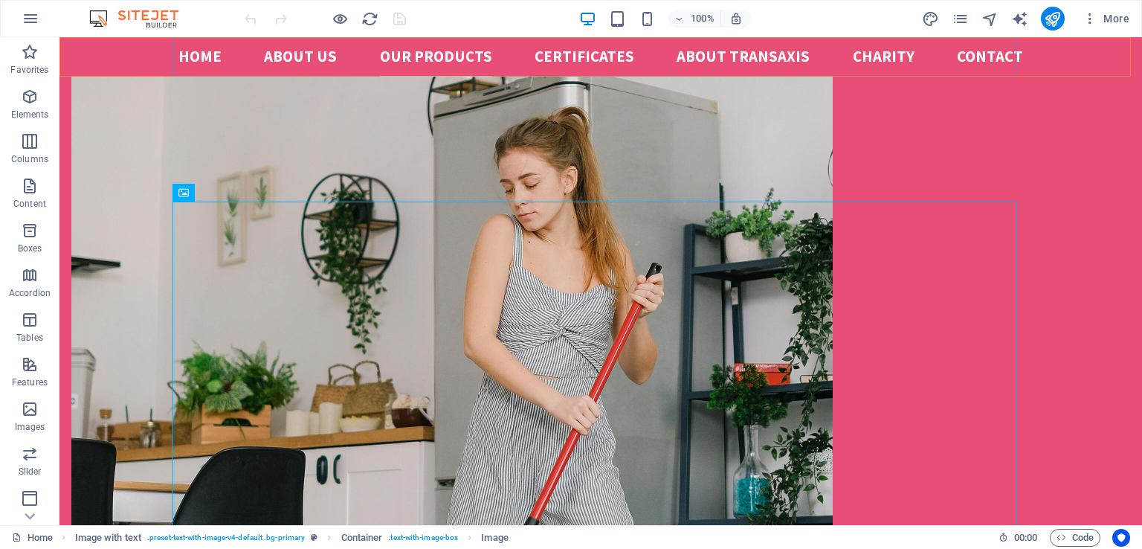
click at [590, 57] on nav "Home About us Our Products certificates ABOUT TRANSAXIS Charity Contact" at bounding box center [600, 56] width 845 height 39
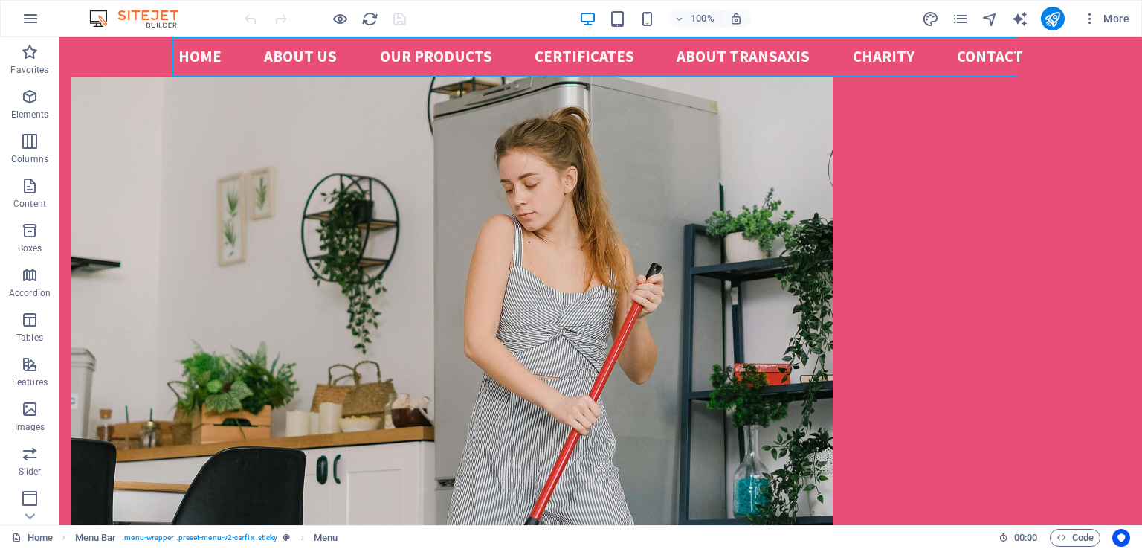
click at [590, 57] on nav "Home About us Our Products certificates ABOUT TRANSAXIS Charity Contact" at bounding box center [600, 56] width 845 height 39
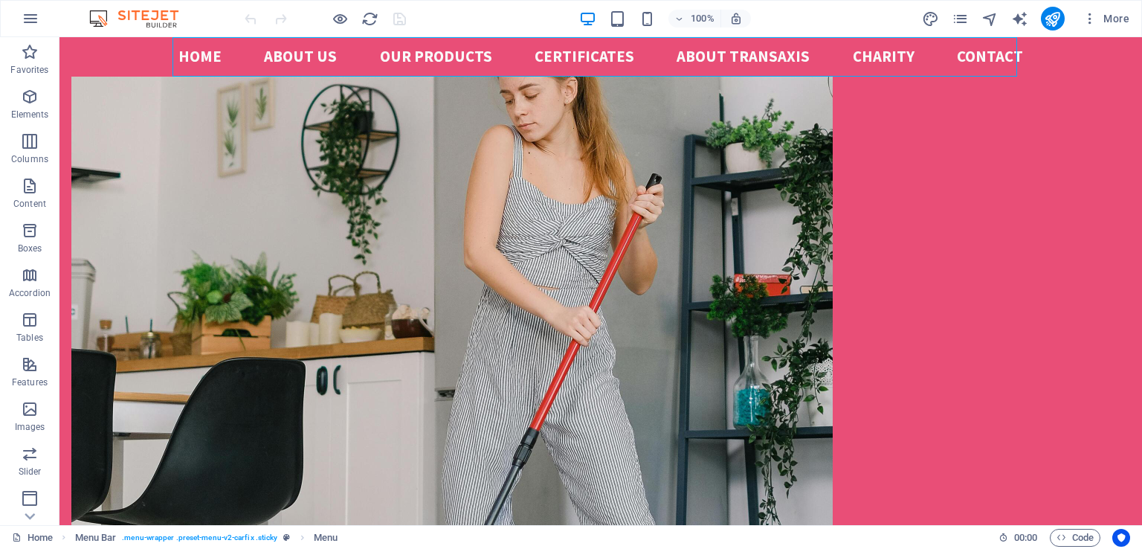
select select
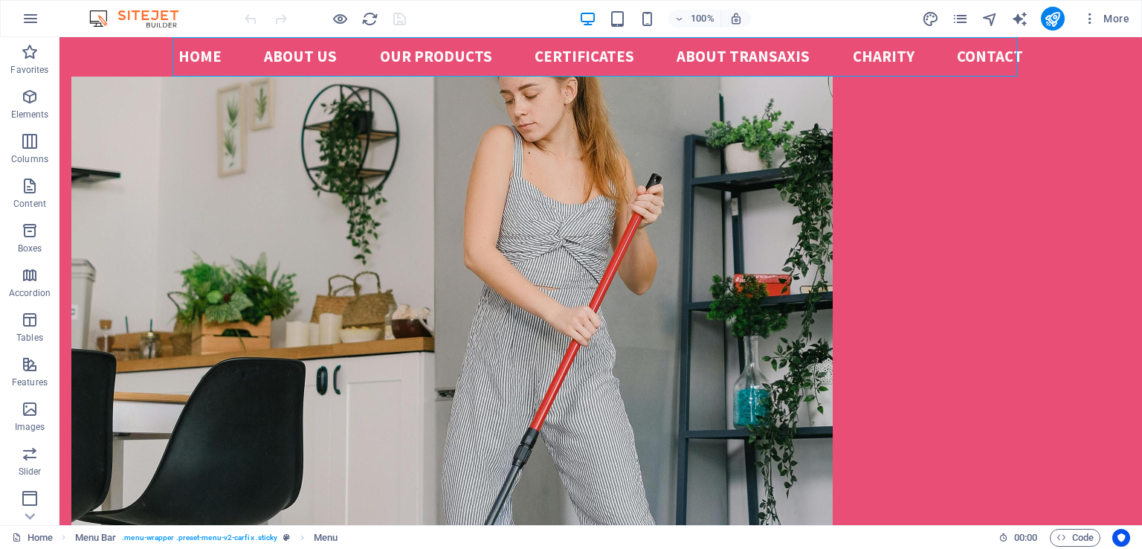
select select
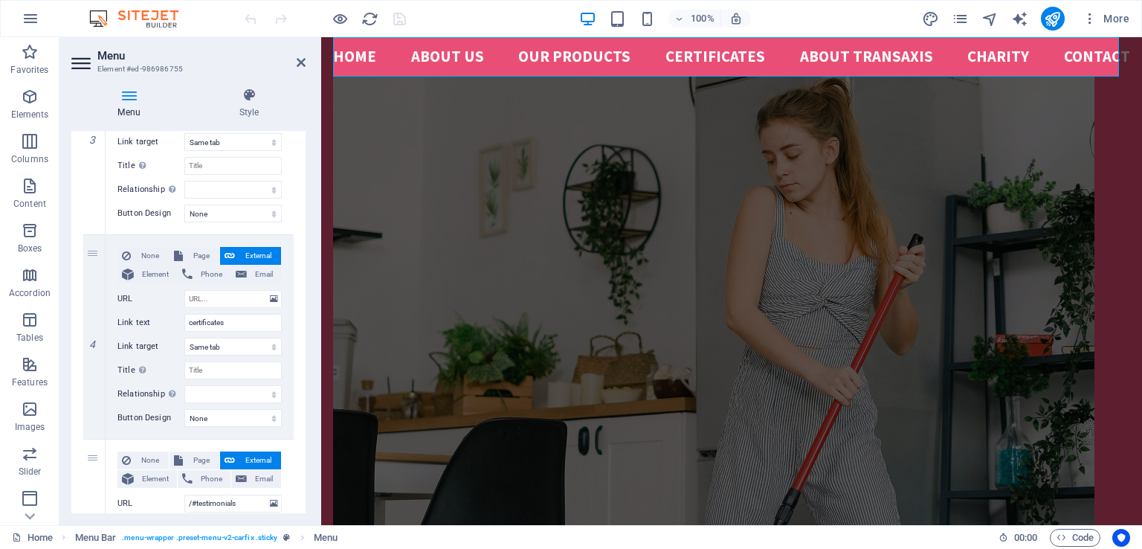
scroll to position [744, 0]
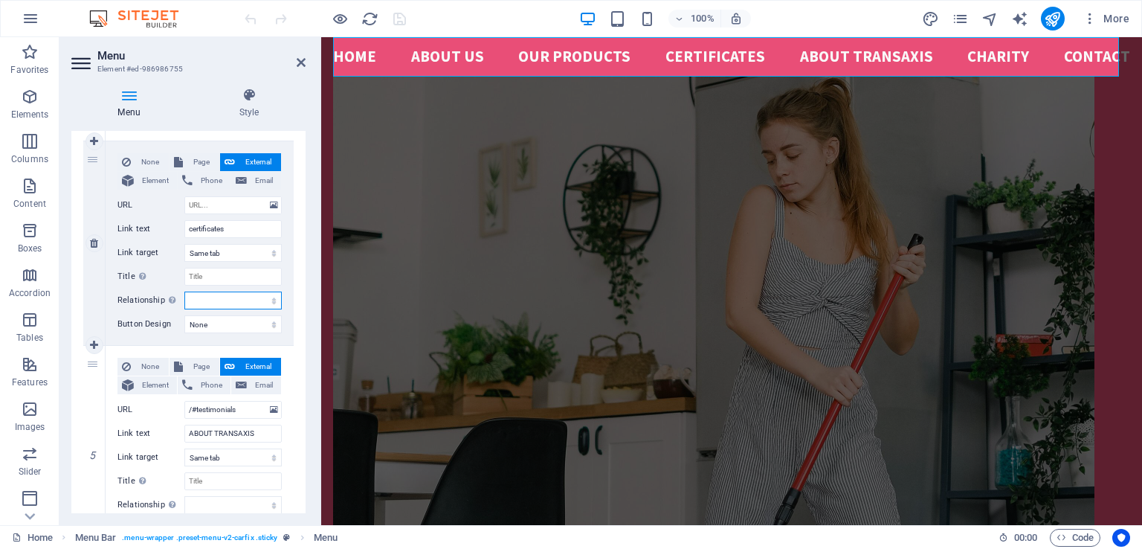
click at [220, 297] on select "alternate author bookmark external help license next nofollow noreferrer noopen…" at bounding box center [232, 301] width 97 height 18
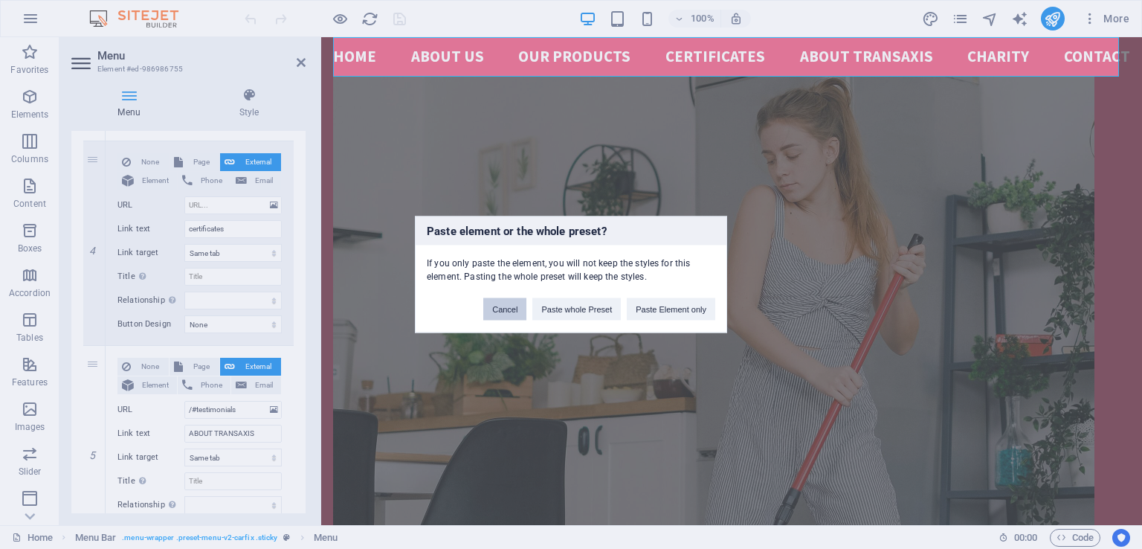
click at [509, 313] on button "Cancel" at bounding box center [504, 309] width 43 height 22
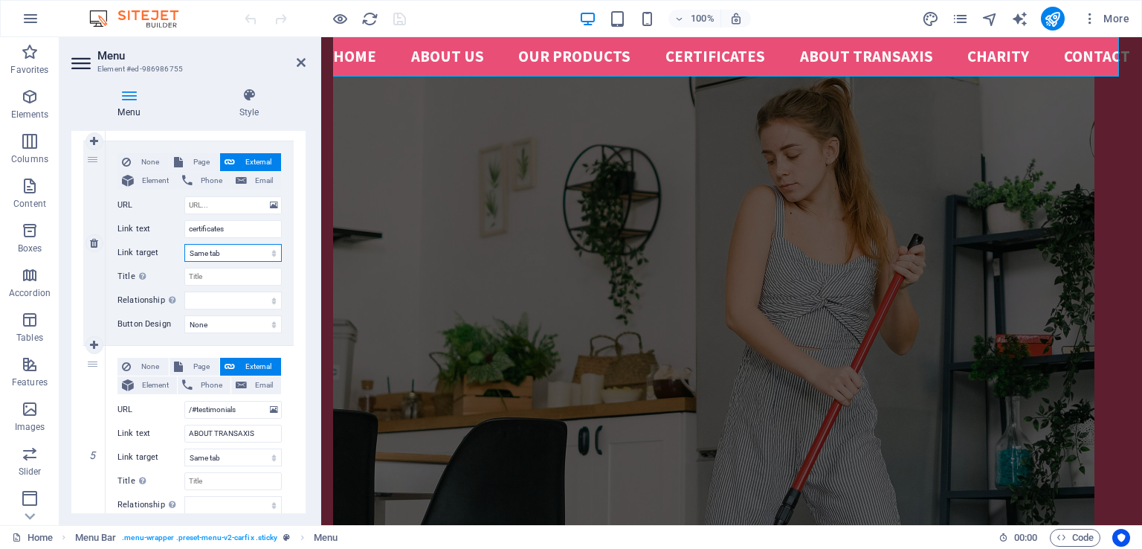
click at [238, 254] on select "New tab Same tab Overlay" at bounding box center [232, 253] width 97 height 18
click at [223, 253] on select "New tab Same tab Overlay" at bounding box center [232, 253] width 97 height 18
click at [199, 161] on span "Page" at bounding box center [201, 162] width 28 height 18
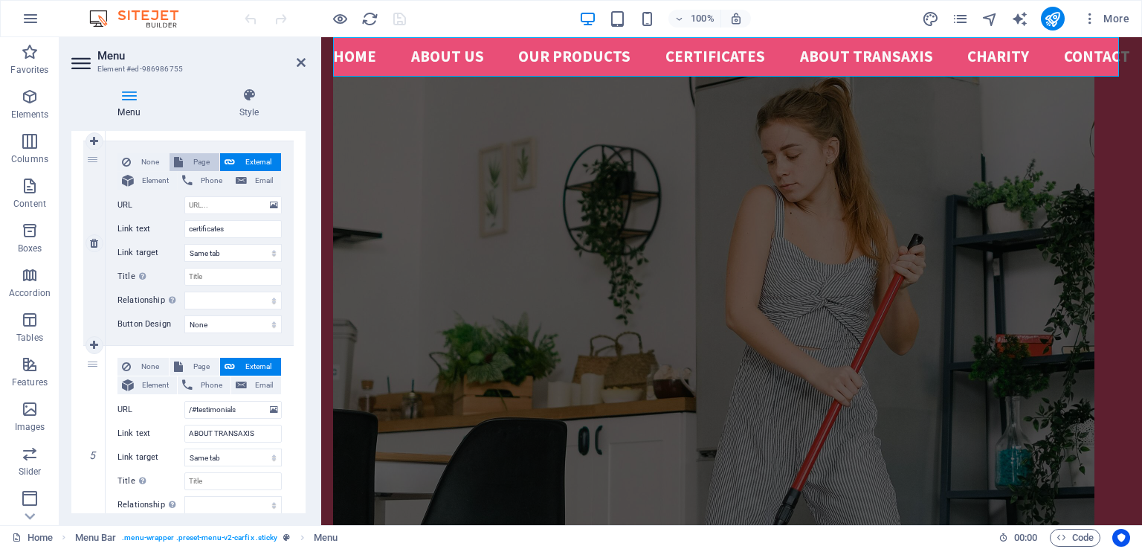
select select
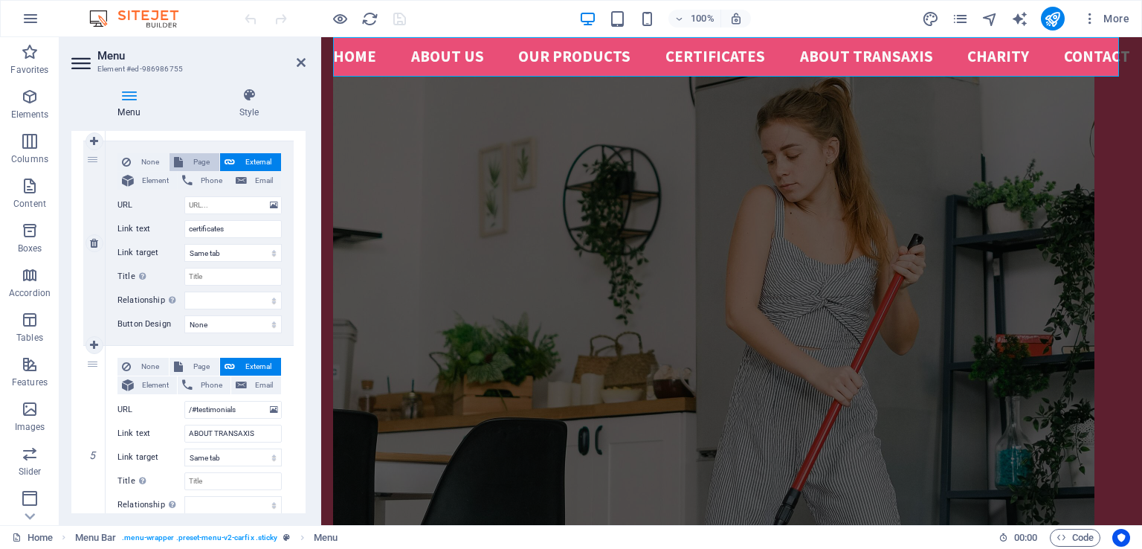
select select
click at [214, 300] on select "alternate author bookmark external help license next nofollow noreferrer noopen…" at bounding box center [232, 301] width 97 height 18
click at [123, 297] on label "Relationship Sets the relationship of this link to the link target . For exampl…" at bounding box center [150, 301] width 67 height 18
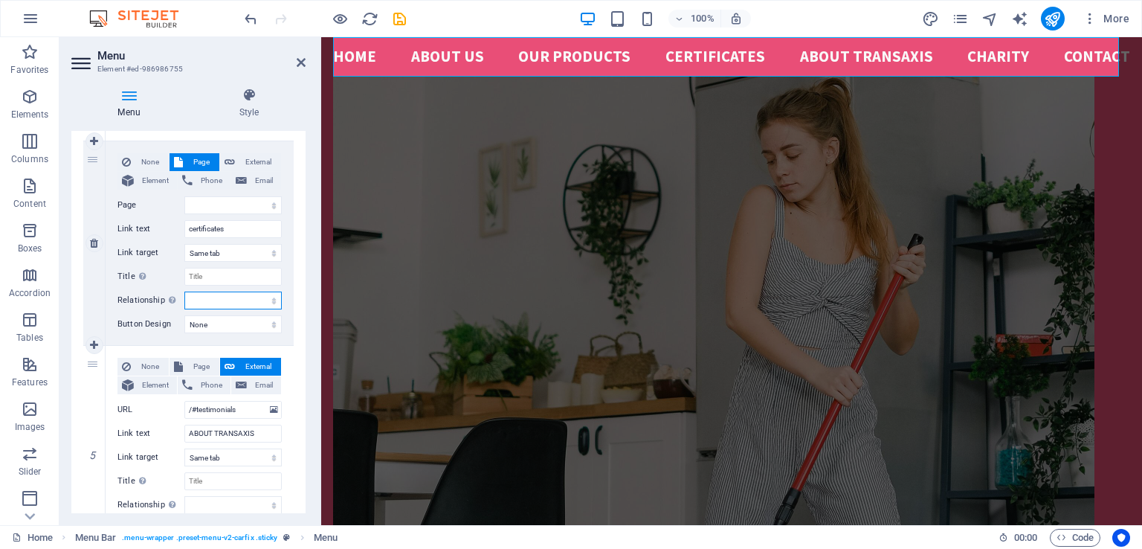
click at [184, 297] on select "alternate author bookmark external help license next nofollow noreferrer noopen…" at bounding box center [232, 301] width 97 height 18
click at [161, 178] on span "Element" at bounding box center [155, 181] width 34 height 18
select select
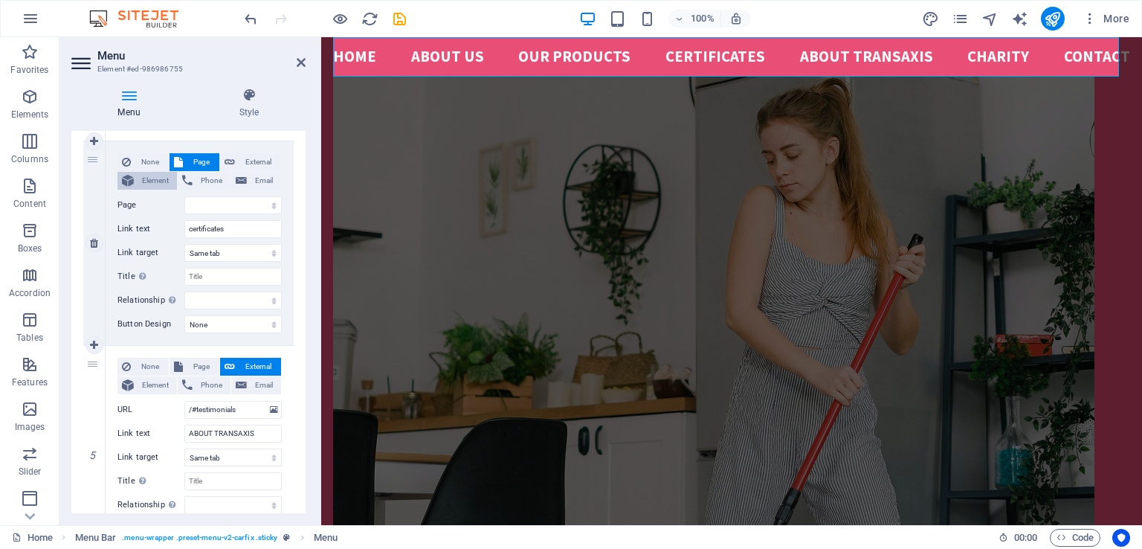
select select
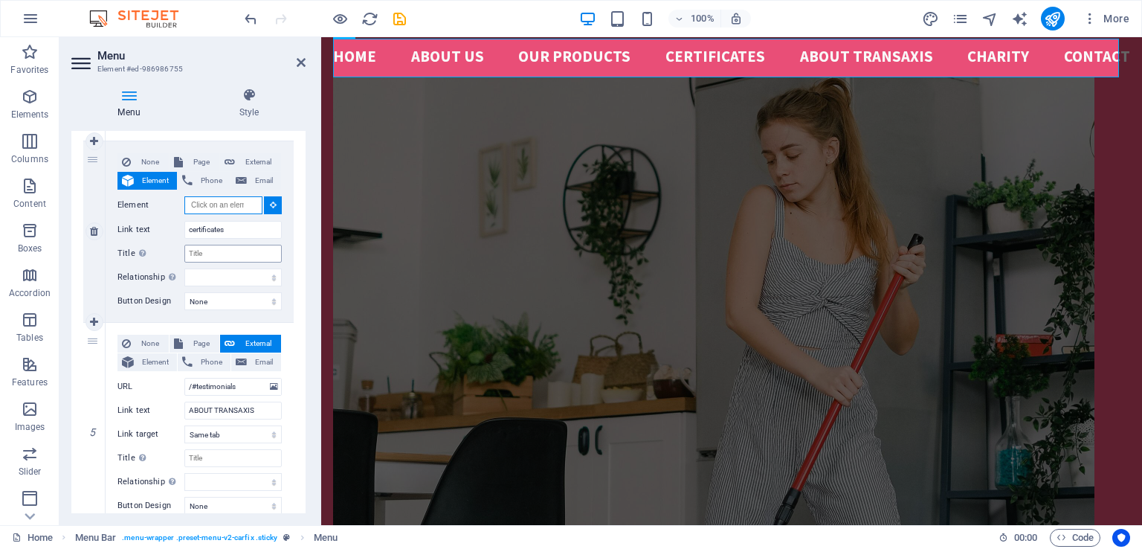
scroll to position [2275, 0]
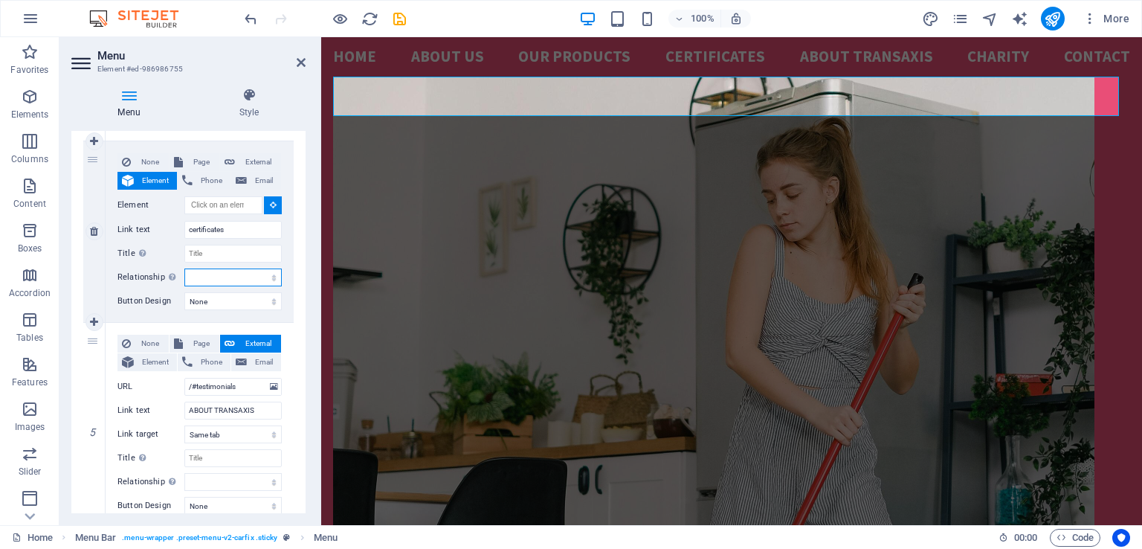
click at [254, 276] on select "alternate author bookmark external help license next nofollow noreferrer noopen…" at bounding box center [232, 277] width 97 height 18
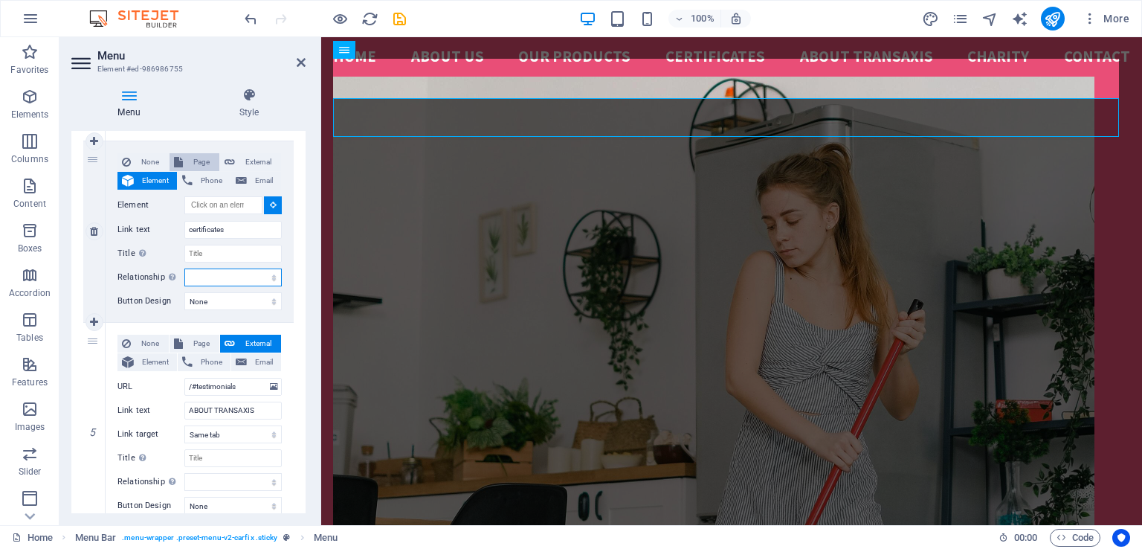
scroll to position [2235, 0]
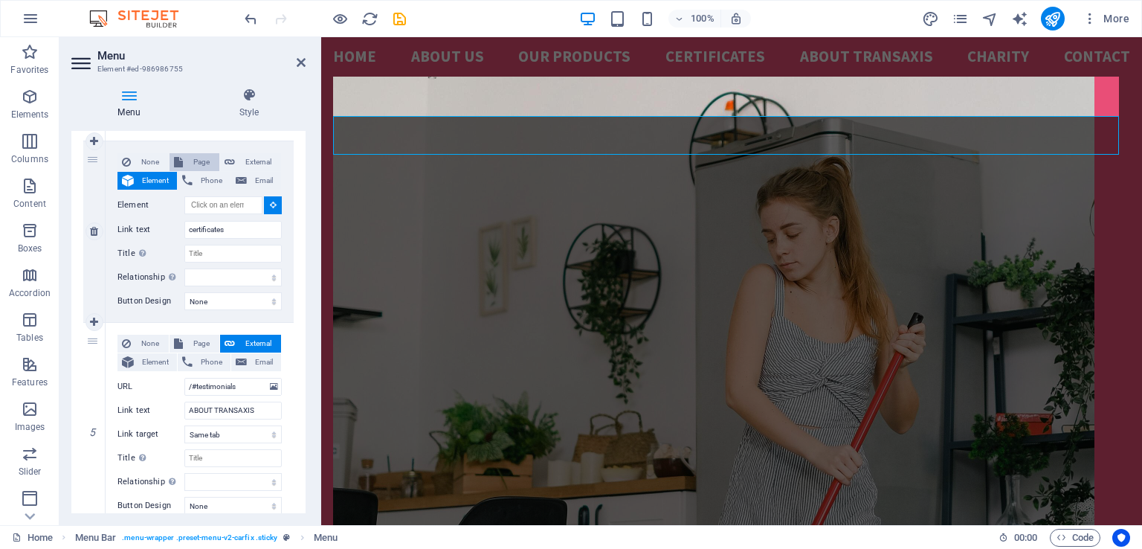
click at [199, 158] on span "Page" at bounding box center [201, 162] width 28 height 18
select select
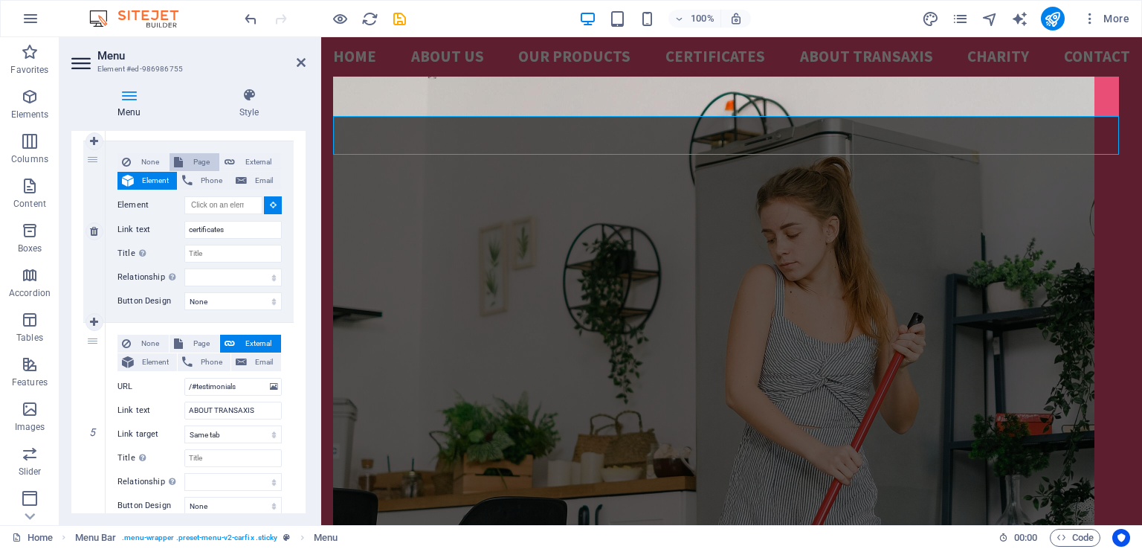
select select
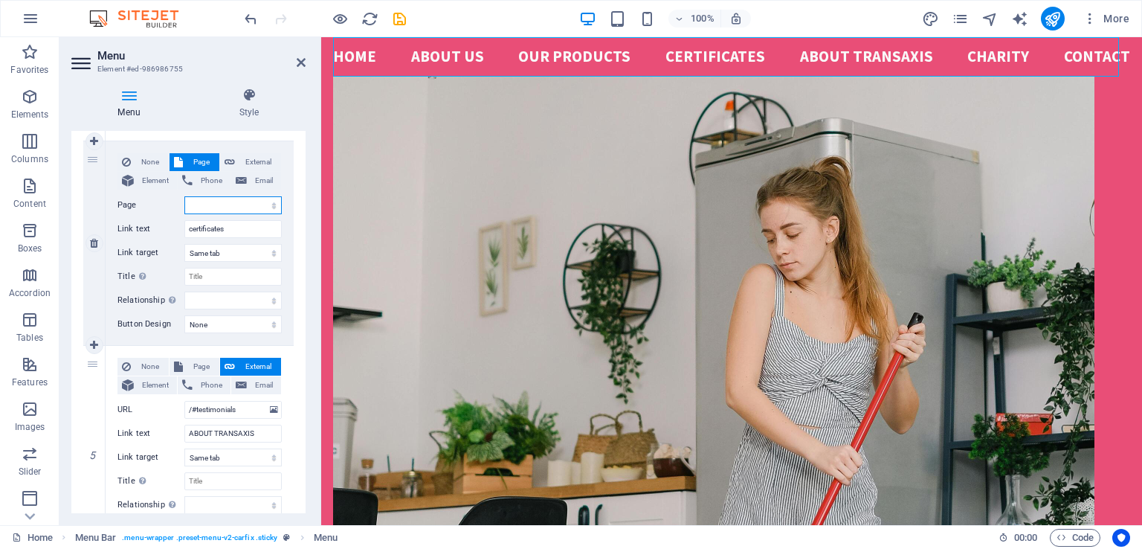
click at [238, 206] on select "Home Subpage Legal Notice Privacy New page" at bounding box center [232, 205] width 97 height 18
drag, startPoint x: 306, startPoint y: 315, endPoint x: 304, endPoint y: 304, distance: 11.3
click at [304, 304] on div "Menu Style Menu Auto Custom Create custom menu items for this menu. Recommended…" at bounding box center [188, 300] width 258 height 449
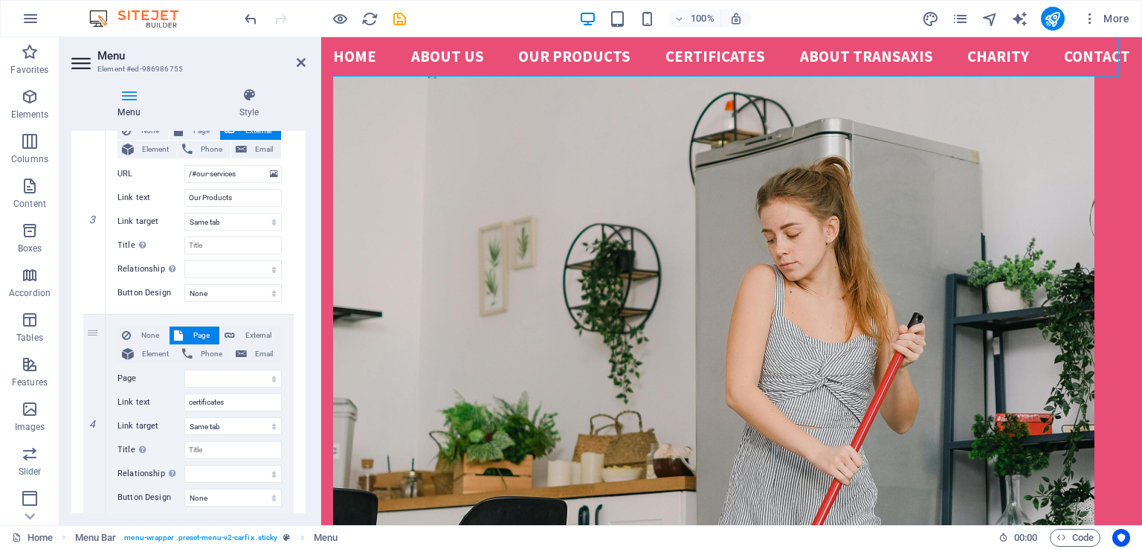
scroll to position [569, 0]
click at [158, 334] on span "None" at bounding box center [149, 338] width 29 height 18
select select
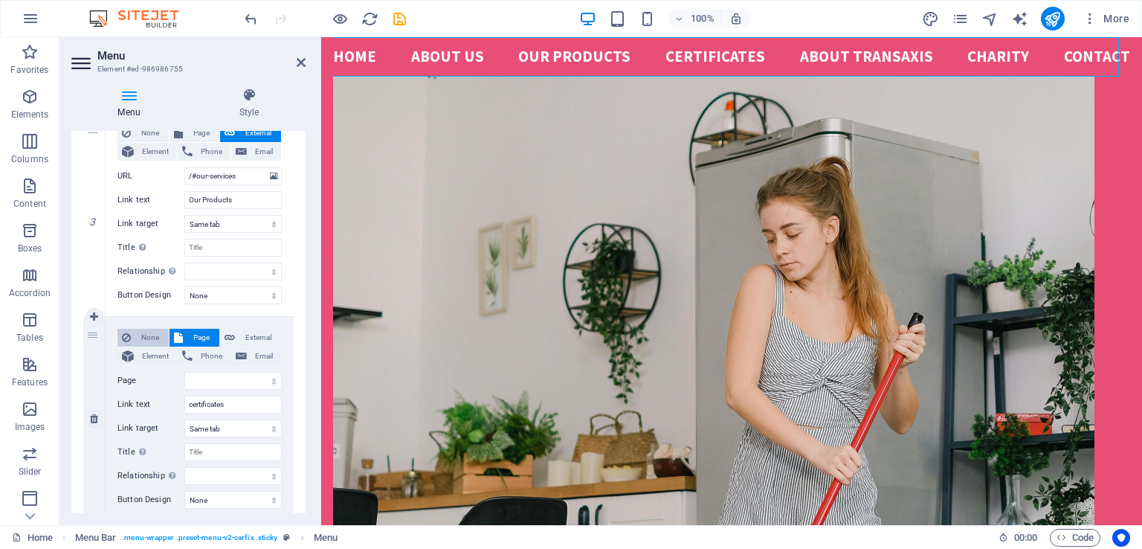
select select
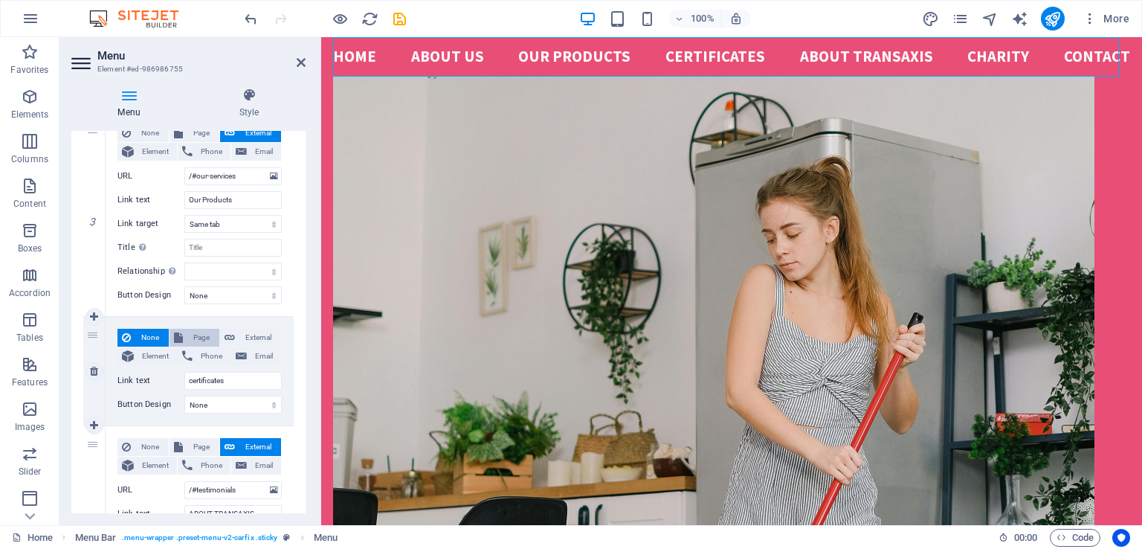
click at [193, 336] on span "Page" at bounding box center [201, 338] width 28 height 18
select select
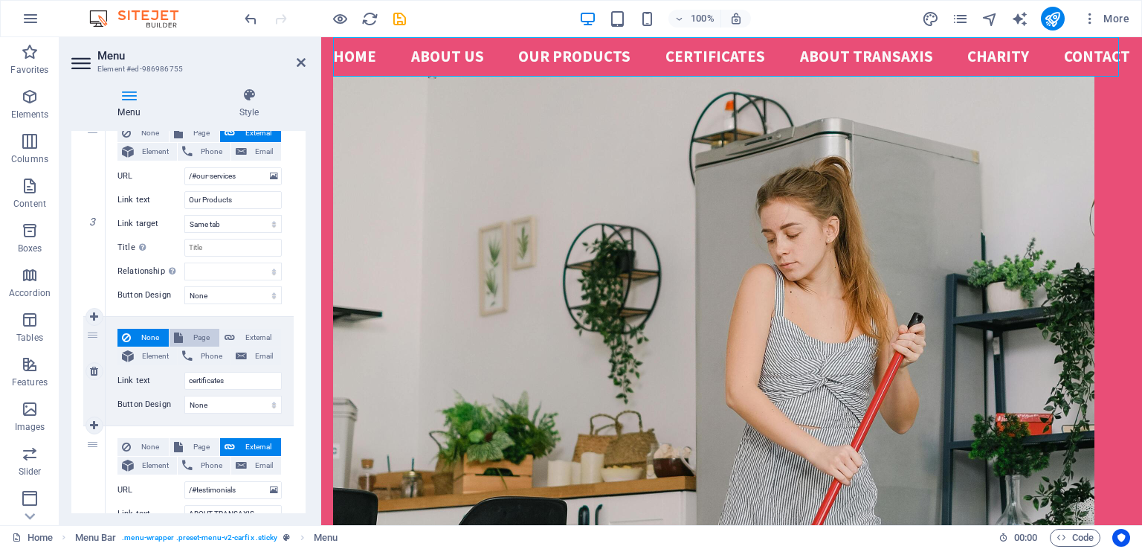
select select
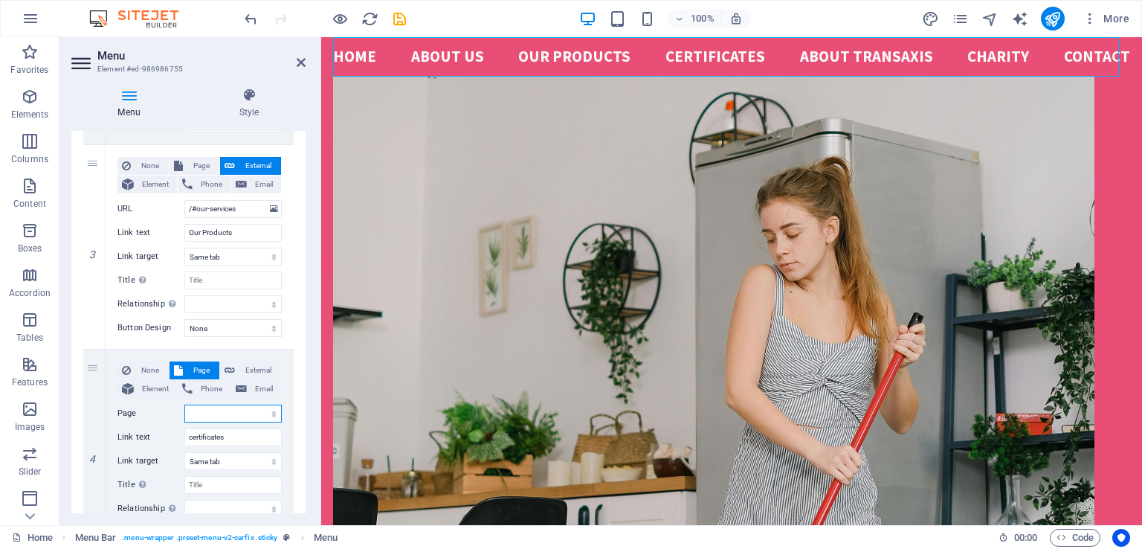
scroll to position [529, 0]
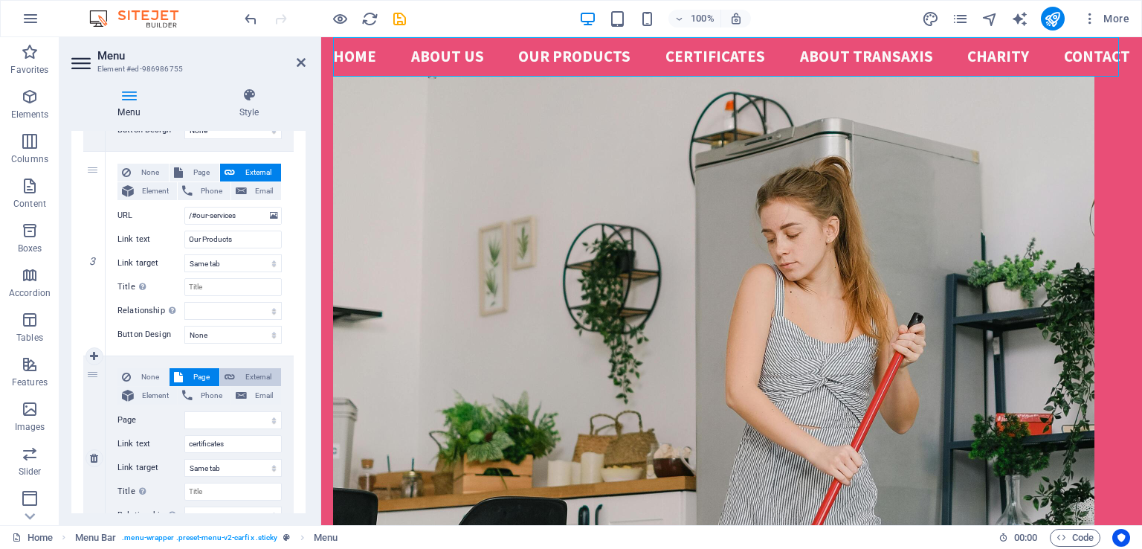
click at [254, 379] on span "External" at bounding box center [257, 377] width 37 height 18
select select
select select "blank"
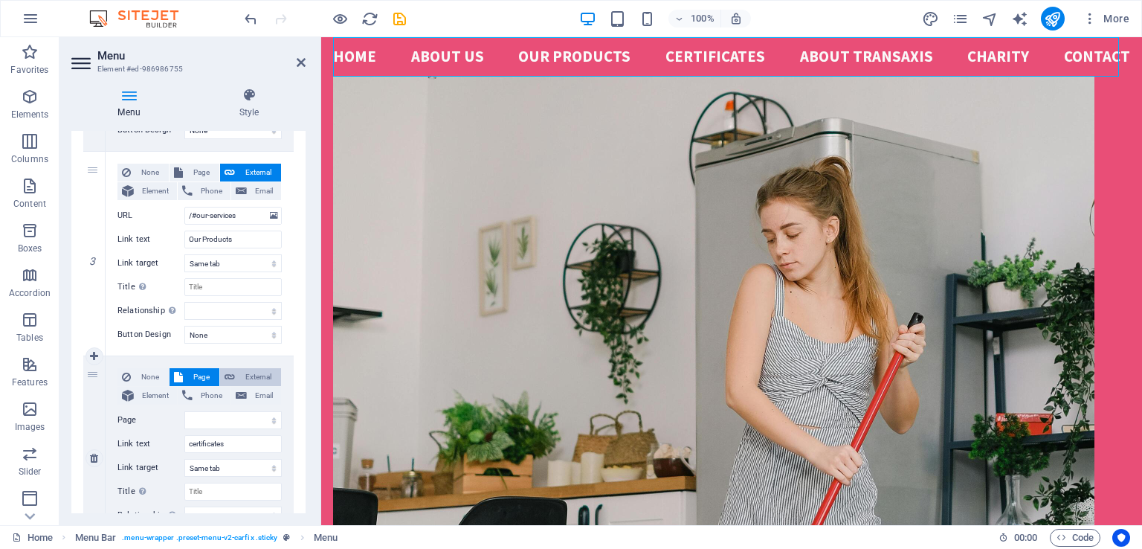
select select
click at [220, 471] on select "New tab Same tab Overlay" at bounding box center [232, 468] width 97 height 18
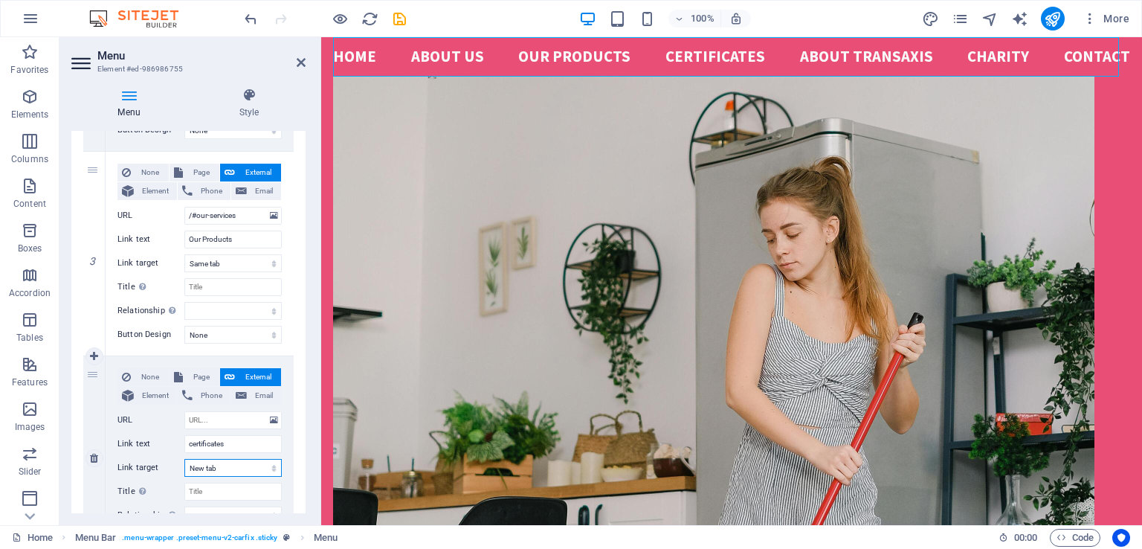
select select
click at [184, 459] on select "New tab Same tab Overlay" at bounding box center [232, 468] width 97 height 18
select select
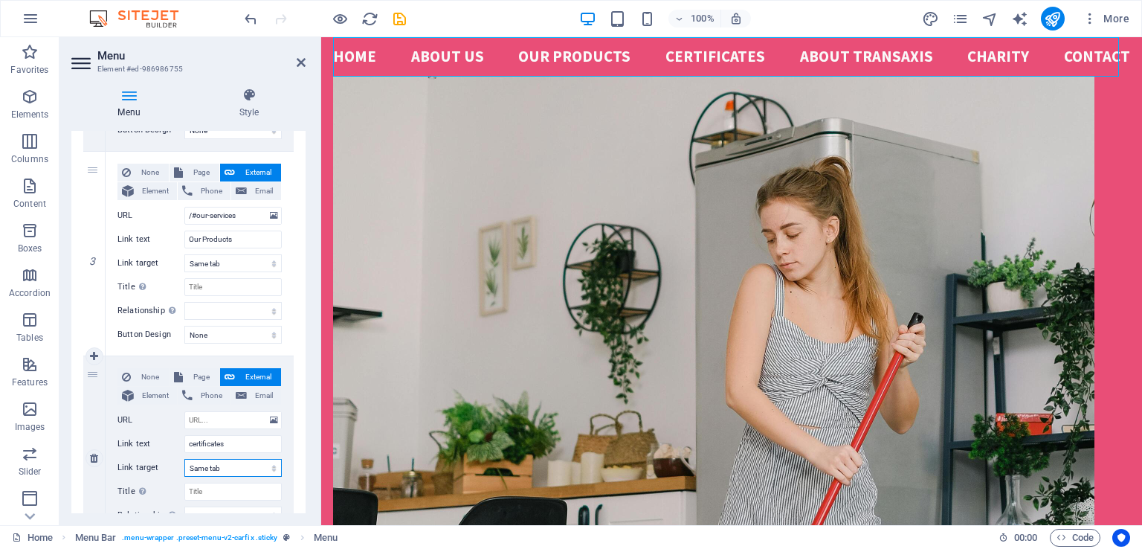
select select
click at [217, 420] on input "URL" at bounding box center [232, 420] width 97 height 18
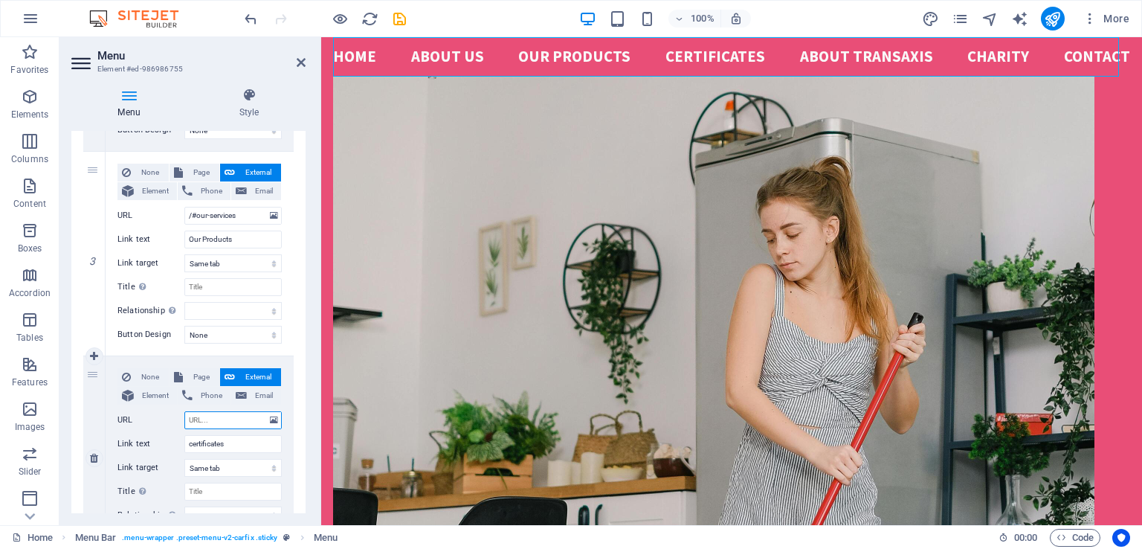
type input "/"
select select
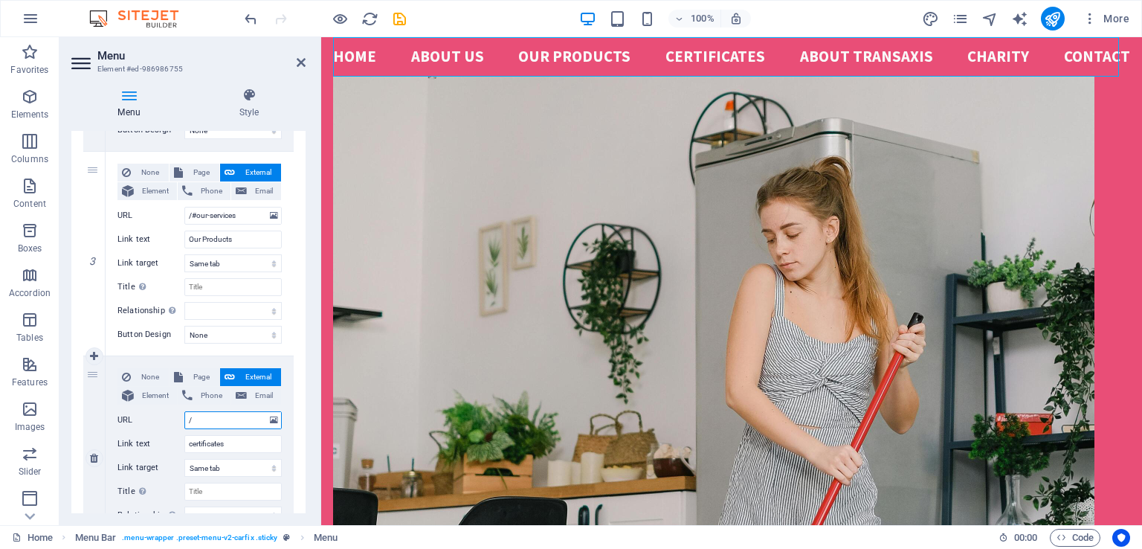
select select
type input "/#"
select select
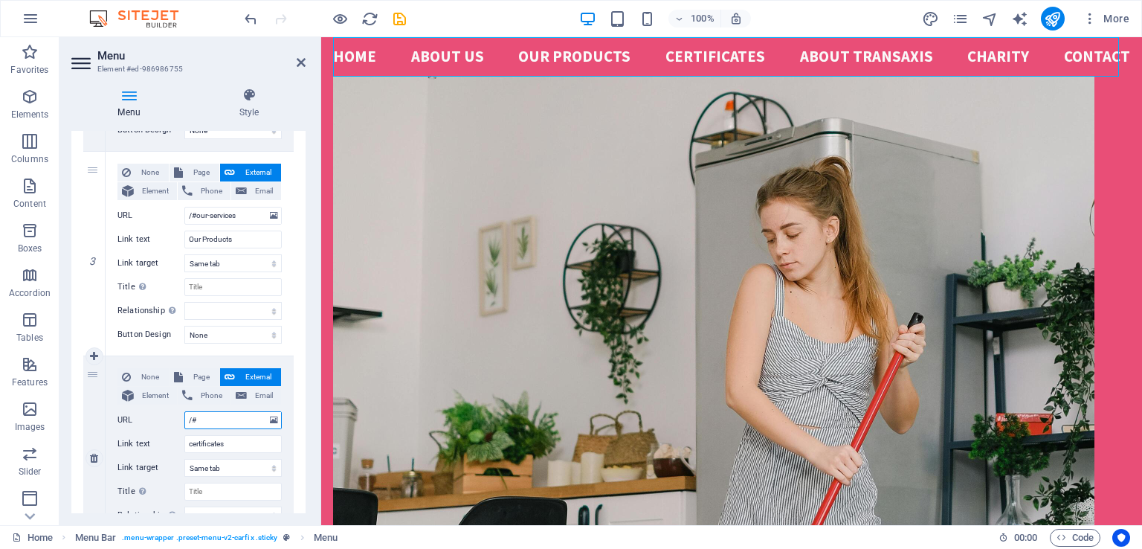
select select
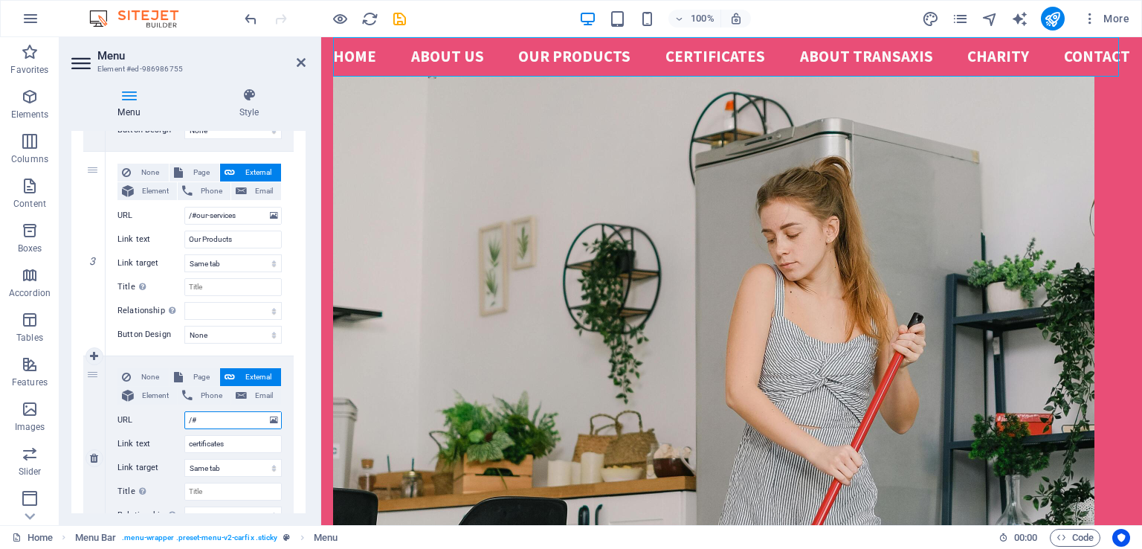
select select
type input "/#certi"
select select
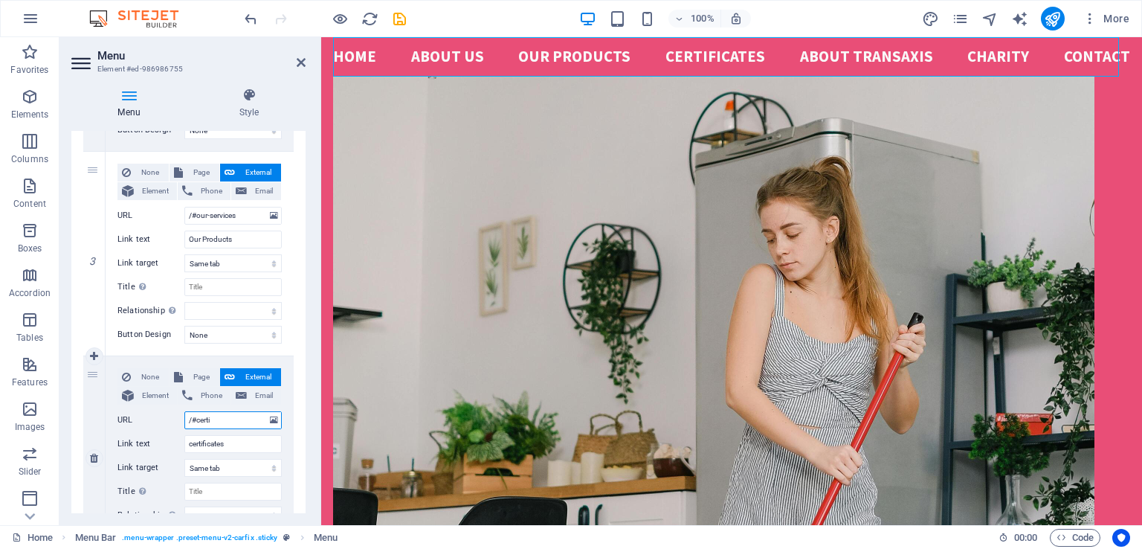
select select
type input "/#certifica"
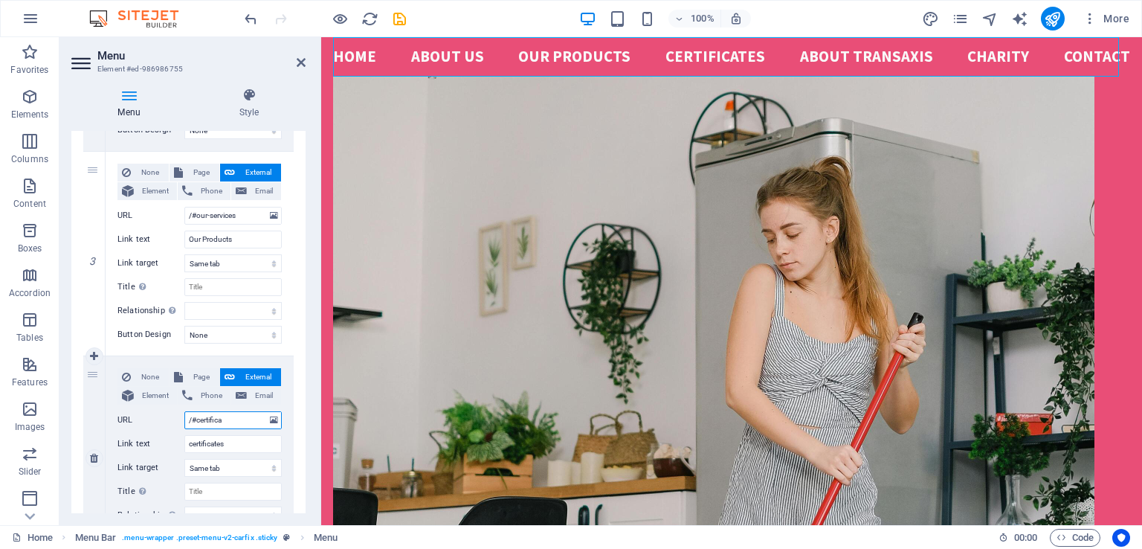
select select
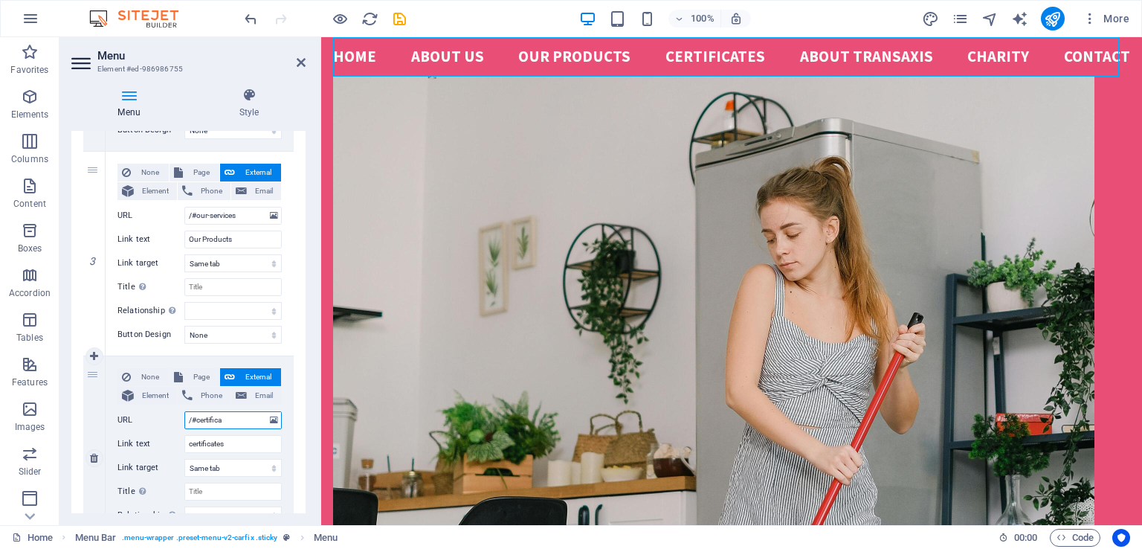
select select
type input "/#certificate"
select select
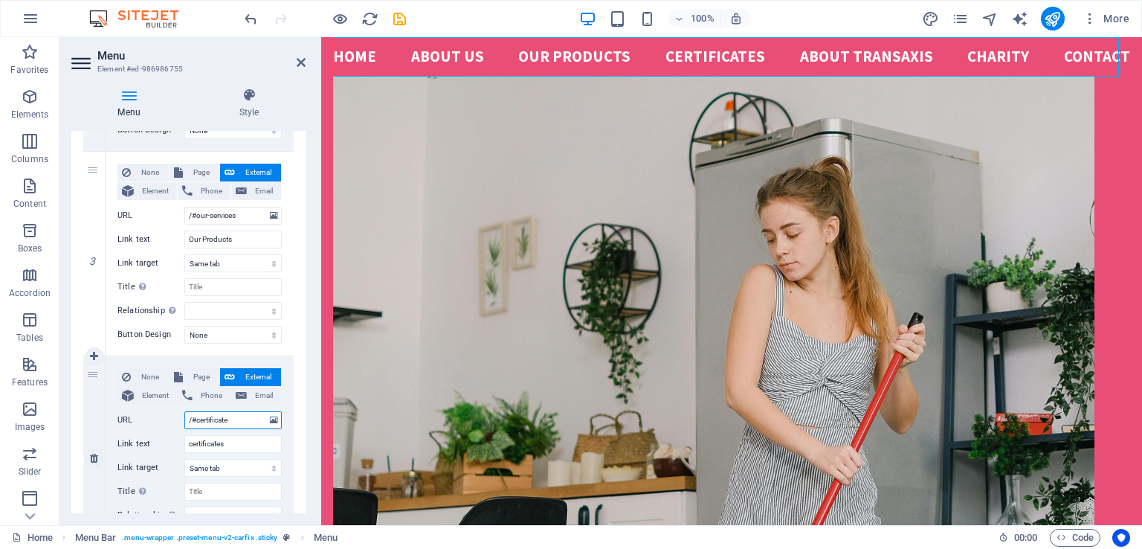
select select
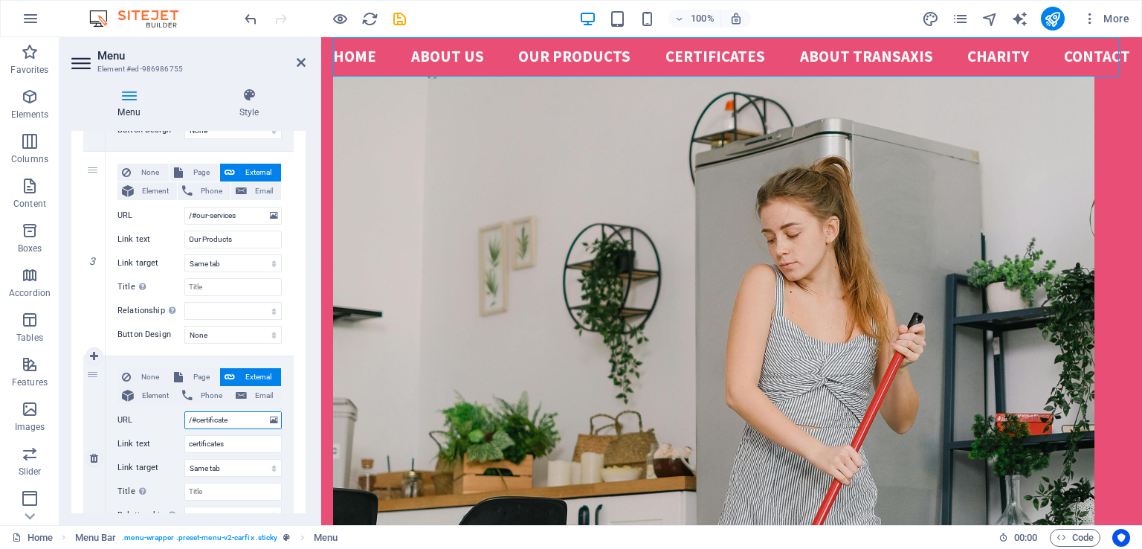
type input "/#certificates"
select select
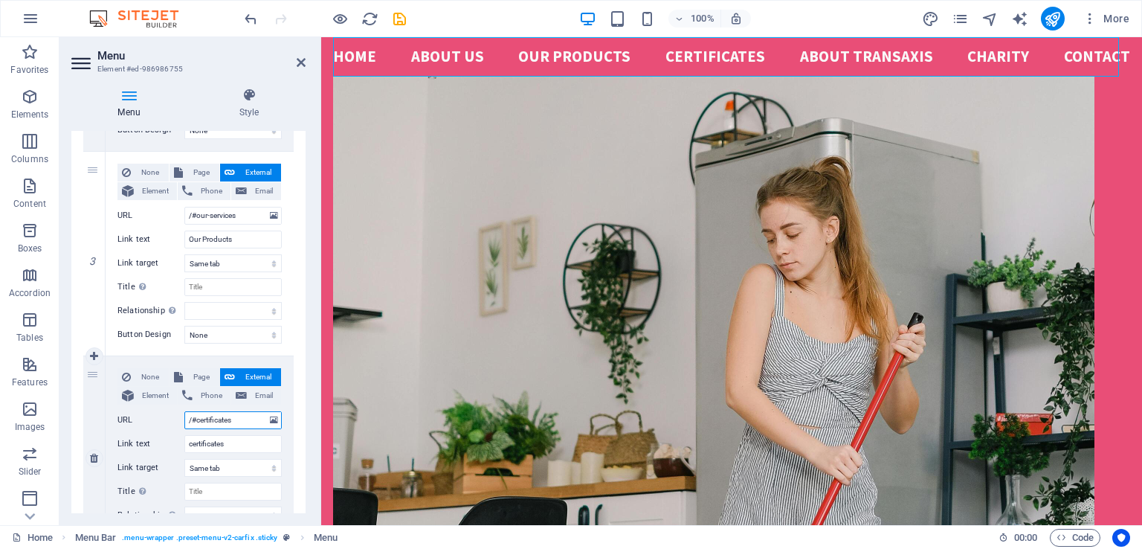
select select
type input "/#certificates"
click at [296, 426] on div "1 None Page External Element Phone Email Page Home Subpage Legal Notice Privacy…" at bounding box center [188, 447] width 234 height 1432
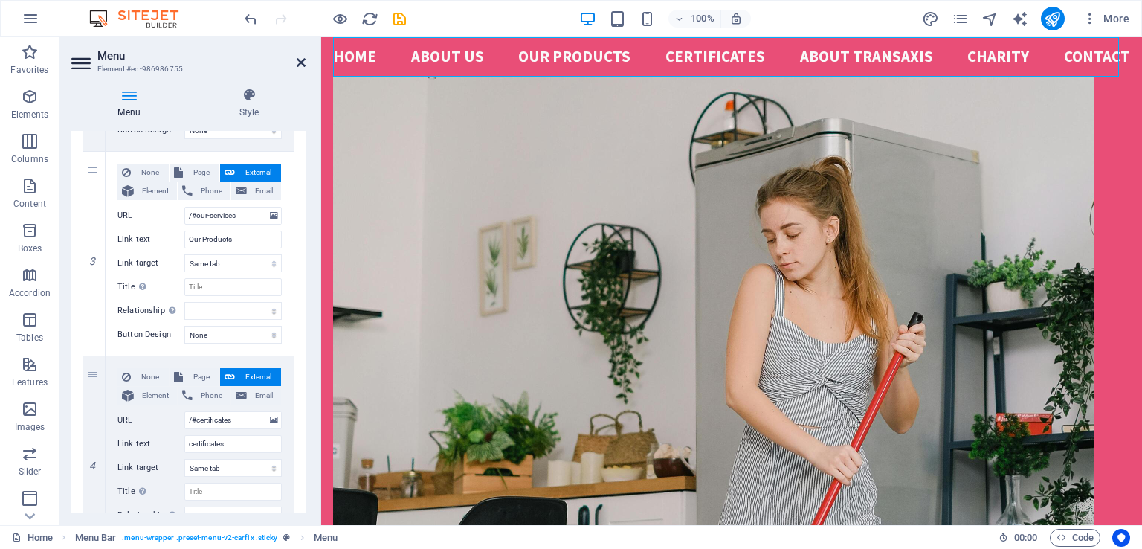
click at [302, 65] on icon at bounding box center [301, 63] width 9 height 12
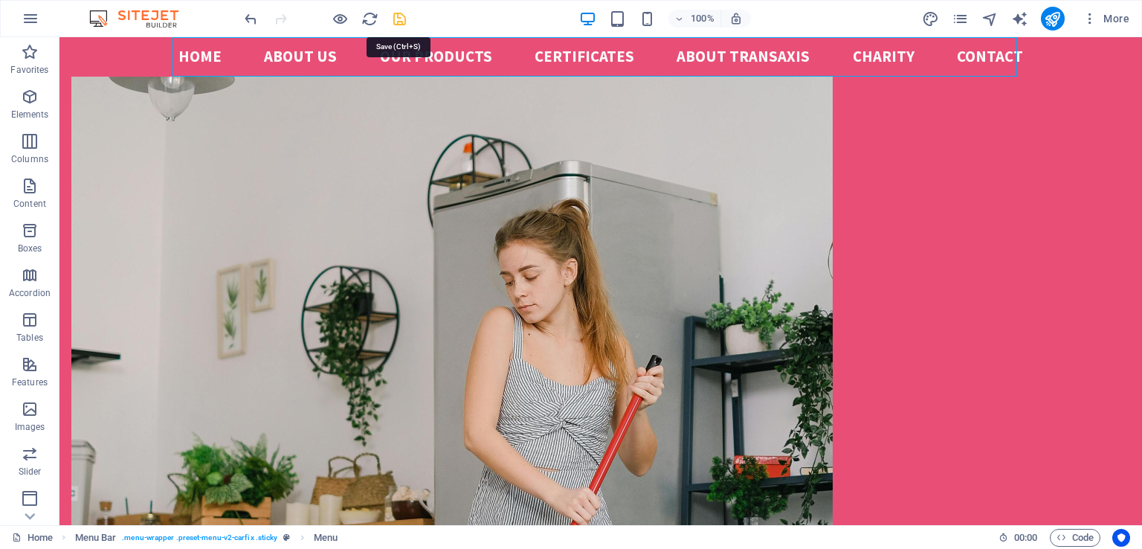
click at [399, 19] on icon "save" at bounding box center [399, 18] width 17 height 17
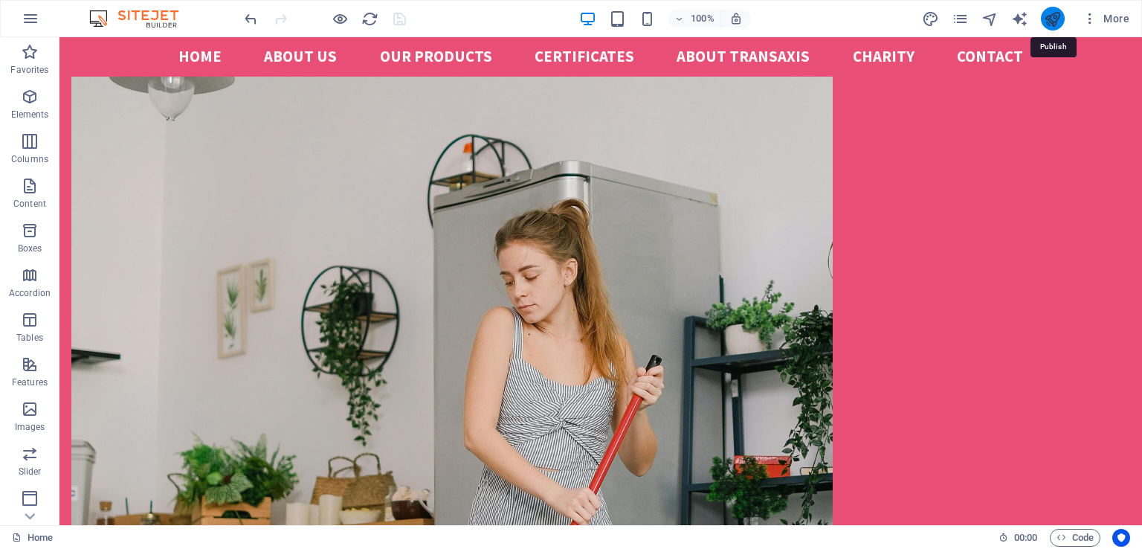
click at [1056, 16] on icon "publish" at bounding box center [1052, 18] width 17 height 17
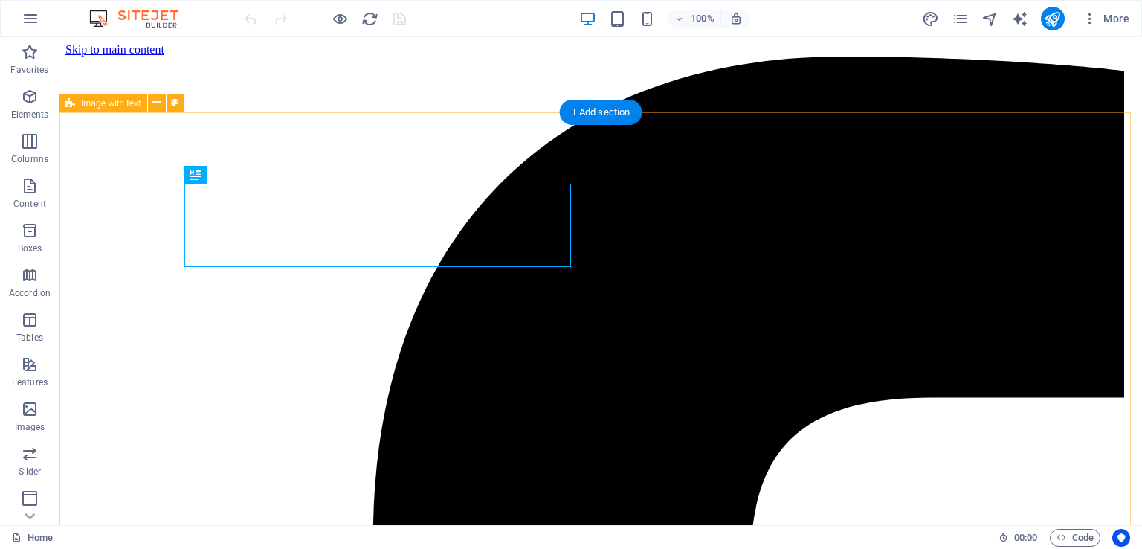
scroll to position [428, 0]
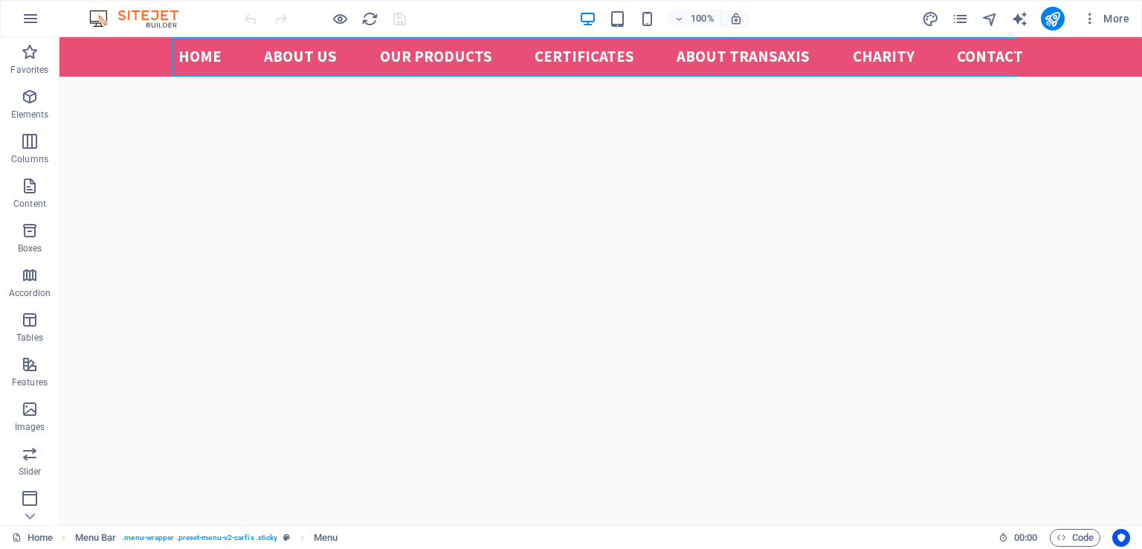
click at [608, 59] on nav "Home About us Our Products certificates ABOUT TRANSAXIS Charity Contact" at bounding box center [600, 56] width 845 height 39
select select
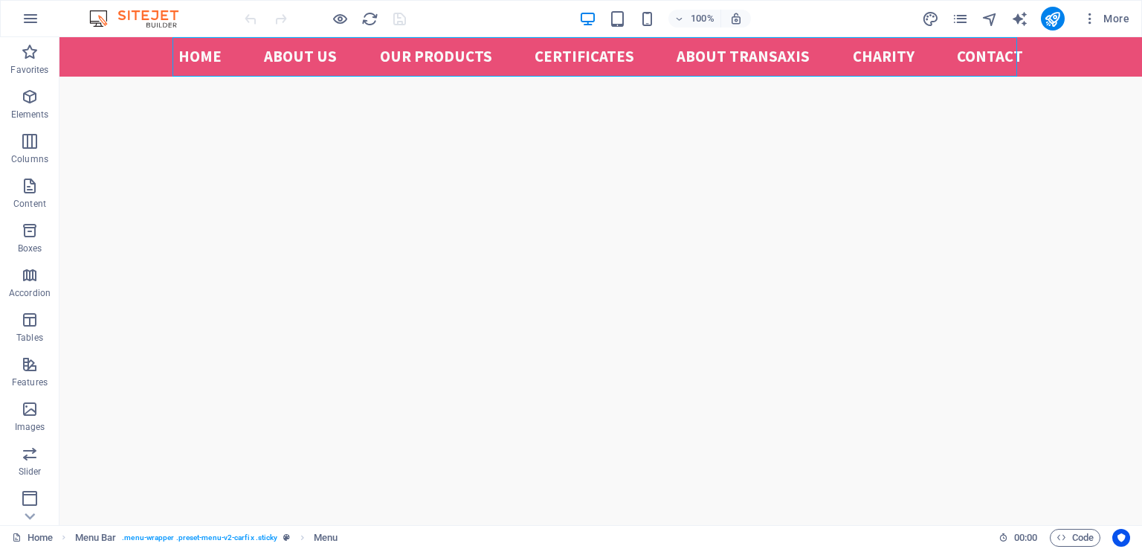
select select
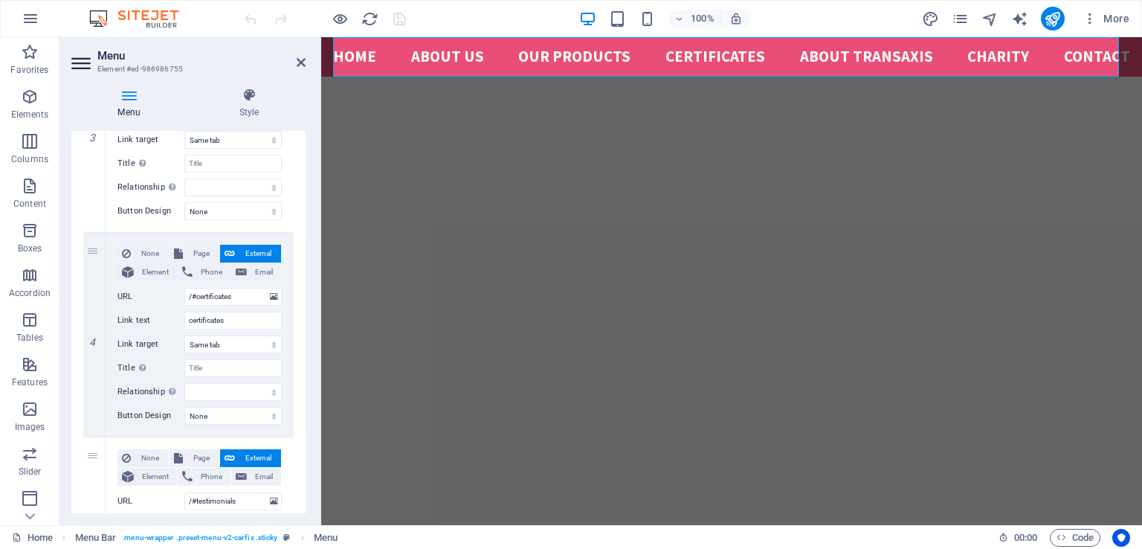
scroll to position [656, 0]
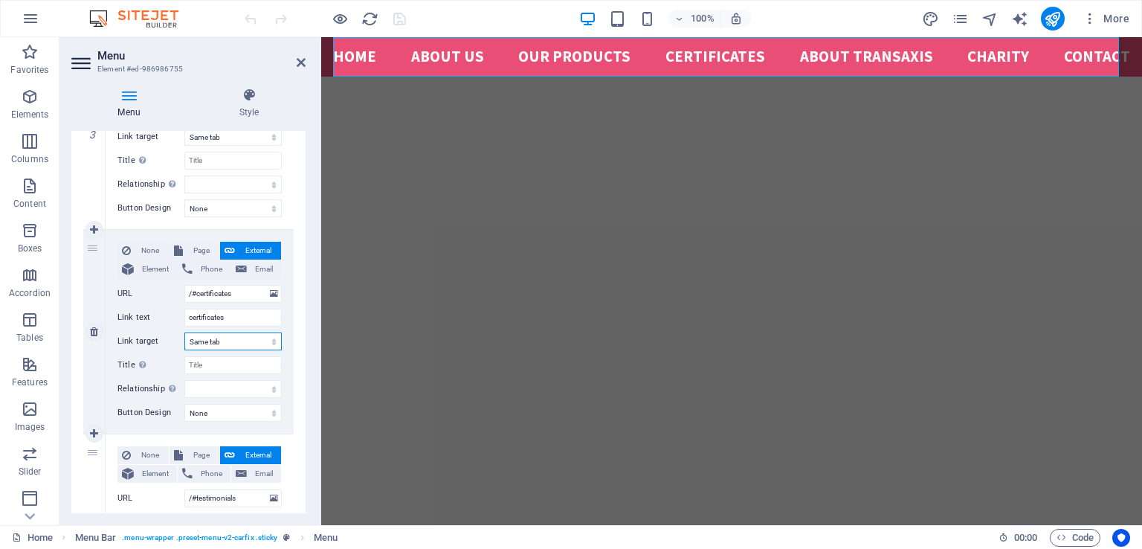
click at [247, 340] on select "New tab Same tab Overlay" at bounding box center [232, 341] width 97 height 18
click at [241, 385] on select "alternate author bookmark external help license next nofollow noreferrer noopen…" at bounding box center [232, 389] width 97 height 18
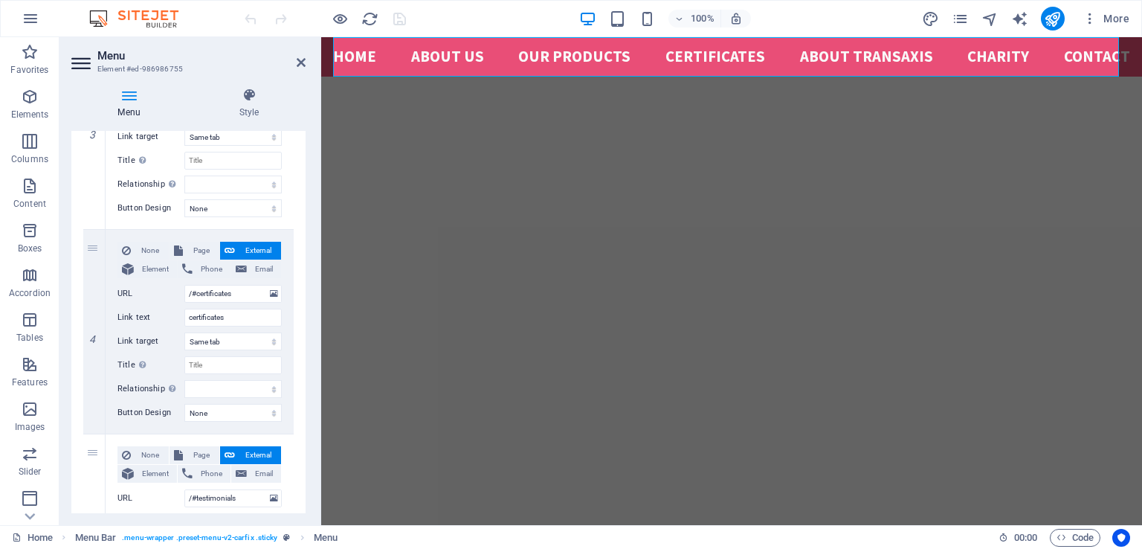
click at [296, 362] on div "1 None Page External Element Phone Email Page Home Subpage Legal Notice Privacy…" at bounding box center [188, 320] width 234 height 1432
click at [202, 248] on span "Page" at bounding box center [201, 251] width 28 height 18
select select
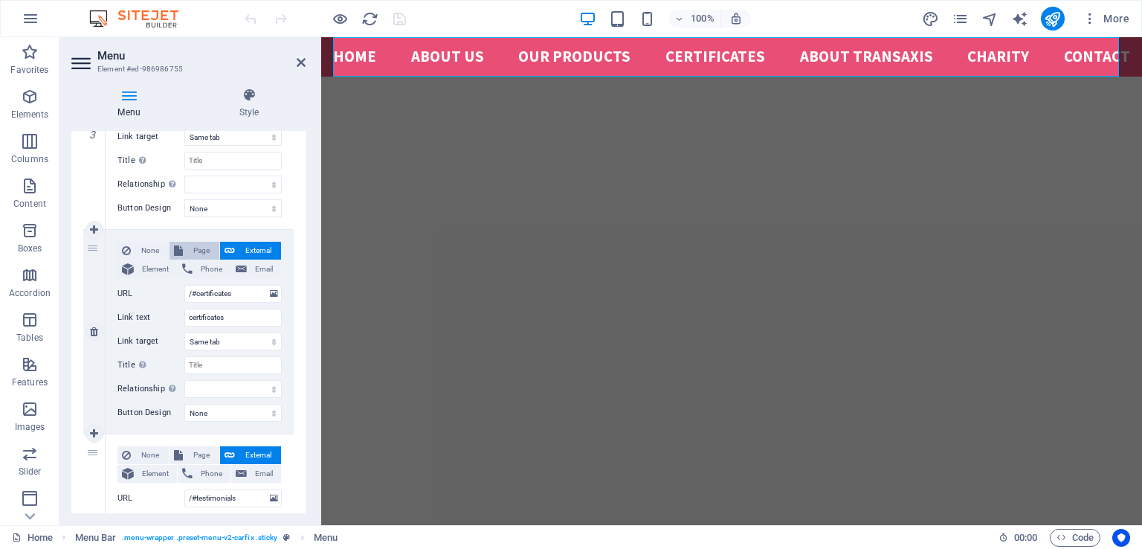
select select
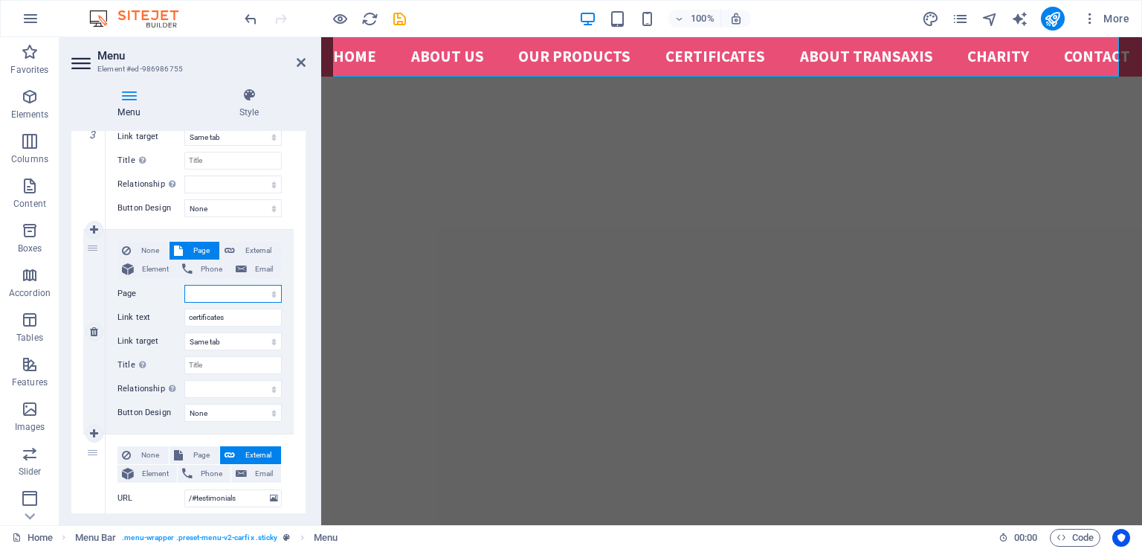
click at [219, 294] on select "Home Subpage Legal Notice Privacy New page" at bounding box center [232, 294] width 97 height 18
click at [216, 292] on select "Home Subpage Legal Notice Privacy New page" at bounding box center [232, 294] width 97 height 18
click at [232, 338] on select "New tab Same tab Overlay" at bounding box center [232, 341] width 97 height 18
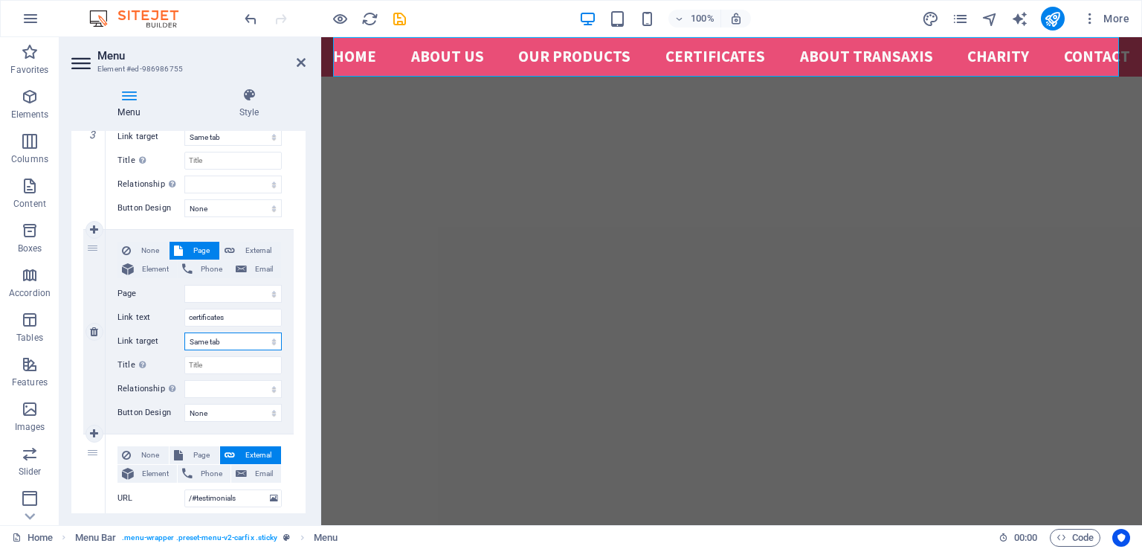
select select "blank"
click at [184, 332] on select "New tab Same tab Overlay" at bounding box center [232, 341] width 97 height 18
select select
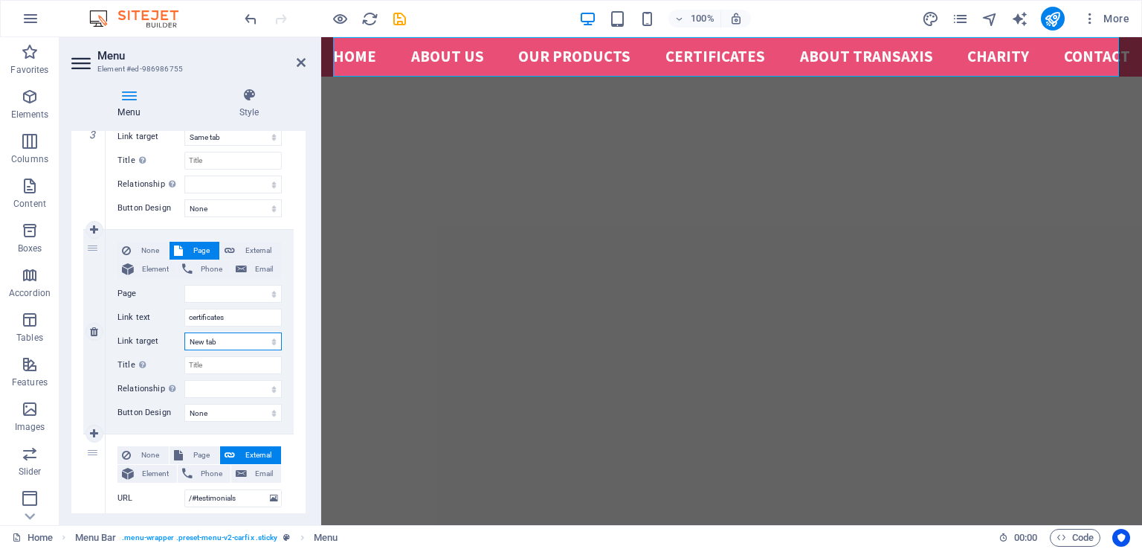
select select
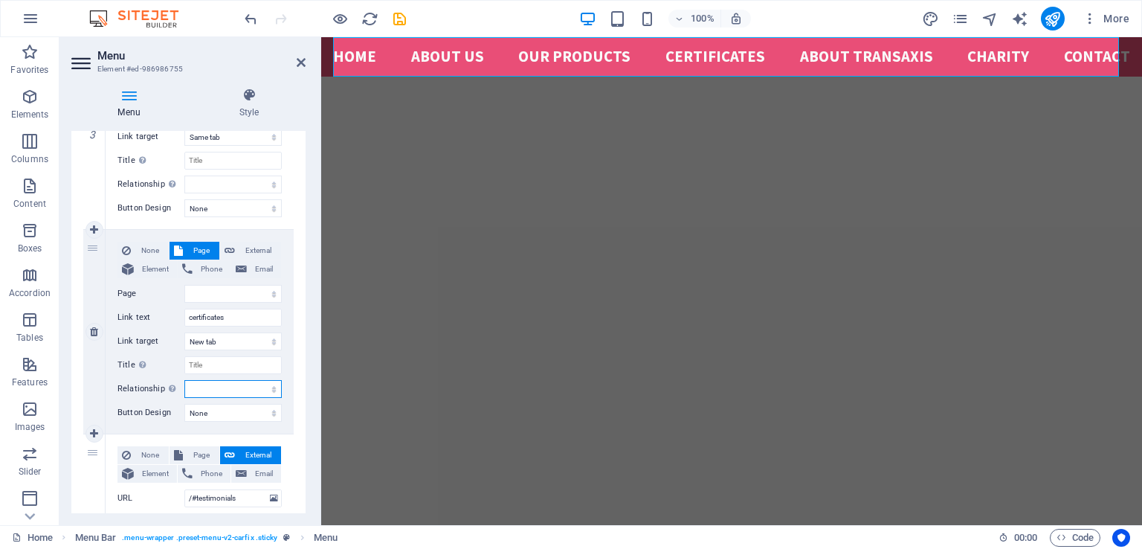
click at [223, 389] on select "alternate author bookmark external help license next nofollow noreferrer noopen…" at bounding box center [232, 389] width 97 height 18
click at [220, 366] on input "Title Additional link description, should not be the same as the link text. The…" at bounding box center [232, 365] width 97 height 18
type input "Certificates"
select select
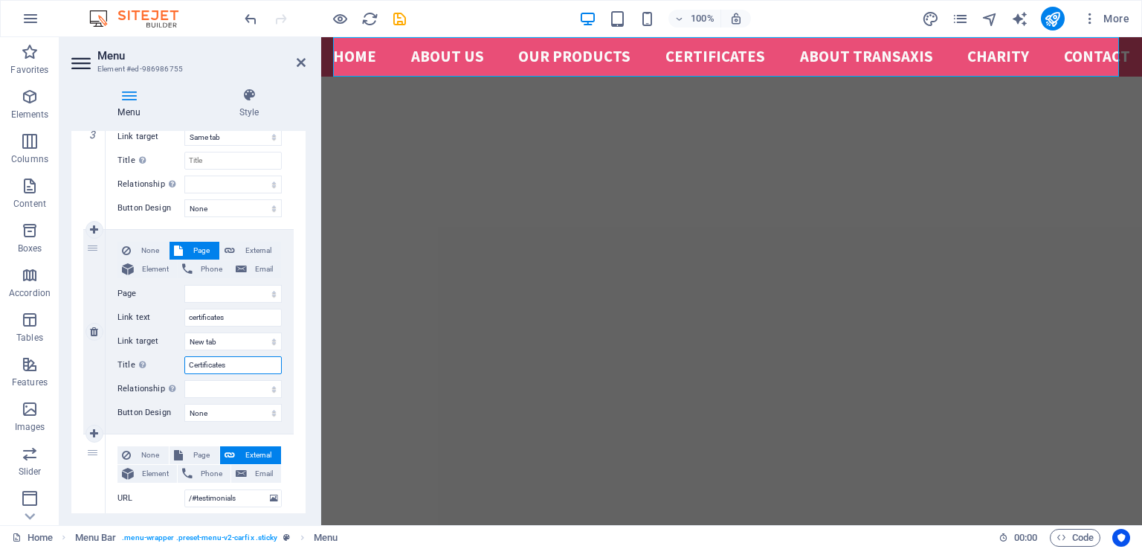
select select
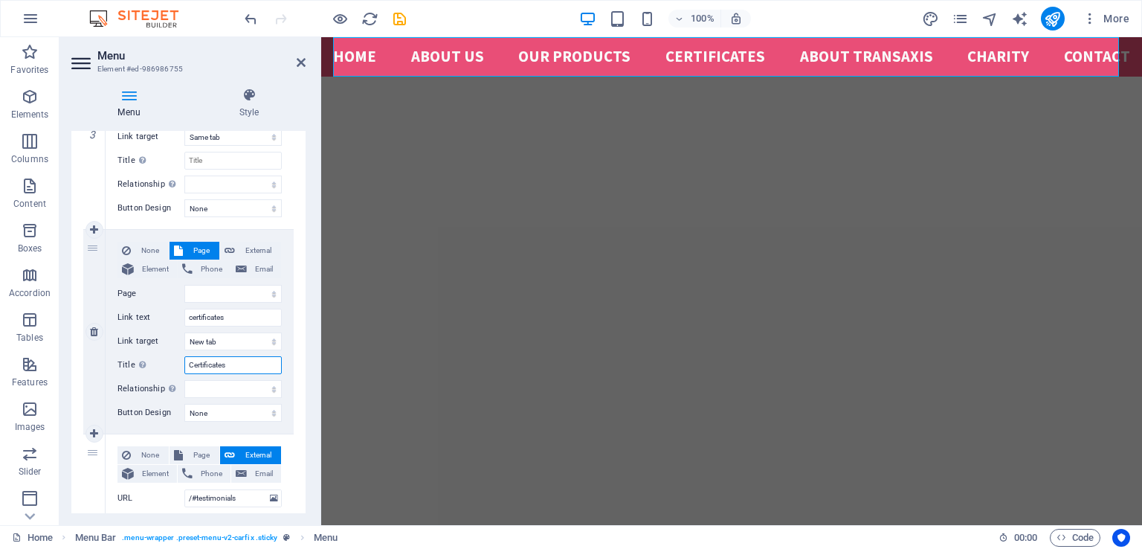
select select
click at [294, 334] on div "1 None Page External Element Phone Email Page Home Subpage Legal Notice Privacy…" at bounding box center [188, 320] width 234 height 1432
click at [161, 264] on span "Element" at bounding box center [155, 269] width 34 height 18
select select
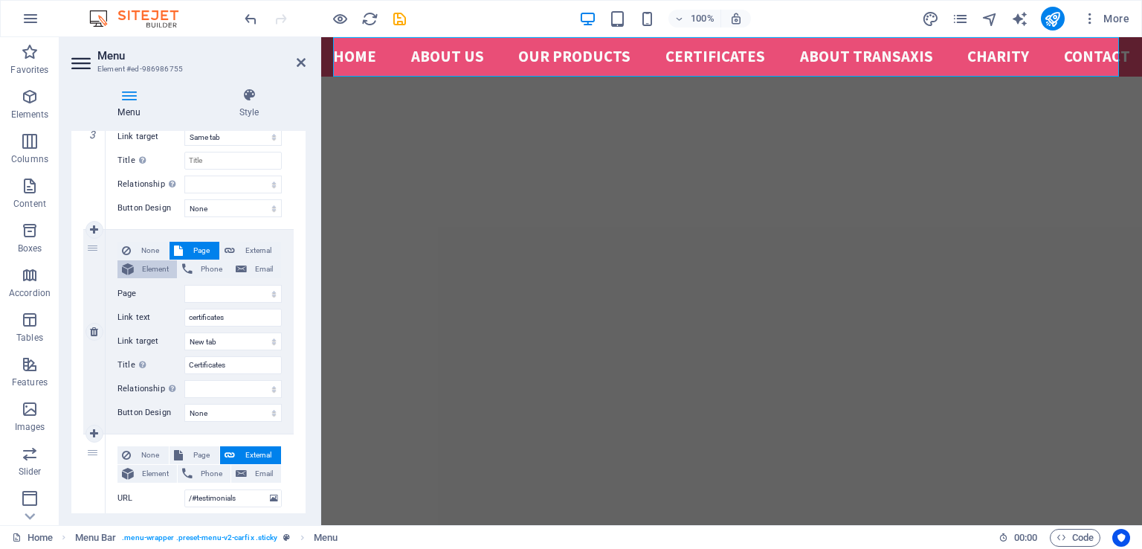
select select
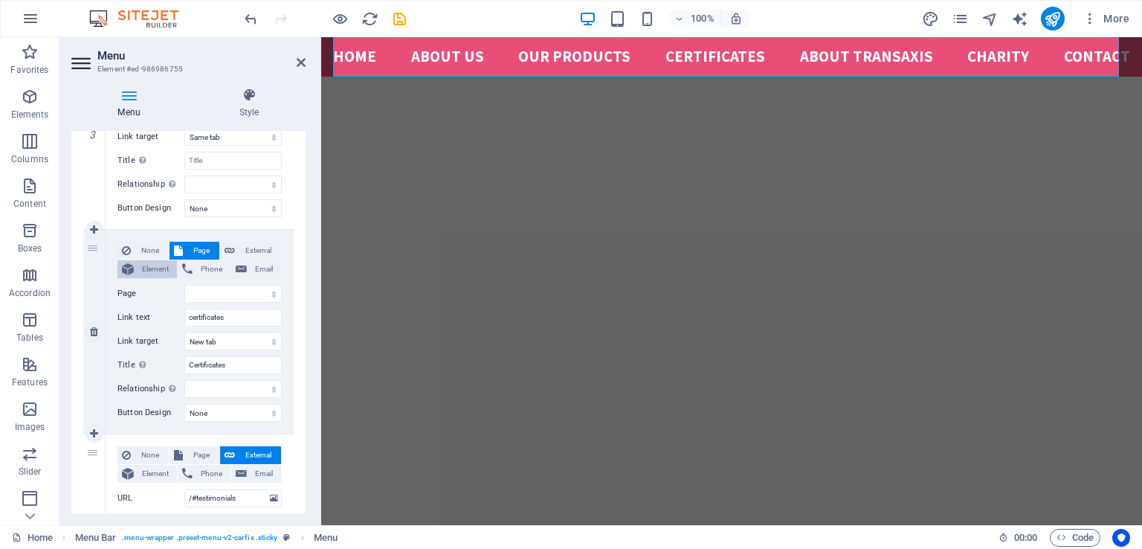
select select
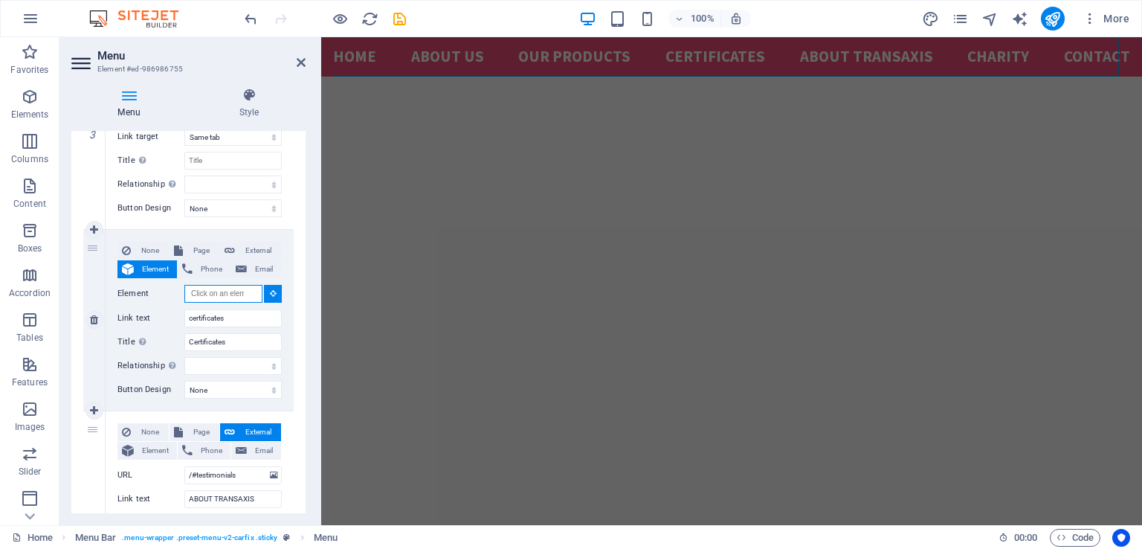
click at [207, 293] on input "Element" at bounding box center [223, 294] width 78 height 18
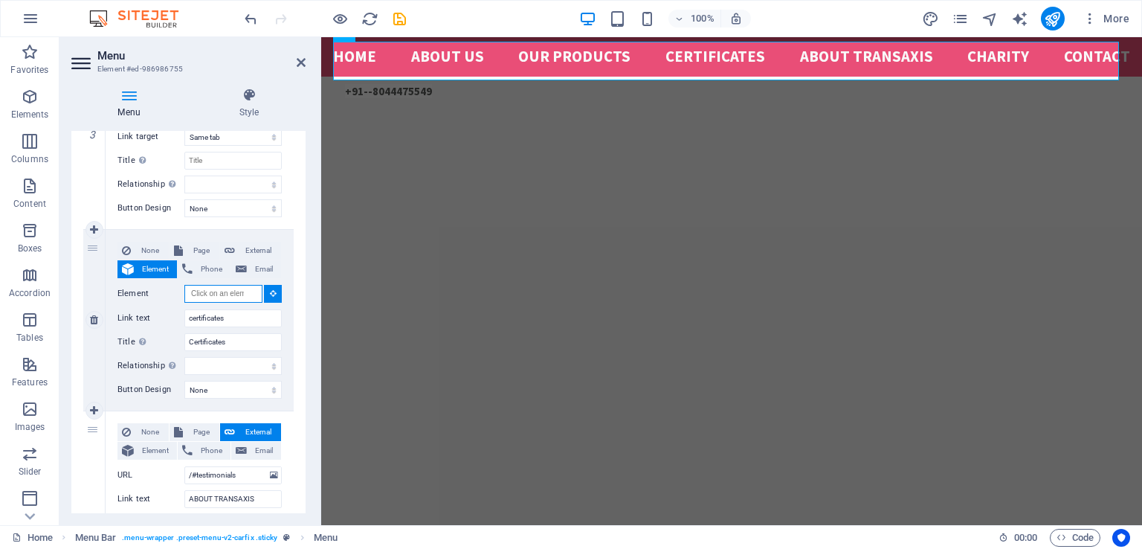
scroll to position [388, 0]
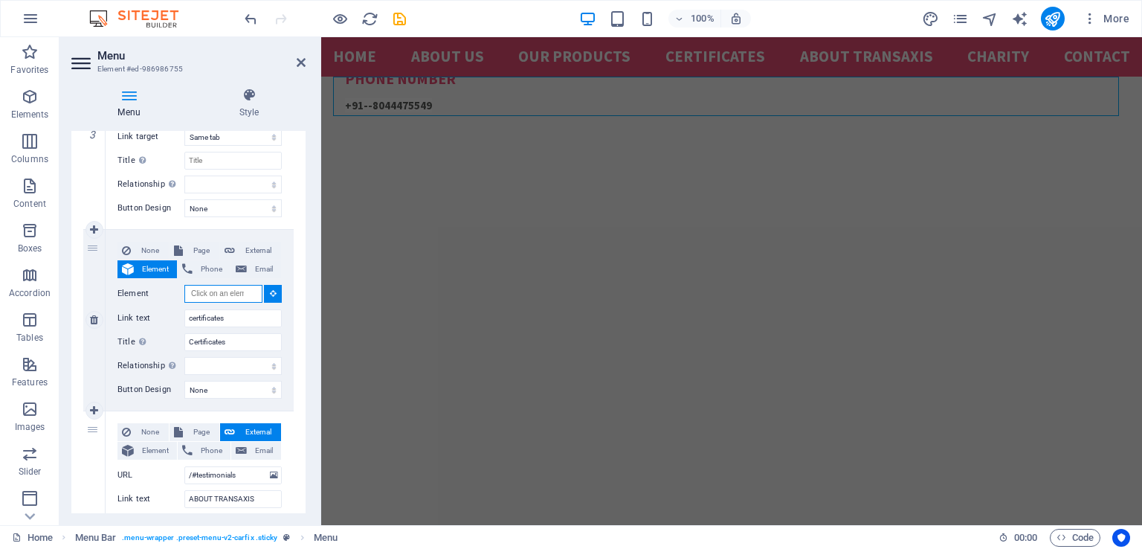
click at [235, 292] on input "Element" at bounding box center [223, 294] width 78 height 18
paste input "#ed-1007237040"
type input "#ed-1007237040"
select select
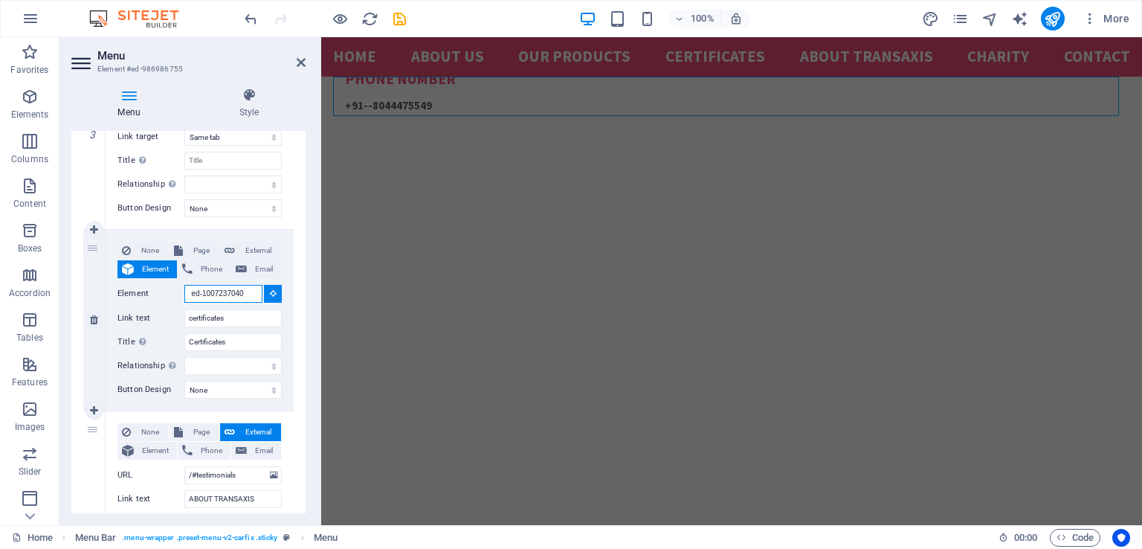
select select
type input "#ed-1007237040"
select select
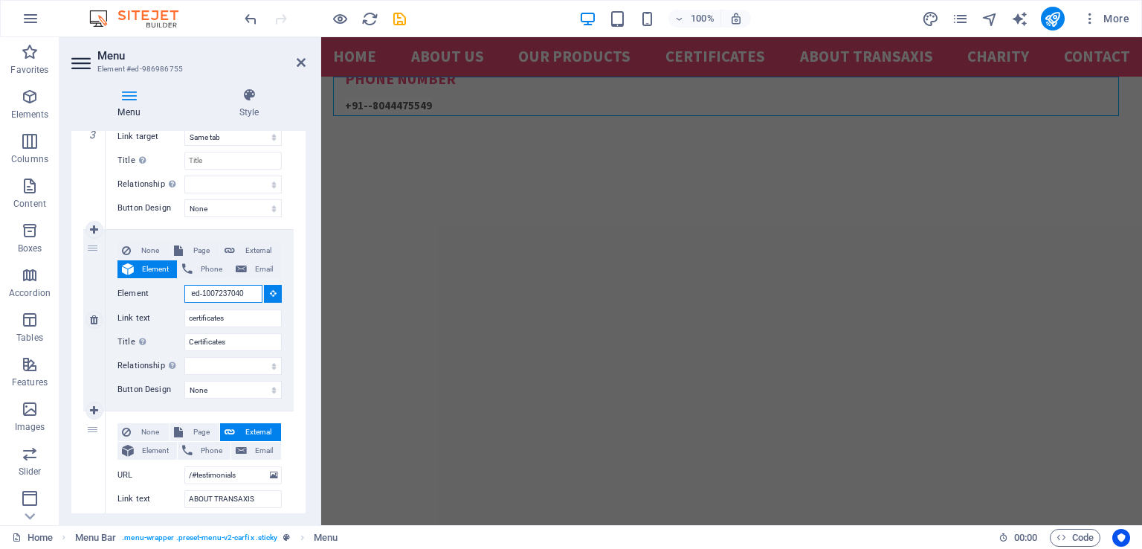
select select
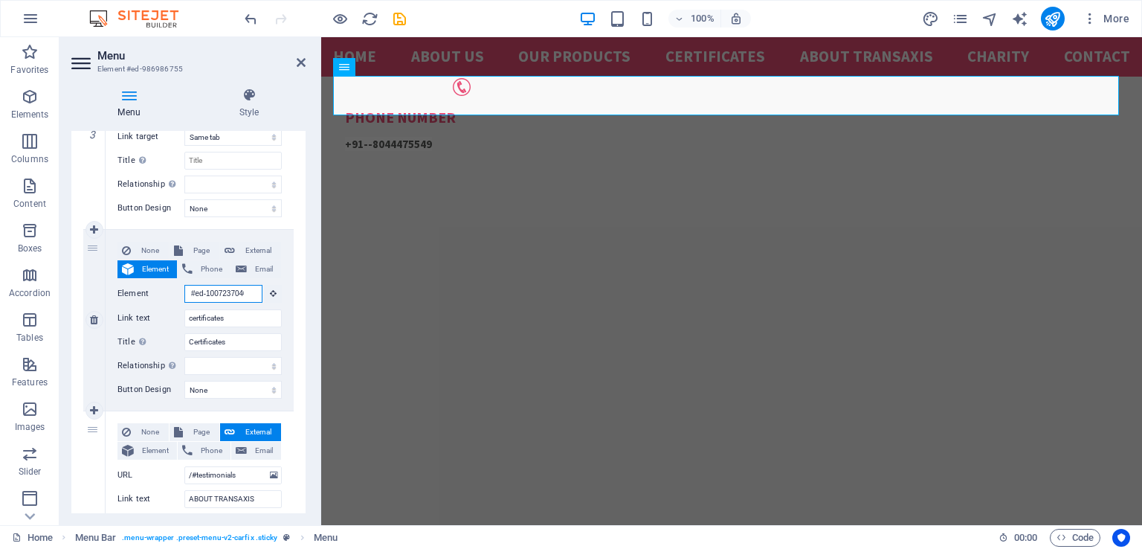
scroll to position [349, 0]
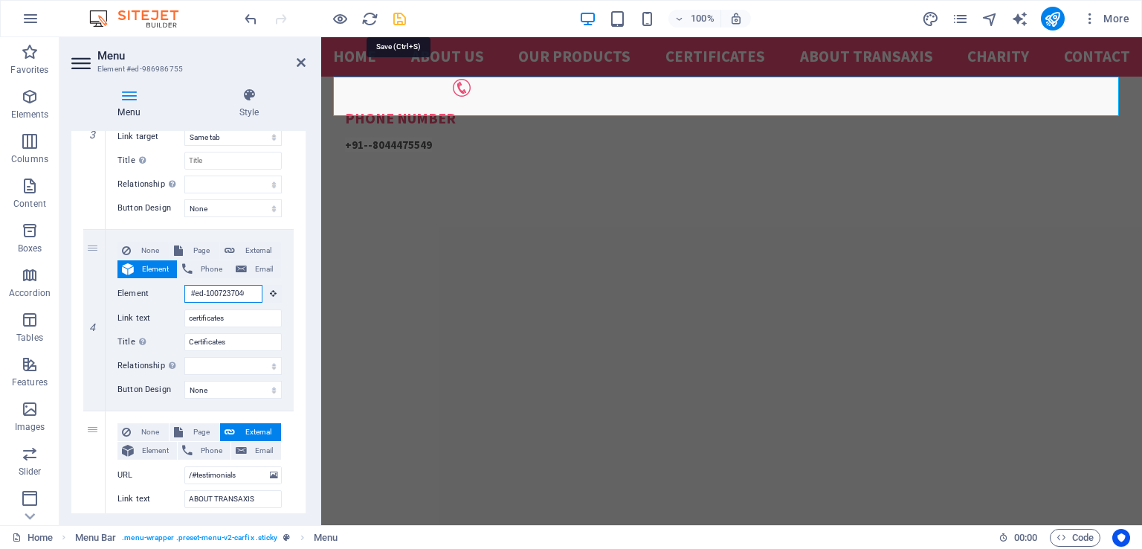
type input "#ed-1007237040"
click at [402, 19] on icon "save" at bounding box center [399, 18] width 17 height 17
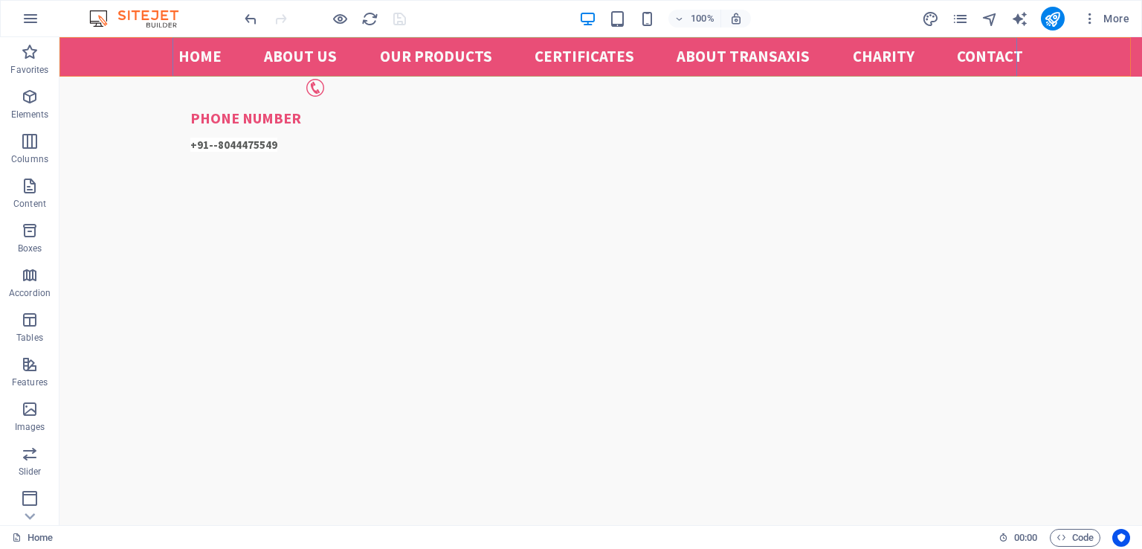
click at [593, 59] on nav "Home About us Our Products certificates ABOUT TRANSAXIS Charity Contact" at bounding box center [600, 56] width 845 height 39
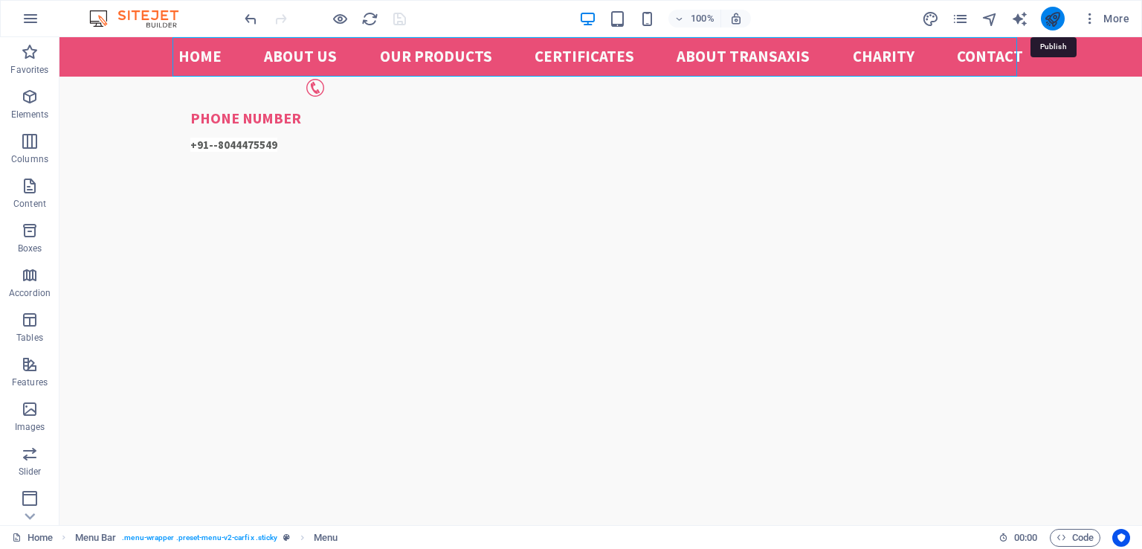
click at [1047, 22] on icon "publish" at bounding box center [1052, 18] width 17 height 17
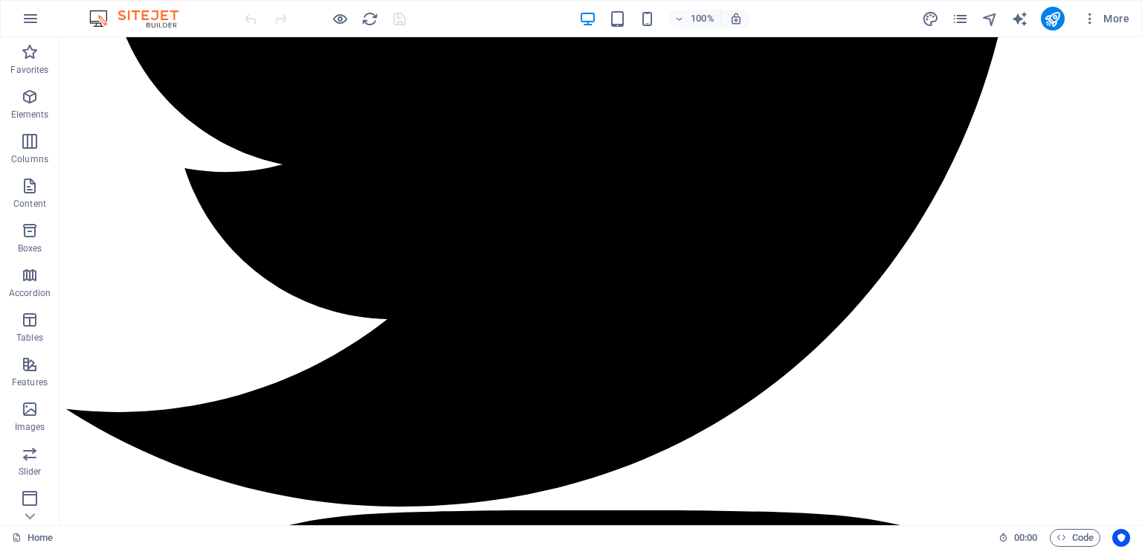
scroll to position [2392, 0]
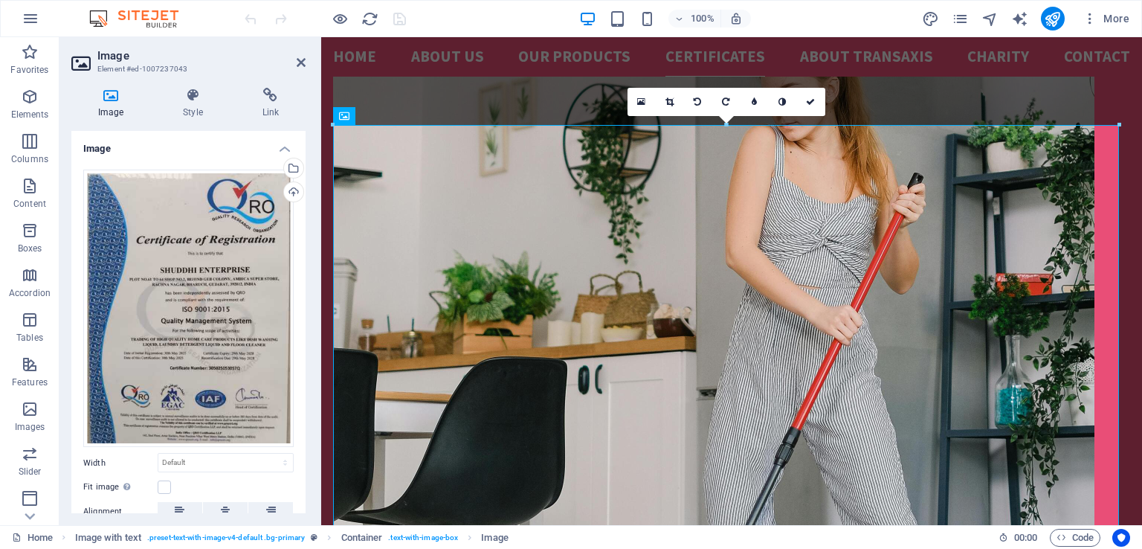
scroll to position [2314, 0]
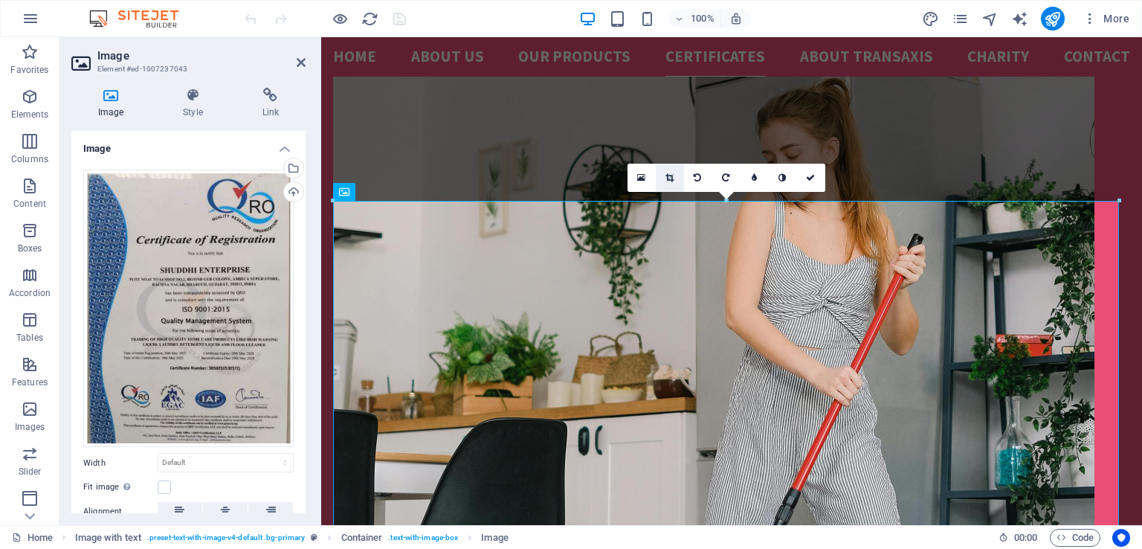
click at [669, 179] on icon at bounding box center [670, 177] width 8 height 9
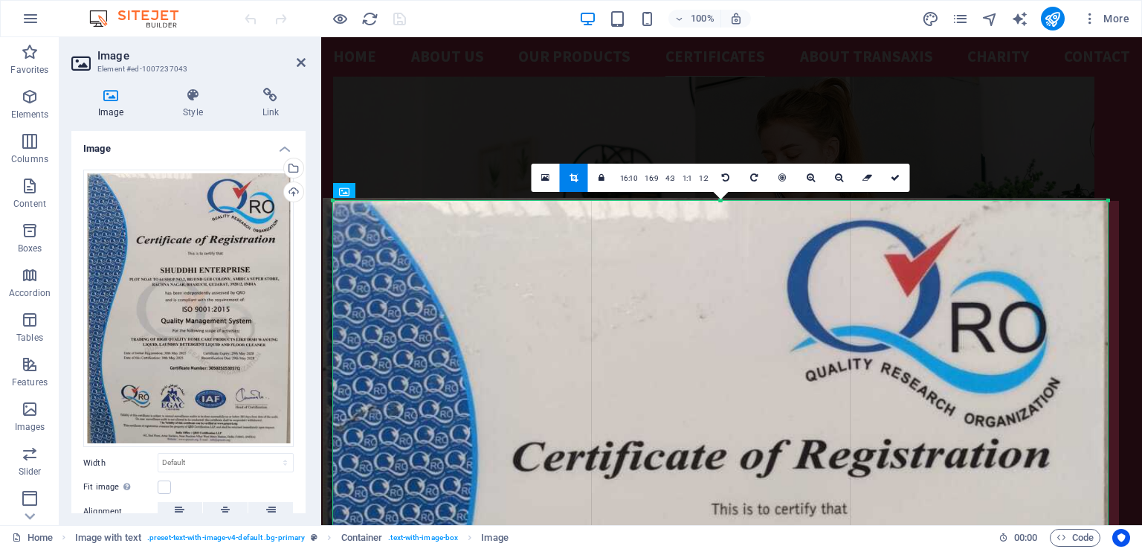
drag, startPoint x: 332, startPoint y: 202, endPoint x: 342, endPoint y: 205, distance: 10.8
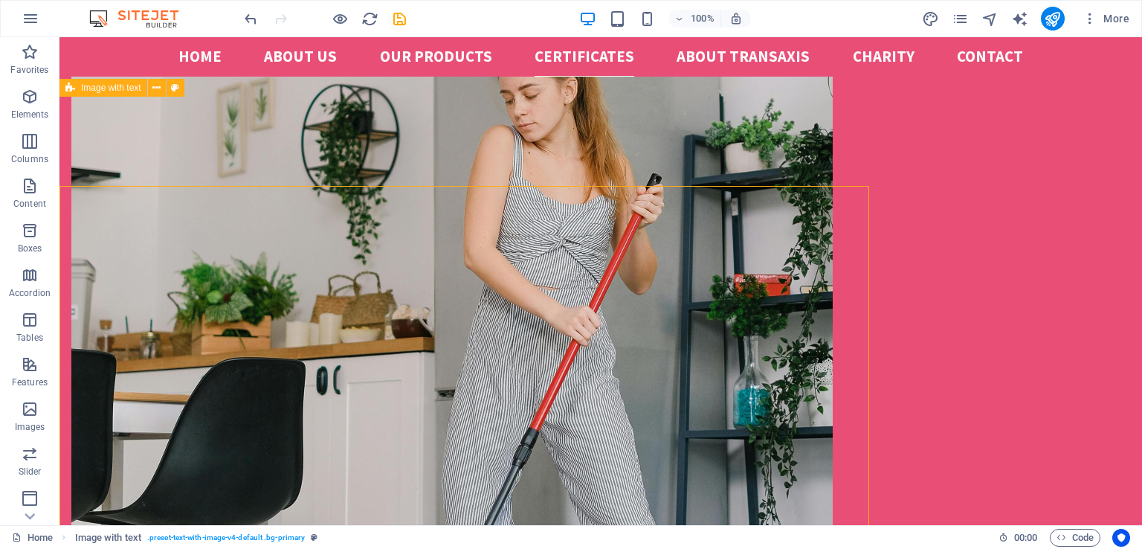
scroll to position [2226, 0]
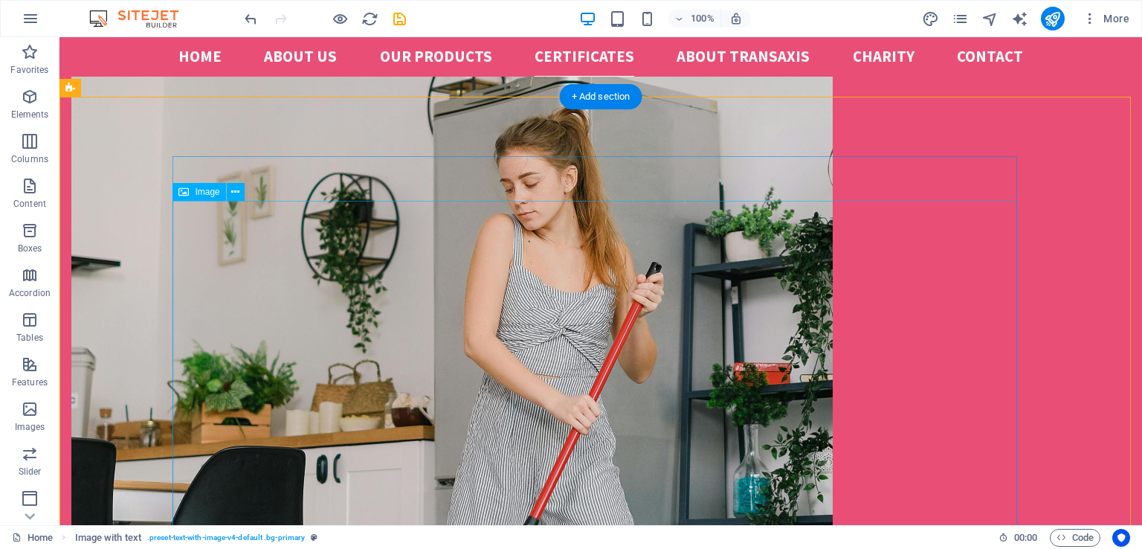
click at [232, 193] on icon at bounding box center [235, 192] width 8 height 16
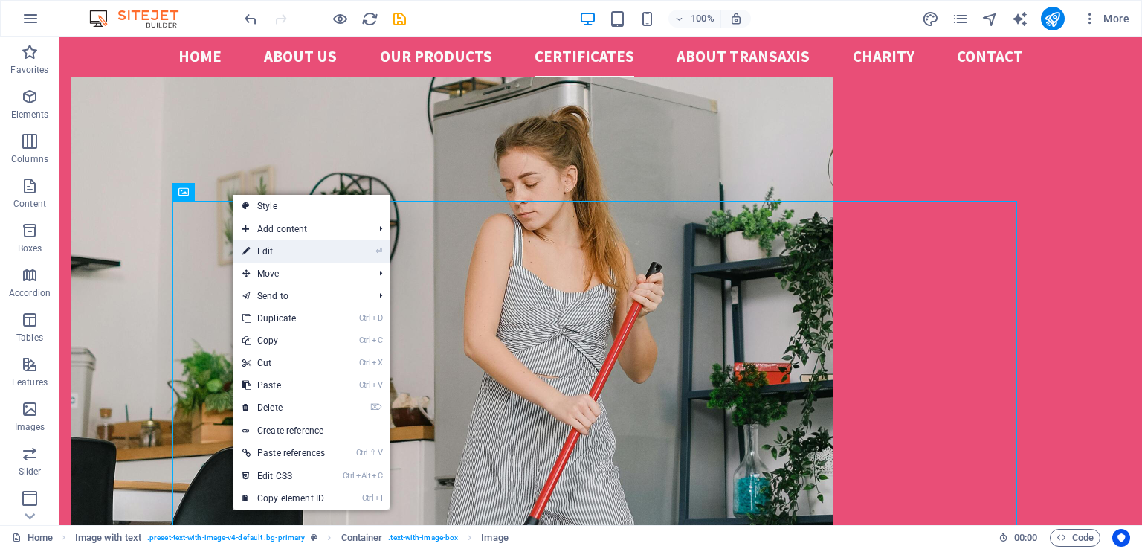
click at [282, 254] on link "⏎ Edit" at bounding box center [284, 251] width 100 height 22
select select "px"
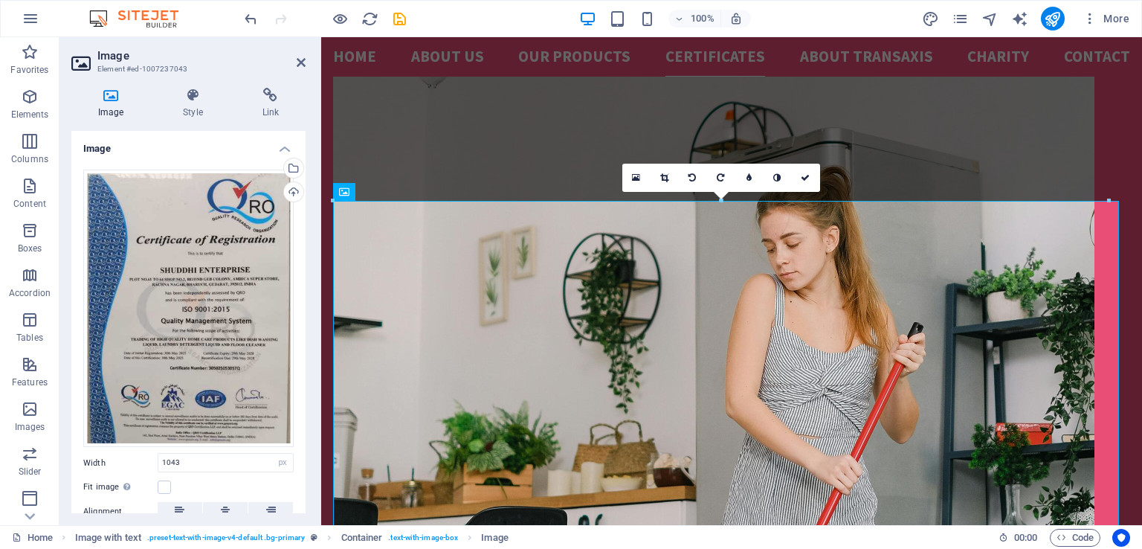
scroll to position [2314, 0]
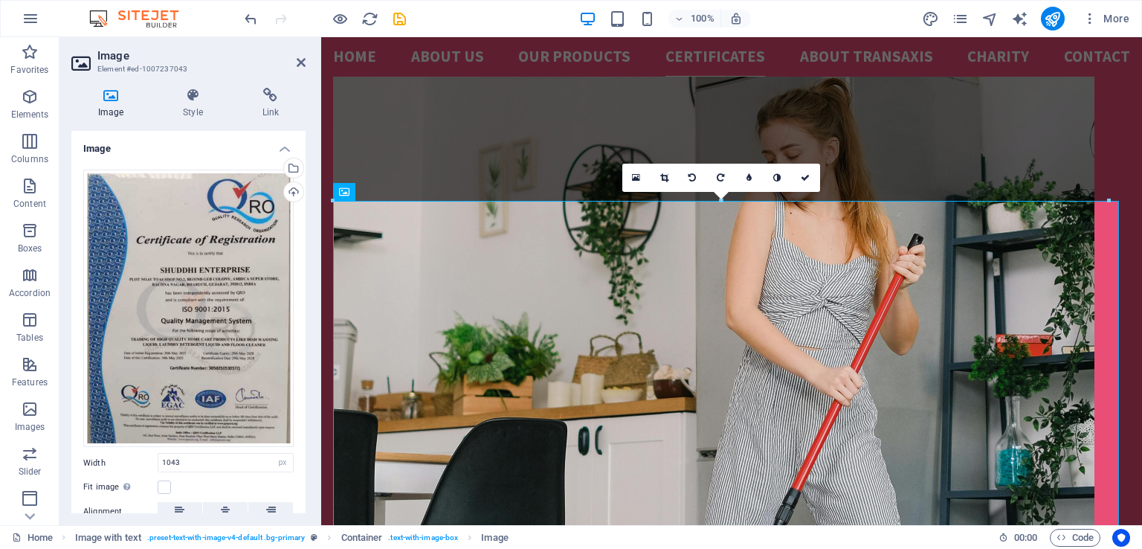
drag, startPoint x: 301, startPoint y: 368, endPoint x: 306, endPoint y: 381, distance: 13.4
click at [306, 381] on div "Image Style Link Image Drag files here, click to choose files or select files f…" at bounding box center [188, 300] width 258 height 449
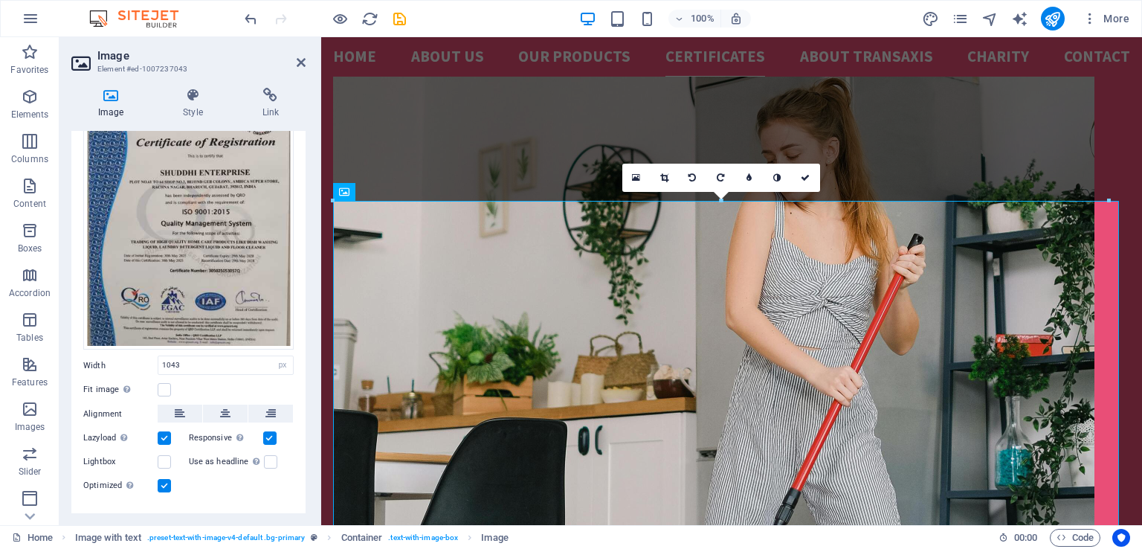
scroll to position [122, 0]
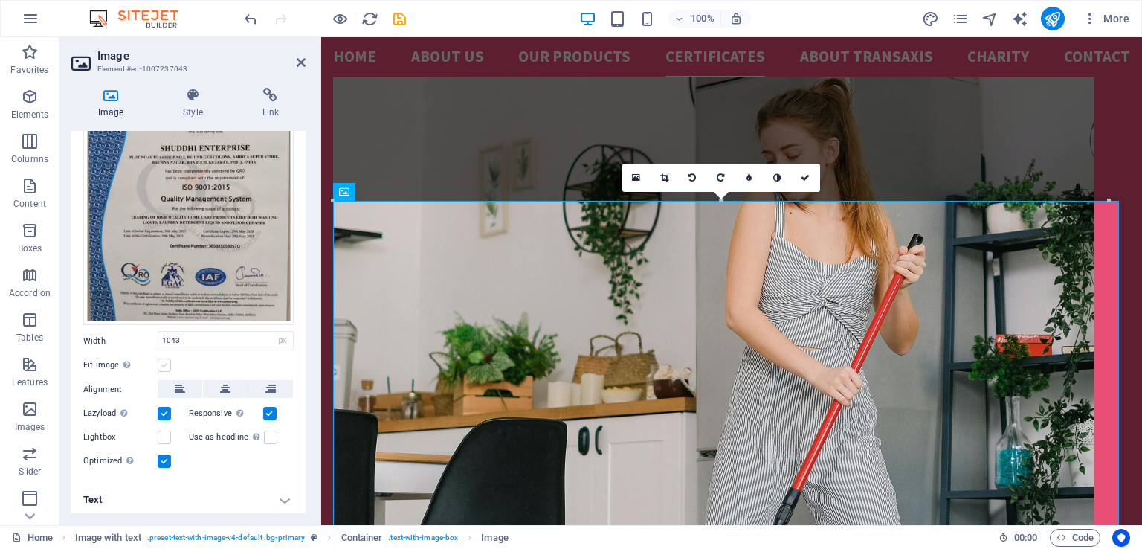
click at [164, 358] on label at bounding box center [164, 364] width 13 height 13
click at [0, 0] on input "Fit image Automatically fit image to a fixed width and height" at bounding box center [0, 0] width 0 height 0
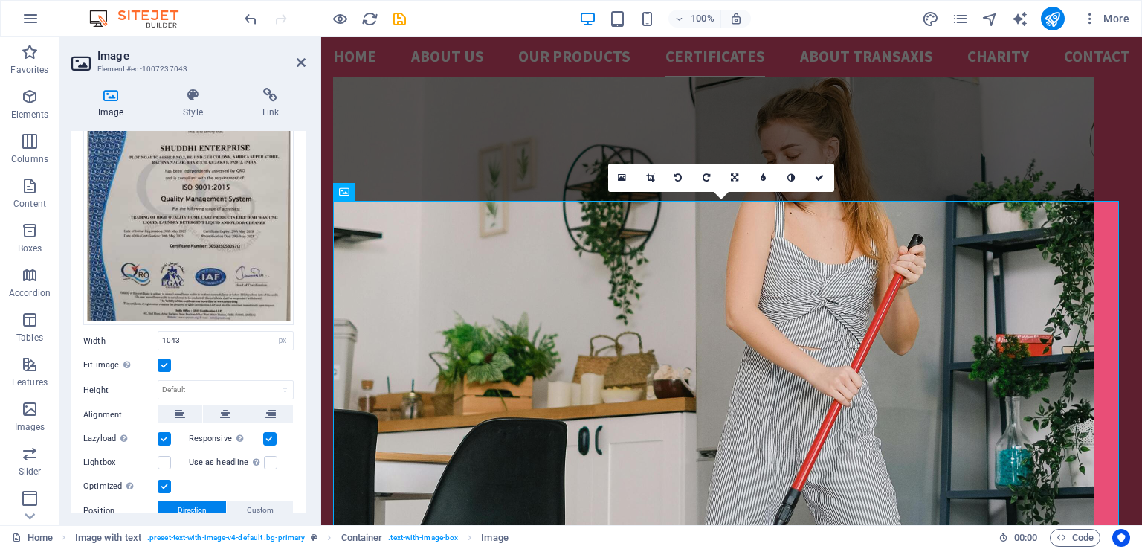
click at [164, 358] on label at bounding box center [164, 364] width 13 height 13
click at [0, 0] on input "Fit image Automatically fit image to a fixed width and height" at bounding box center [0, 0] width 0 height 0
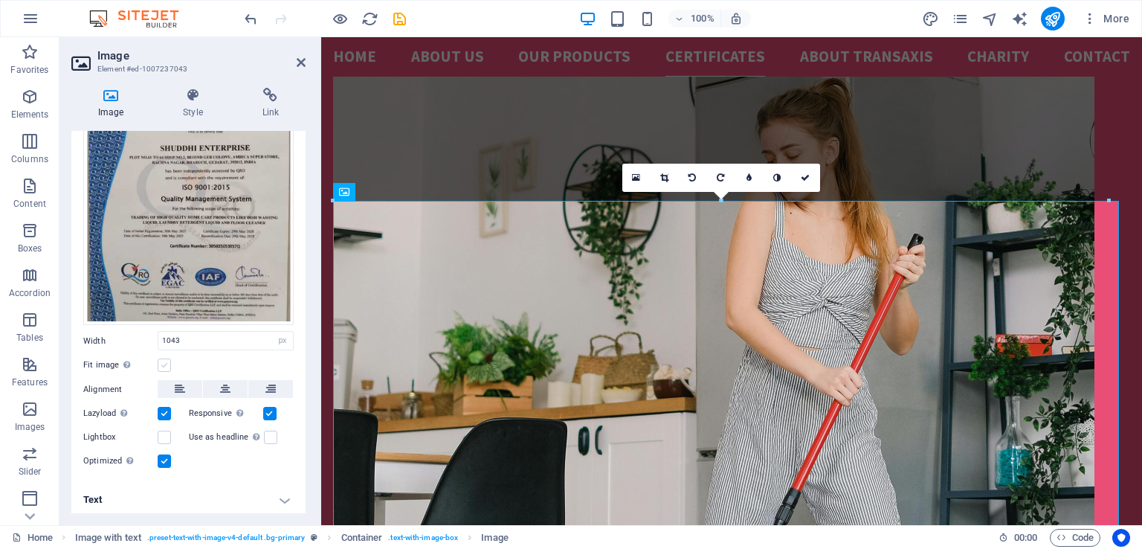
click at [164, 358] on label at bounding box center [164, 364] width 13 height 13
click at [0, 0] on input "Fit image Automatically fit image to a fixed width and height" at bounding box center [0, 0] width 0 height 0
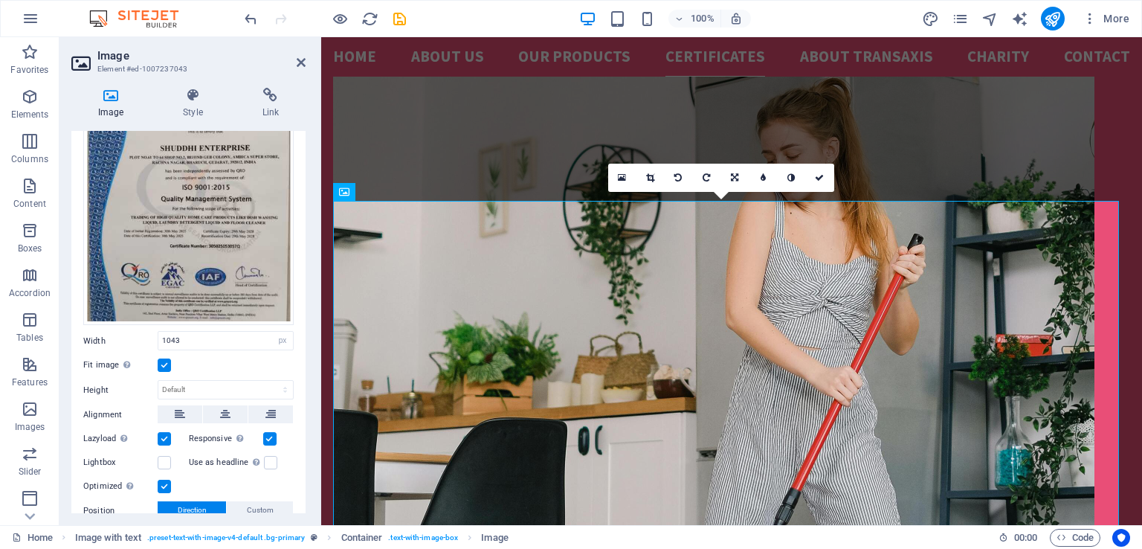
click at [164, 358] on label at bounding box center [164, 364] width 13 height 13
click at [0, 0] on input "Fit image Automatically fit image to a fixed width and height" at bounding box center [0, 0] width 0 height 0
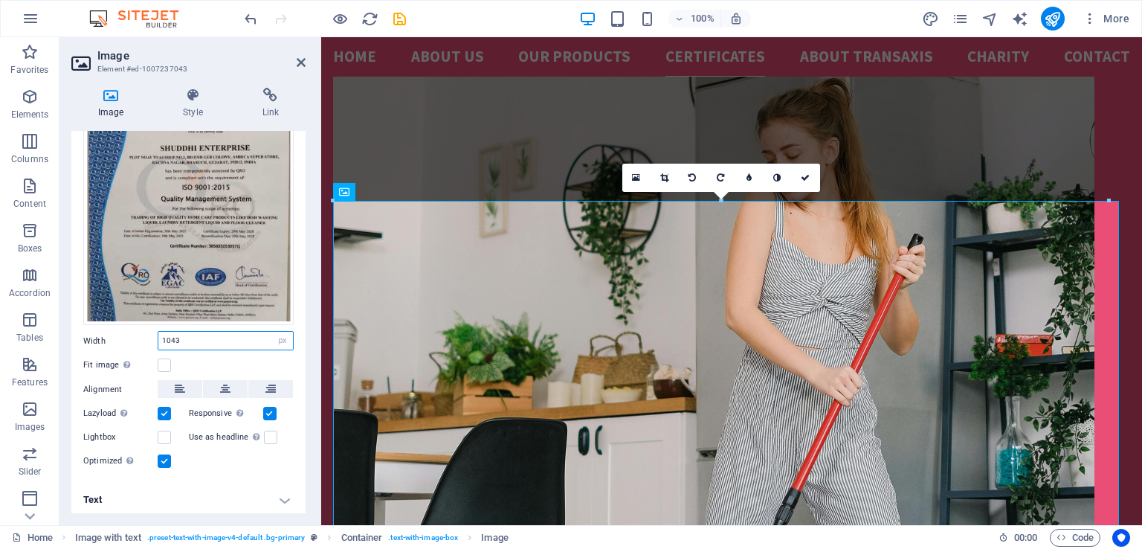
click at [182, 336] on input "1043" at bounding box center [225, 341] width 135 height 18
click at [170, 336] on input "1045" at bounding box center [225, 341] width 135 height 18
click at [166, 335] on input "1545" at bounding box center [225, 341] width 135 height 18
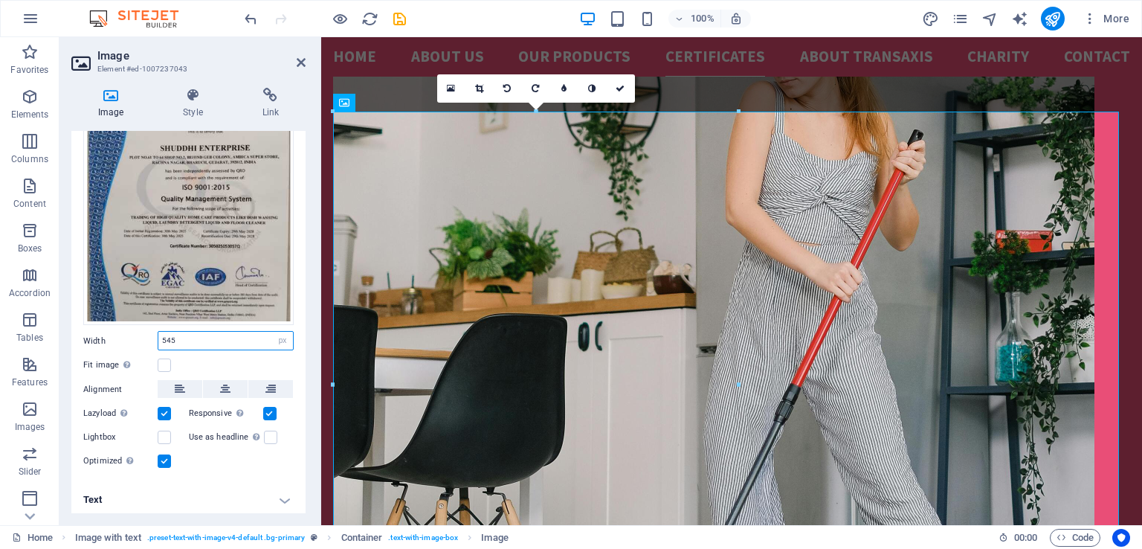
scroll to position [2404, 0]
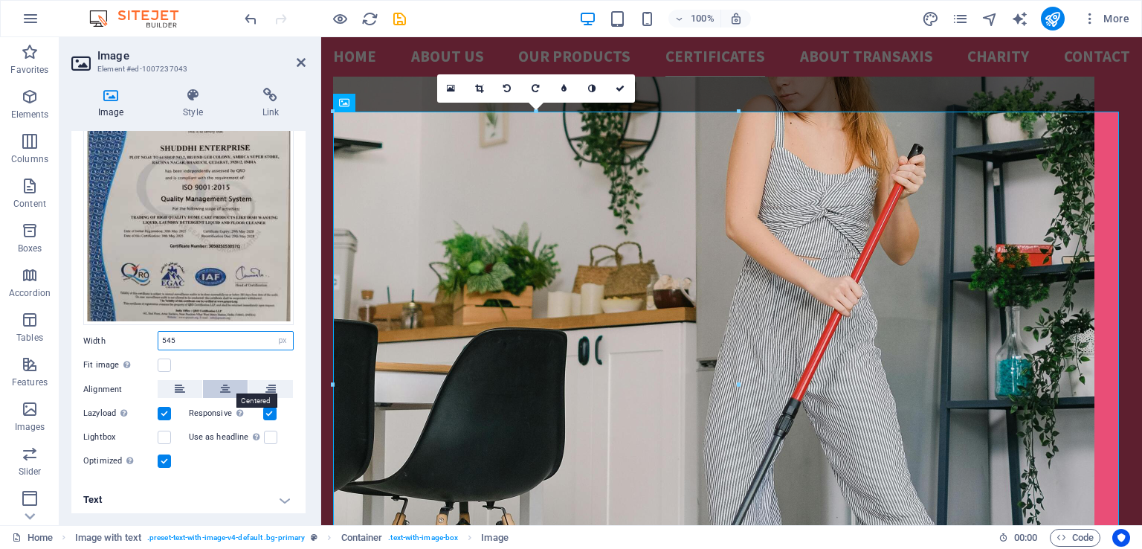
type input "545"
click at [229, 382] on icon at bounding box center [225, 389] width 10 height 18
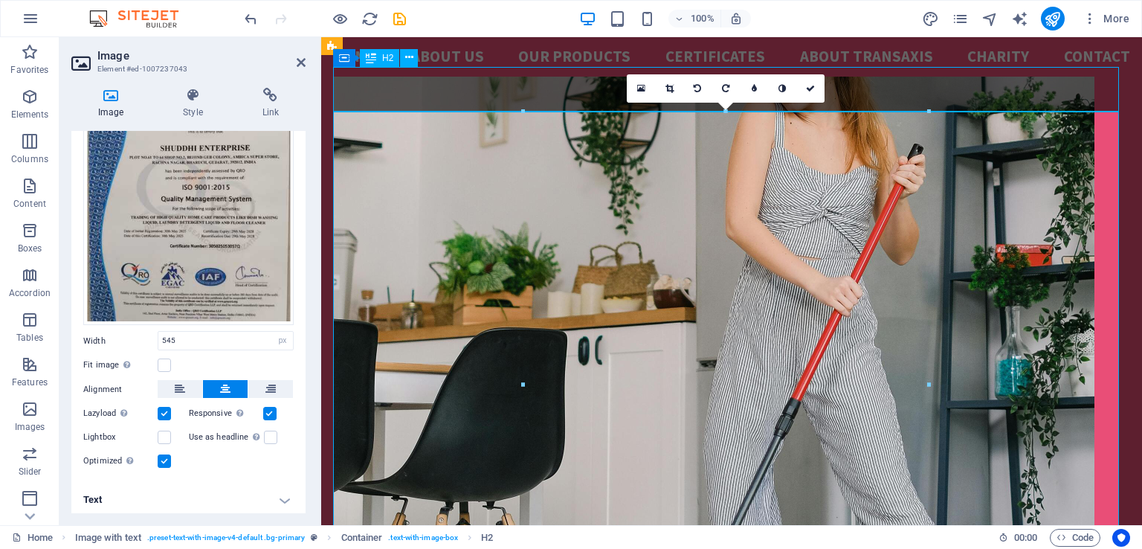
scroll to position [2315, 0]
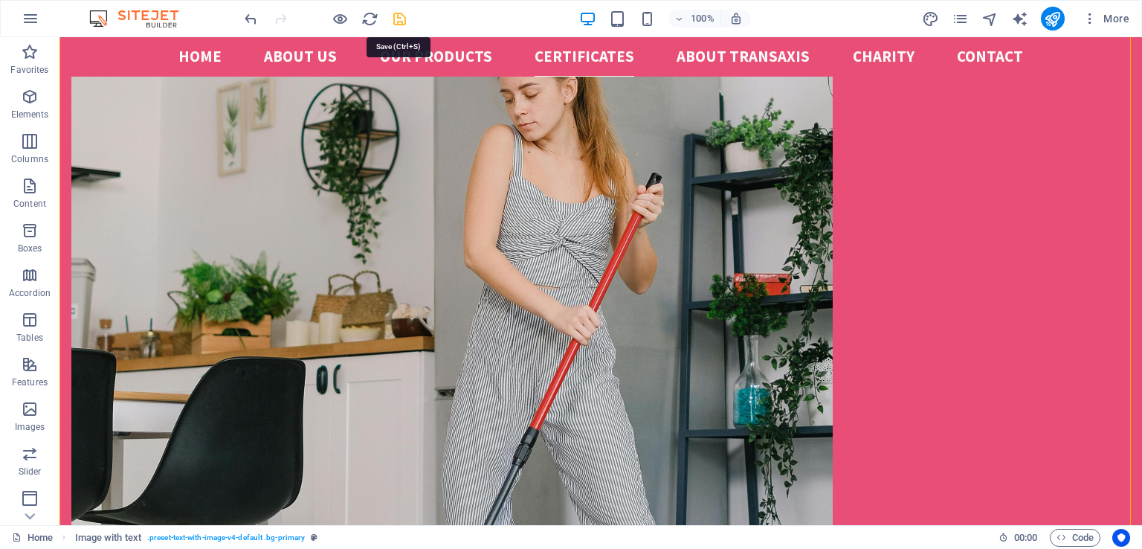
click at [402, 19] on icon "save" at bounding box center [399, 18] width 17 height 17
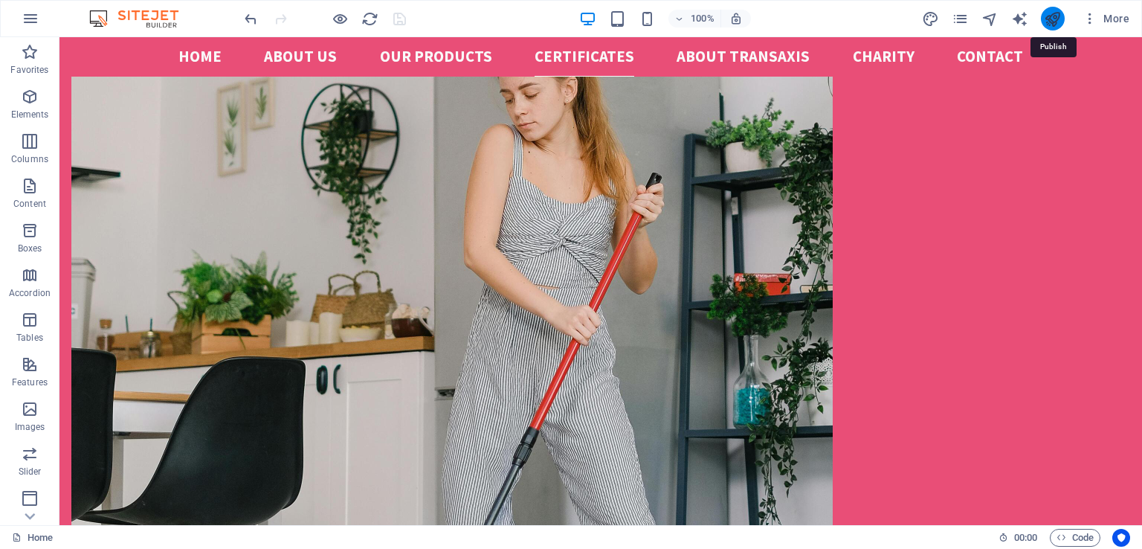
click at [1050, 25] on icon "publish" at bounding box center [1052, 18] width 17 height 17
